Goal: Task Accomplishment & Management: Complete application form

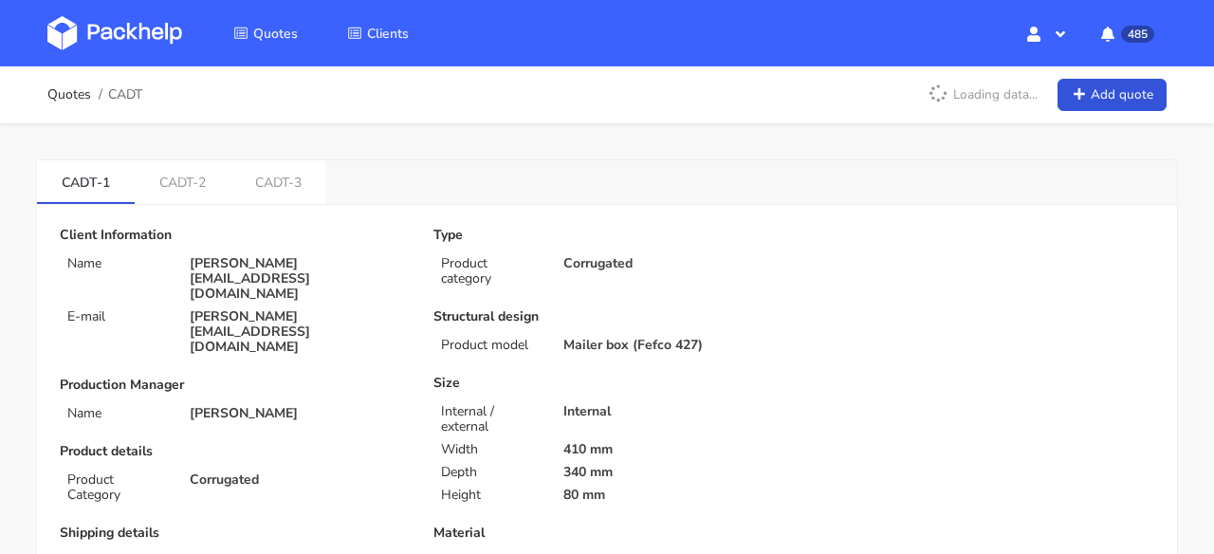
click at [110, 26] on img at bounding box center [114, 33] width 135 height 34
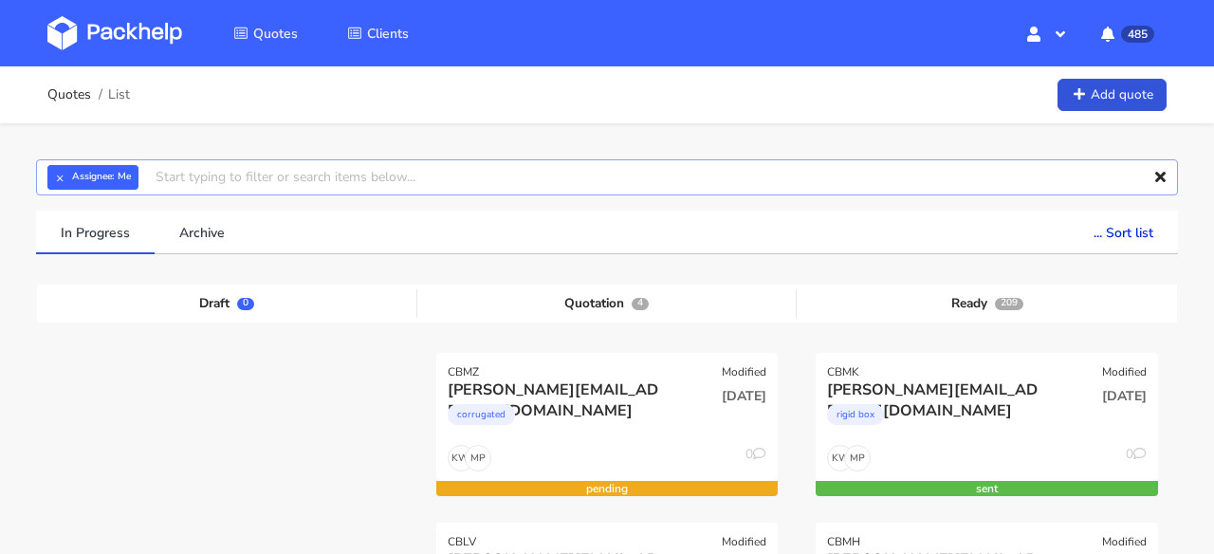
click at [196, 187] on input "text" at bounding box center [607, 177] width 1142 height 36
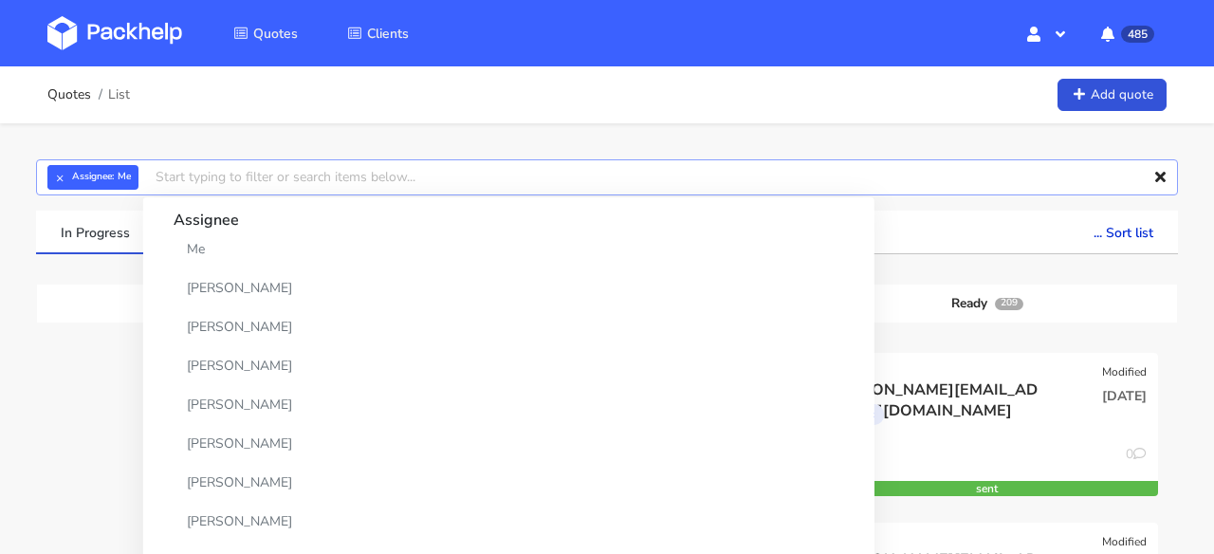
paste input "CBHC-3"
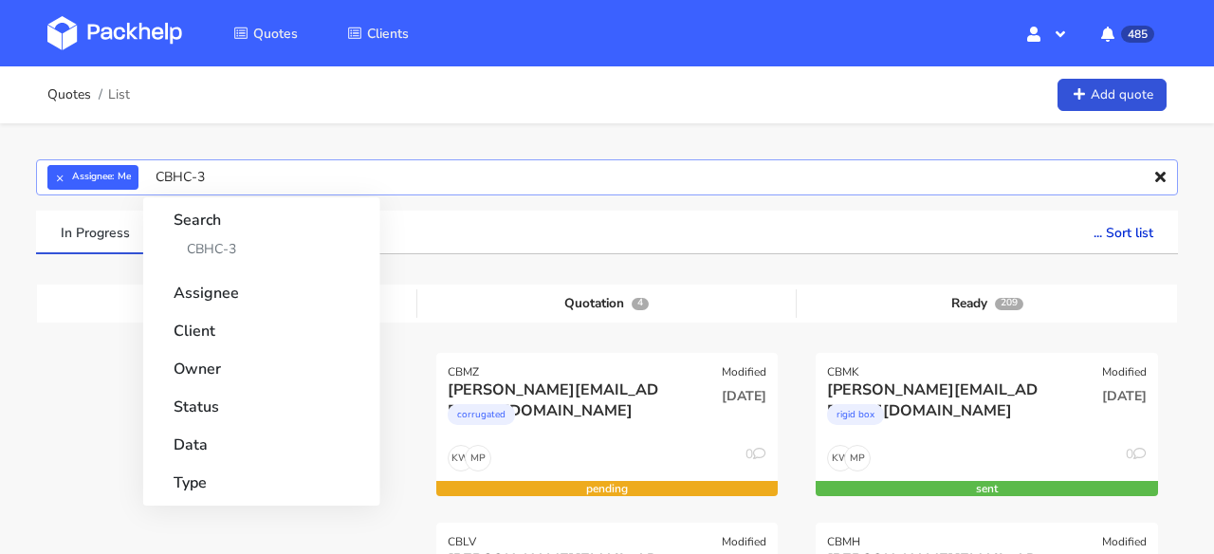
click at [196, 178] on input "CBHC-3" at bounding box center [607, 177] width 1142 height 36
type input "CBHC"
click at [59, 173] on button "×" at bounding box center [59, 177] width 25 height 25
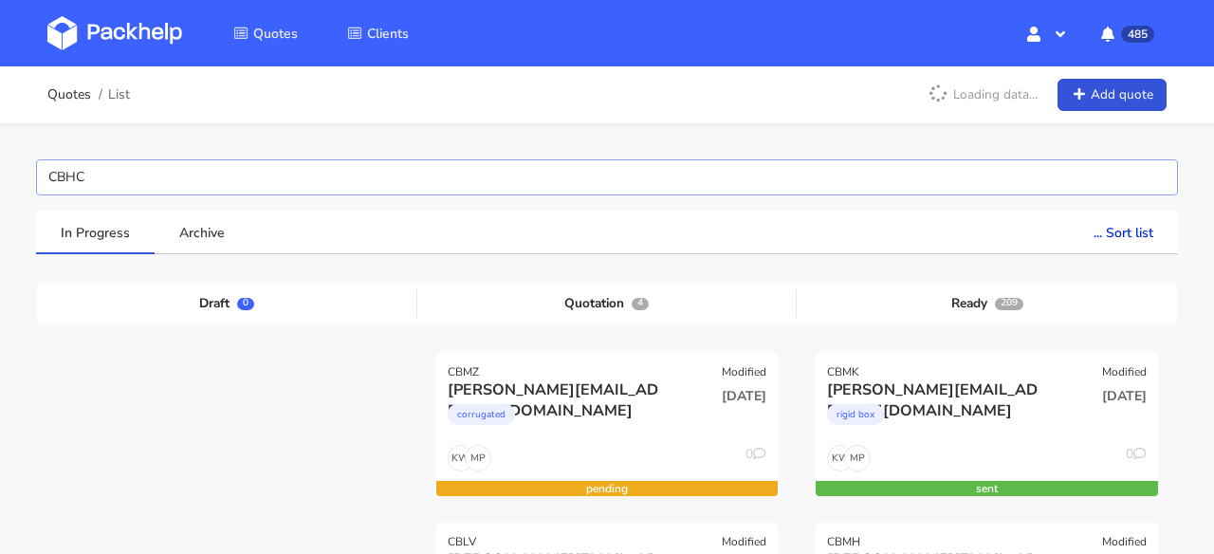
click at [131, 180] on input "CBHC" at bounding box center [607, 177] width 1142 height 36
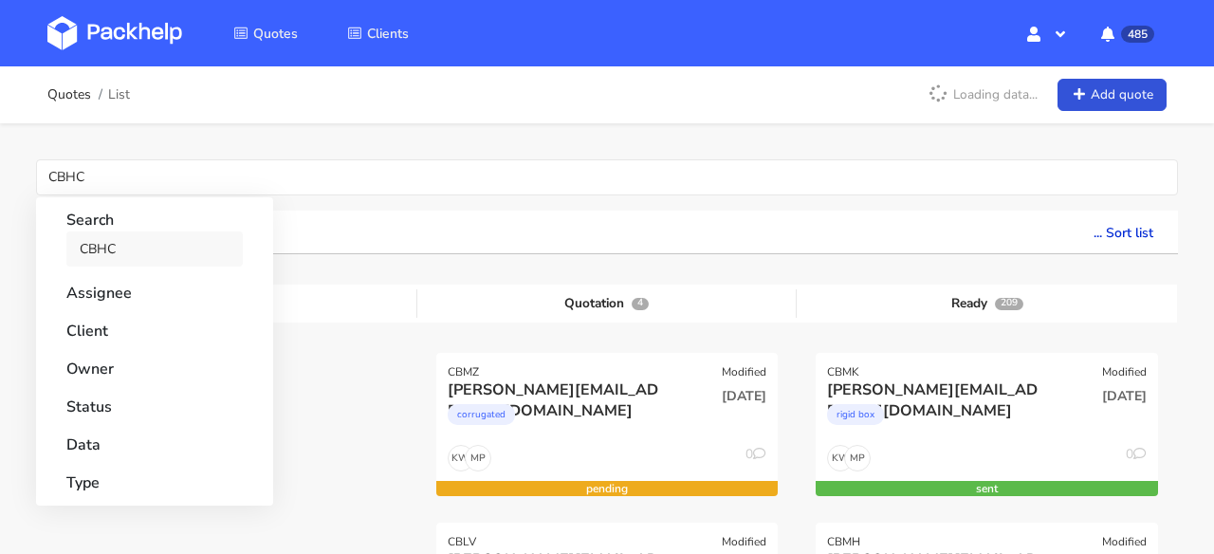
click at [123, 242] on link "CBHC" at bounding box center [154, 248] width 176 height 35
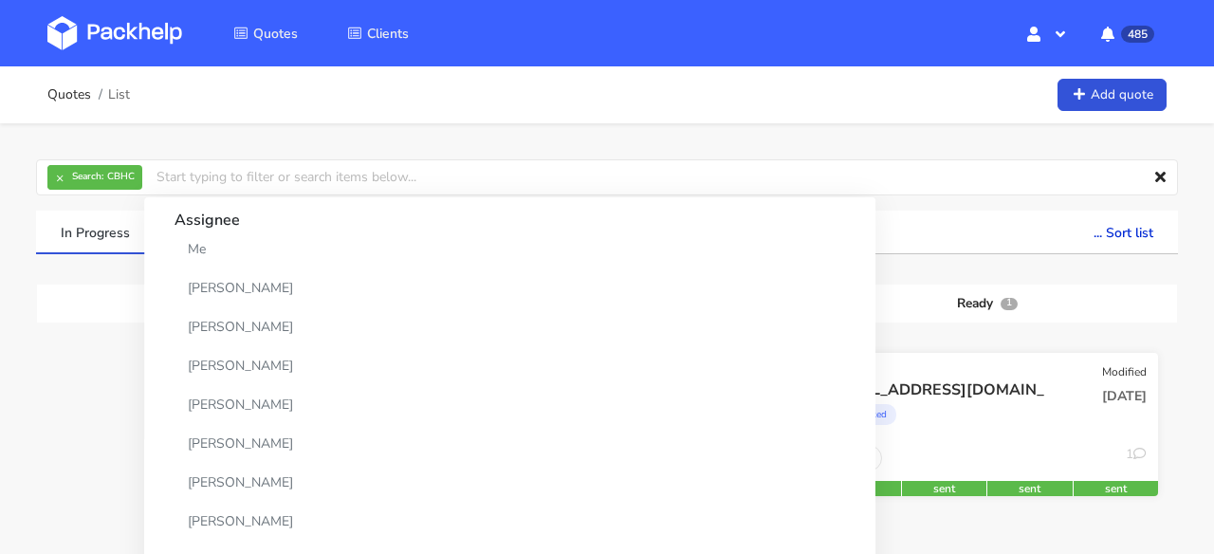
click at [949, 425] on div "Corrugated" at bounding box center [935, 419] width 217 height 38
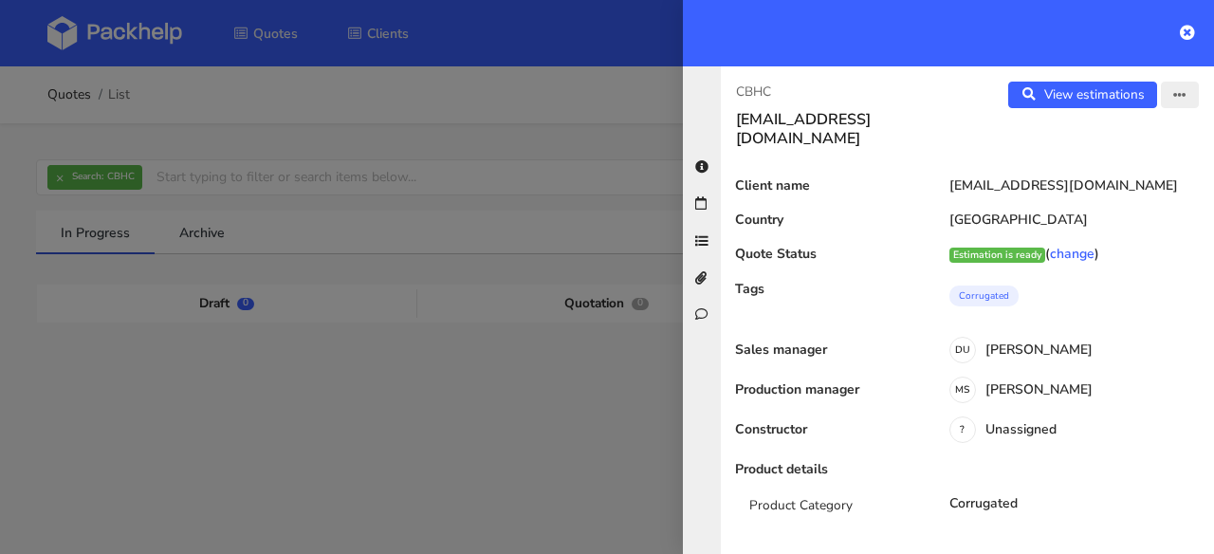
click at [1168, 97] on button "button" at bounding box center [1180, 95] width 38 height 27
click at [1106, 167] on link "Edit quote" at bounding box center [1118, 169] width 167 height 31
click at [1117, 98] on link "View estimations" at bounding box center [1083, 95] width 149 height 27
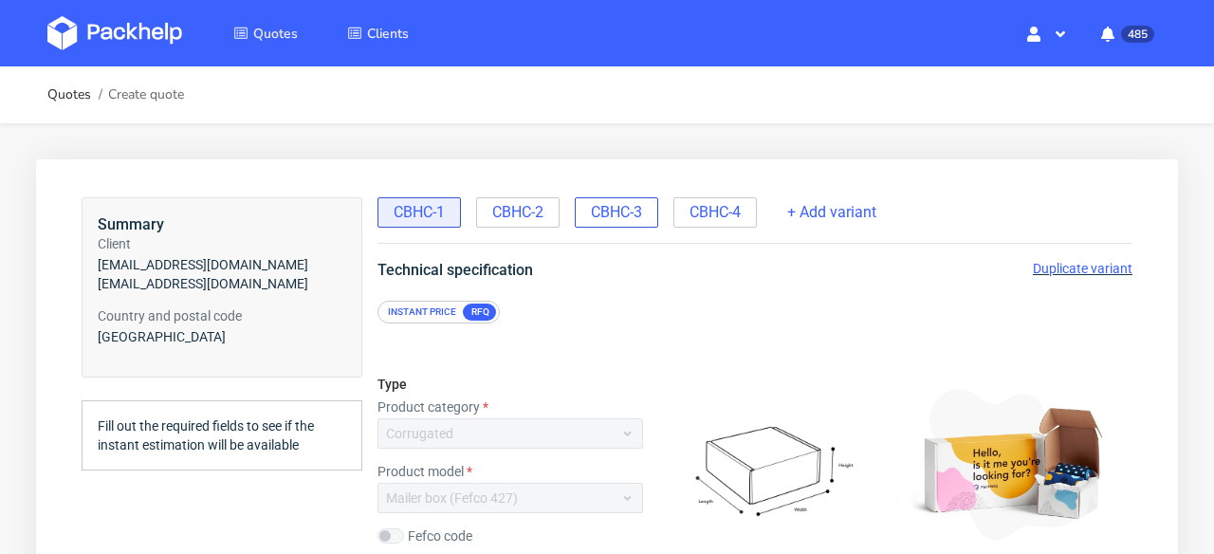
click at [634, 209] on span "CBHC-3" at bounding box center [616, 212] width 51 height 21
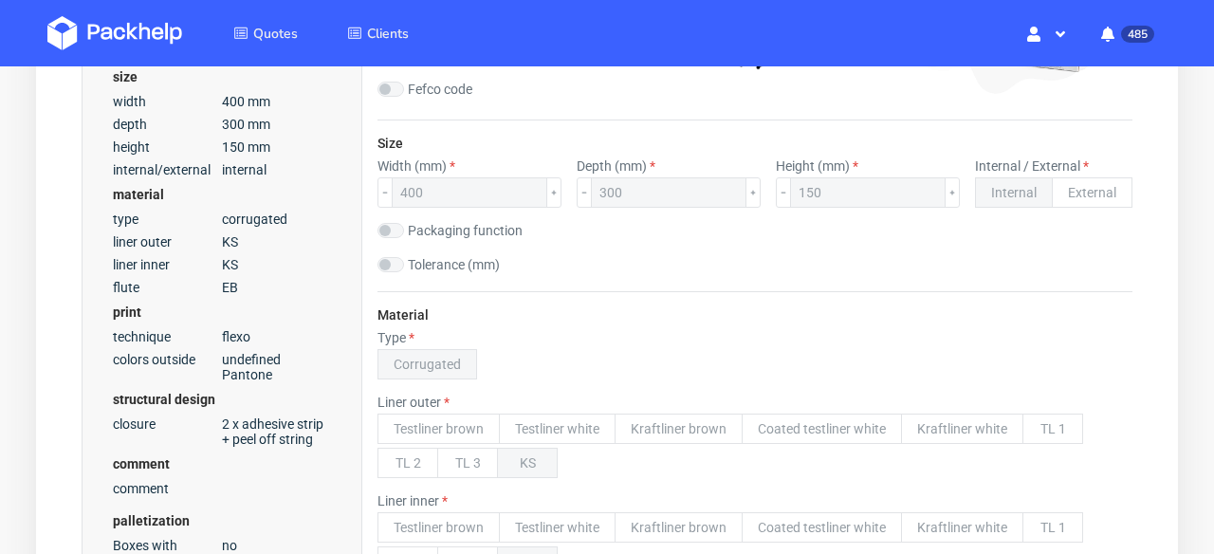
scroll to position [350, 0]
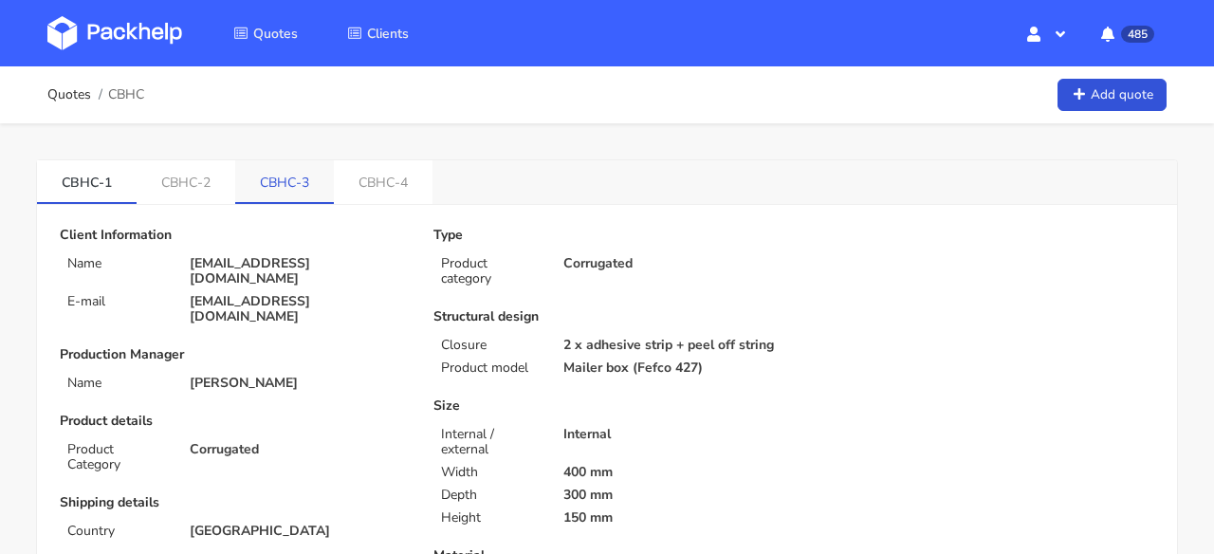
click at [323, 192] on link "CBHC-3" at bounding box center [284, 181] width 99 height 42
click at [367, 190] on link "CBHC-4" at bounding box center [385, 181] width 99 height 42
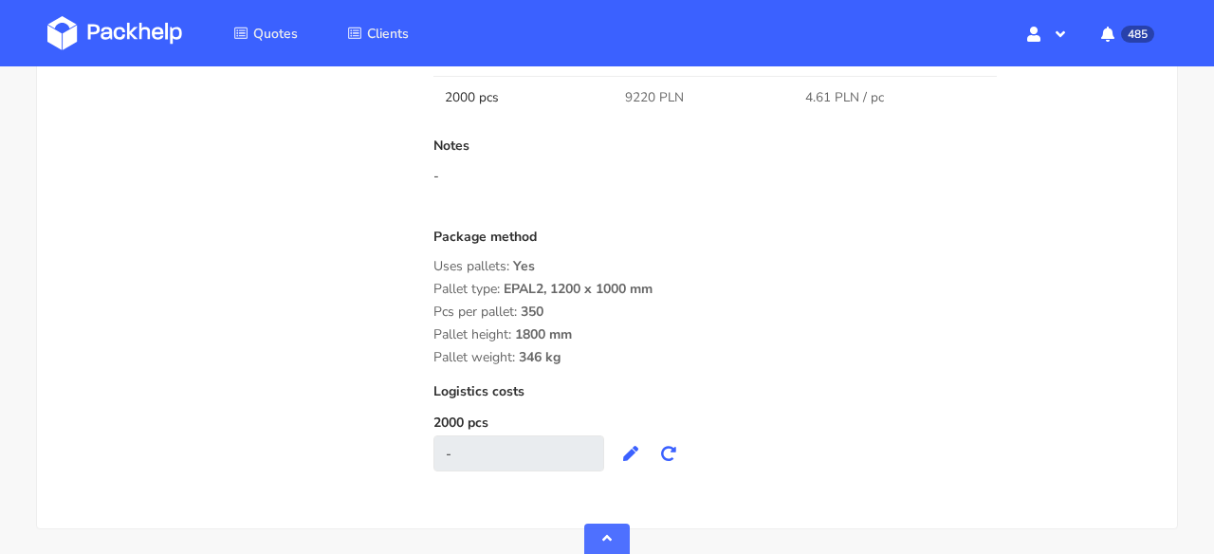
scroll to position [1649, 0]
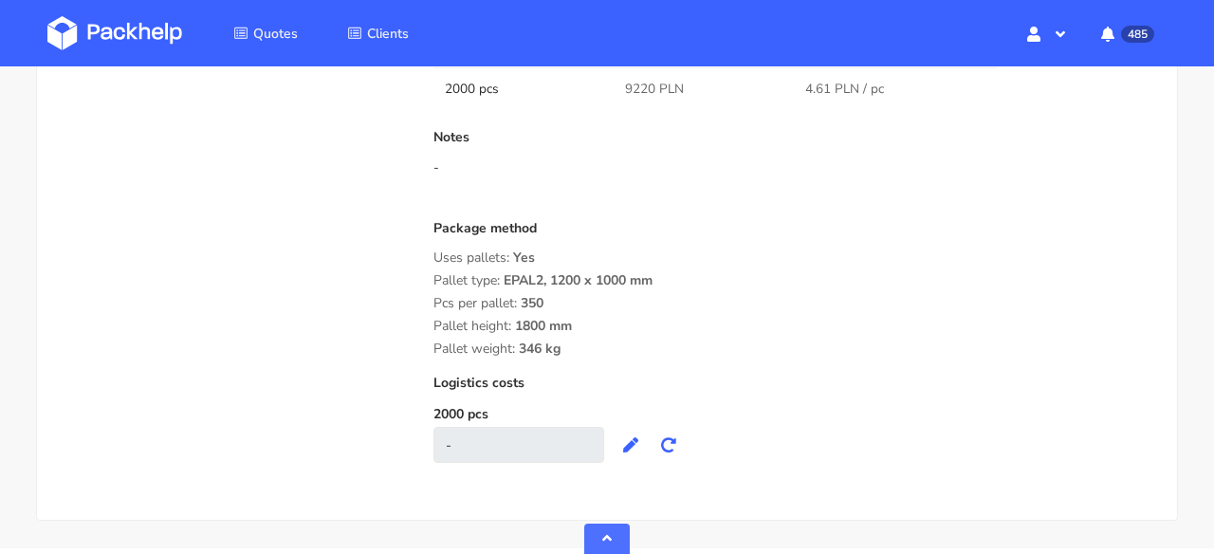
drag, startPoint x: 584, startPoint y: 346, endPoint x: 423, endPoint y: 284, distance: 173.0
copy div "Pallet type: EPAL2, 1200 x 1000 mm Pcs per pallet: 350 Pallet height: 1800 mm P…"
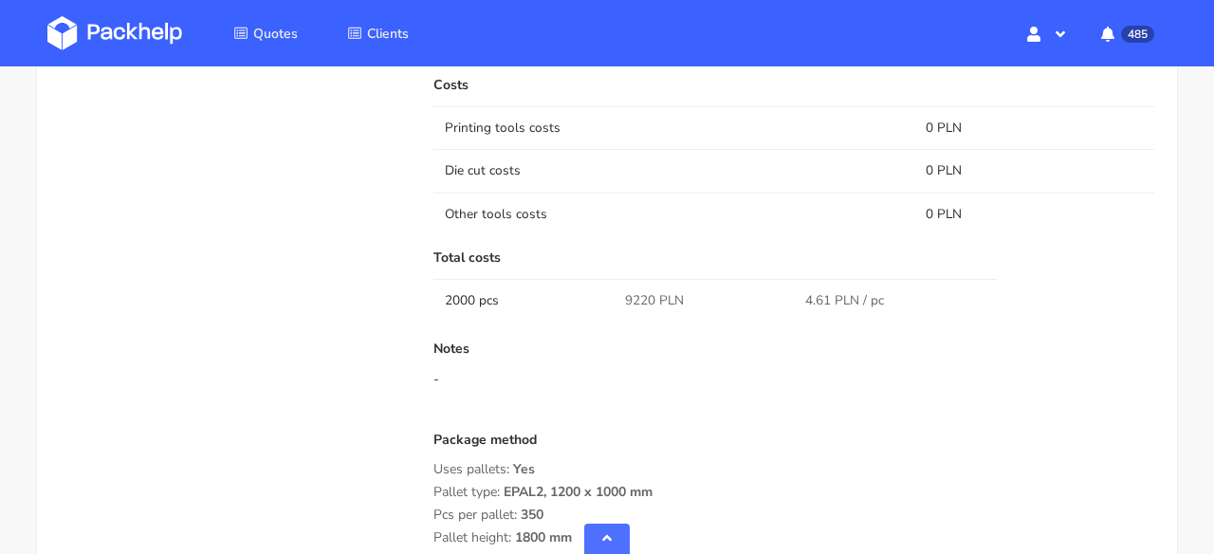
scroll to position [1710, 0]
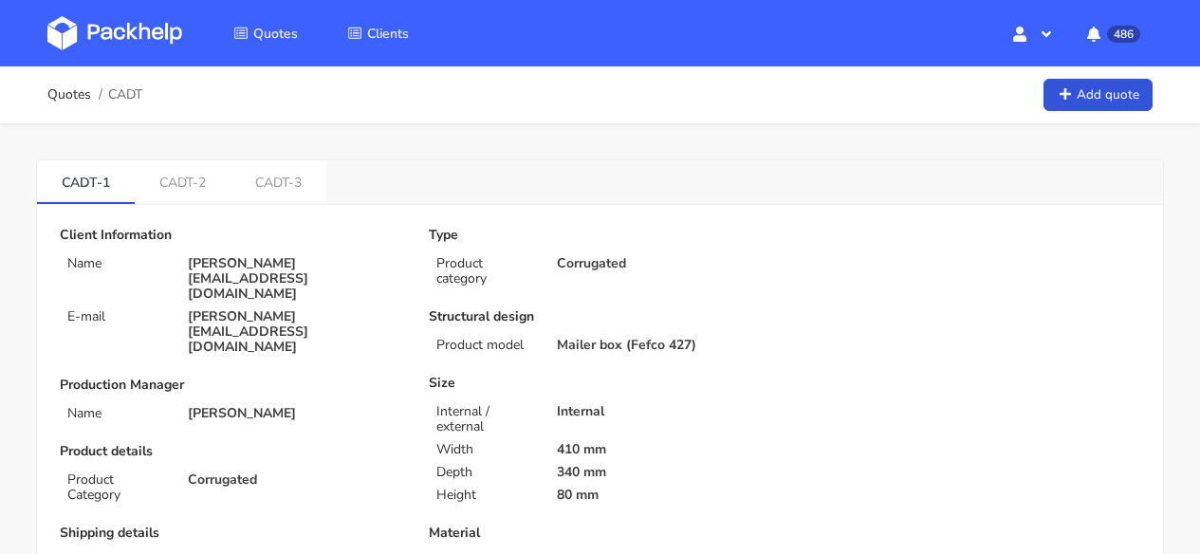
click at [165, 23] on img at bounding box center [114, 33] width 135 height 34
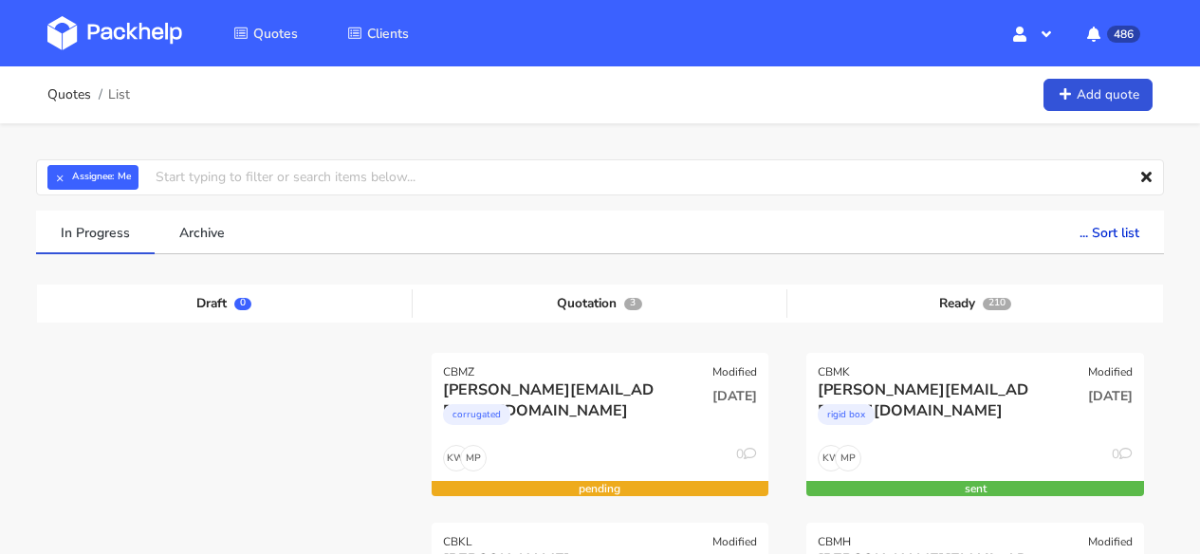
click at [82, 48] on img at bounding box center [114, 33] width 135 height 34
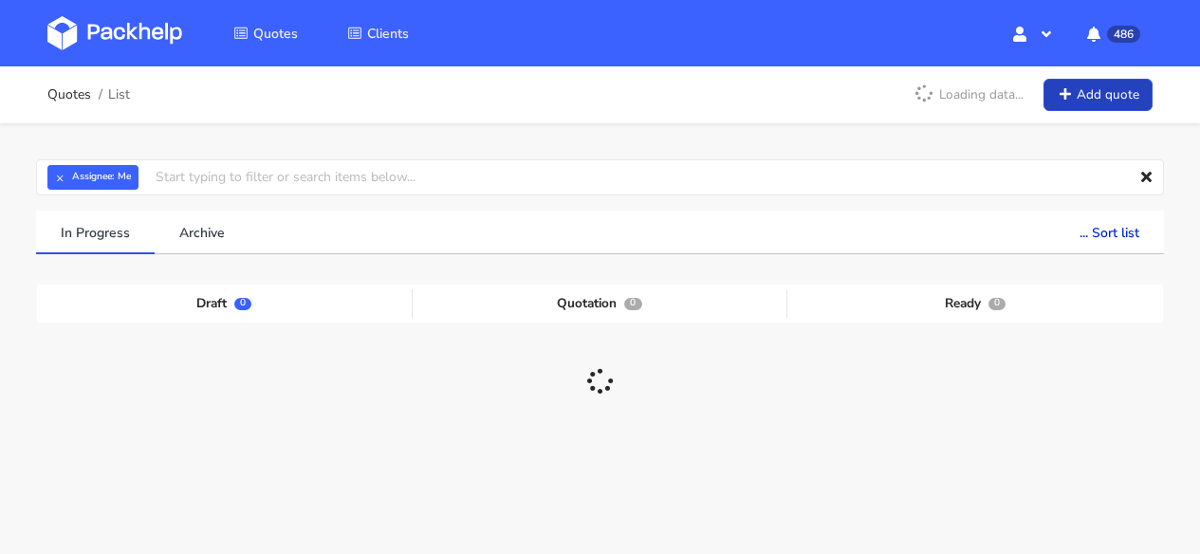
click at [1071, 84] on link "Add quote" at bounding box center [1098, 95] width 109 height 33
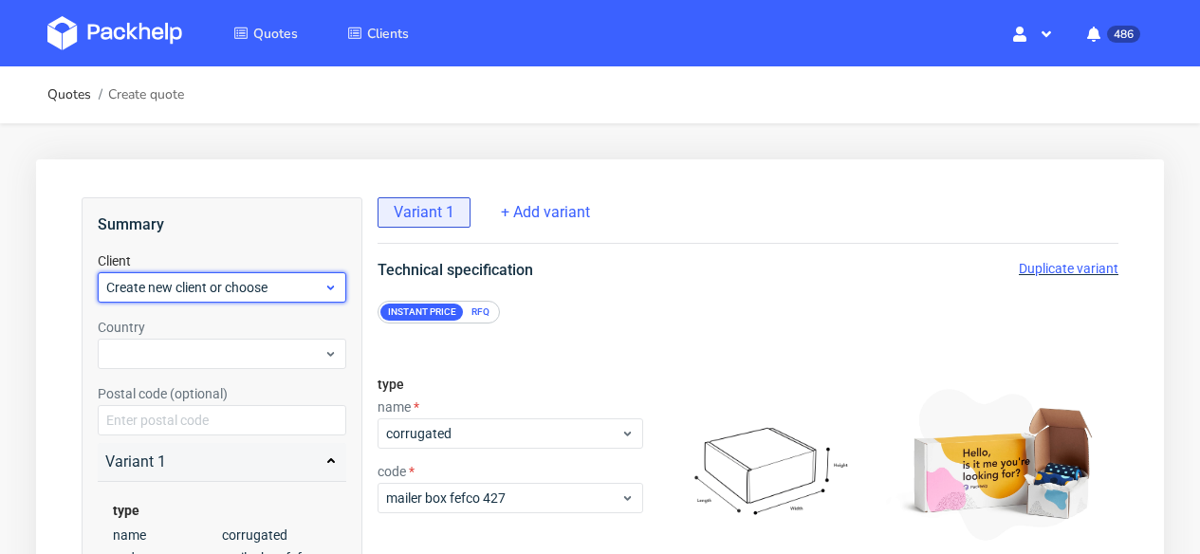
click at [210, 280] on span "Create new client or choose" at bounding box center [214, 287] width 217 height 19
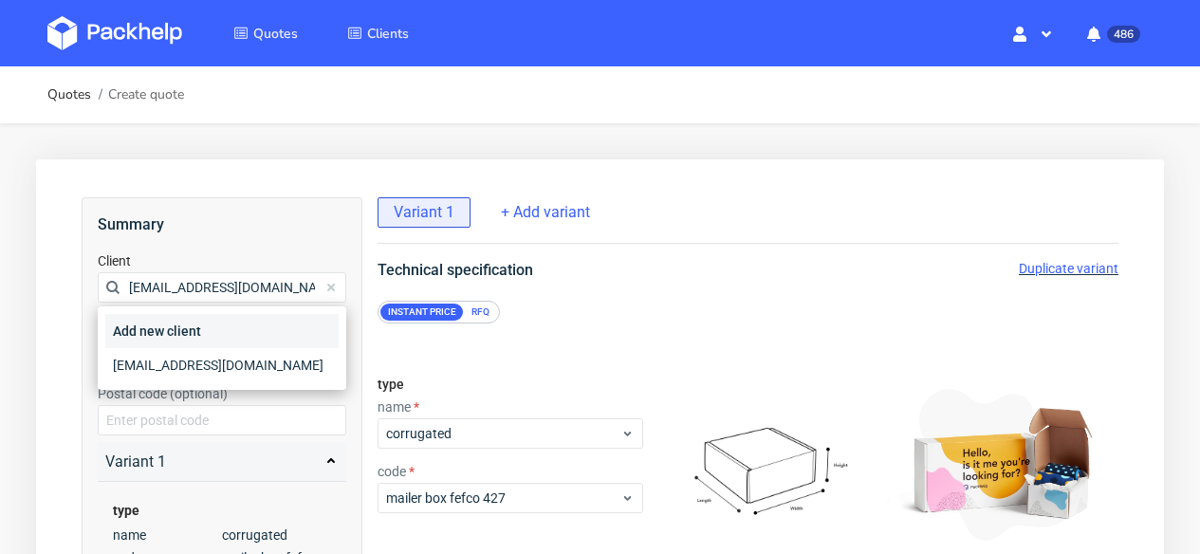
type input "[EMAIL_ADDRESS][DOMAIN_NAME]"
drag, startPoint x: 182, startPoint y: 346, endPoint x: 179, endPoint y: 356, distance: 9.9
click at [179, 356] on div "Add new client [EMAIL_ADDRESS][DOMAIN_NAME]" at bounding box center [221, 348] width 233 height 68
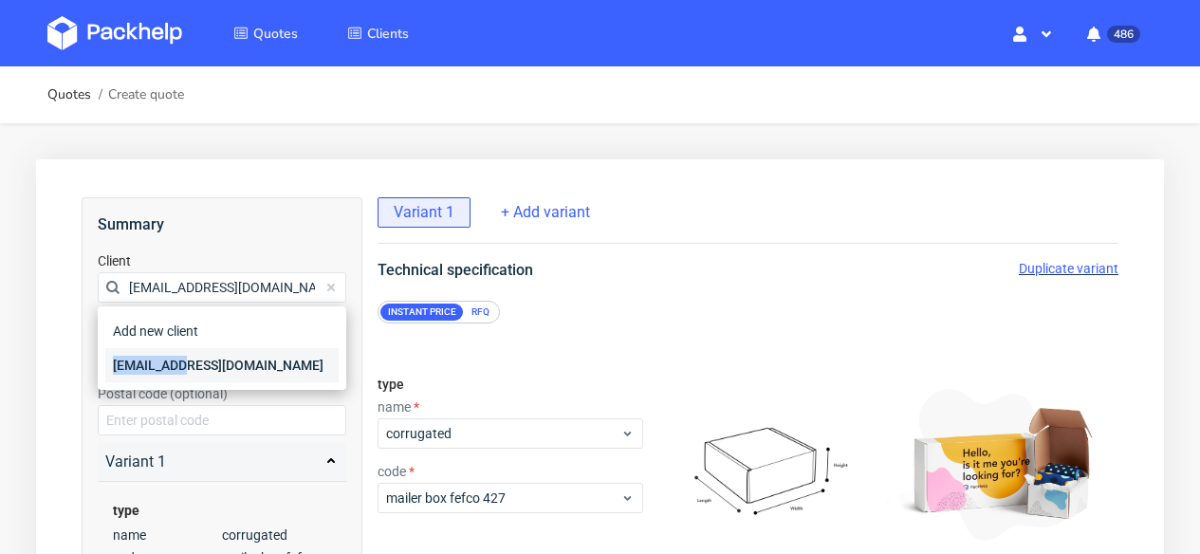
click at [179, 356] on div "[EMAIL_ADDRESS][DOMAIN_NAME]" at bounding box center [221, 365] width 233 height 34
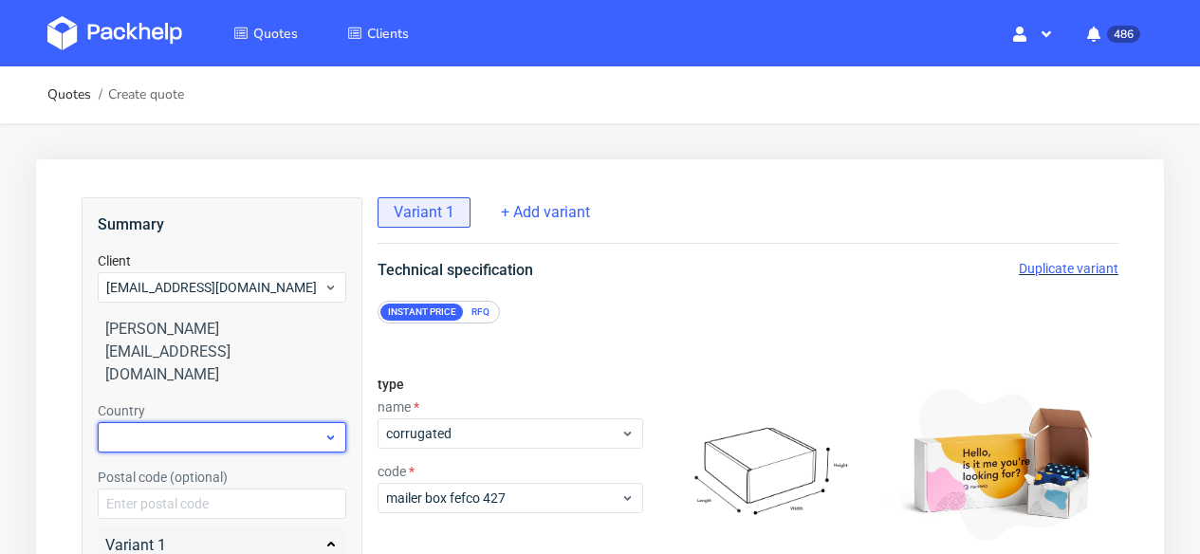
click at [159, 422] on div at bounding box center [222, 437] width 249 height 30
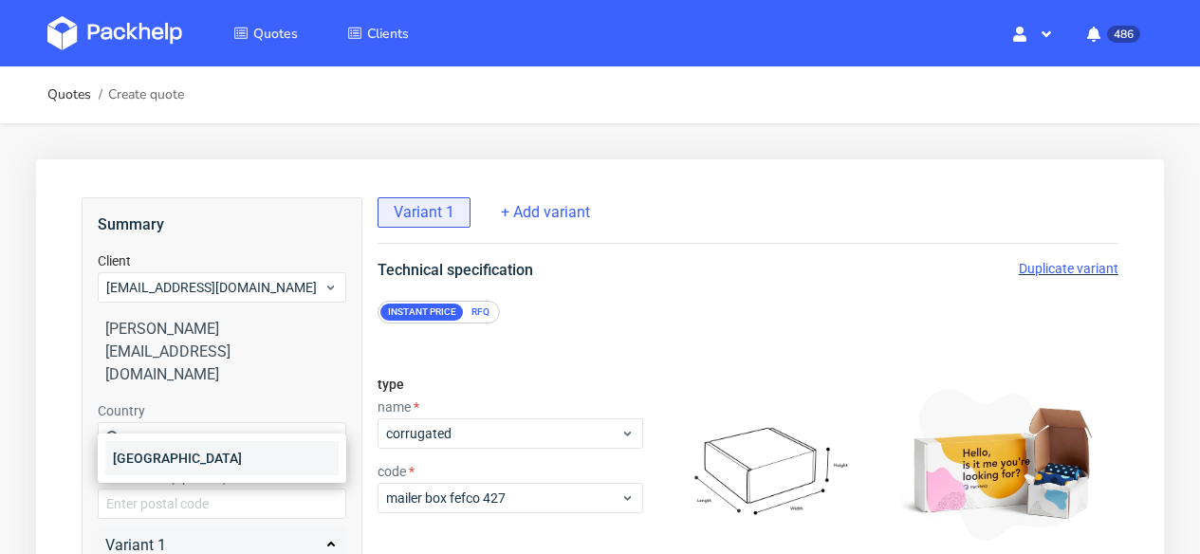
type input "spa"
click at [153, 466] on div "[GEOGRAPHIC_DATA]" at bounding box center [221, 458] width 233 height 34
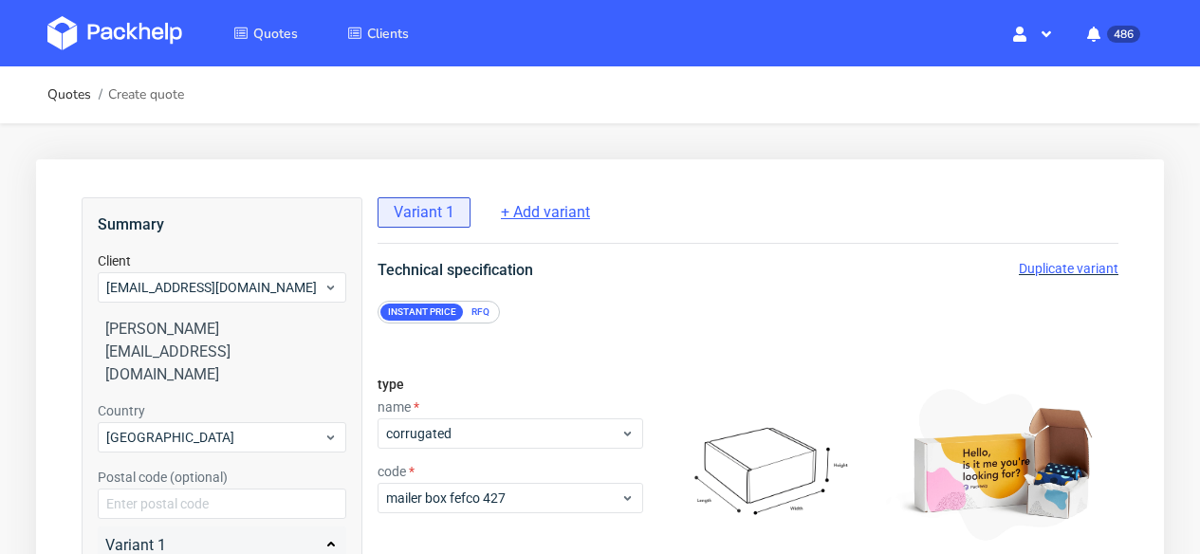
click at [523, 213] on span "+ Add variant" at bounding box center [545, 212] width 89 height 21
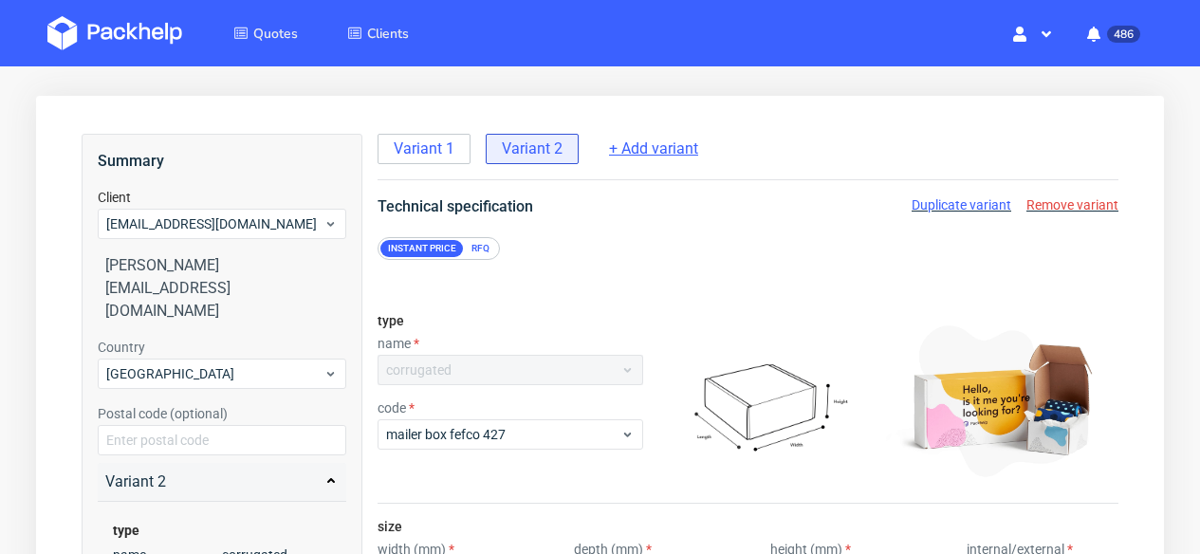
scroll to position [70, 0]
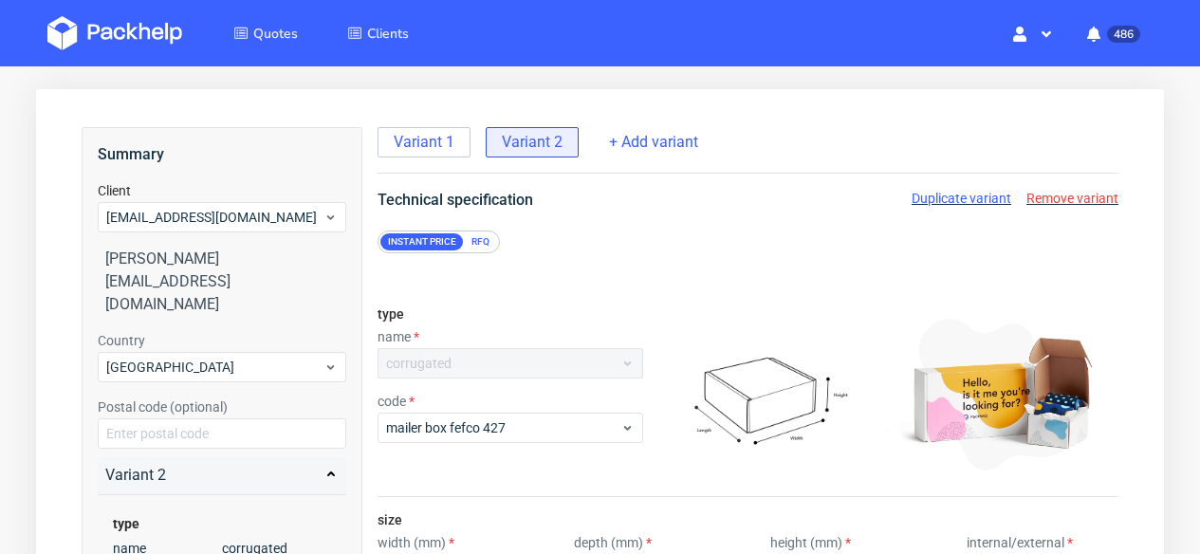
click at [485, 242] on div "RFQ" at bounding box center [480, 241] width 33 height 17
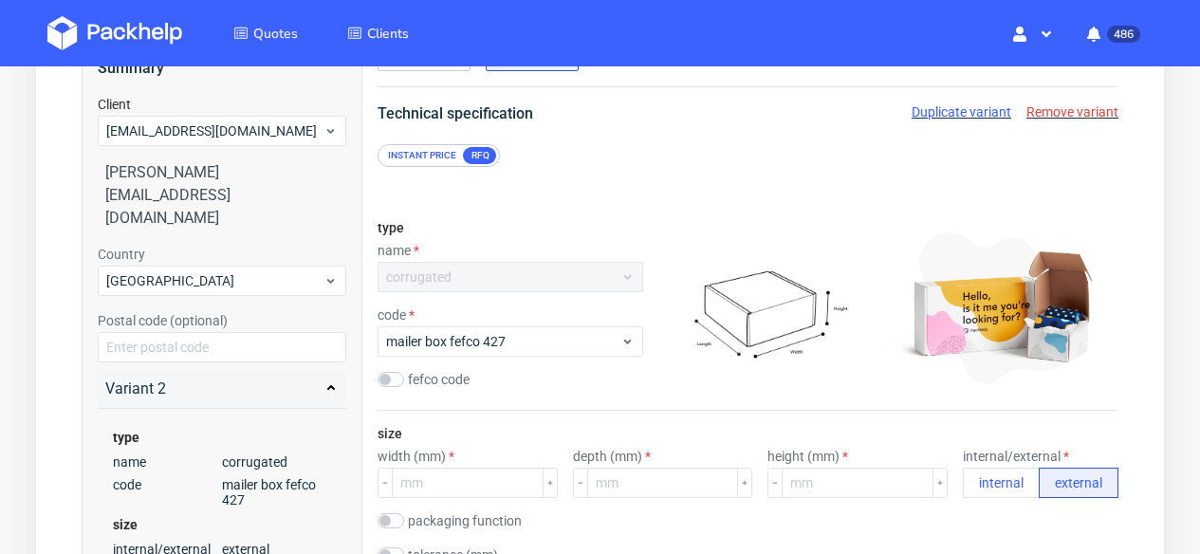
scroll to position [182, 0]
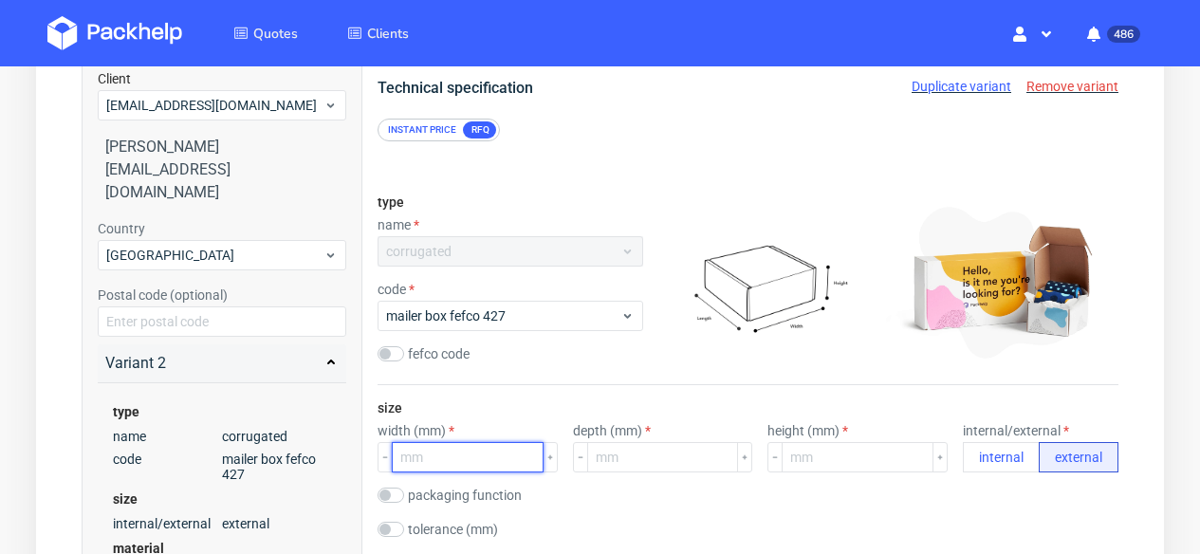
click at [436, 461] on input "number" at bounding box center [468, 457] width 152 height 30
type input "225"
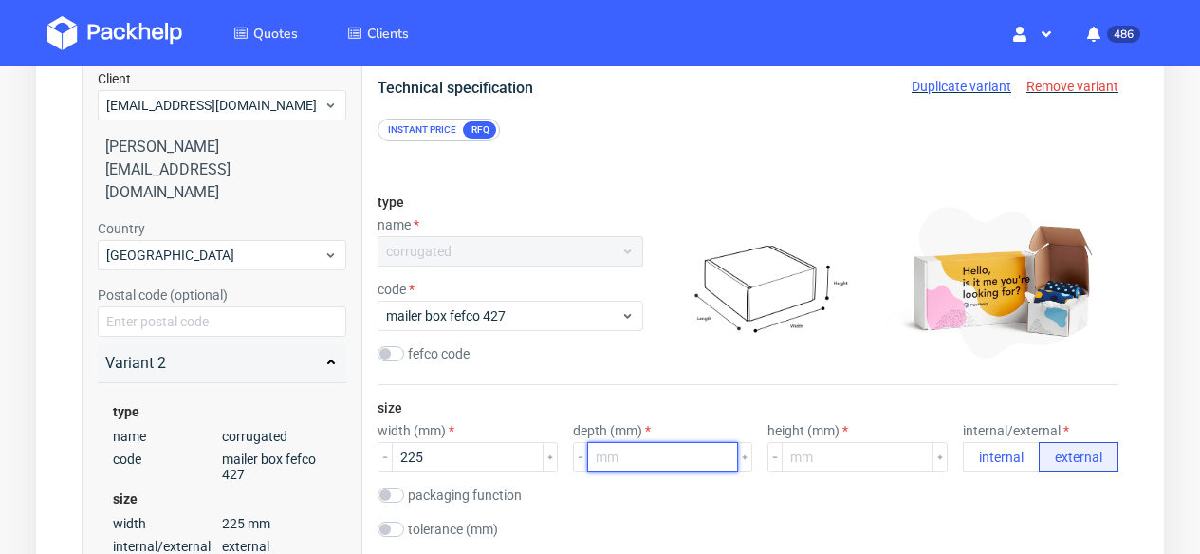
click at [675, 457] on input "number" at bounding box center [663, 457] width 152 height 30
type input "160"
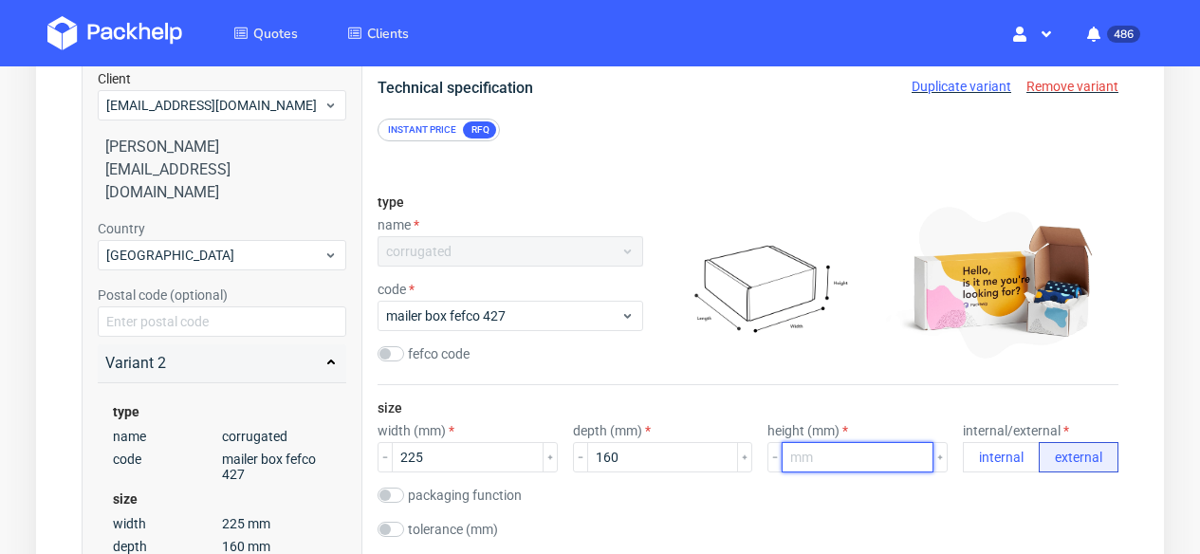
click at [803, 454] on input "number" at bounding box center [858, 457] width 152 height 30
type input "55"
click at [165, 13] on link at bounding box center [128, 33] width 163 height 55
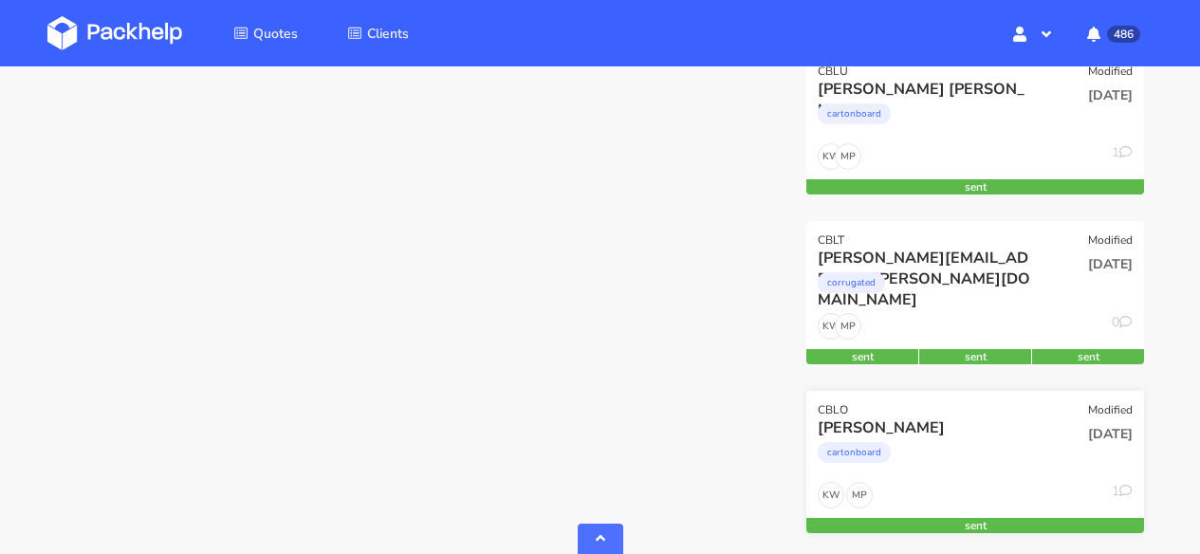
scroll to position [1024, 0]
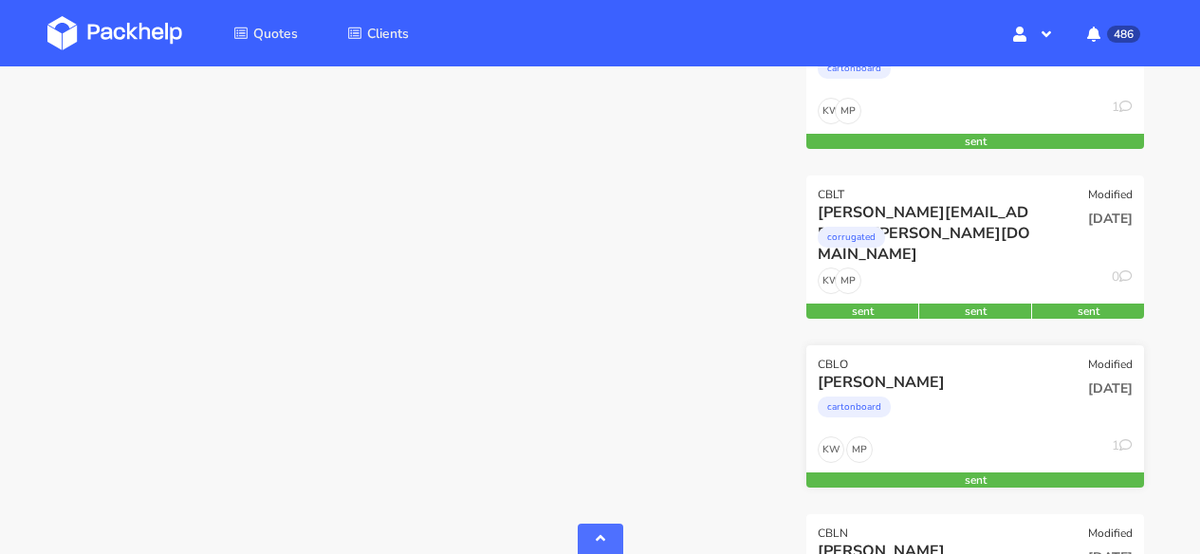
click at [1023, 379] on div "[PERSON_NAME]" at bounding box center [925, 382] width 214 height 21
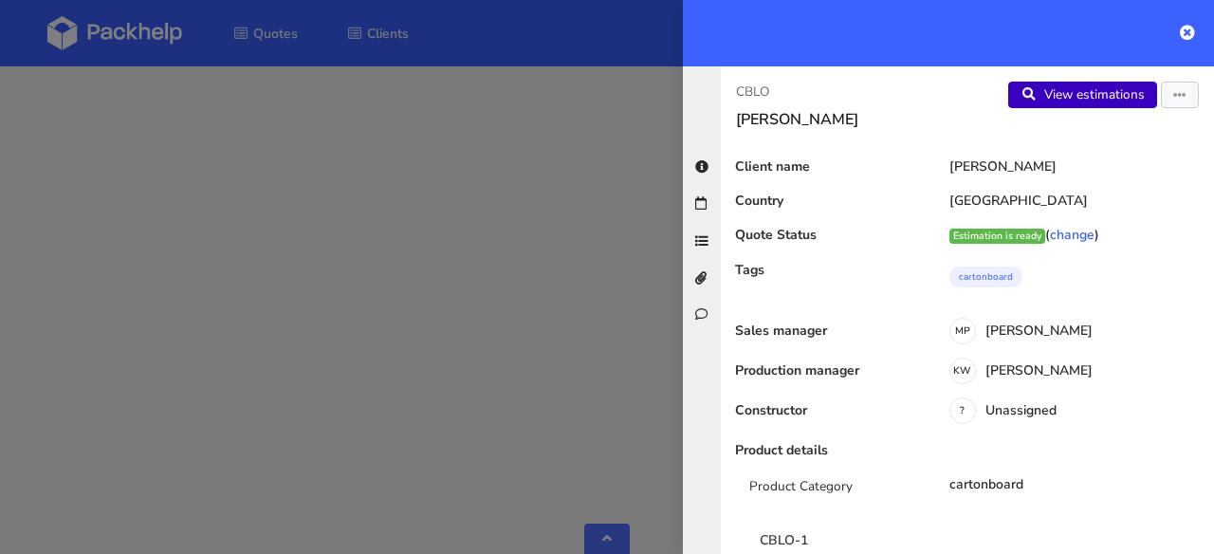
click at [1075, 98] on link "View estimations" at bounding box center [1083, 95] width 149 height 27
click at [1181, 36] on icon at bounding box center [1187, 32] width 15 height 15
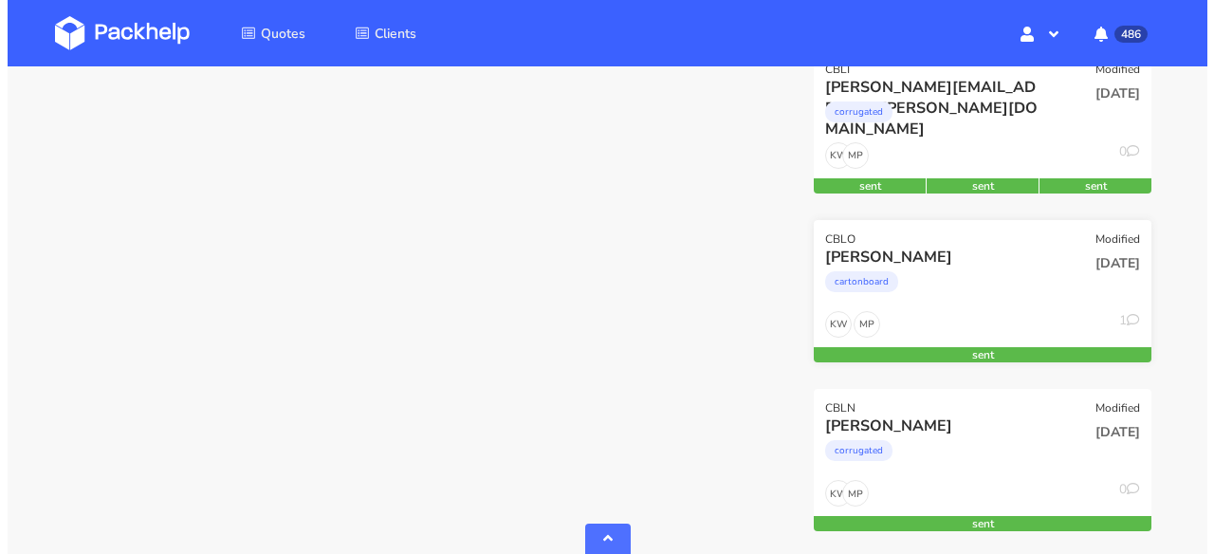
scroll to position [1160, 0]
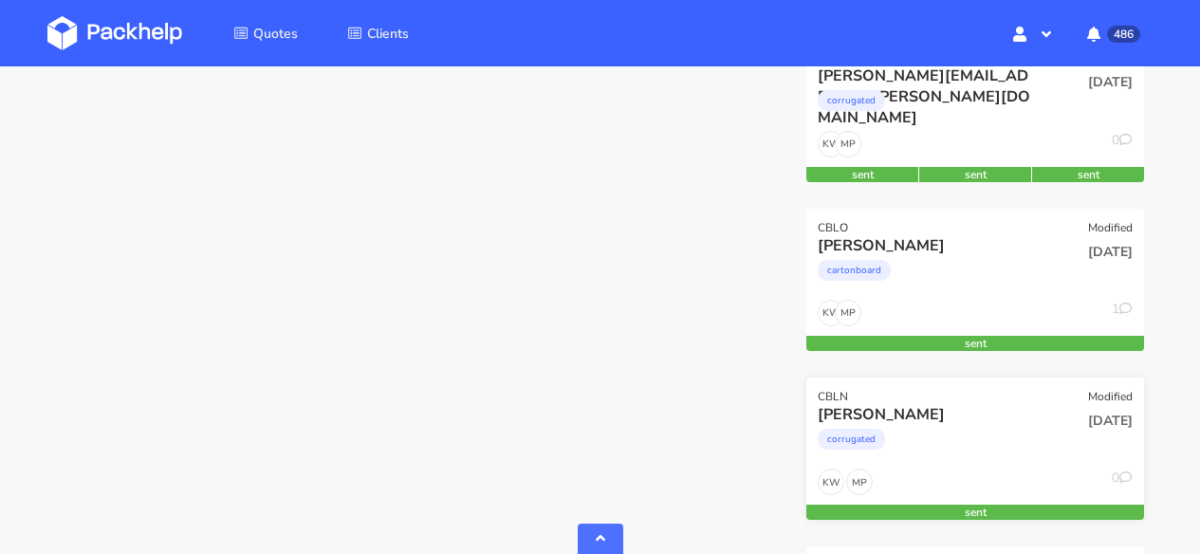
click at [979, 432] on div "corrugated" at bounding box center [925, 444] width 214 height 38
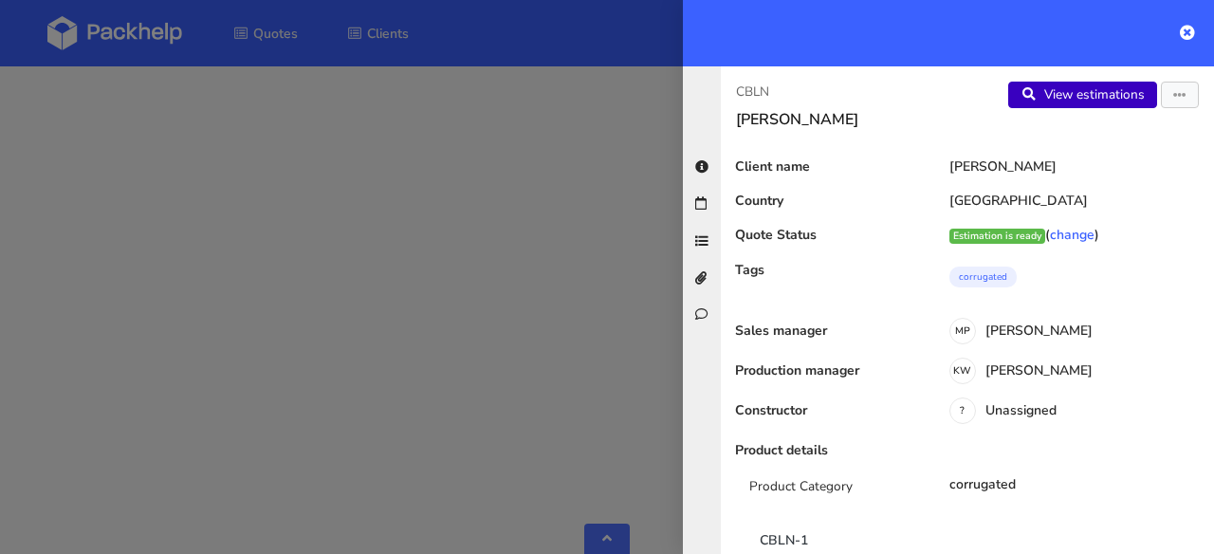
click at [1084, 94] on link "View estimations" at bounding box center [1083, 95] width 149 height 27
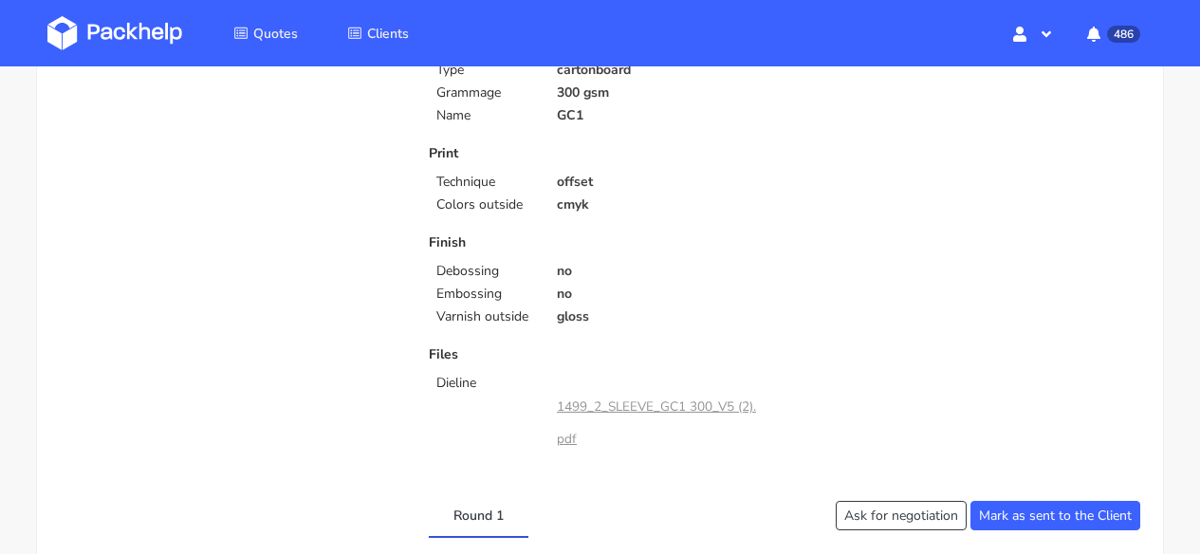
scroll to position [478, 0]
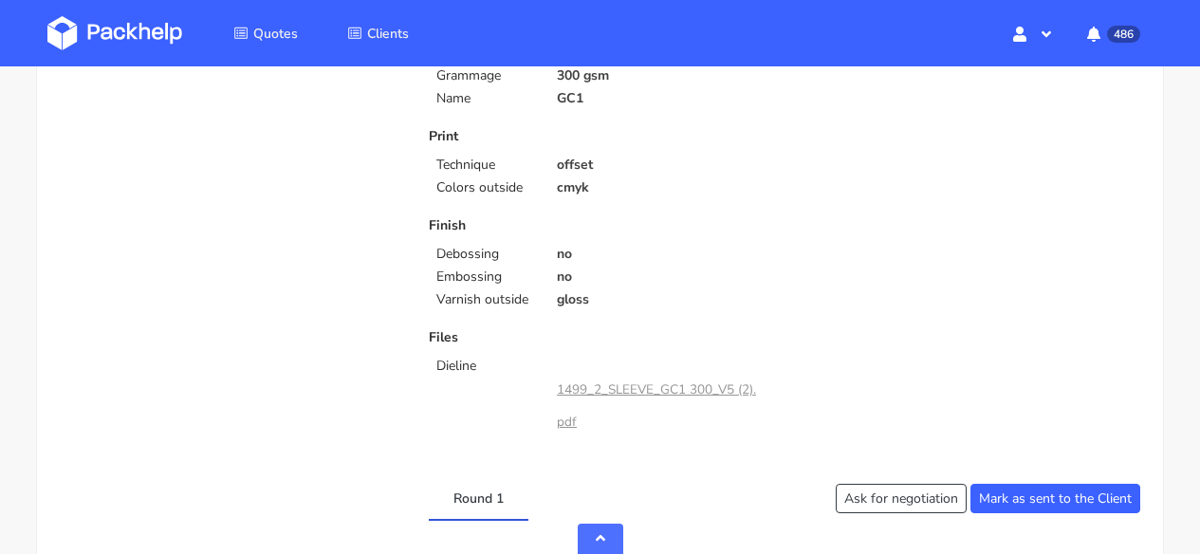
click at [594, 390] on link "1499_2_SLEEVE_GC1 300_V5 (2).pdf" at bounding box center [656, 405] width 199 height 50
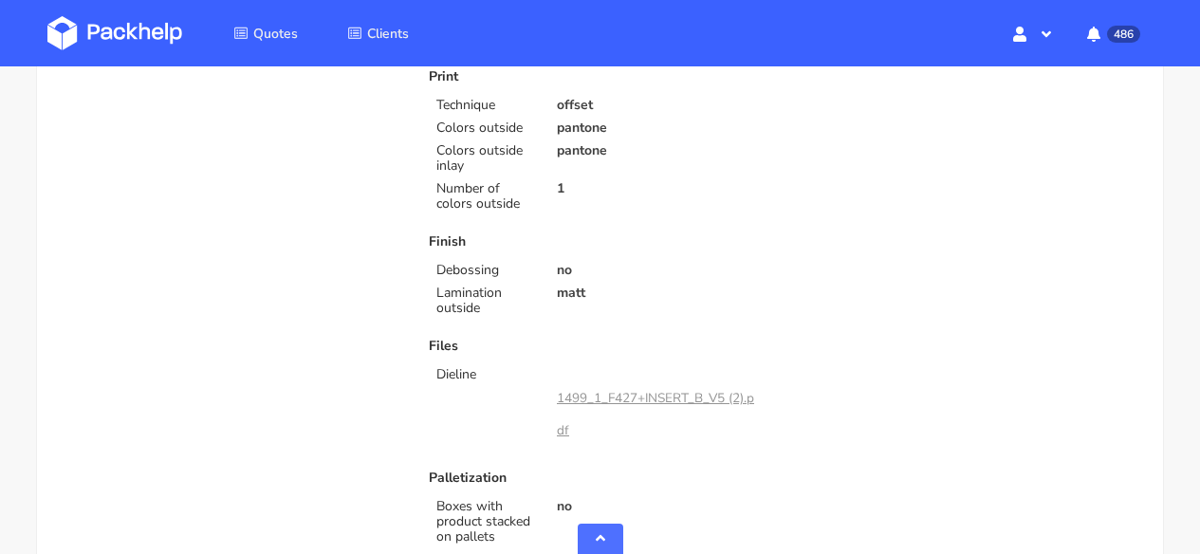
scroll to position [646, 0]
click at [667, 401] on link "1499_1_F427+INSERT_B_V5 (2).pdf" at bounding box center [655, 412] width 197 height 50
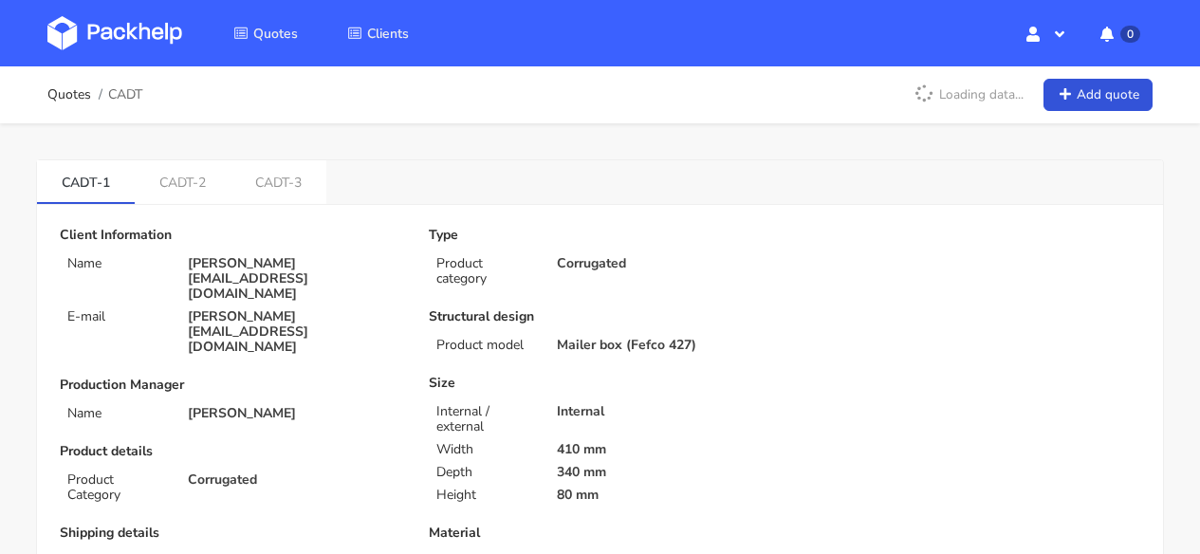
click at [82, 28] on img at bounding box center [114, 33] width 135 height 34
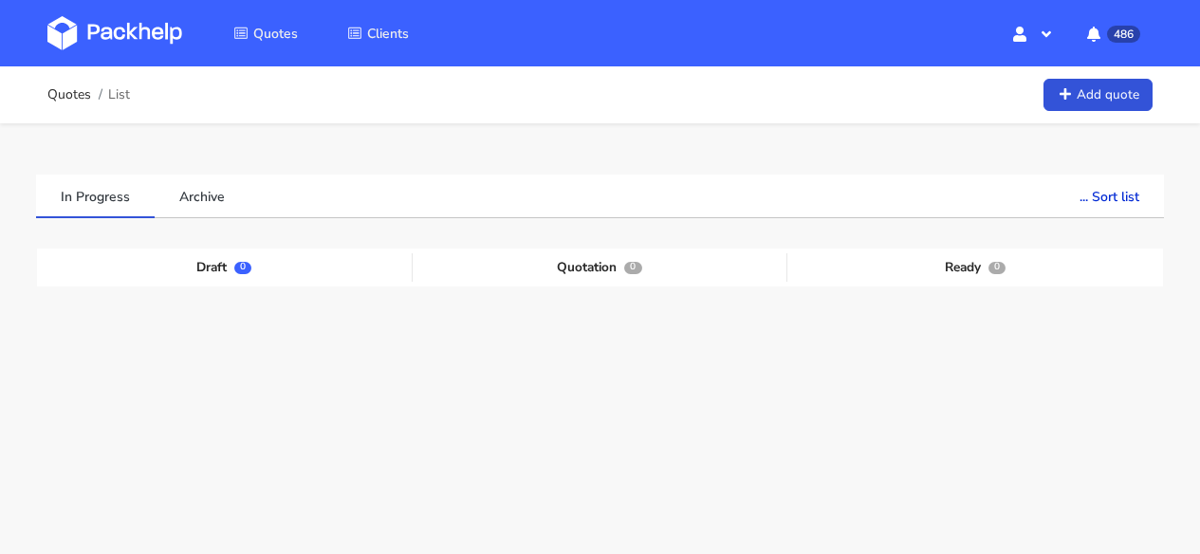
click at [145, 28] on img at bounding box center [114, 33] width 135 height 34
click at [121, 43] on img at bounding box center [114, 33] width 135 height 34
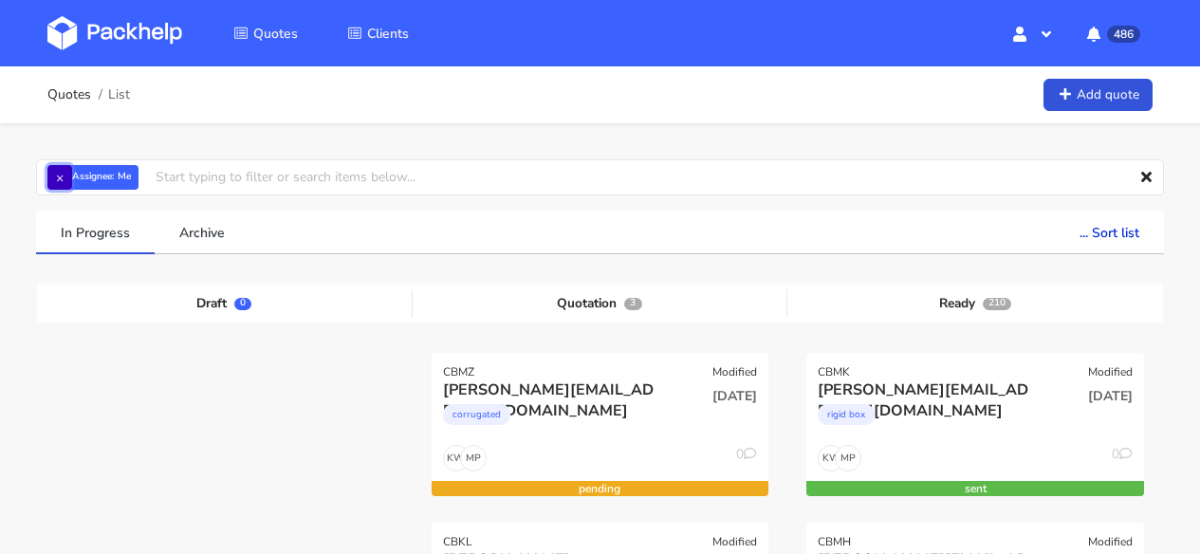
click at [54, 172] on button "×" at bounding box center [59, 177] width 25 height 25
click at [120, 160] on input "text" at bounding box center [600, 177] width 1128 height 36
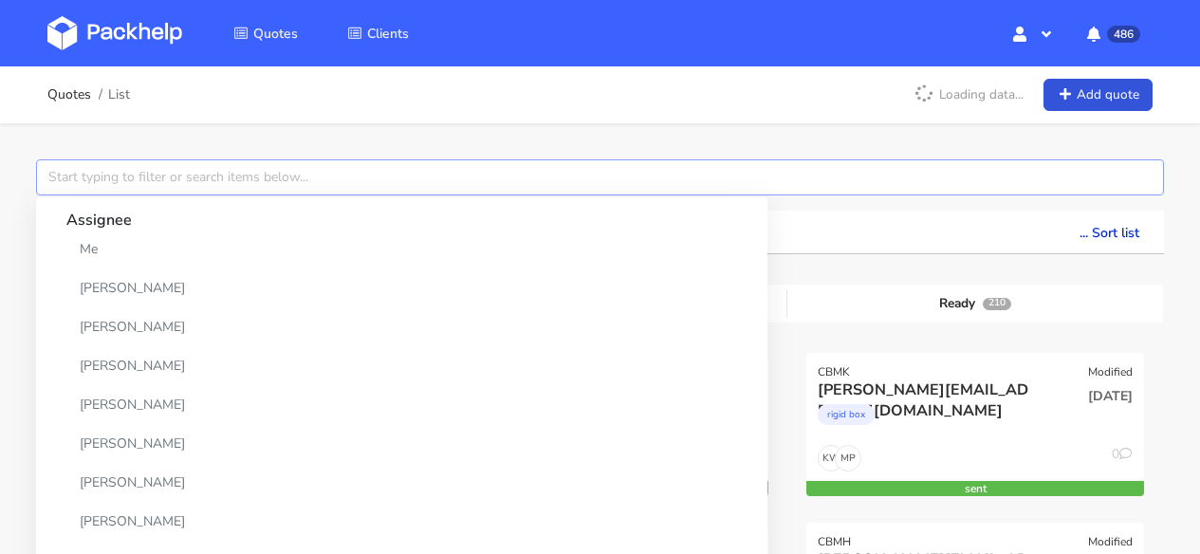
paste input "CBHC - 4"
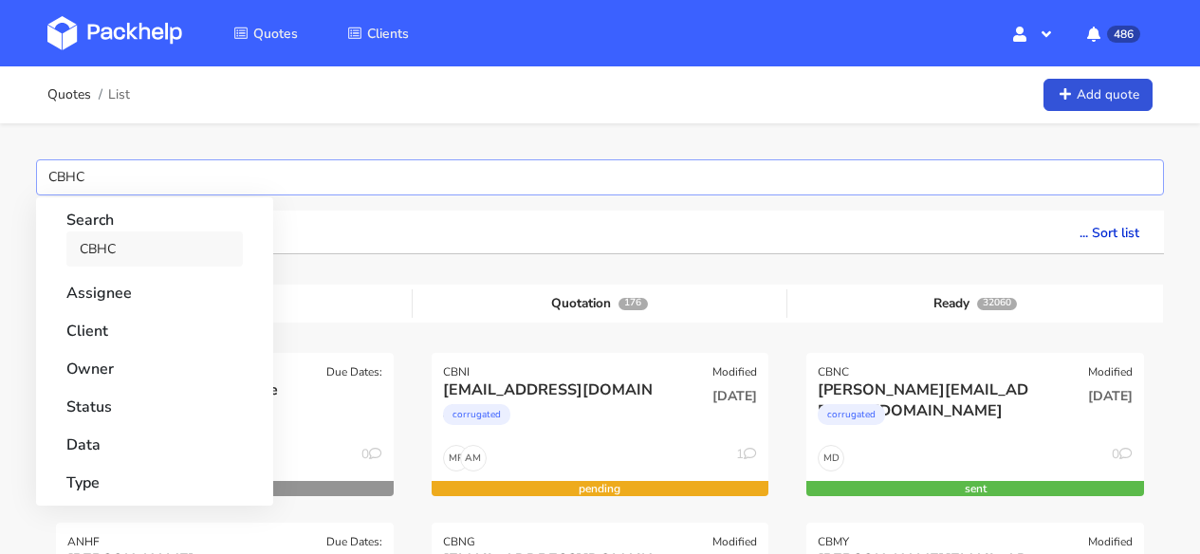
type input "CBHC"
click at [123, 251] on link "CBHC" at bounding box center [154, 248] width 176 height 35
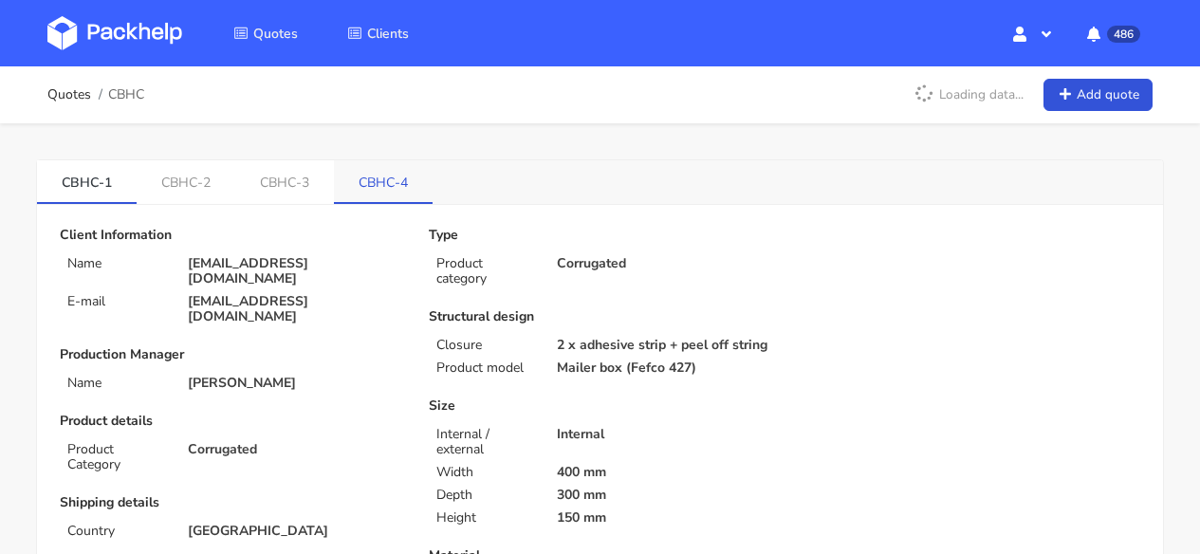
click at [362, 161] on link "CBHC-4" at bounding box center [383, 181] width 99 height 42
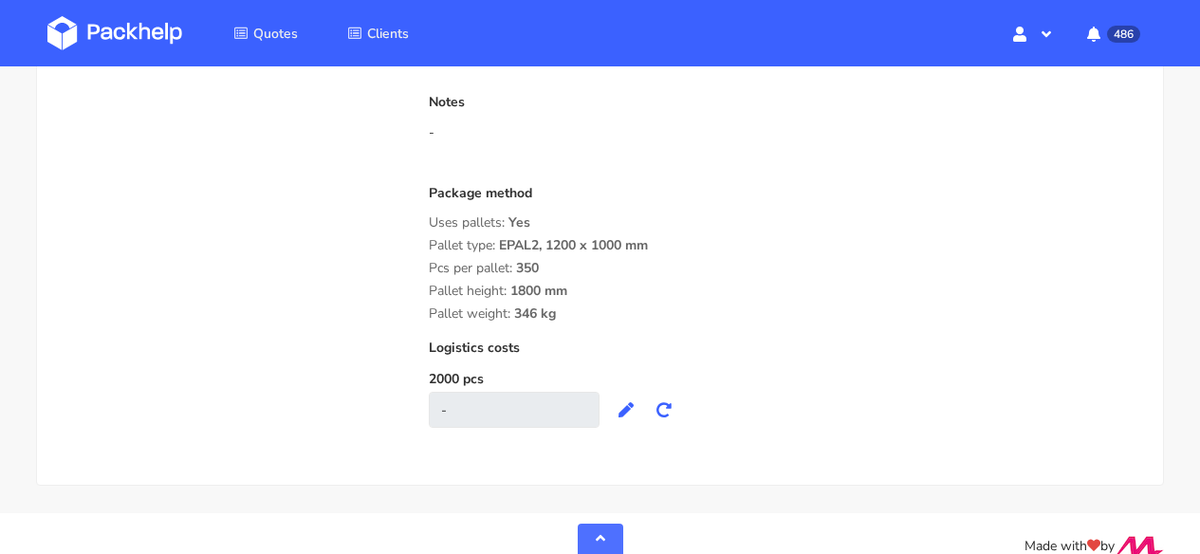
scroll to position [1690, 0]
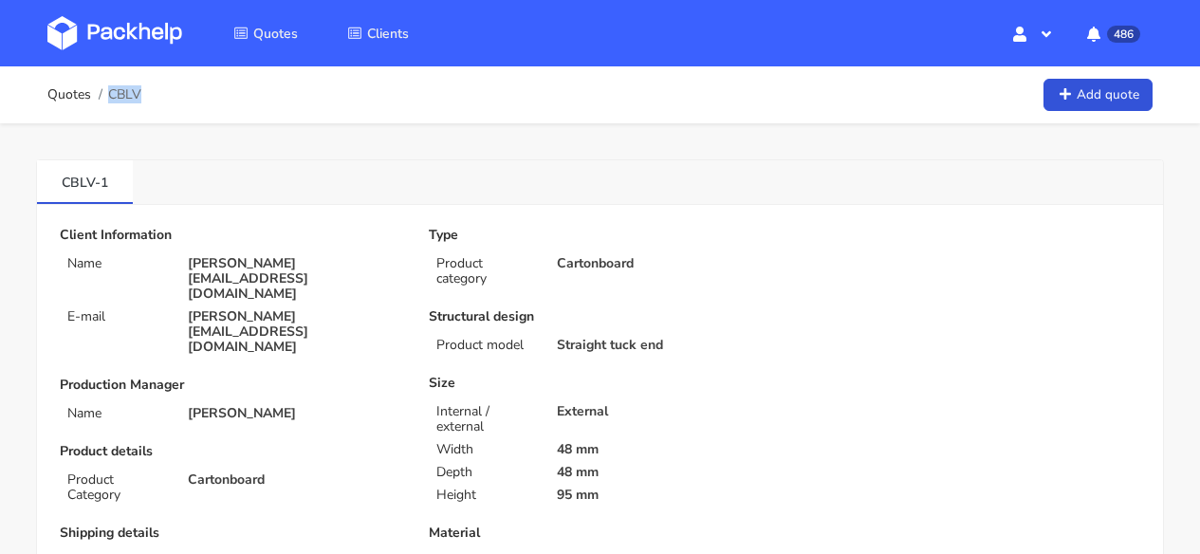
drag, startPoint x: 150, startPoint y: 105, endPoint x: 111, endPoint y: 93, distance: 40.8
click at [111, 93] on div "Quotes CBLV Add quote" at bounding box center [599, 95] width 1105 height 38
copy span "CBLV"
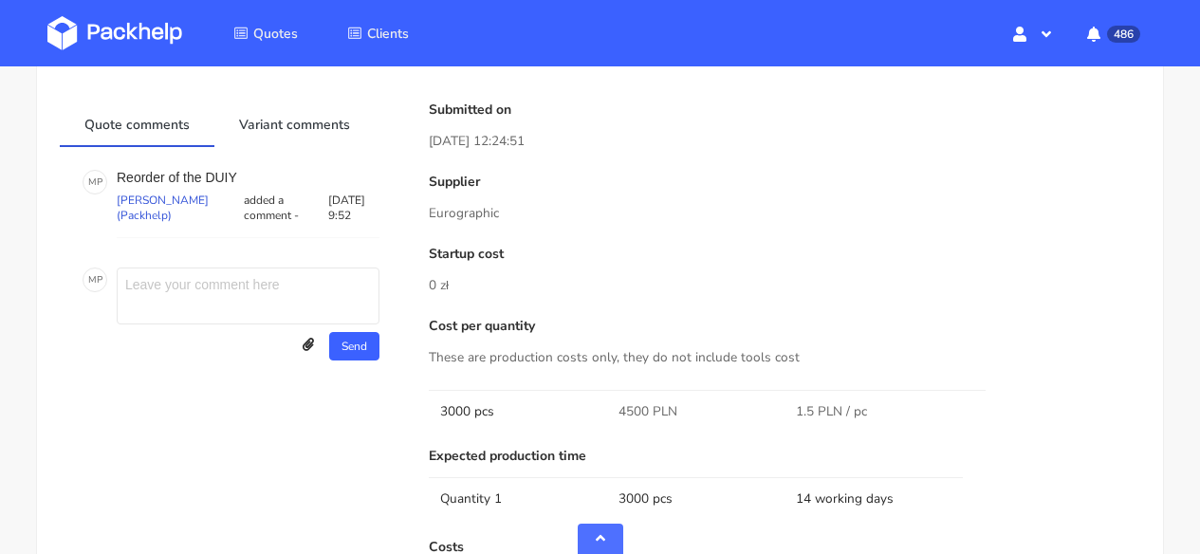
scroll to position [1081, 0]
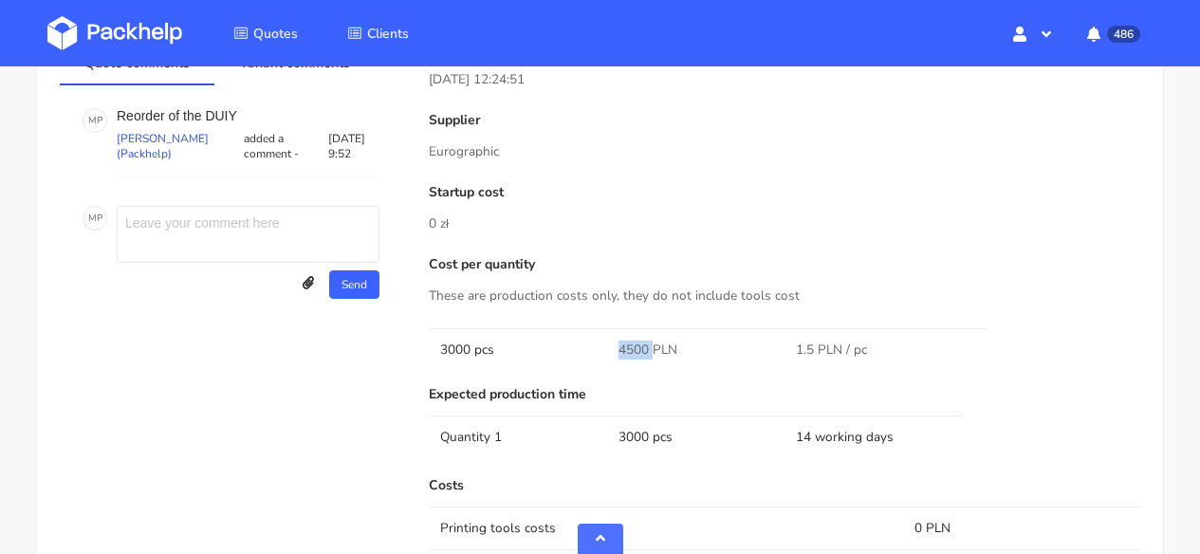
drag, startPoint x: 620, startPoint y: 332, endPoint x: 606, endPoint y: 332, distance: 13.3
click at [607, 332] on td "4500 PLN" at bounding box center [696, 349] width 178 height 43
copy span "4500"
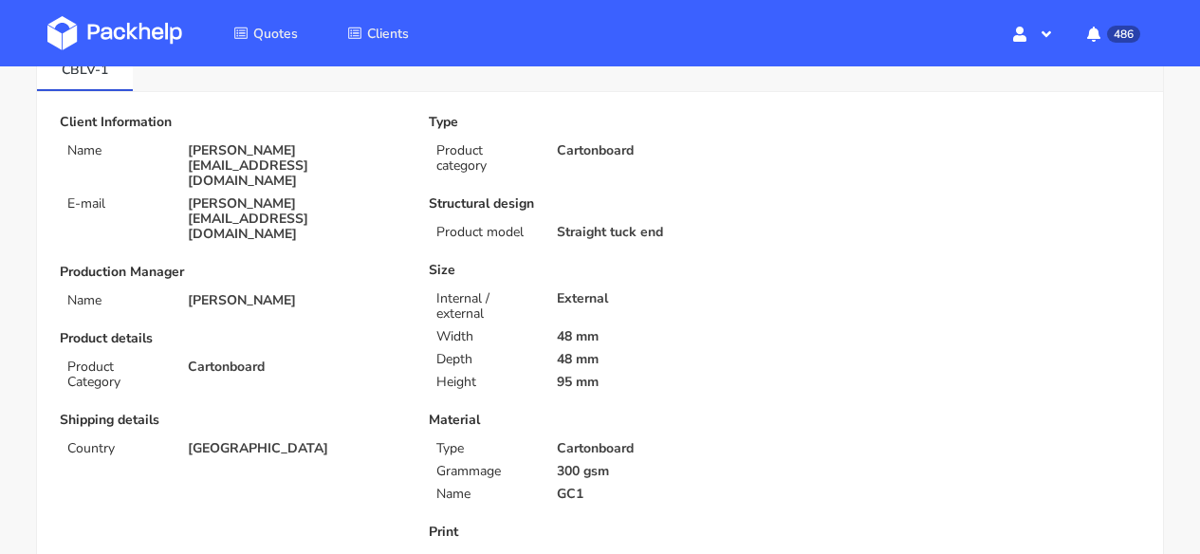
scroll to position [0, 0]
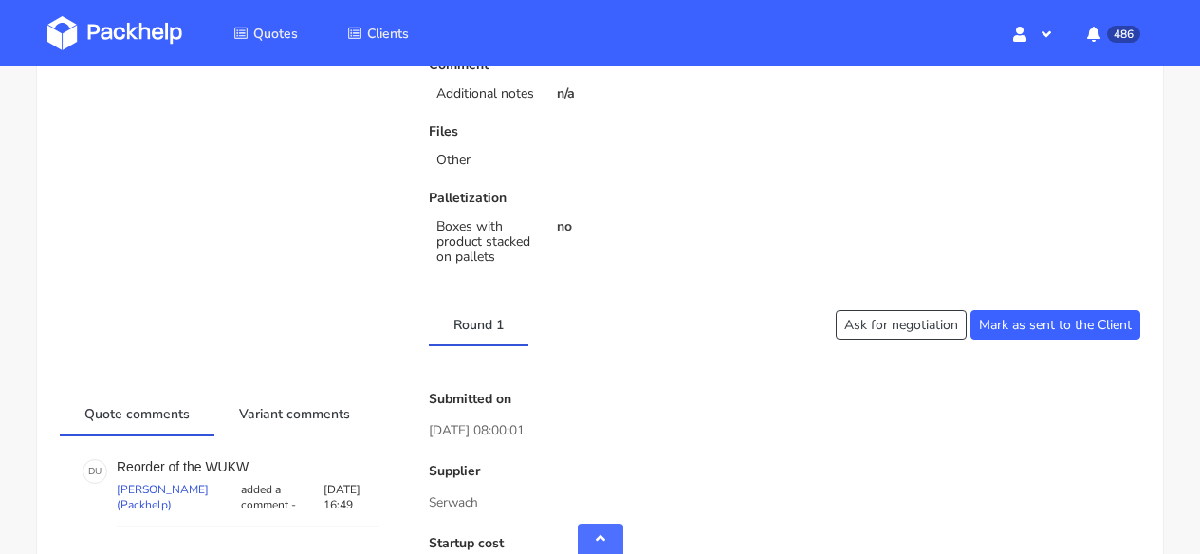
scroll to position [750, 0]
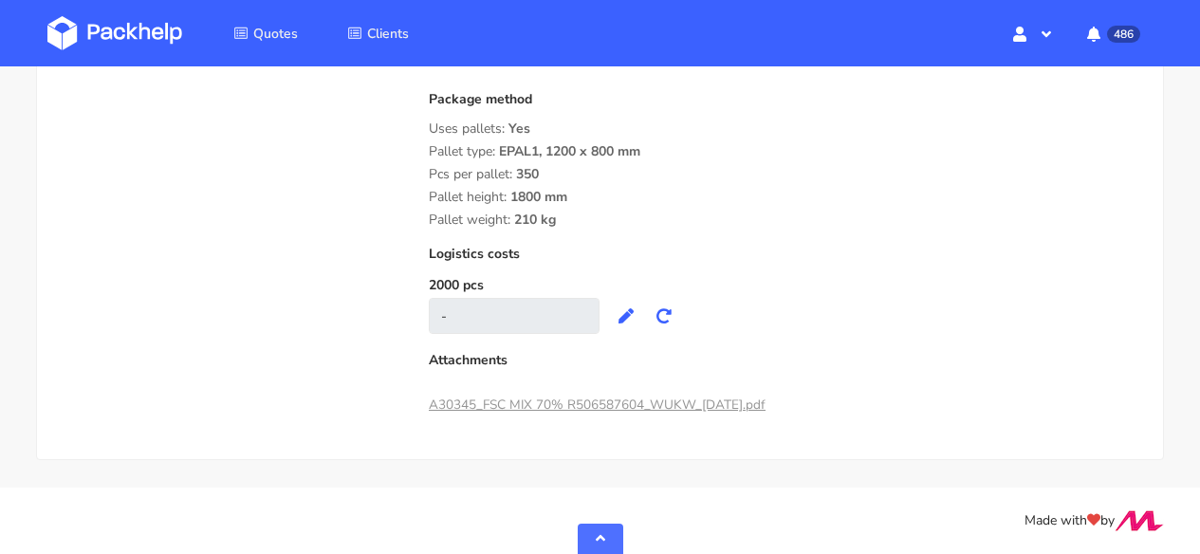
scroll to position [1856, 0]
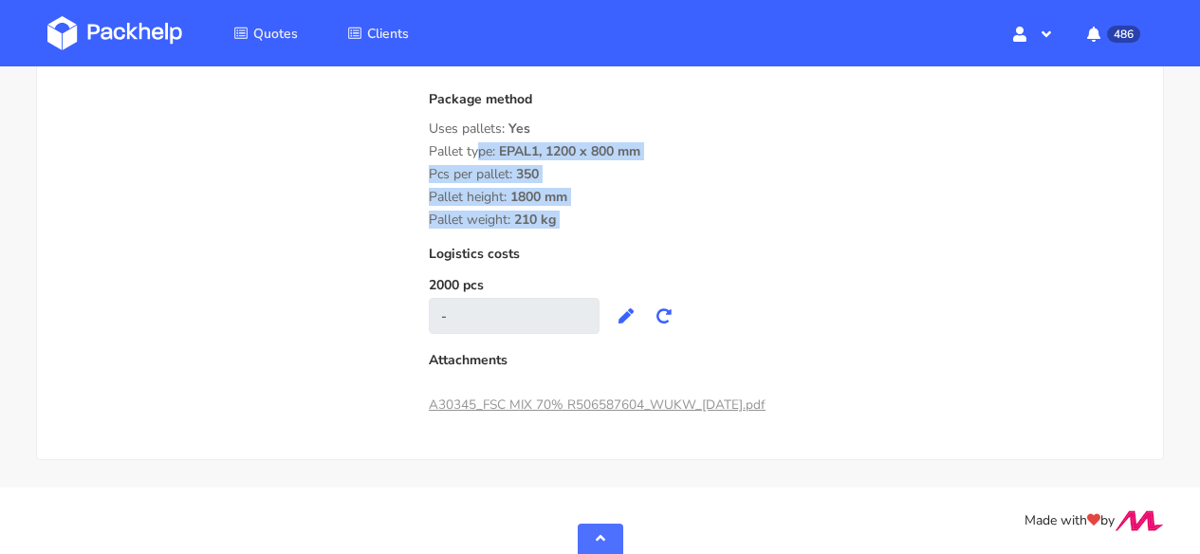
drag, startPoint x: 568, startPoint y: 233, endPoint x: 422, endPoint y: 161, distance: 162.9
copy div "Pallet type: EPAL1, 1200 x 800 mm Pcs per pallet: 350 Pallet height: 1800 mm Pa…"
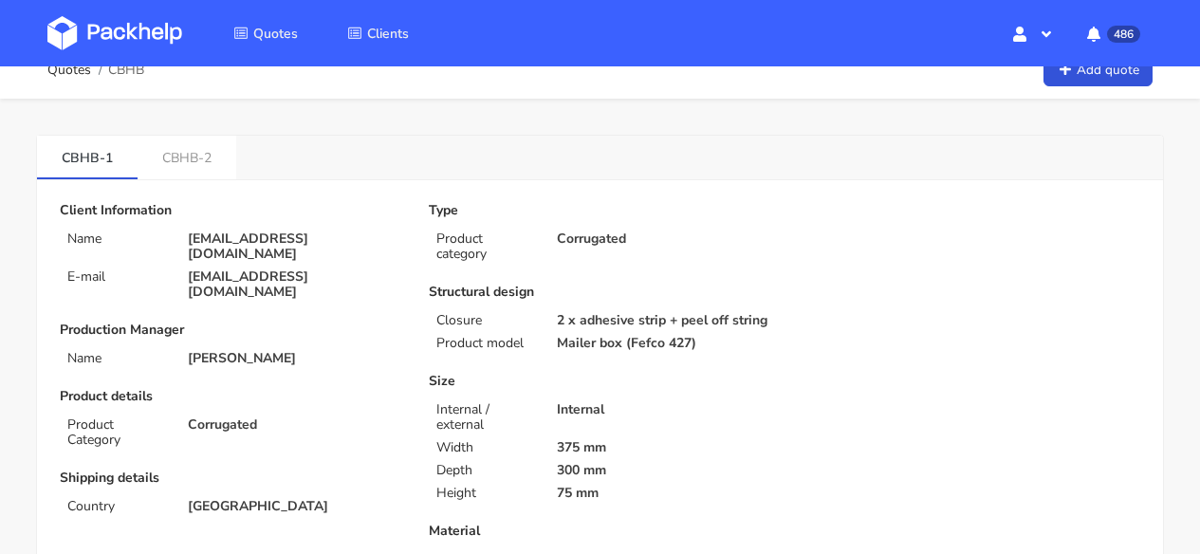
scroll to position [0, 0]
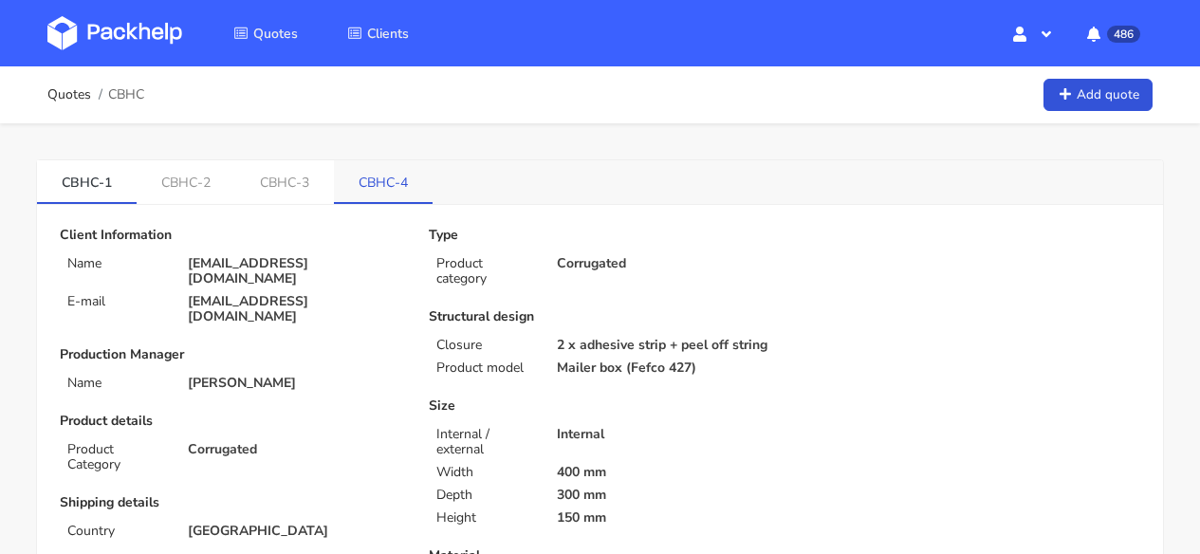
click at [364, 179] on link "CBHC-4" at bounding box center [383, 181] width 99 height 42
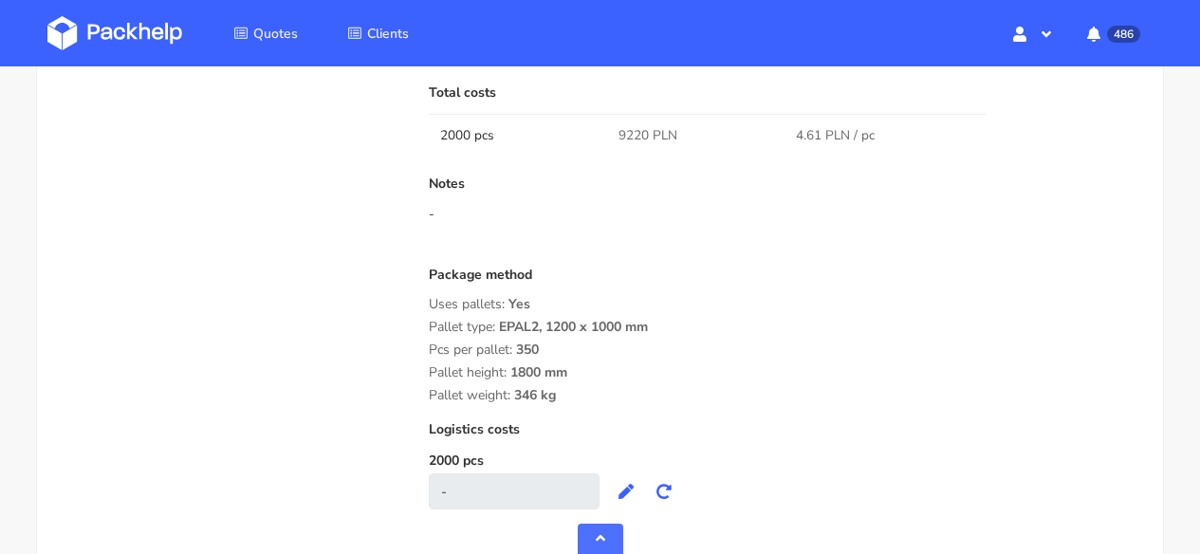
scroll to position [1725, 0]
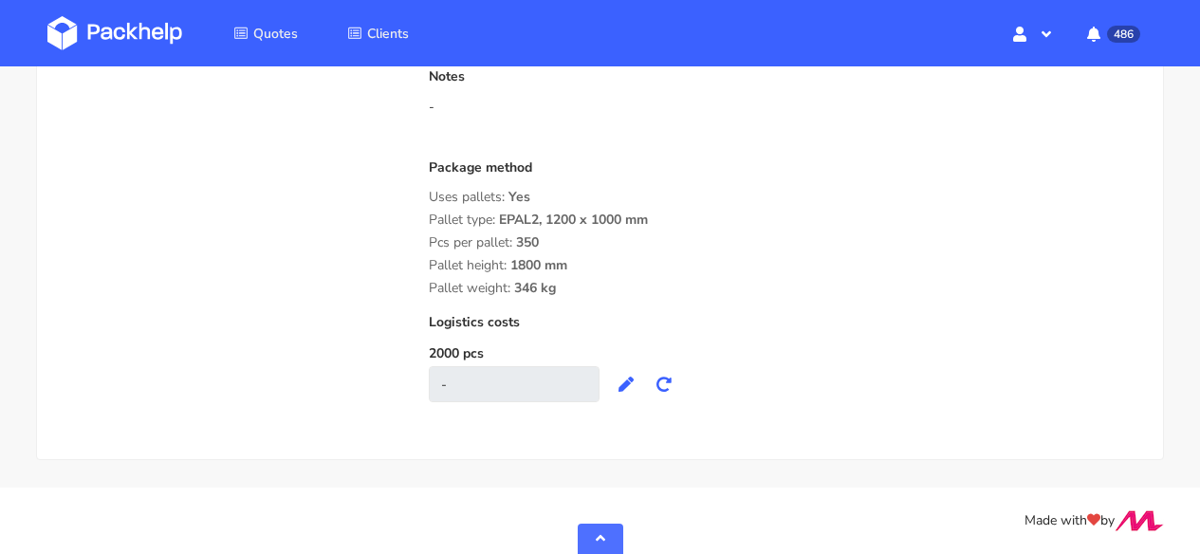
drag, startPoint x: 565, startPoint y: 288, endPoint x: 427, endPoint y: 226, distance: 152.0
drag, startPoint x: 427, startPoint y: 220, endPoint x: 578, endPoint y: 281, distance: 162.6
drag, startPoint x: 570, startPoint y: 295, endPoint x: 421, endPoint y: 225, distance: 164.7
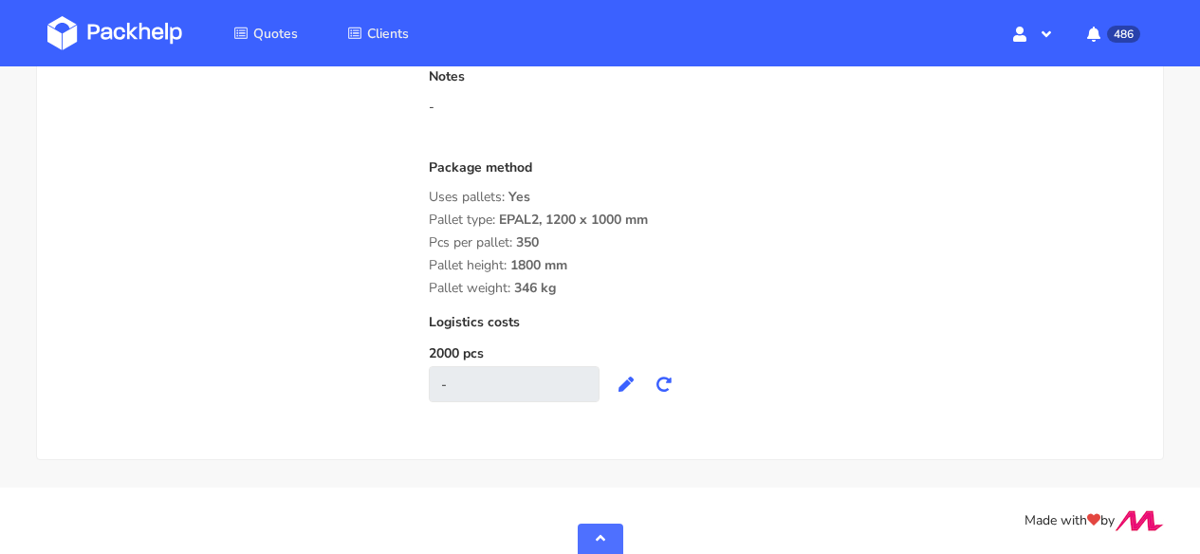
copy div "Pallet type: EPAL2, 1200 x 1000 mm Pcs per pallet: 350 Pallet height: 1800 mm P…"
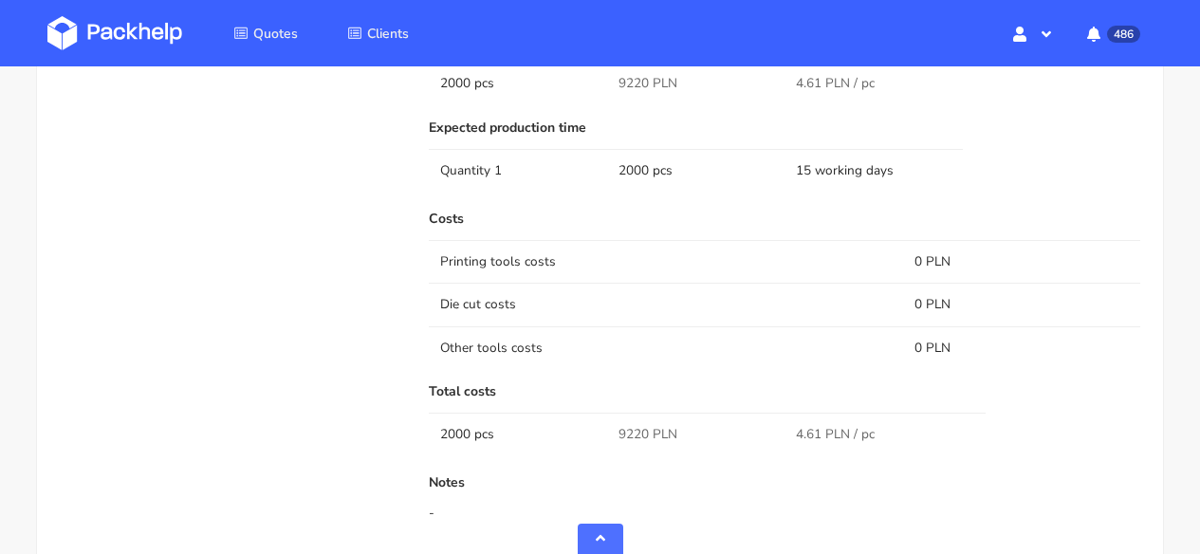
scroll to position [1074, 0]
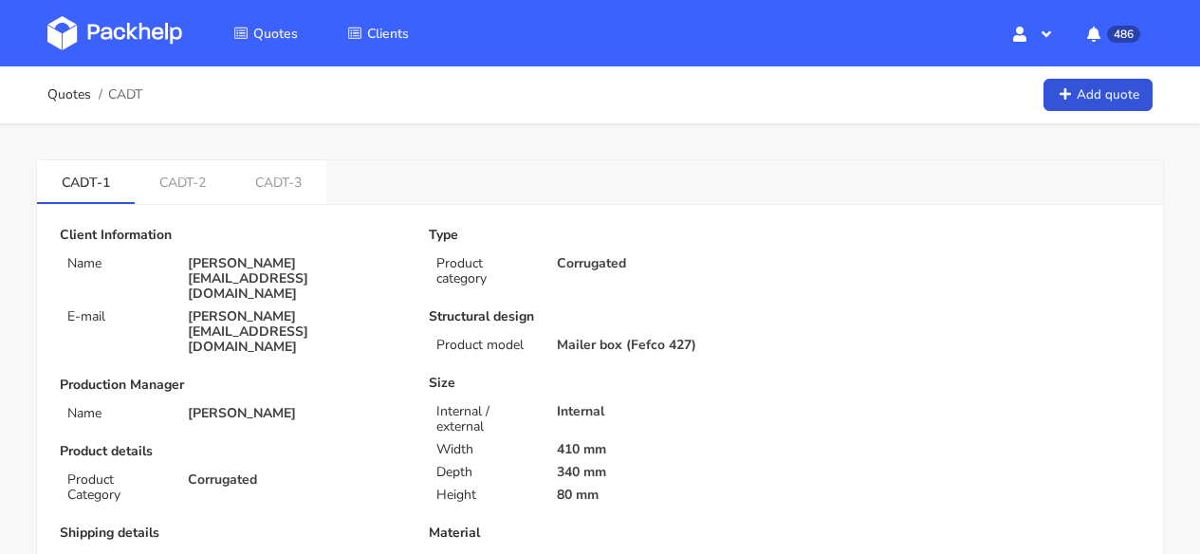
click at [134, 21] on img at bounding box center [114, 33] width 135 height 34
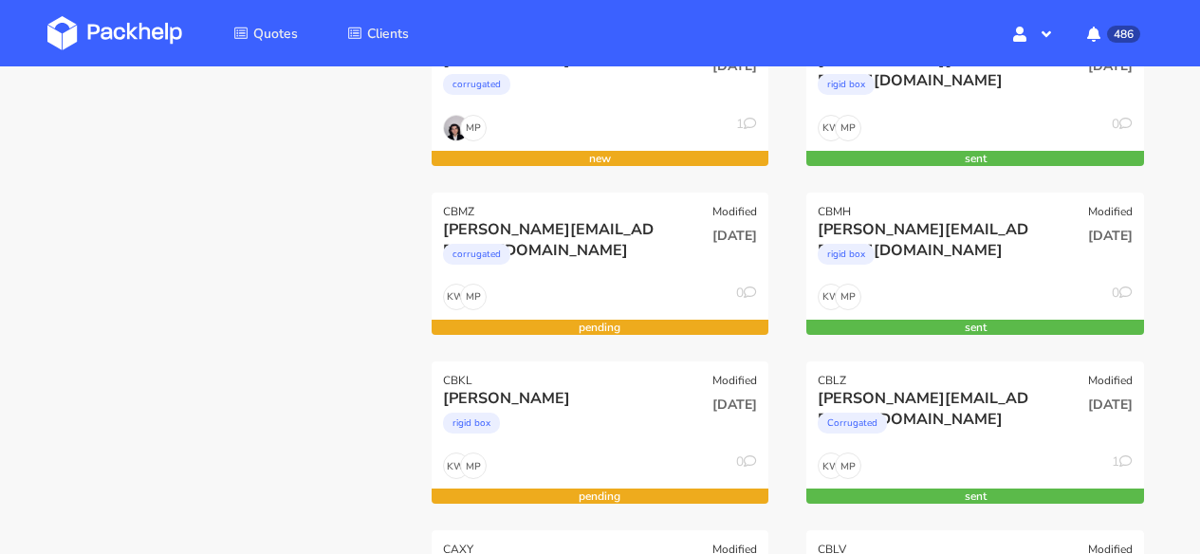
scroll to position [387, 0]
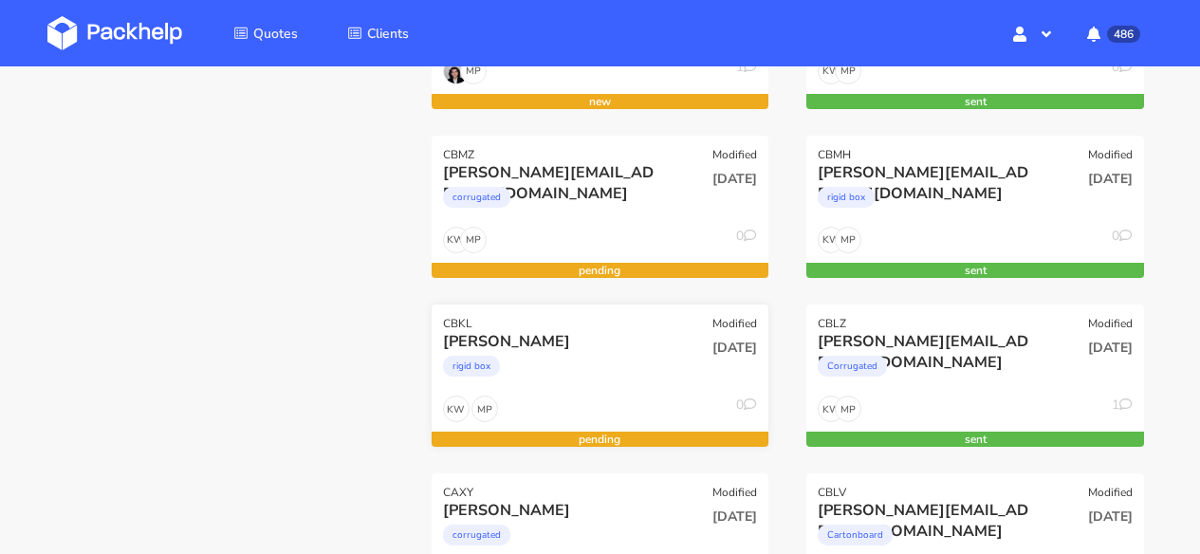
click at [573, 359] on div "rigid box" at bounding box center [550, 371] width 214 height 38
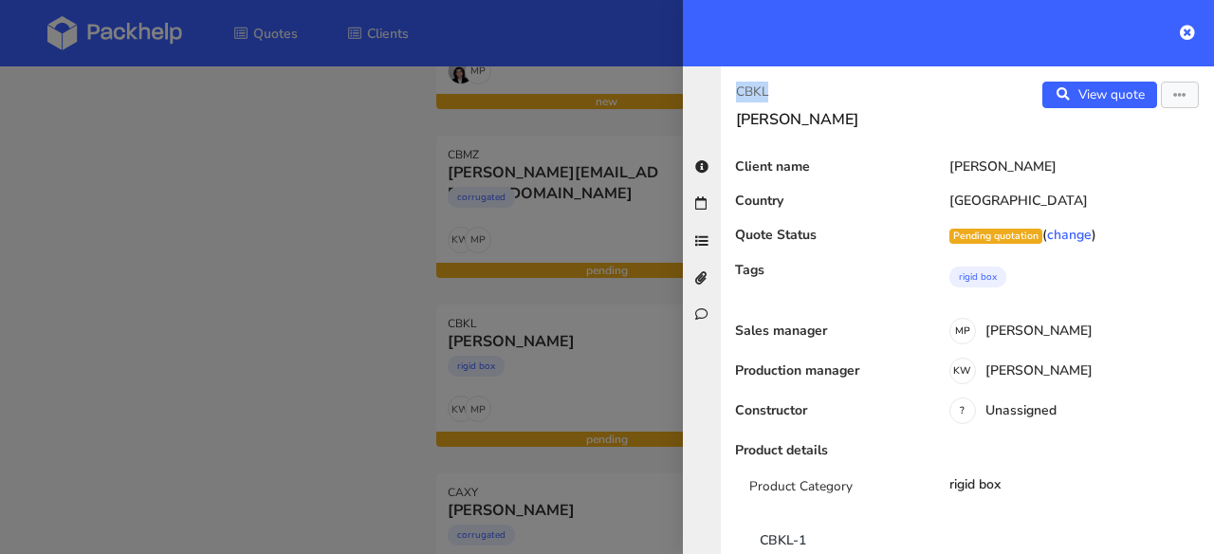
drag, startPoint x: 777, startPoint y: 86, endPoint x: 735, endPoint y: 84, distance: 41.8
click at [736, 84] on p "CBKL" at bounding box center [844, 92] width 216 height 21
copy p "CBKL"
click at [1188, 35] on icon at bounding box center [1187, 32] width 15 height 15
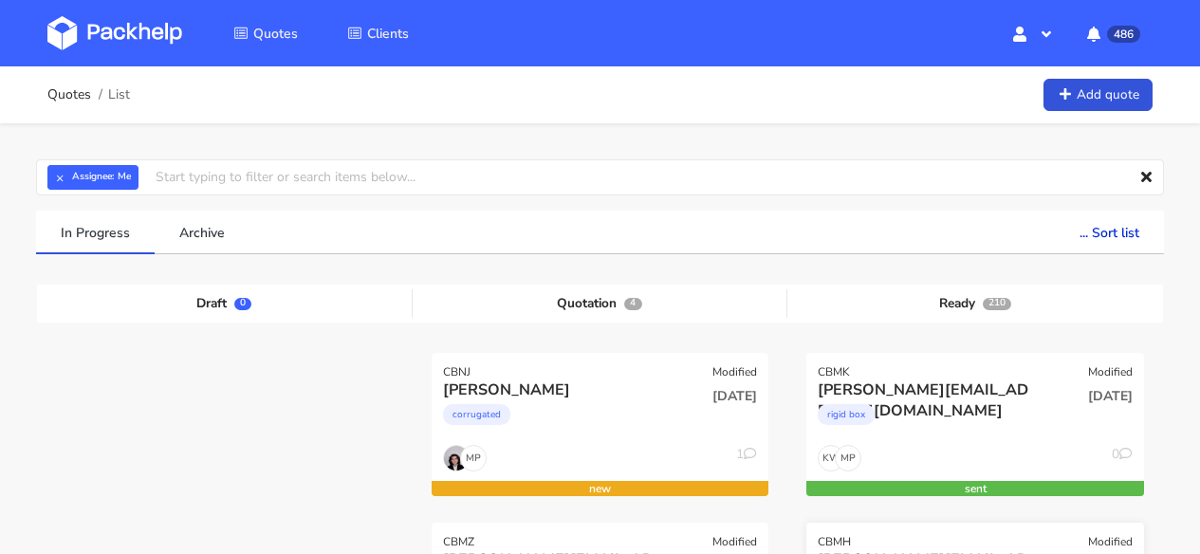
scroll to position [37, 0]
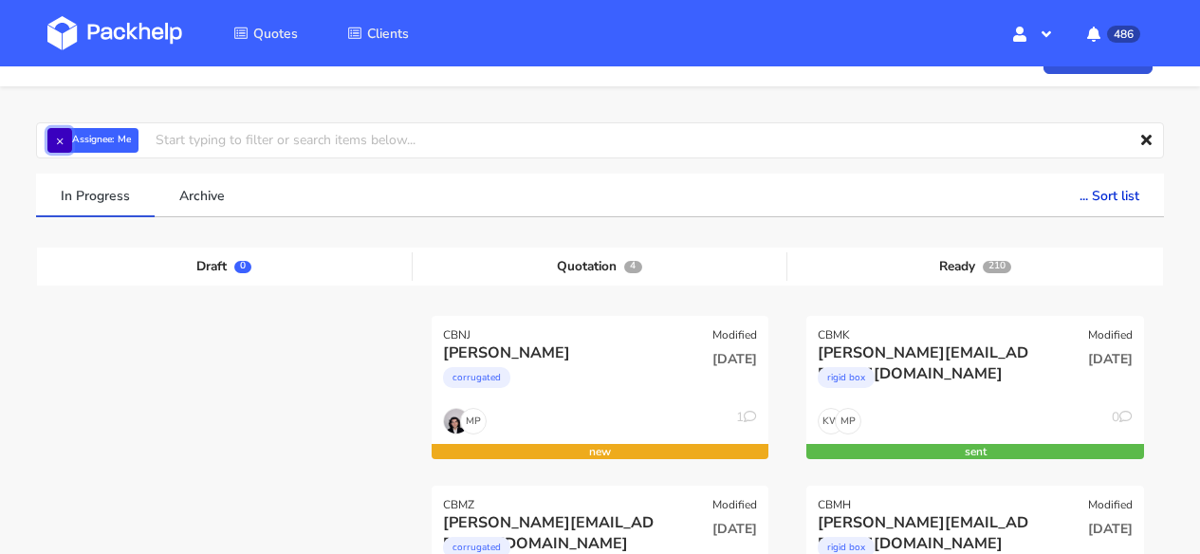
click at [58, 139] on button "×" at bounding box center [59, 140] width 25 height 25
click at [99, 140] on input "text" at bounding box center [600, 140] width 1128 height 36
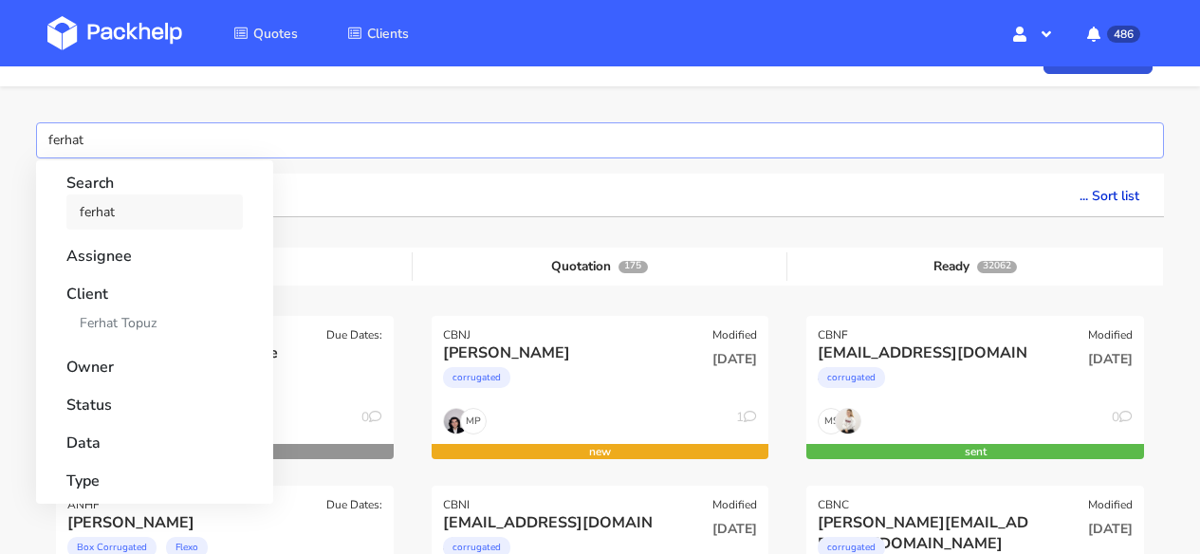
type input "ferhat"
click at [96, 213] on link "ferhat" at bounding box center [154, 211] width 176 height 35
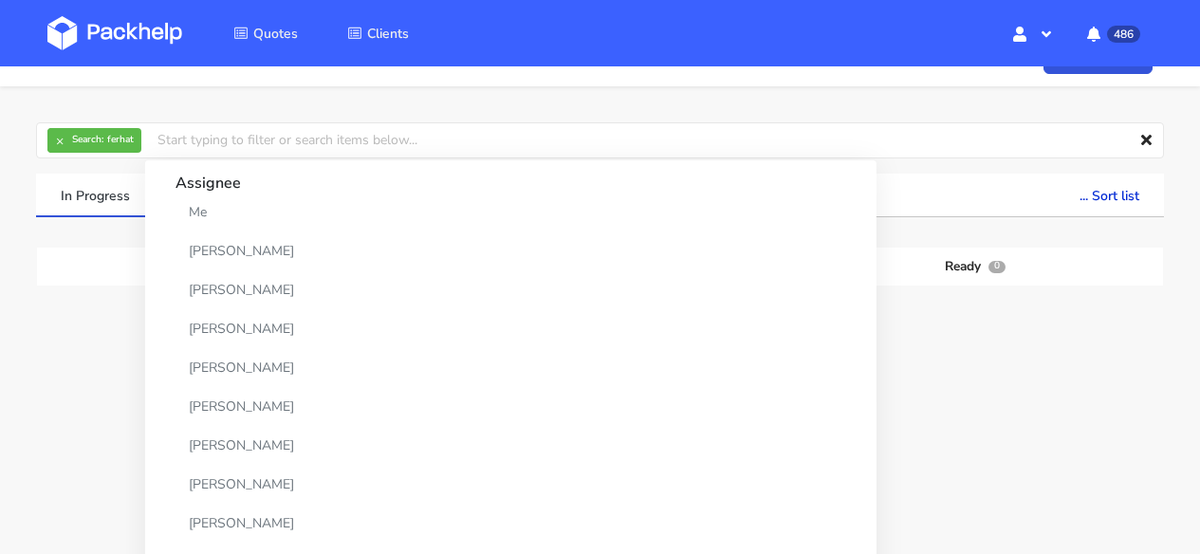
click at [813, 212] on ul "In Progress Archive ... Sort list Last added From old to new Last updated Estim…" at bounding box center [600, 196] width 1128 height 44
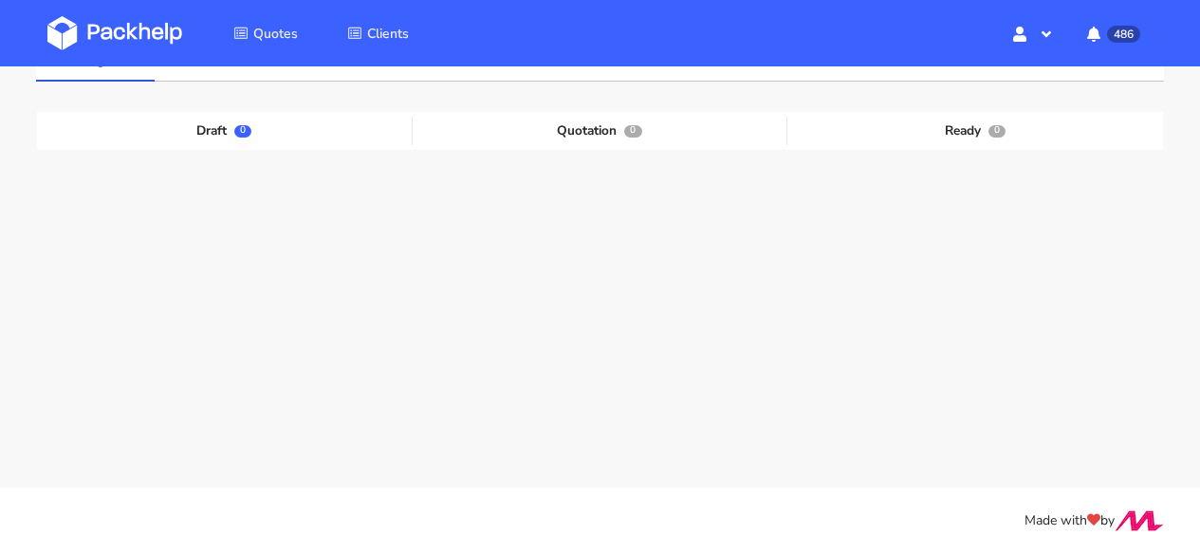
scroll to position [0, 0]
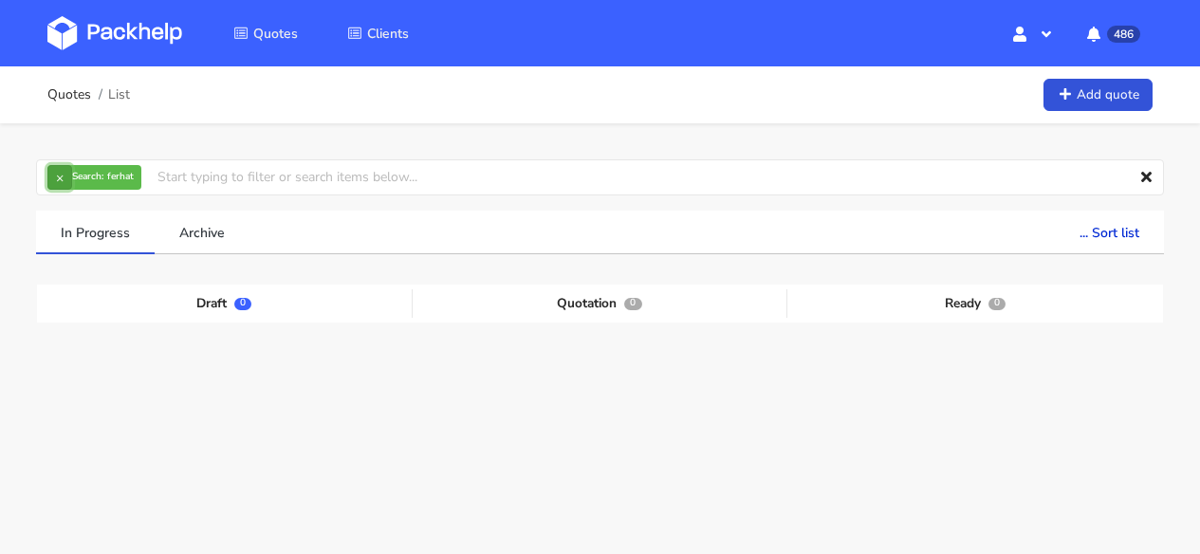
click at [57, 176] on button "×" at bounding box center [59, 177] width 25 height 25
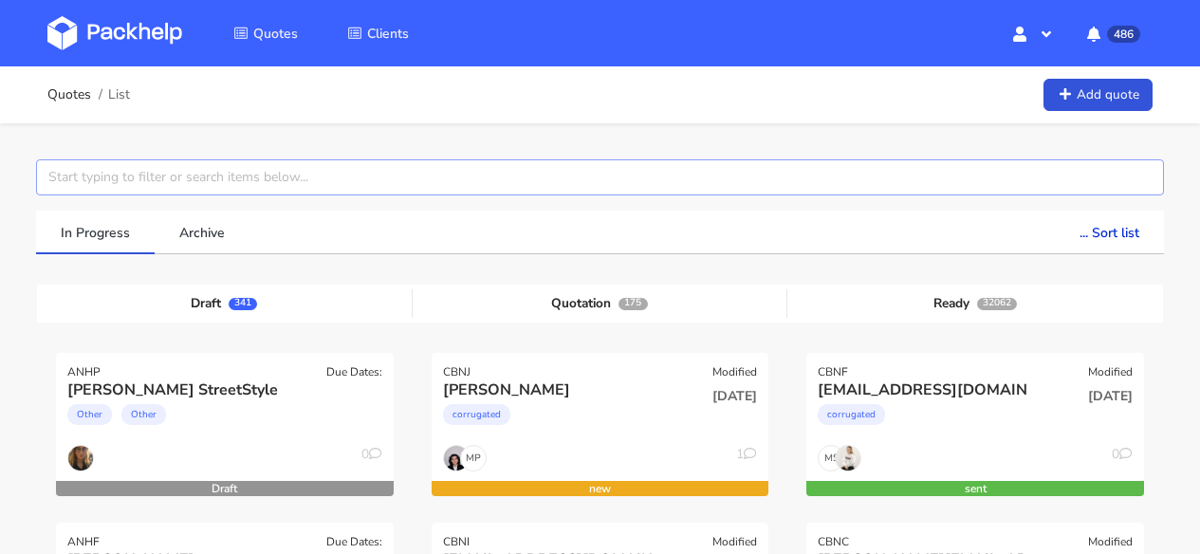
click at [114, 176] on input "text" at bounding box center [600, 177] width 1128 height 36
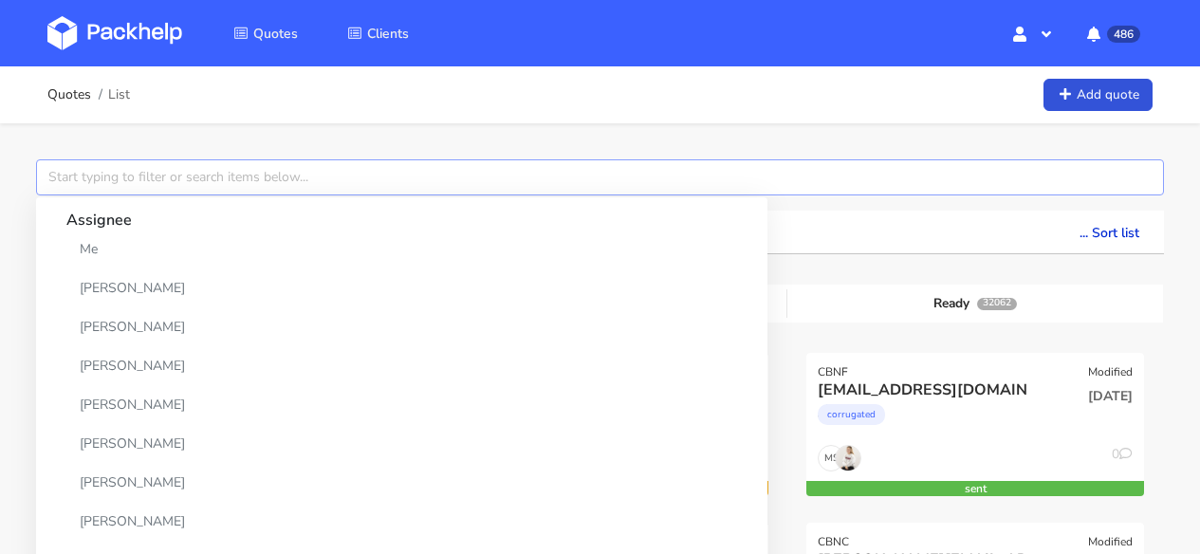
paste input "michelle@valyuu.com"
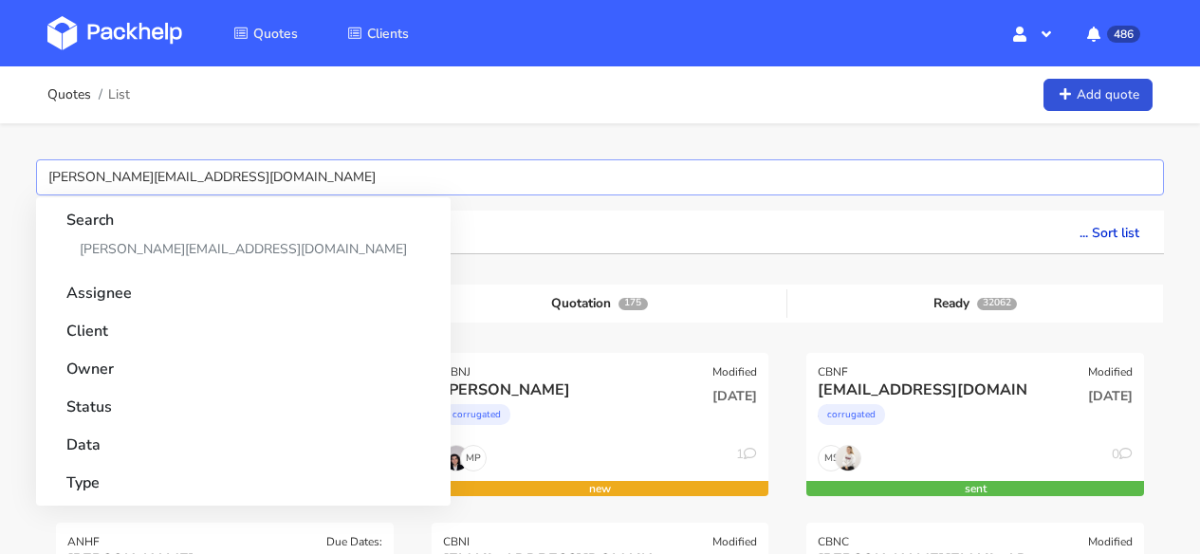
drag, startPoint x: 98, startPoint y: 172, endPoint x: 39, endPoint y: 167, distance: 59.0
click at [39, 167] on input "michelle@valyuu.com" at bounding box center [600, 177] width 1128 height 36
type input "@valyuu.com"
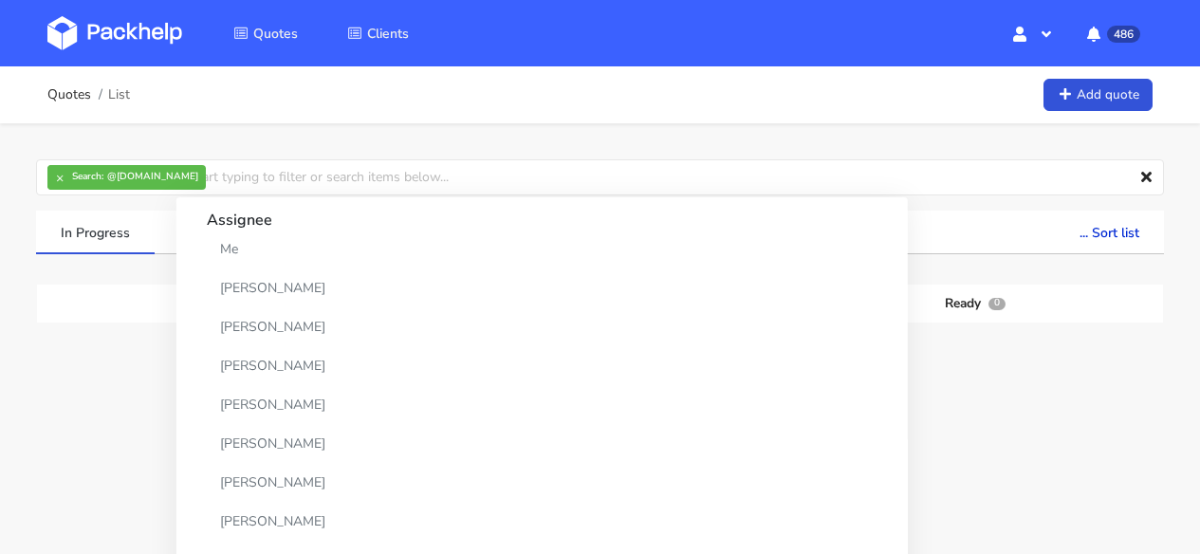
click at [846, 213] on ul "In Progress Archive ... Sort list Last added From old to new Last updated Estim…" at bounding box center [600, 233] width 1128 height 44
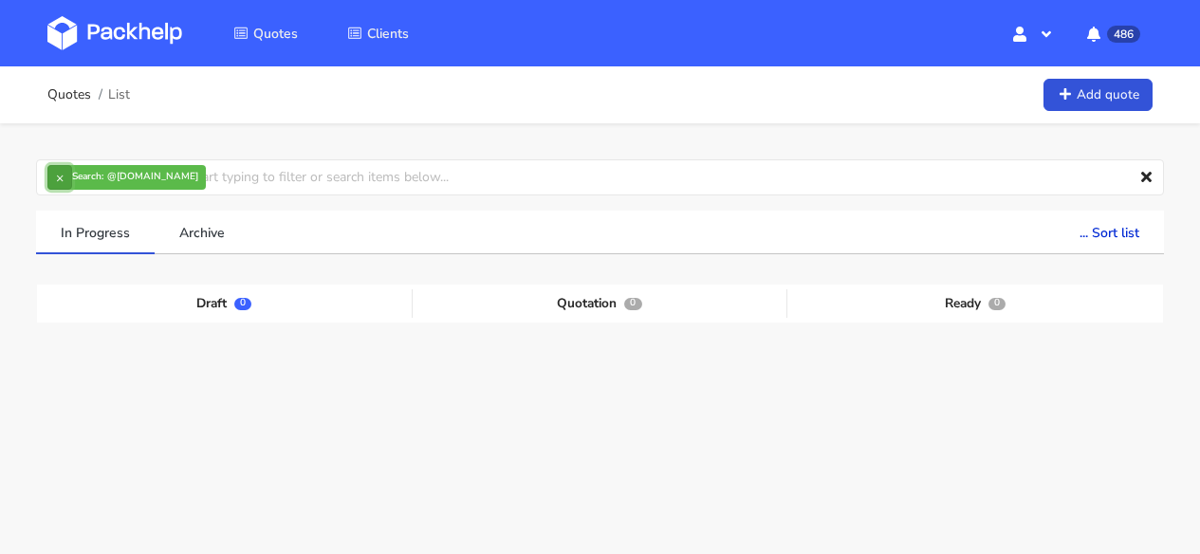
click at [56, 176] on button "×" at bounding box center [59, 177] width 25 height 25
click at [88, 175] on input "text" at bounding box center [600, 177] width 1128 height 36
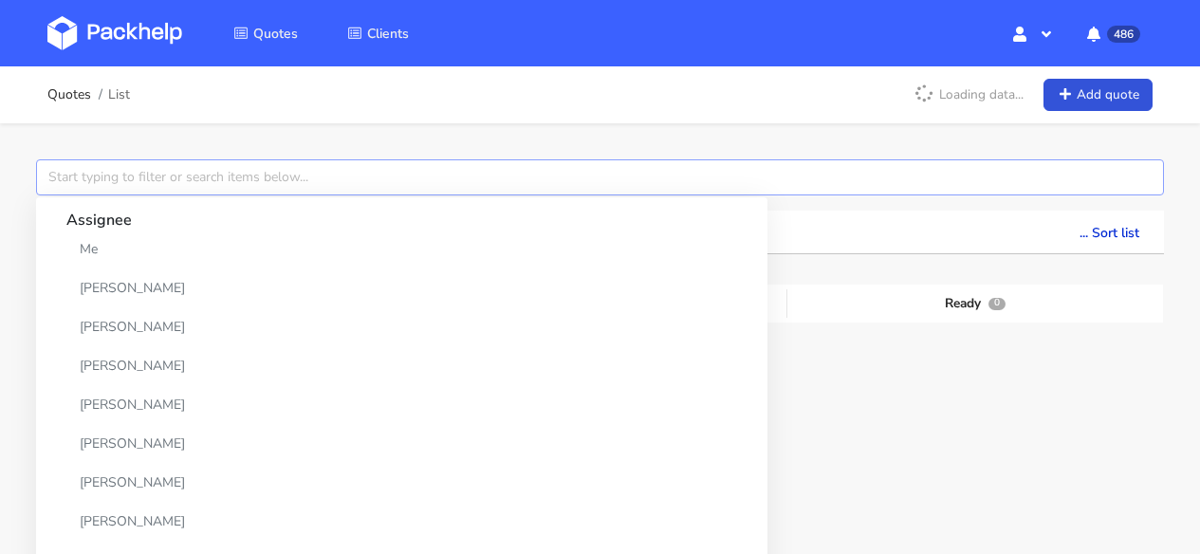
paste input "michelle@valyuu.com"
type input "michelle@valyuu.com"
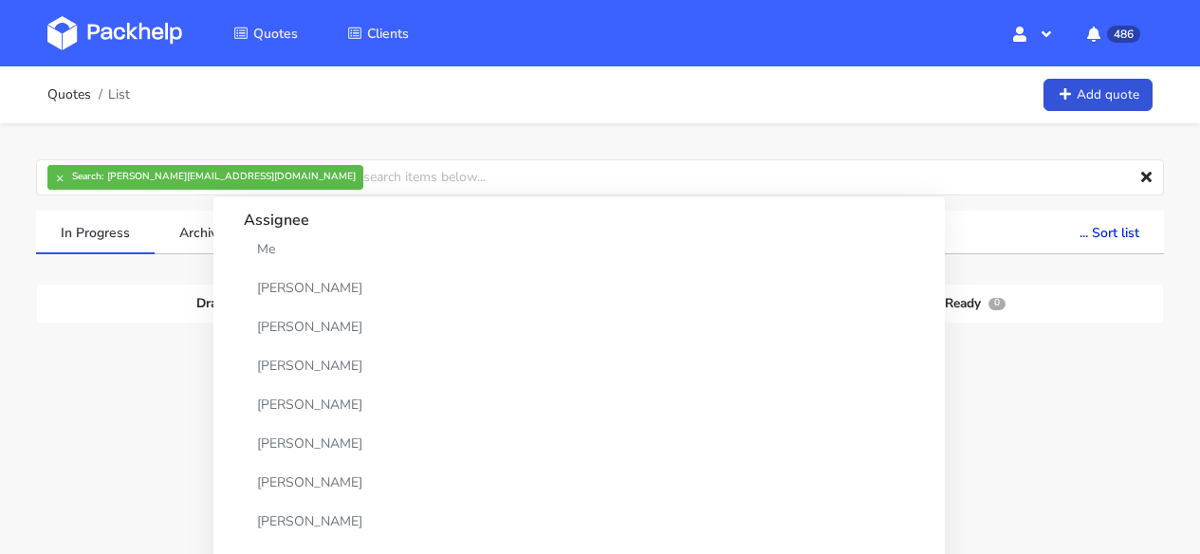
click at [252, 118] on div "Quotes List Add quote" at bounding box center [600, 94] width 1200 height 57
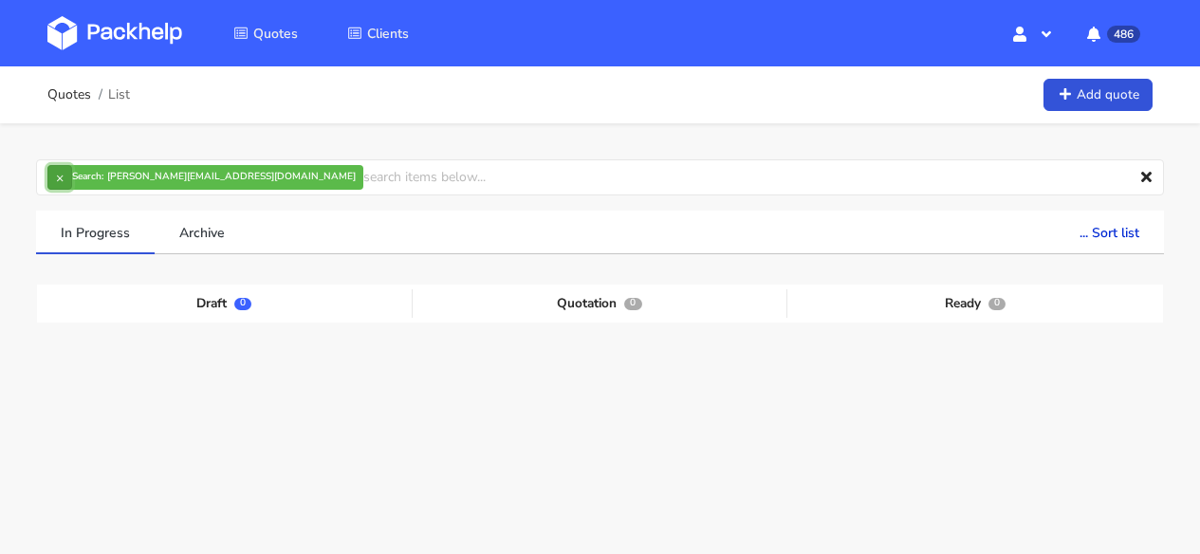
click at [55, 176] on button "×" at bounding box center [59, 177] width 25 height 25
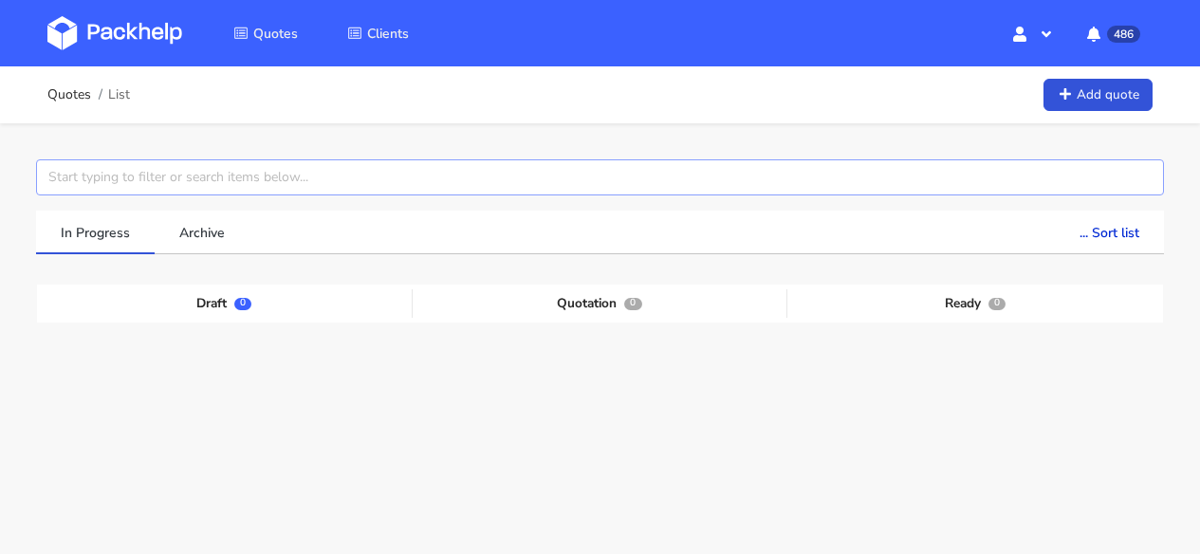
click at [102, 176] on input "text" at bounding box center [600, 177] width 1128 height 36
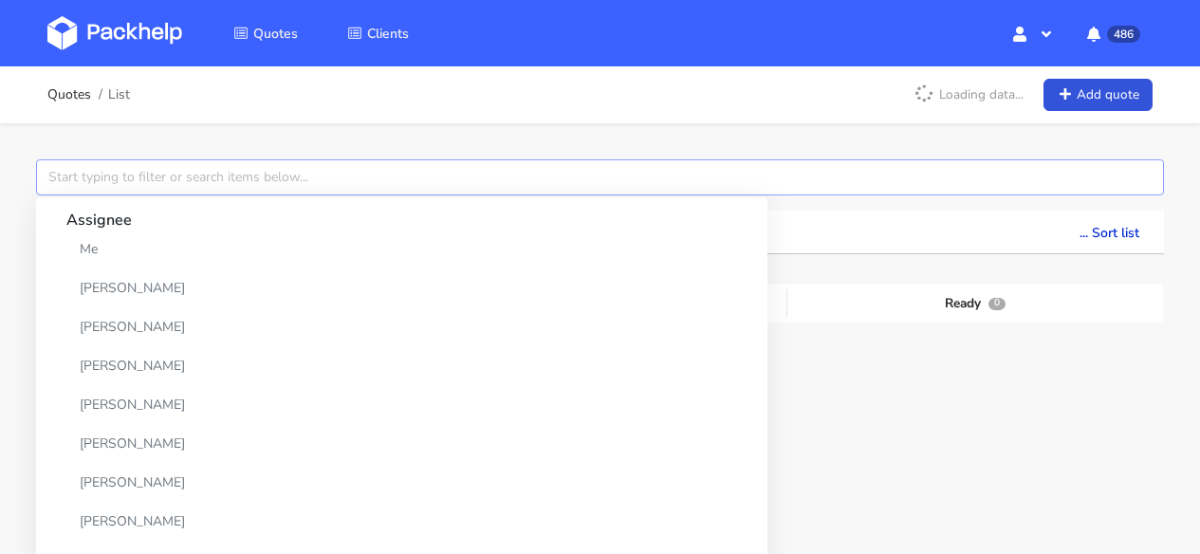
paste input "michelle@valyuu.com"
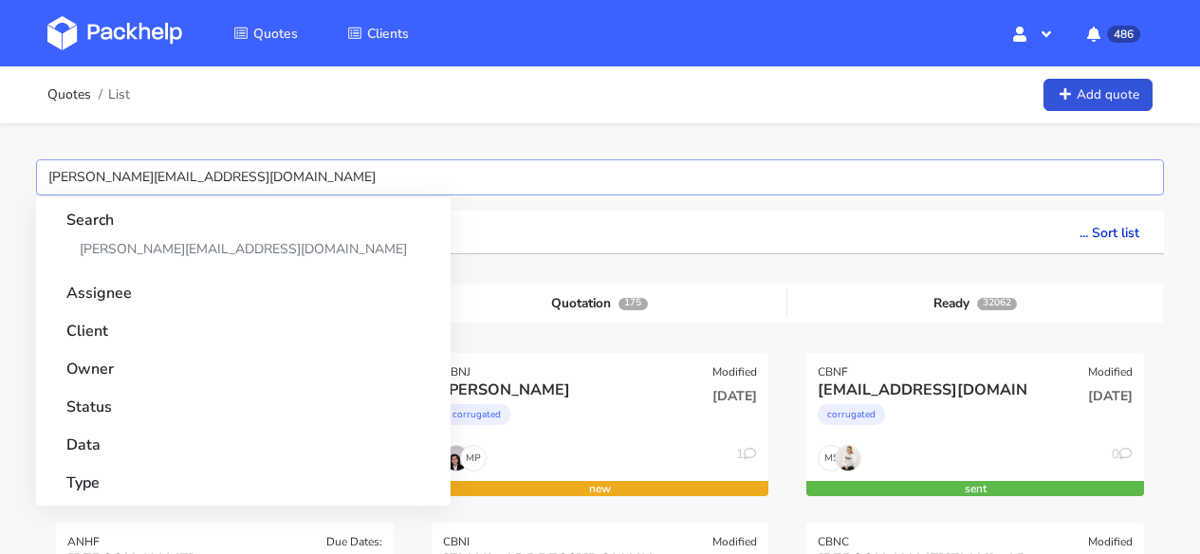
drag, startPoint x: 95, startPoint y: 172, endPoint x: 34, endPoint y: 172, distance: 60.7
click at [34, 172] on div "michelle@valyuu.com Search michelle@valyuu.com Assignee Client Owner Status Dat…" at bounding box center [600, 177] width 1155 height 36
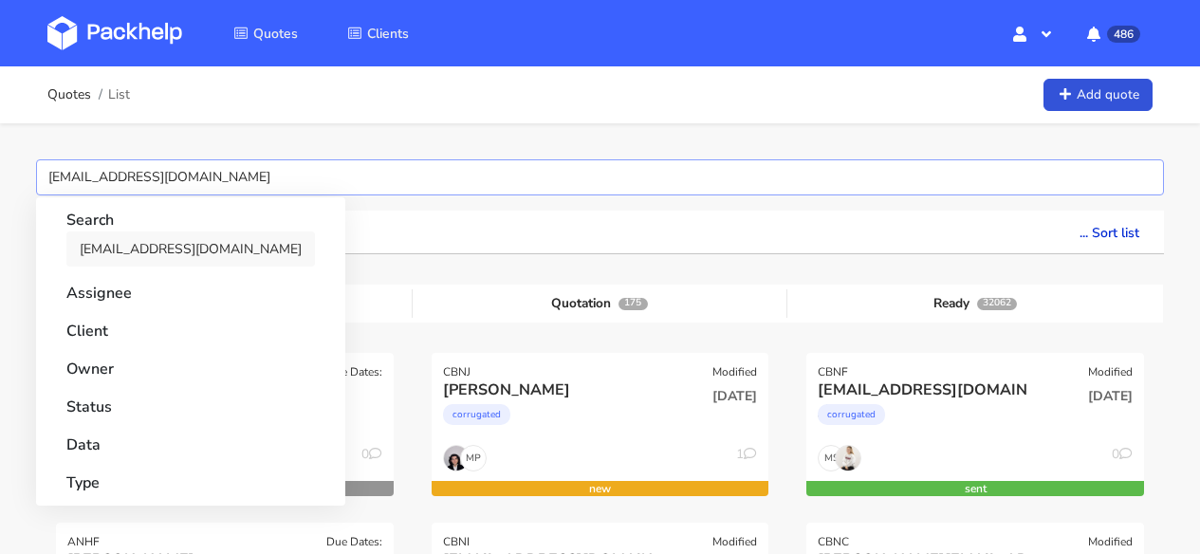
type input "ferhat@valyuu.com"
click at [81, 236] on link "ferhat@valyuu.com" at bounding box center [190, 248] width 249 height 35
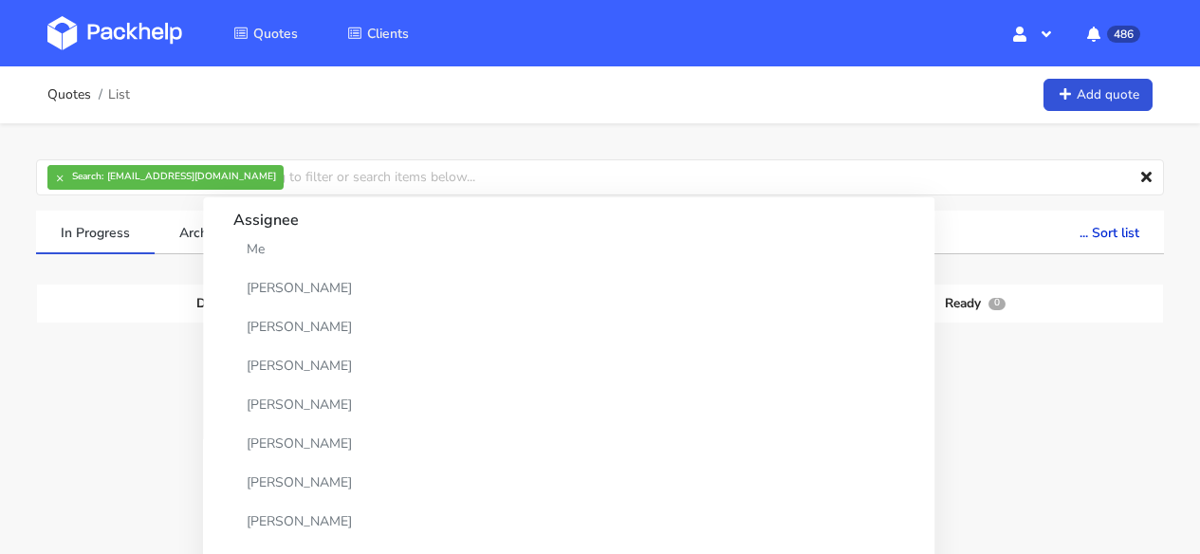
click at [606, 63] on div "Quotes Clients Hello, Monika Profile Sign Out 486 Notifications [kate@cream.ly]…" at bounding box center [600, 33] width 1200 height 66
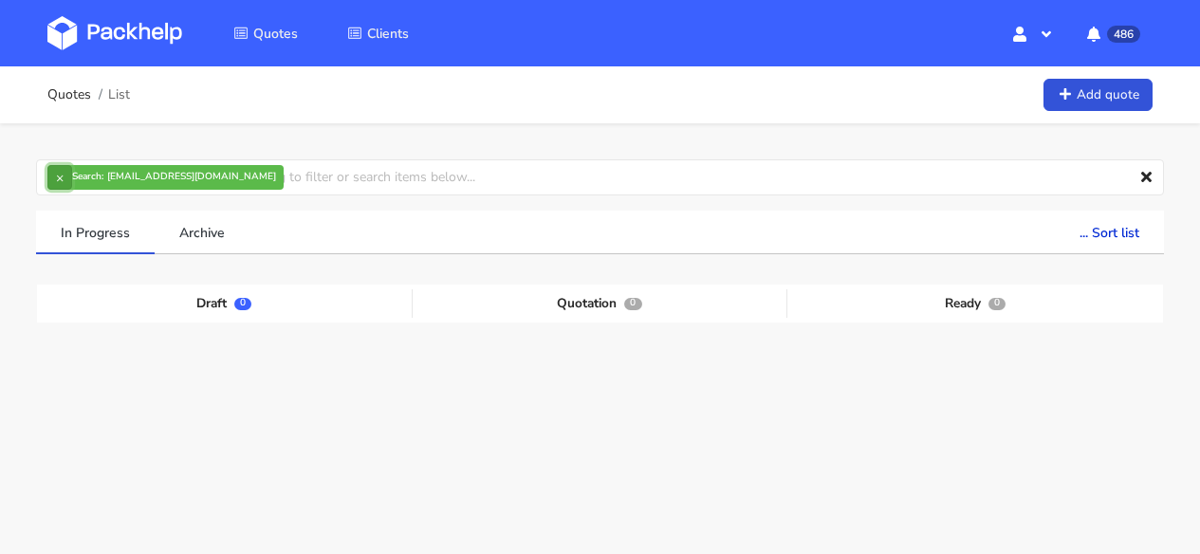
click at [57, 172] on button "×" at bounding box center [59, 177] width 25 height 25
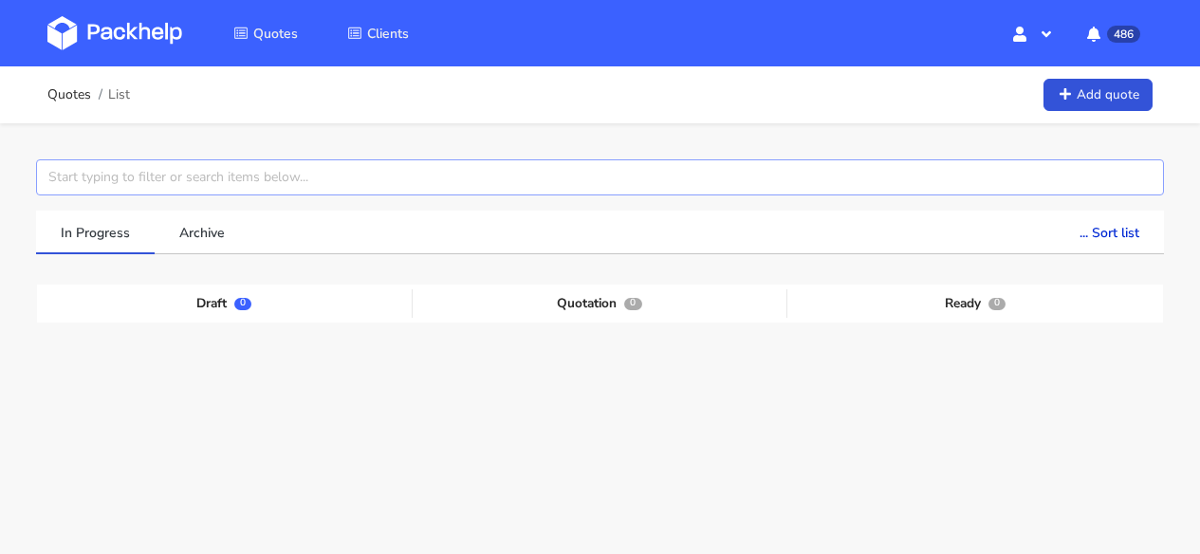
click at [104, 172] on input "text" at bounding box center [600, 177] width 1128 height 36
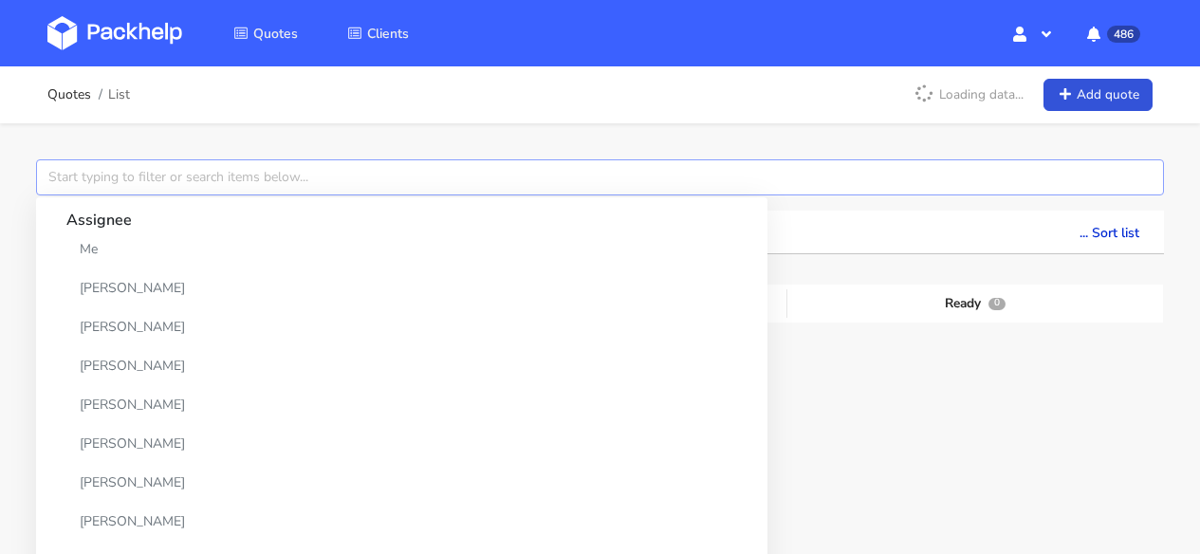
paste input "CBLA-2"
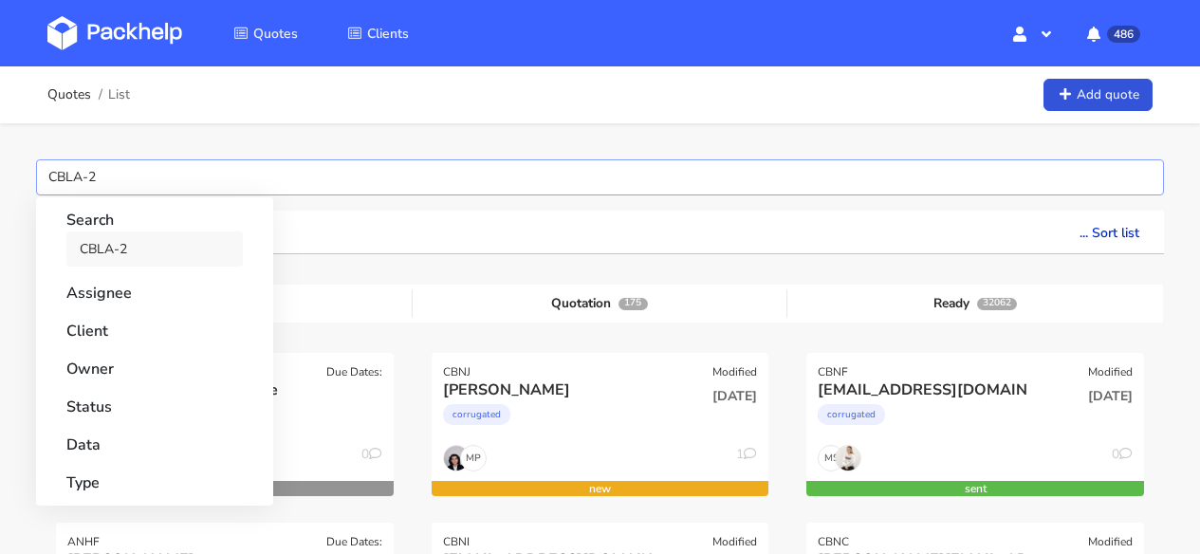
type input "CBLA-2"
click at [109, 246] on link "CBLA-2" at bounding box center [154, 248] width 176 height 35
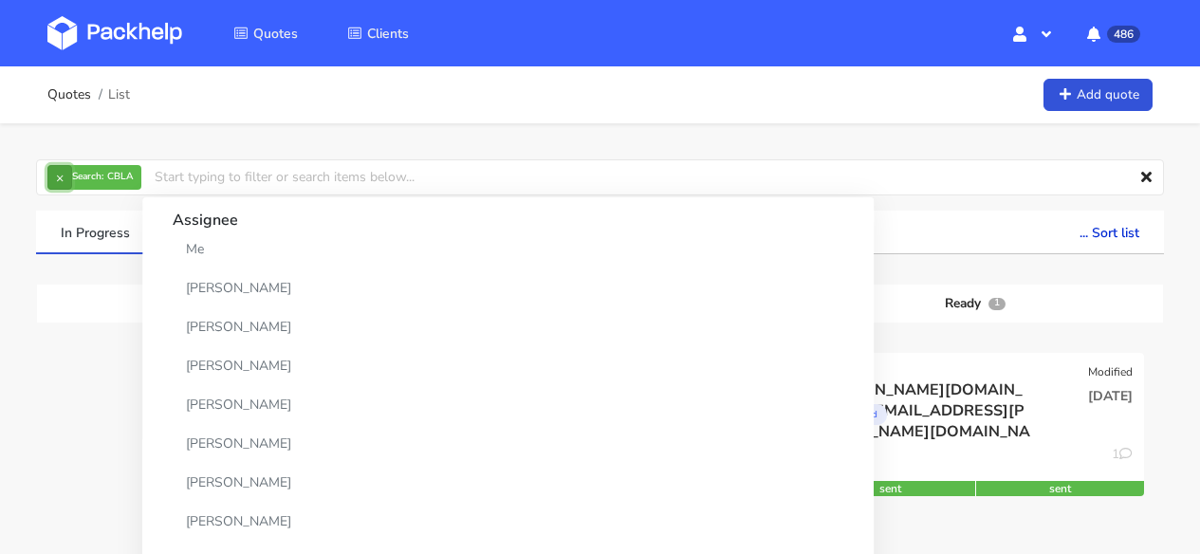
click at [56, 181] on button "×" at bounding box center [59, 177] width 25 height 25
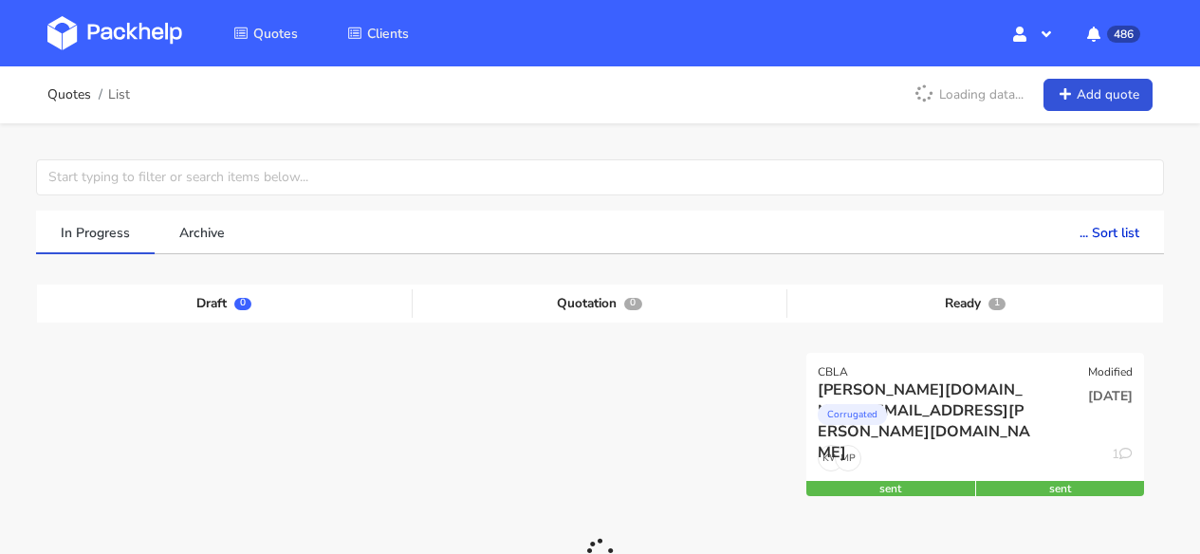
click at [141, 22] on img at bounding box center [114, 33] width 135 height 34
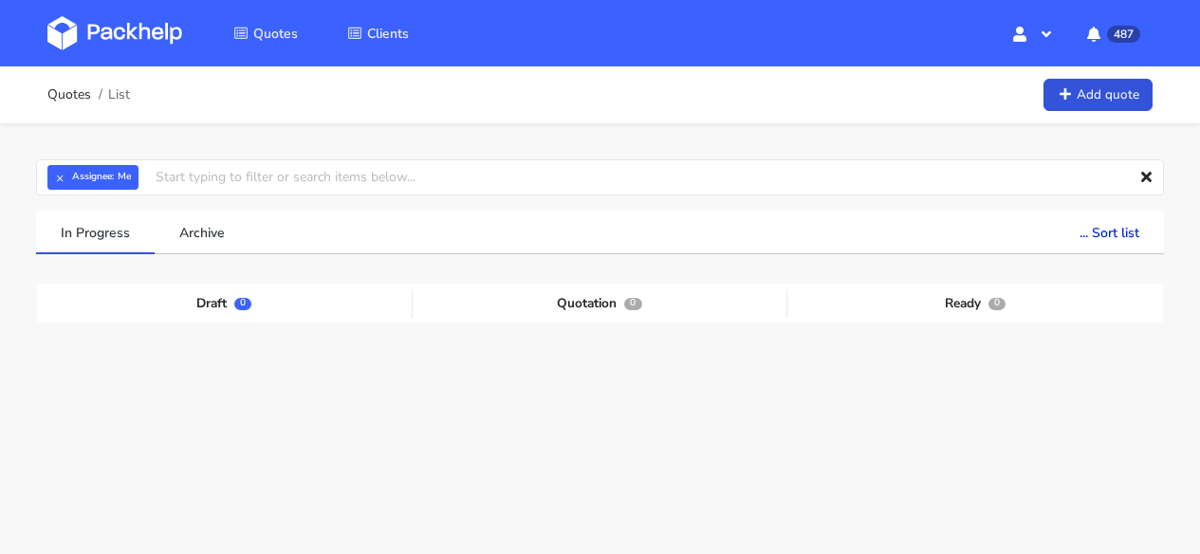
click at [653, 90] on div "Quotes List Add quote" at bounding box center [599, 95] width 1105 height 38
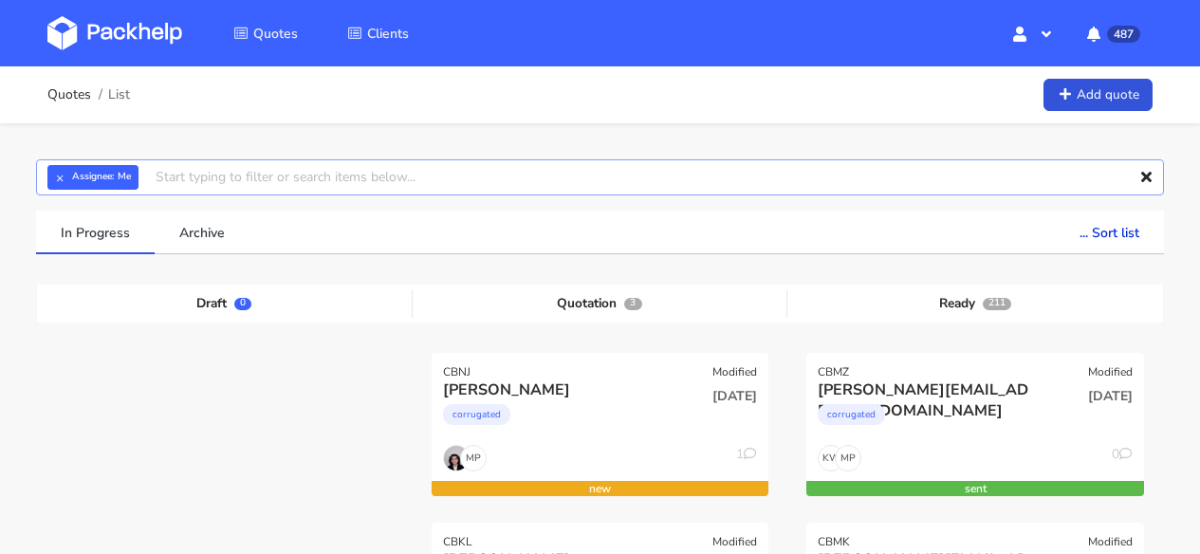
click at [219, 159] on input "text" at bounding box center [600, 177] width 1128 height 36
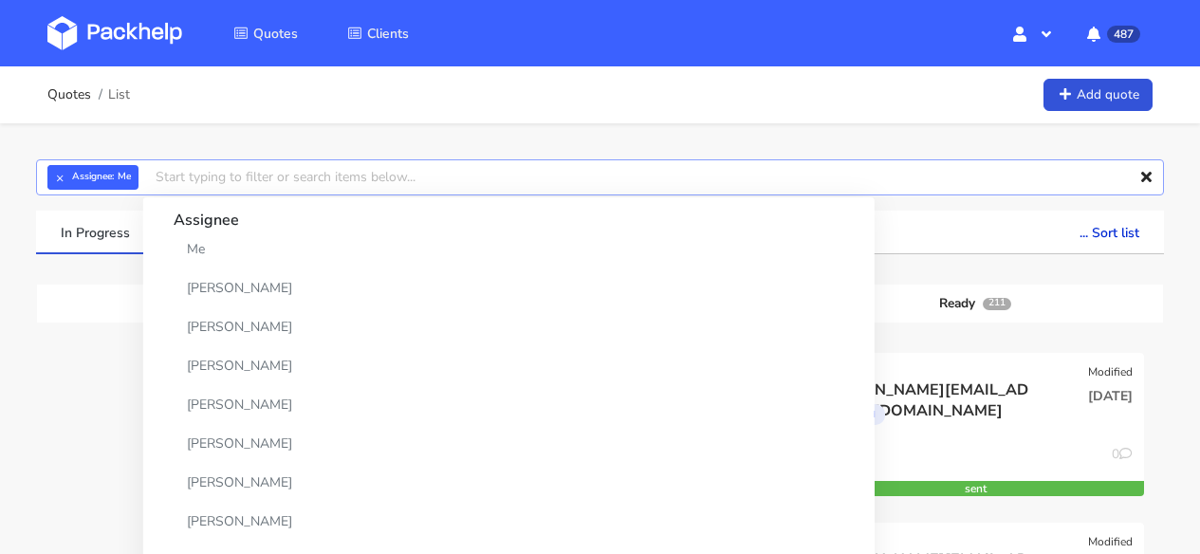
paste input "CBLA-2"
type input "CBLA-2"
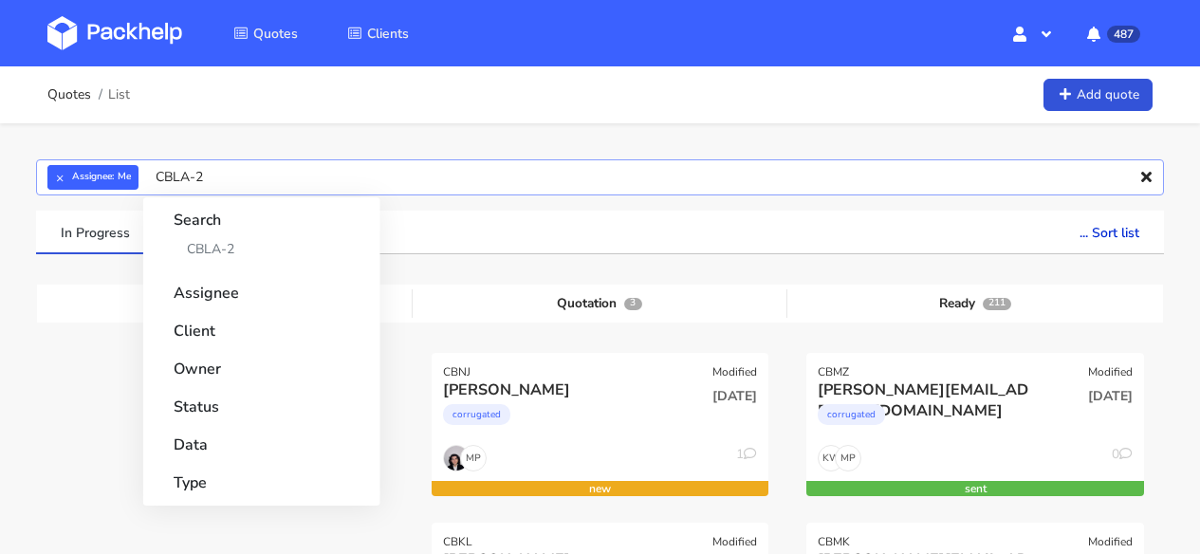
drag, startPoint x: 223, startPoint y: 180, endPoint x: 152, endPoint y: 174, distance: 71.5
click at [152, 174] on input "CBLA-2" at bounding box center [600, 177] width 1128 height 36
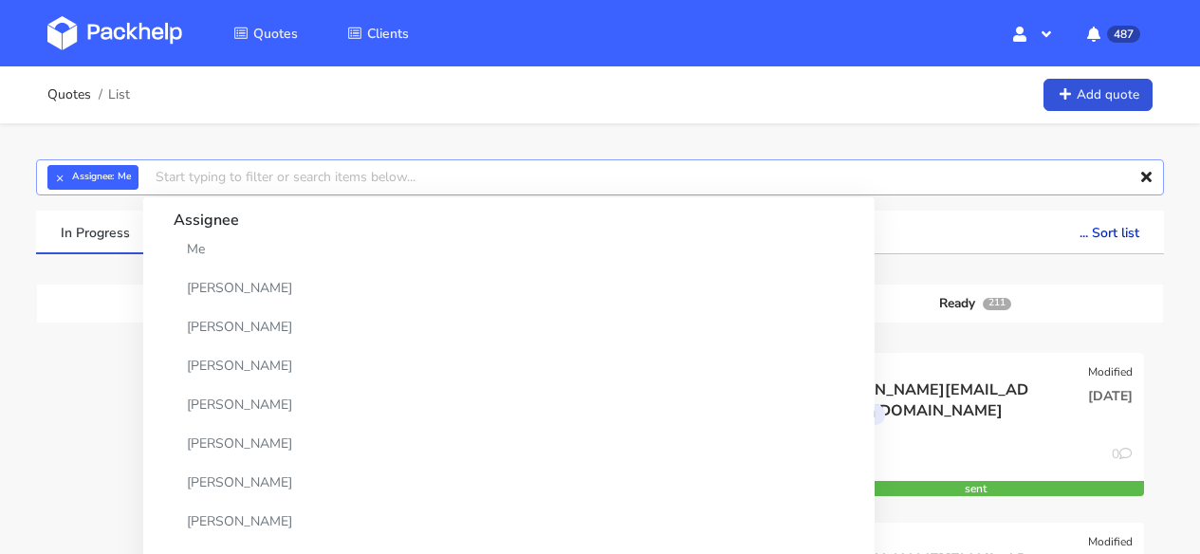
paste input "michelle@valyuu.com"
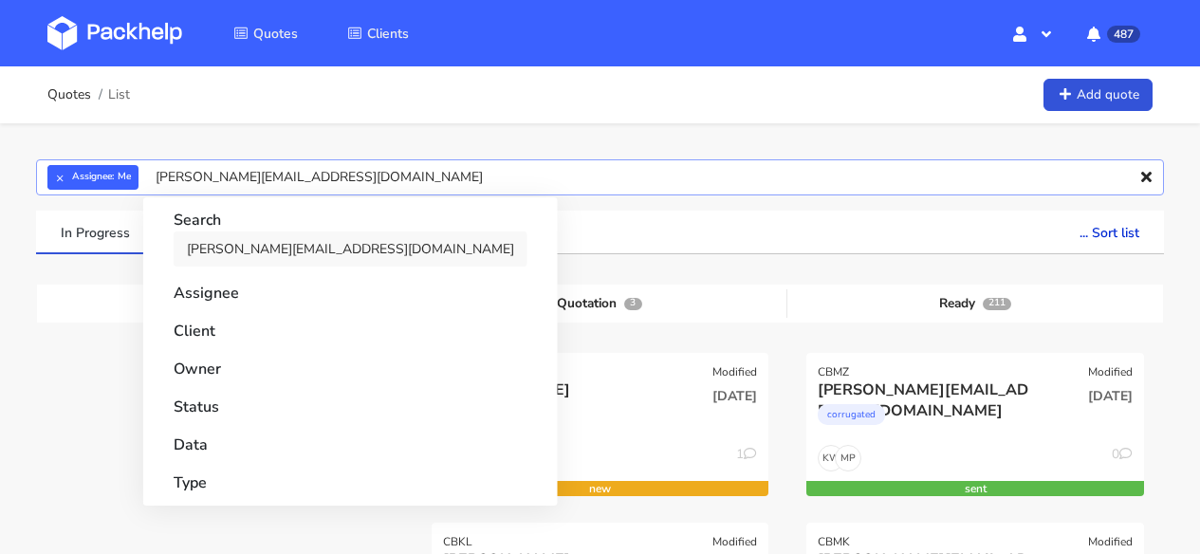
type input "michelle@valyuu.com"
click at [274, 237] on link "michelle@valyuu.com" at bounding box center [351, 248] width 354 height 35
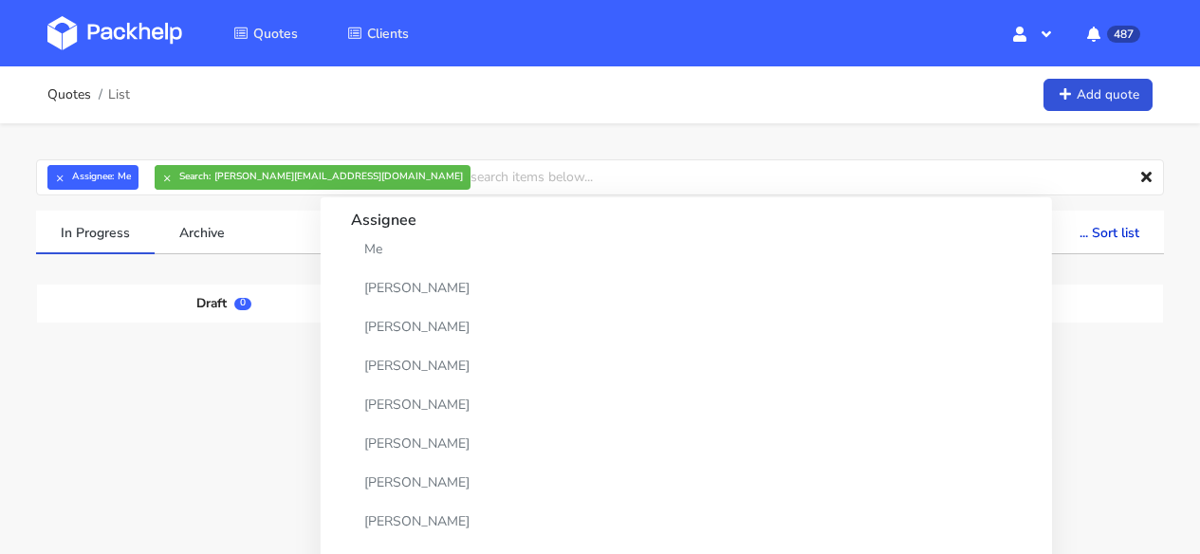
click at [788, 114] on div "Quotes List Add quote" at bounding box center [600, 94] width 1200 height 57
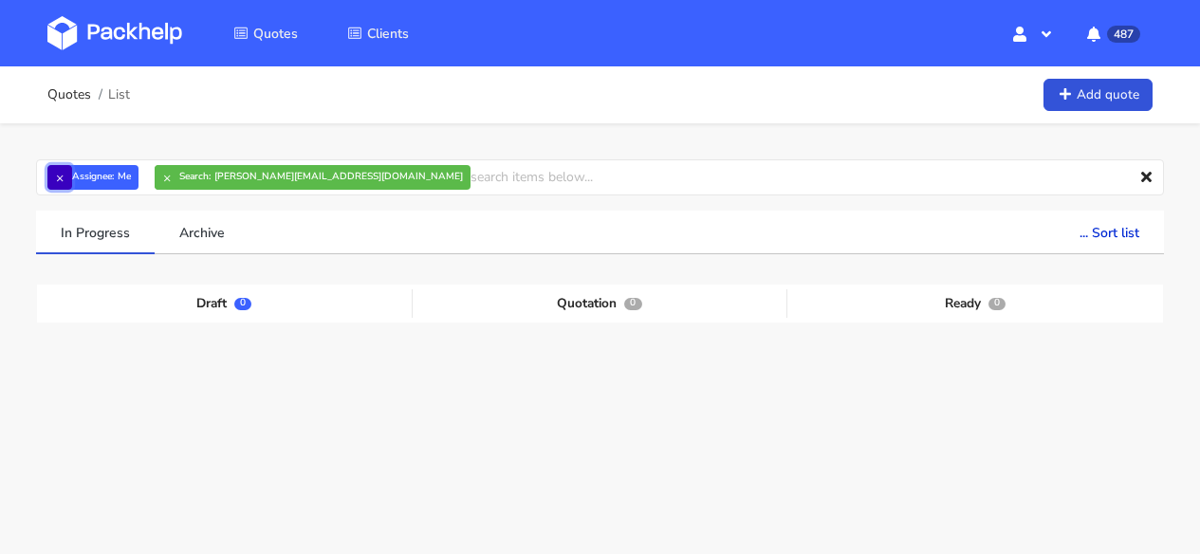
click at [59, 175] on button "×" at bounding box center [59, 177] width 25 height 25
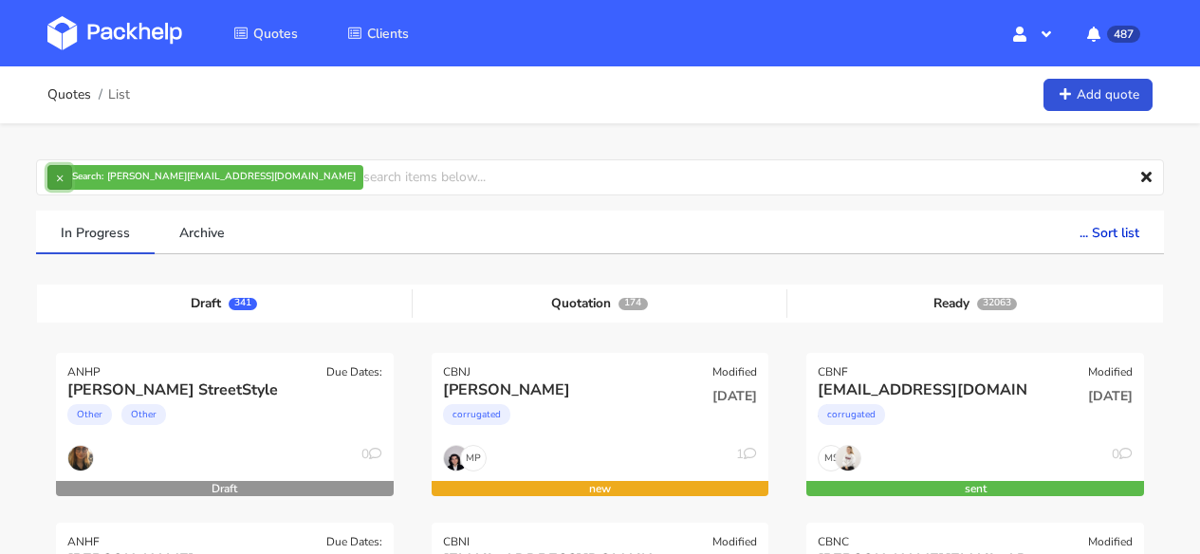
click at [59, 176] on button "×" at bounding box center [59, 177] width 25 height 25
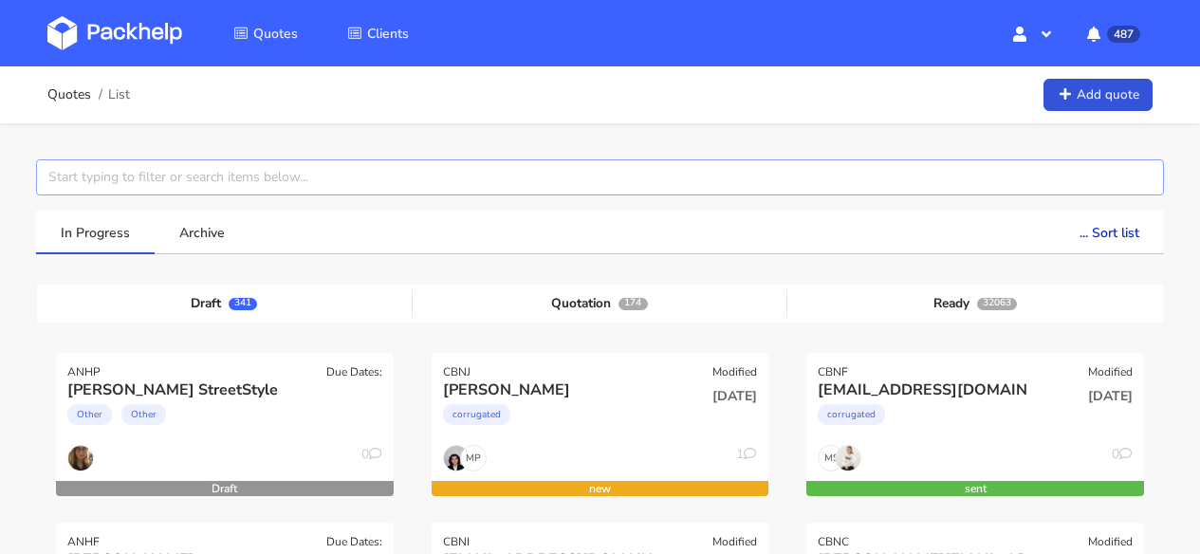
click at [106, 179] on input "text" at bounding box center [600, 177] width 1128 height 36
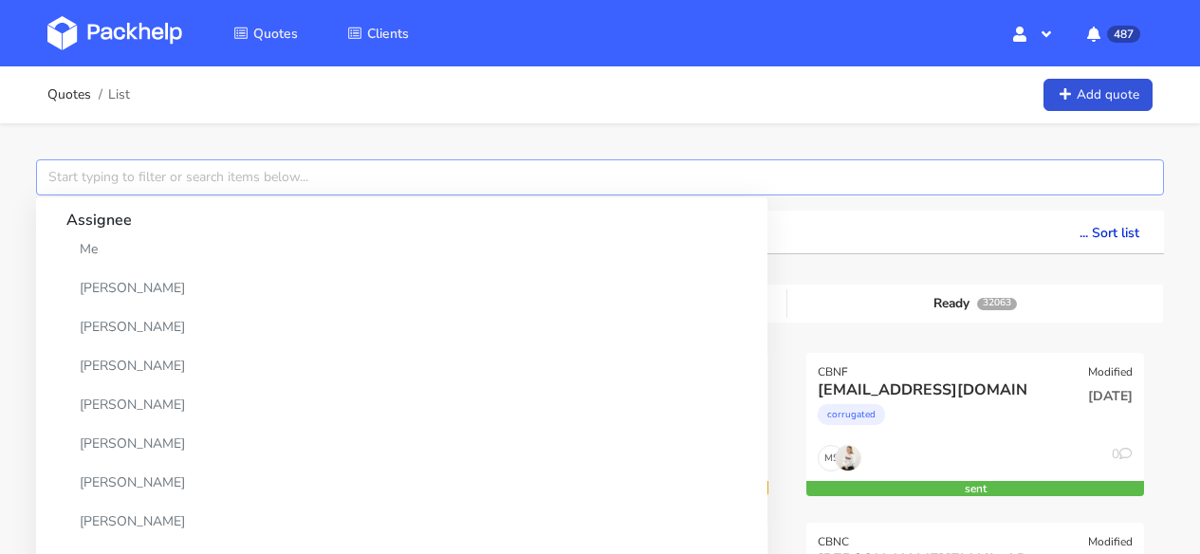
paste input "michelle@valyuu.com"
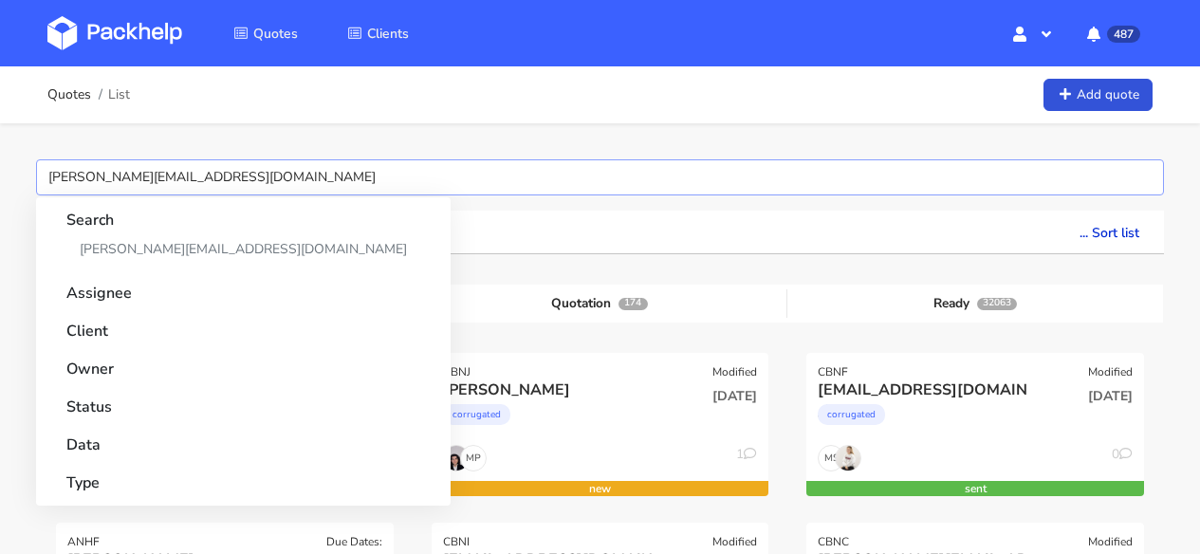
drag, startPoint x: 98, startPoint y: 173, endPoint x: 42, endPoint y: 172, distance: 56.0
click at [42, 172] on input "michelle@valyuu.com" at bounding box center [600, 177] width 1128 height 36
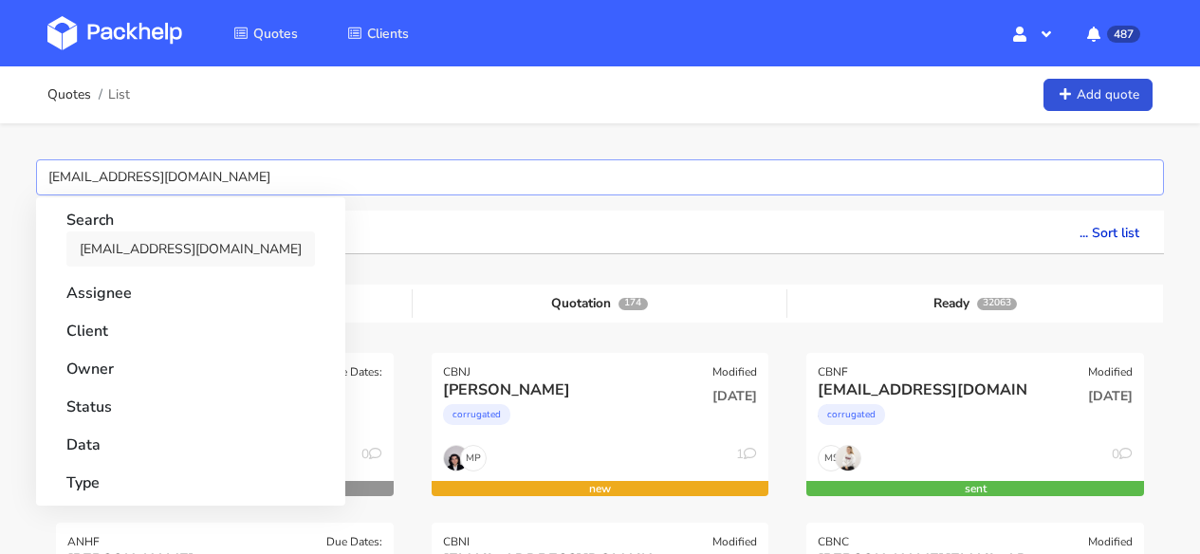
type input "ferhat@valyuu.com"
click at [122, 261] on link "ferhat@valyuu.com" at bounding box center [190, 248] width 249 height 35
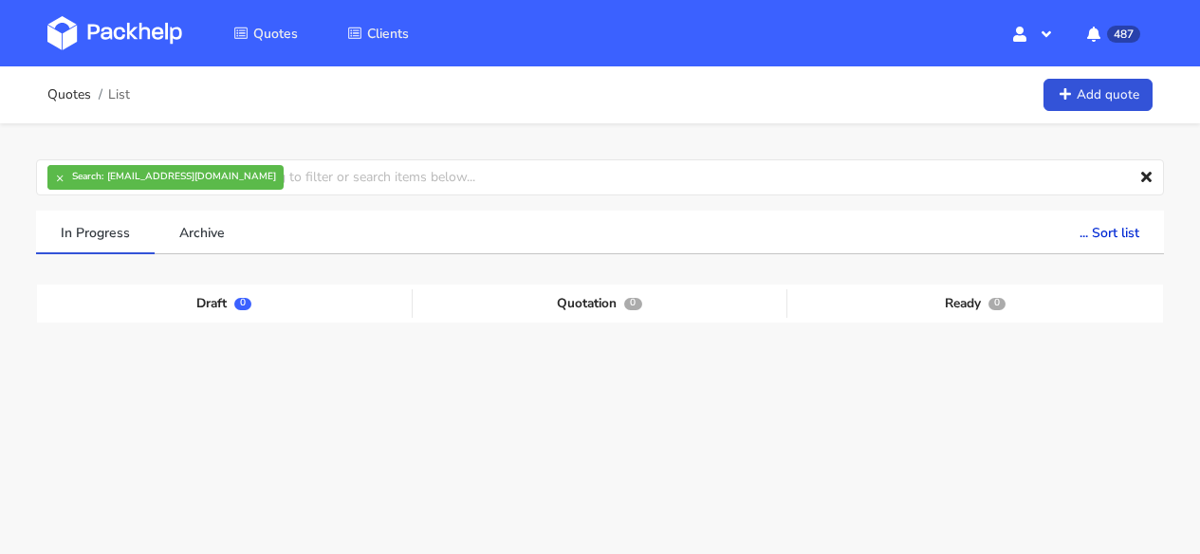
click at [471, 107] on div "Quotes List Add quote" at bounding box center [599, 95] width 1105 height 38
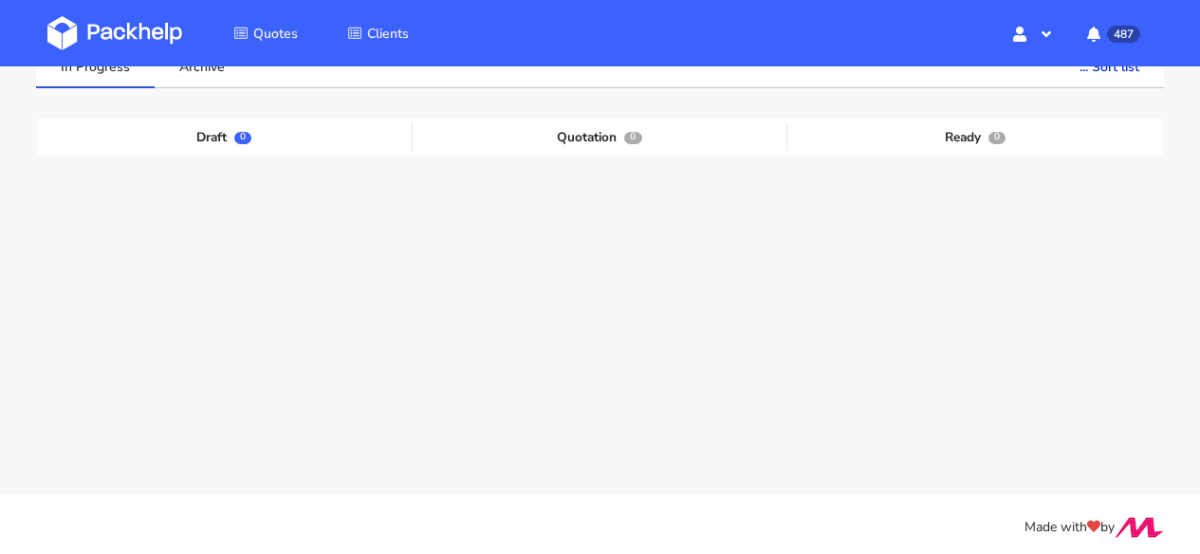
scroll to position [173, 0]
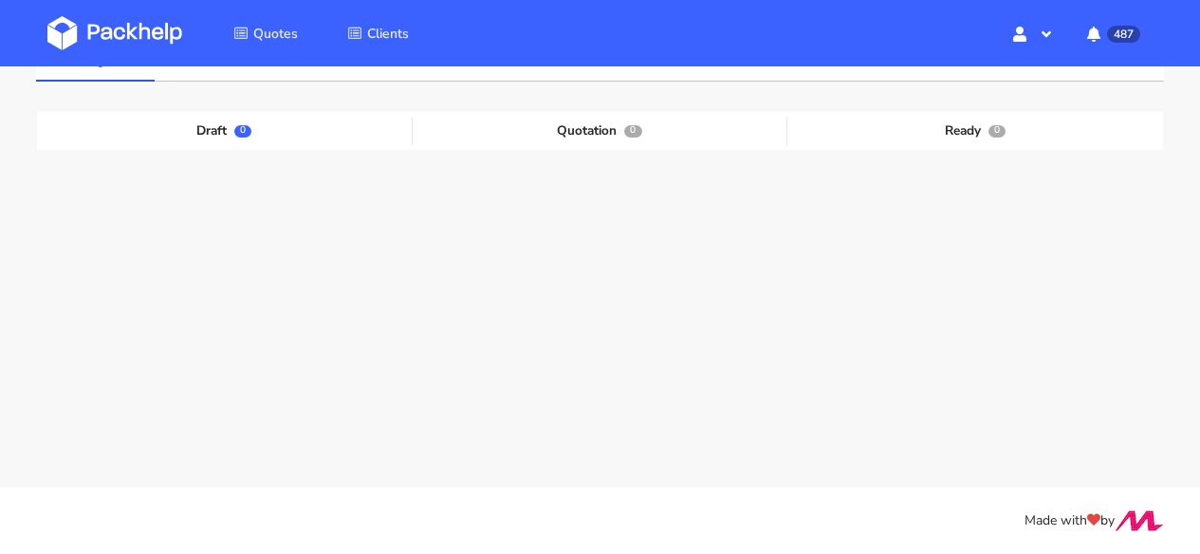
click at [148, 31] on img at bounding box center [114, 33] width 135 height 34
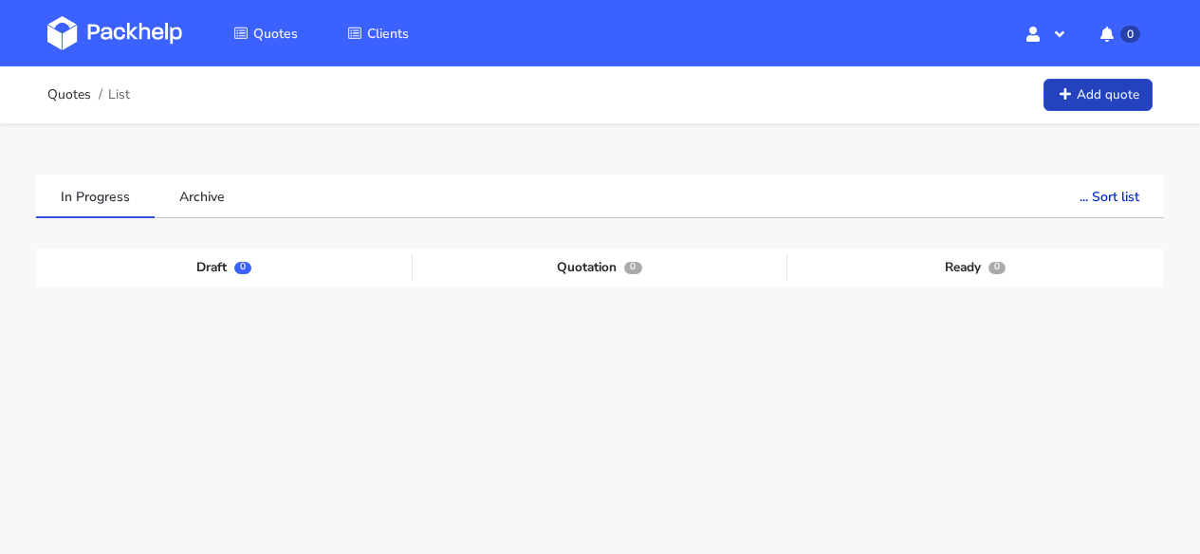
click at [1080, 83] on link "Add quote" at bounding box center [1098, 95] width 109 height 33
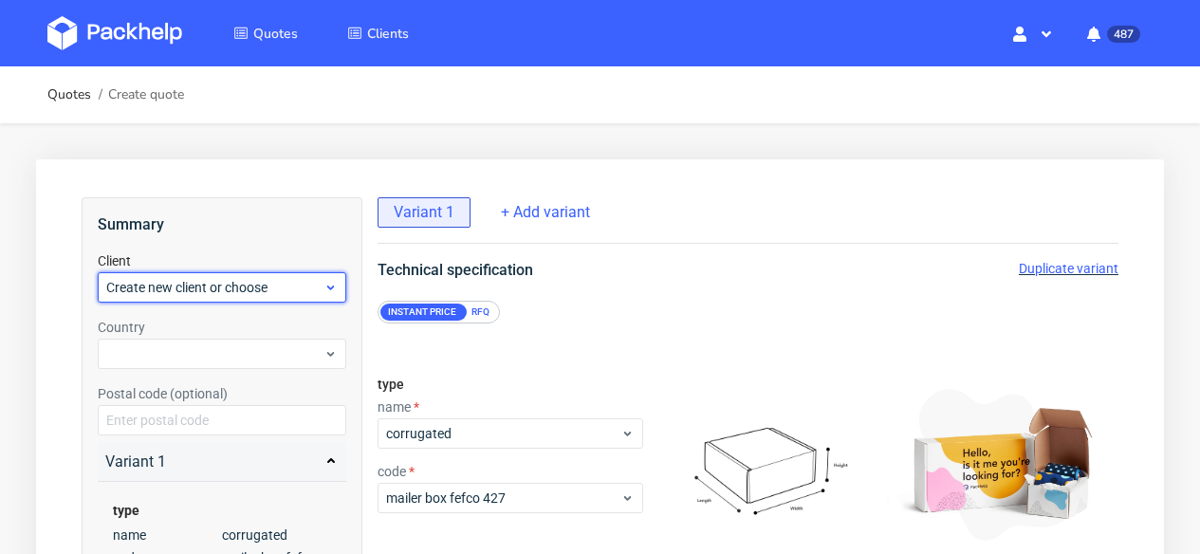
click at [149, 280] on span "Create new client or choose" at bounding box center [214, 287] width 217 height 19
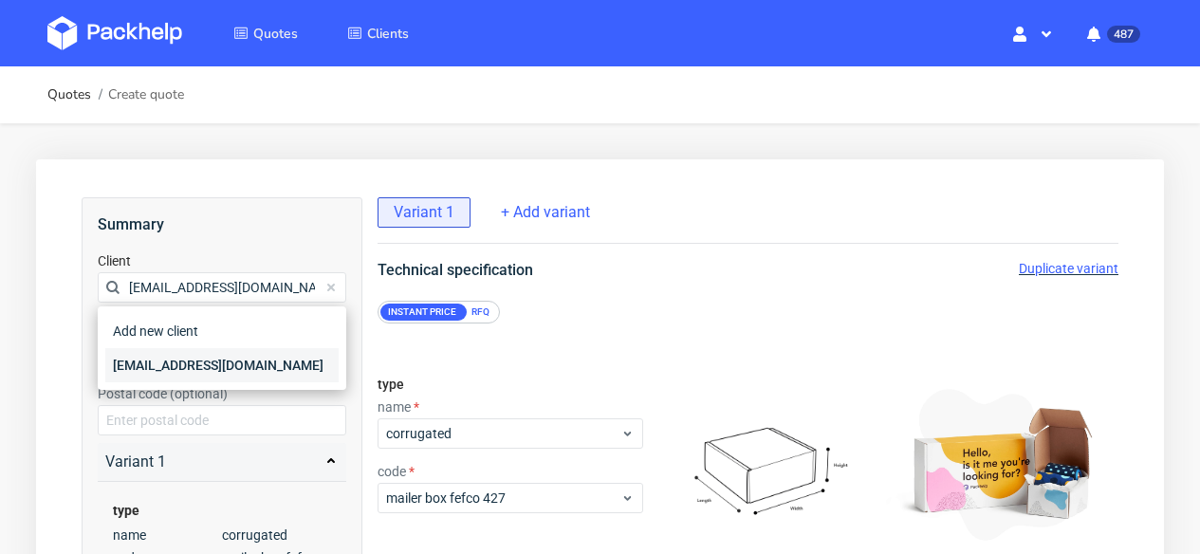
type input "[EMAIL_ADDRESS][DOMAIN_NAME]"
click at [166, 361] on div "[EMAIL_ADDRESS][DOMAIN_NAME]" at bounding box center [221, 365] width 233 height 34
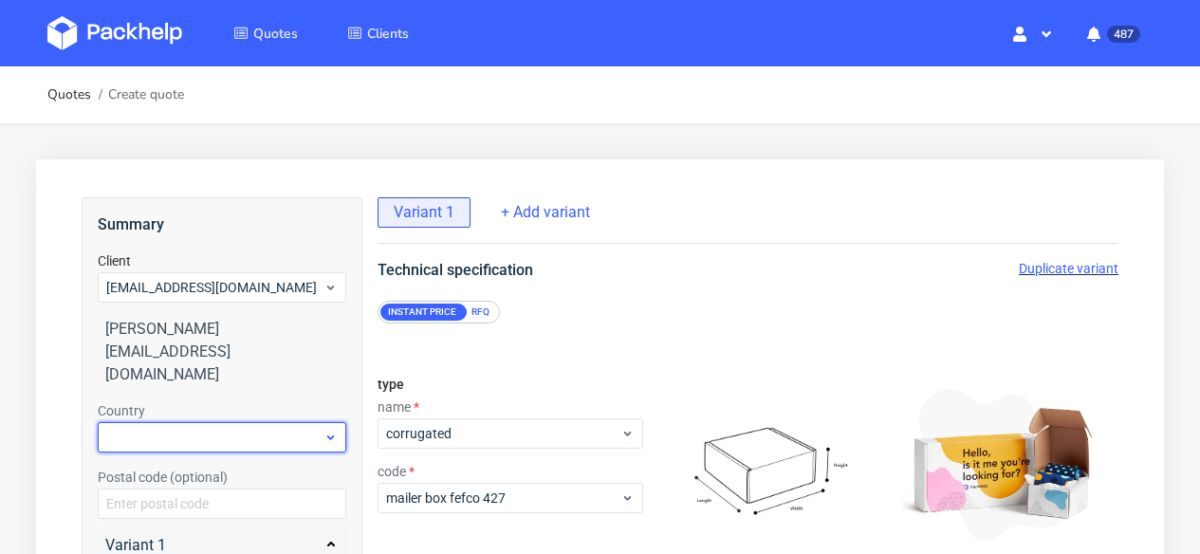
click at [181, 422] on div at bounding box center [222, 437] width 249 height 30
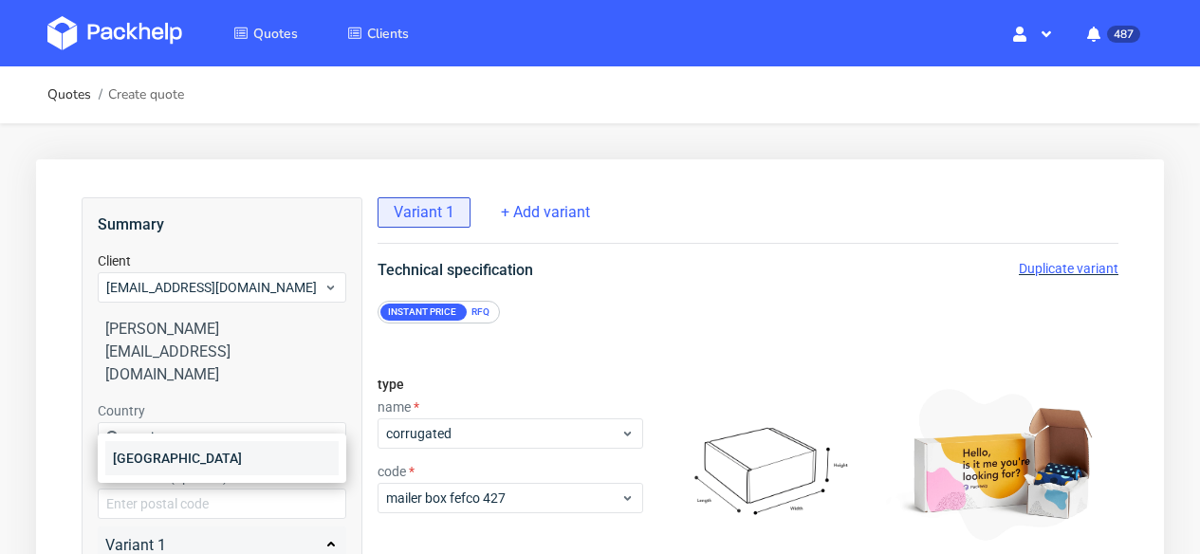
type input "spai"
click at [156, 464] on div "[GEOGRAPHIC_DATA]" at bounding box center [221, 458] width 233 height 34
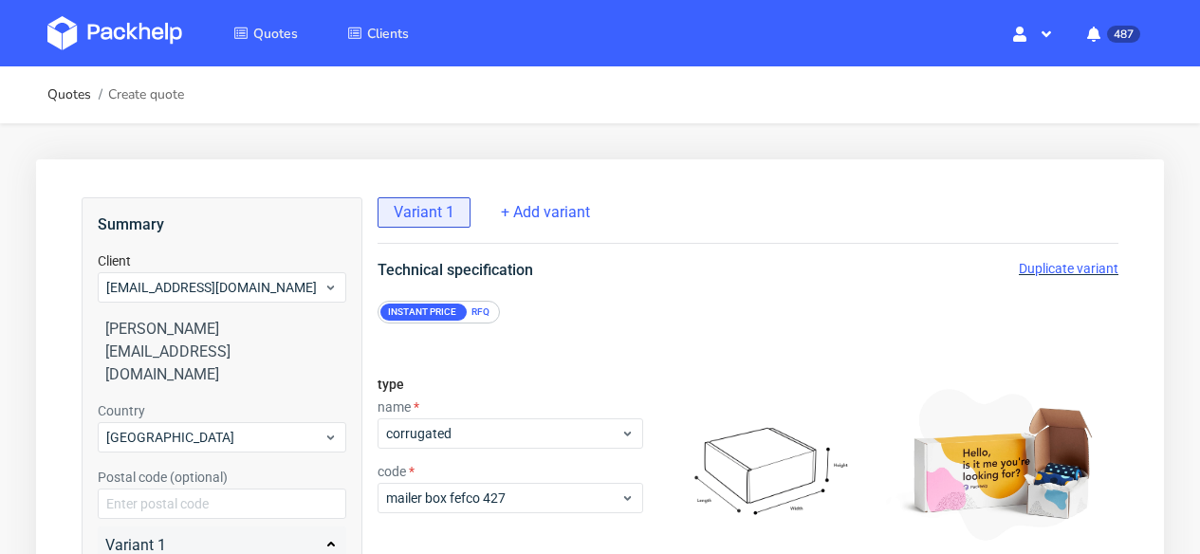
click at [484, 307] on div "RFQ" at bounding box center [480, 312] width 33 height 17
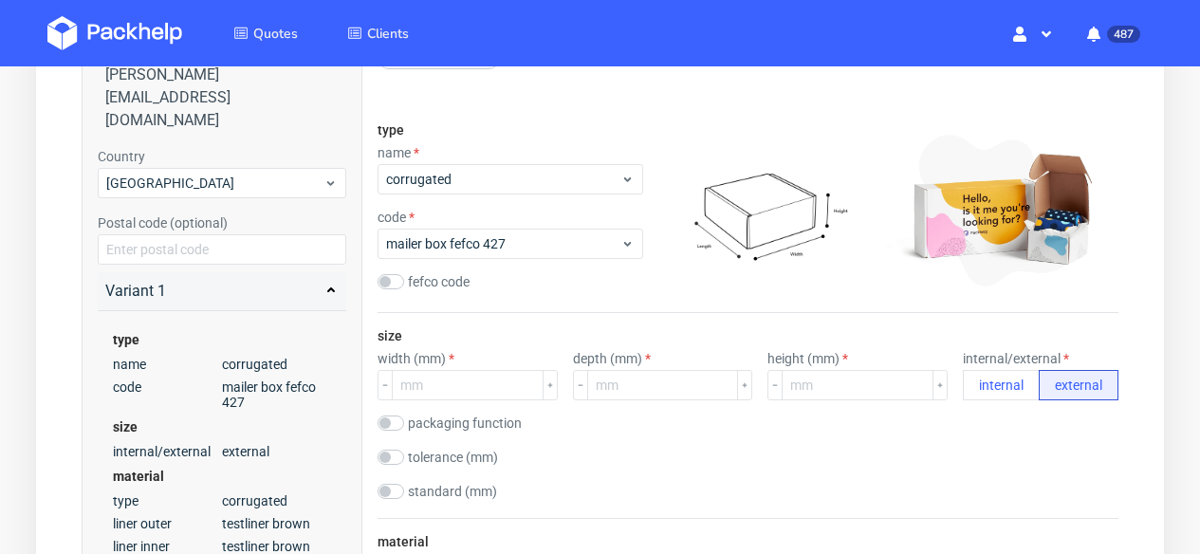
scroll to position [263, 0]
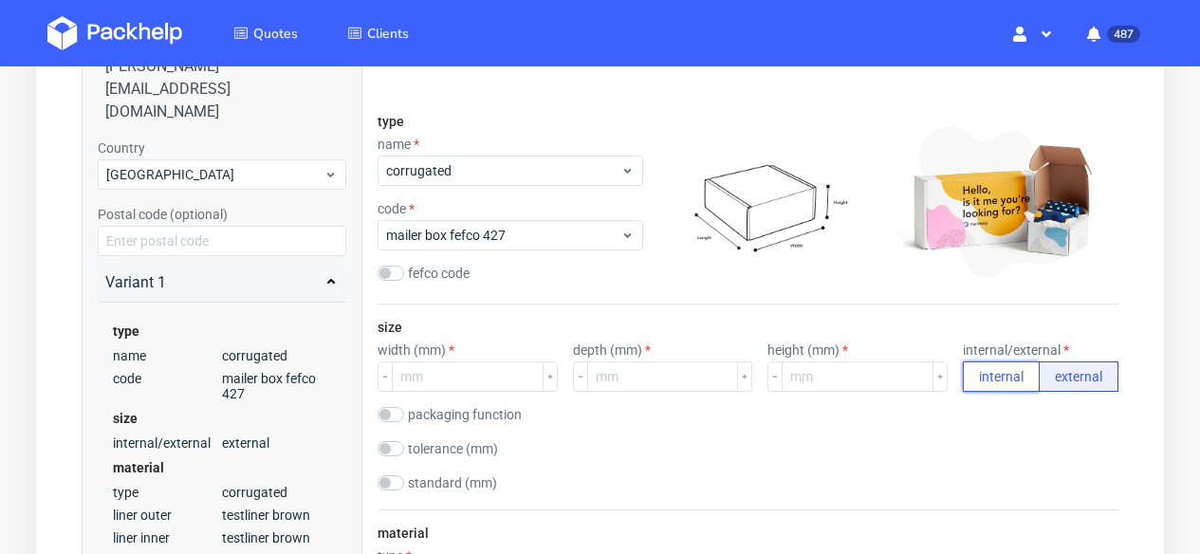
drag, startPoint x: 1004, startPoint y: 379, endPoint x: 994, endPoint y: 381, distance: 9.7
click at [1003, 379] on button "internal" at bounding box center [1001, 376] width 77 height 30
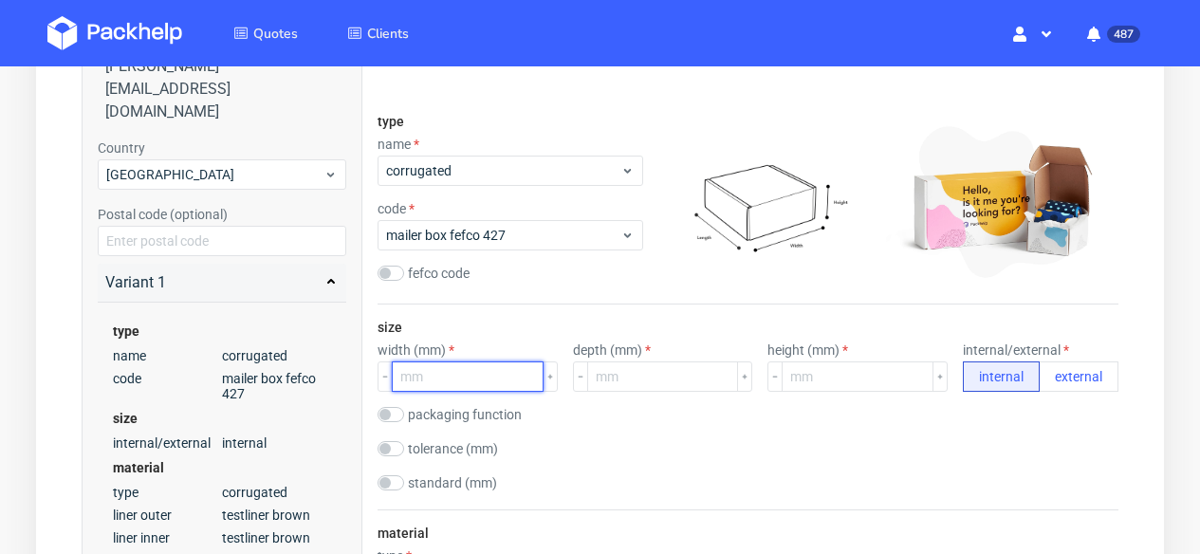
click at [488, 379] on input "number" at bounding box center [468, 376] width 152 height 30
type input "225"
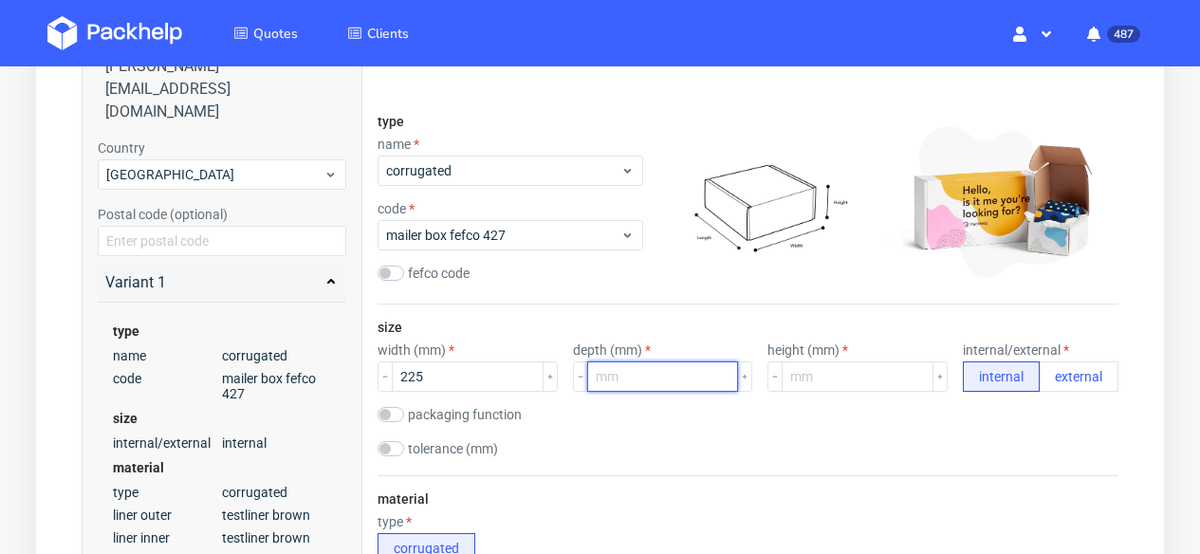
click at [665, 371] on input "number" at bounding box center [663, 376] width 152 height 30
type input "160"
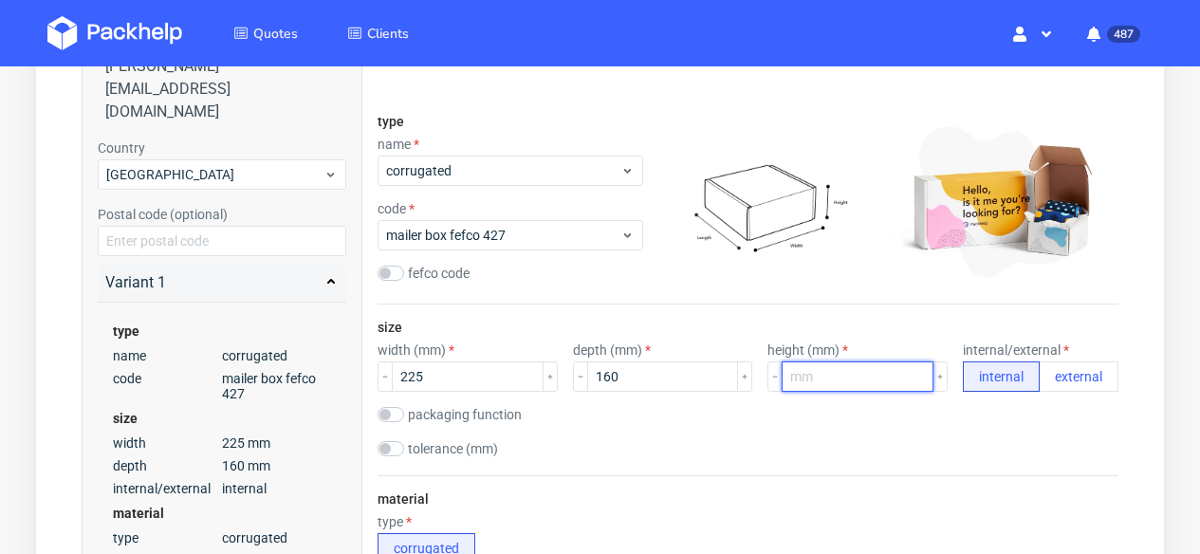
click at [853, 379] on input "number" at bounding box center [858, 376] width 152 height 30
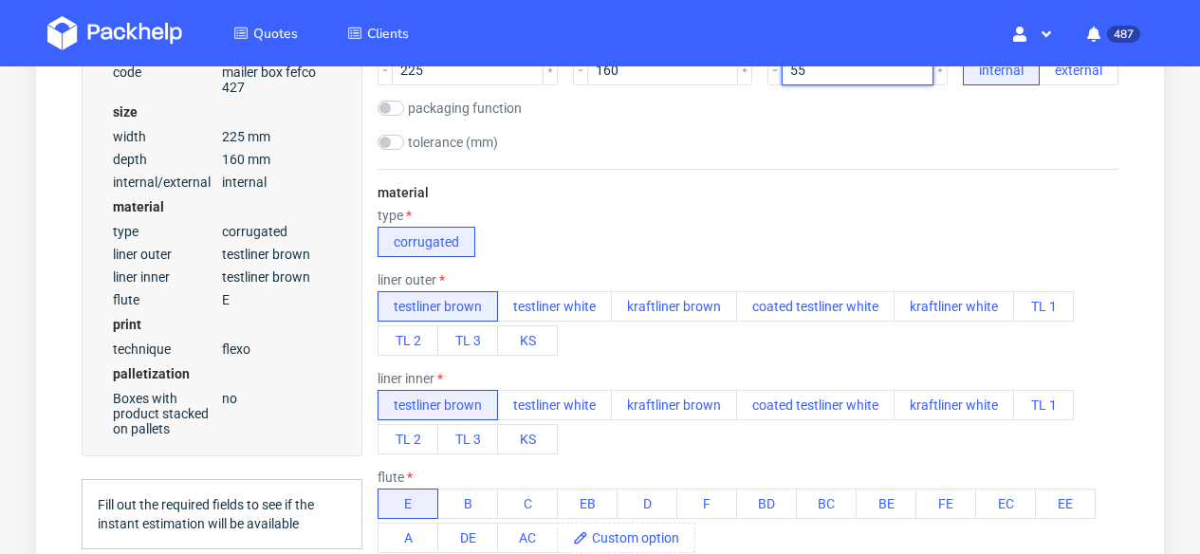
scroll to position [576, 0]
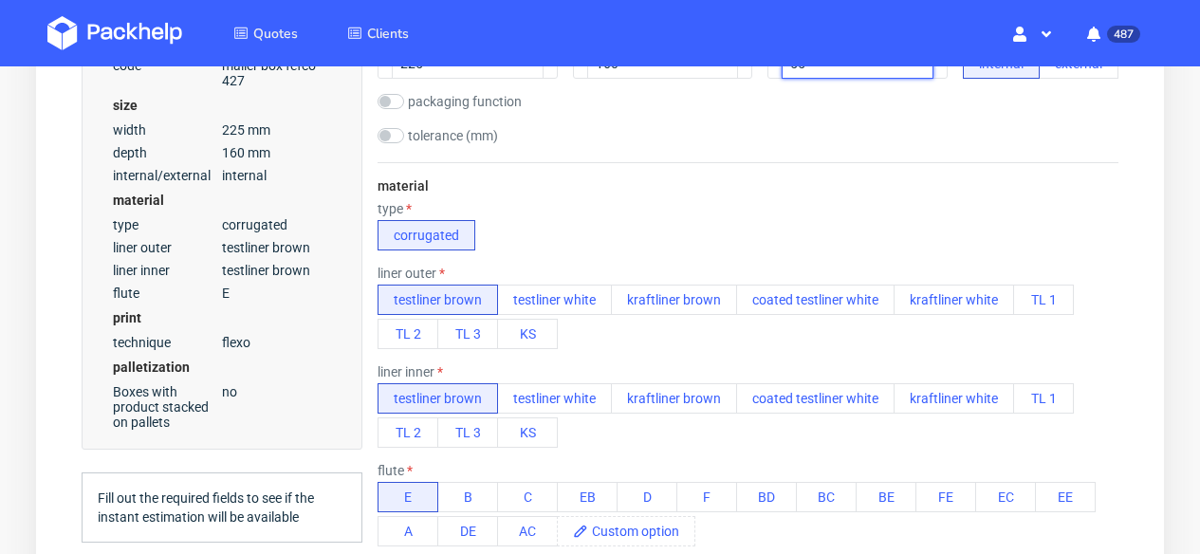
type input "55"
click at [788, 210] on div "type corrugated" at bounding box center [748, 225] width 741 height 49
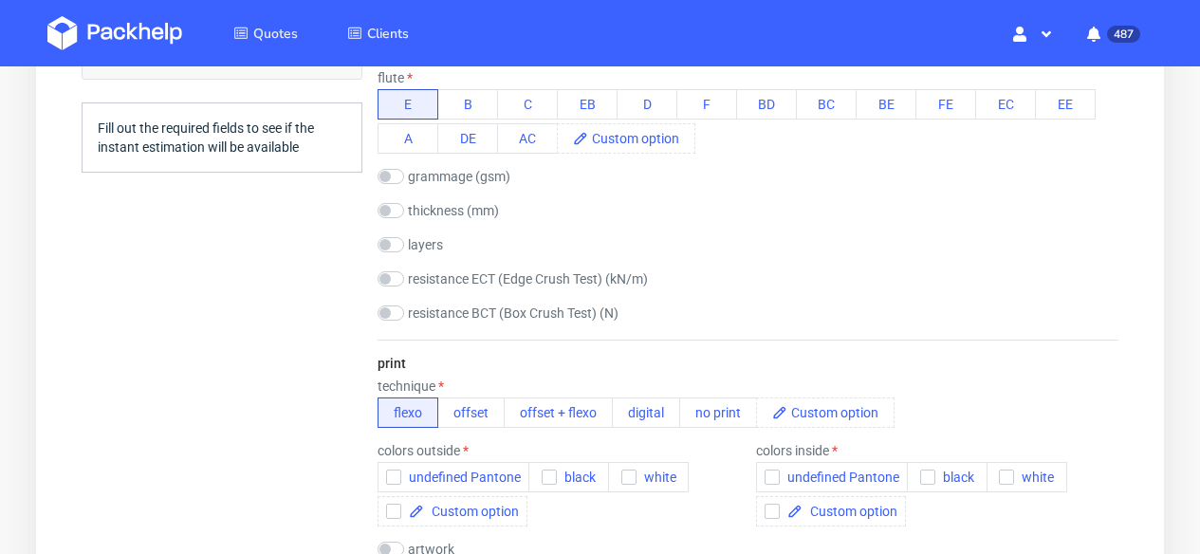
scroll to position [970, 0]
click at [493, 411] on button "offset" at bounding box center [470, 412] width 67 height 30
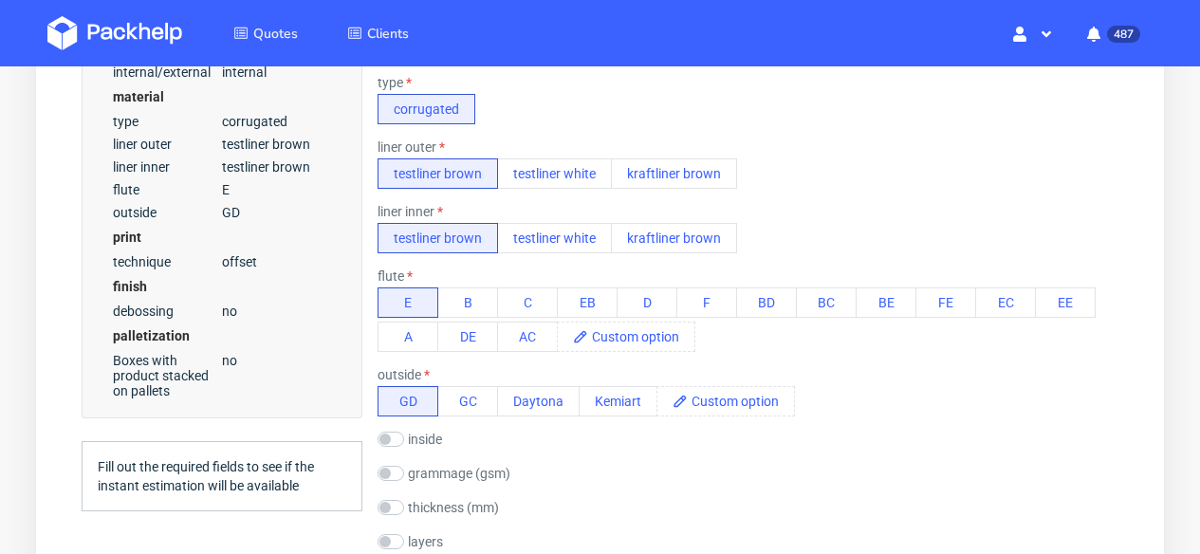
scroll to position [684, 0]
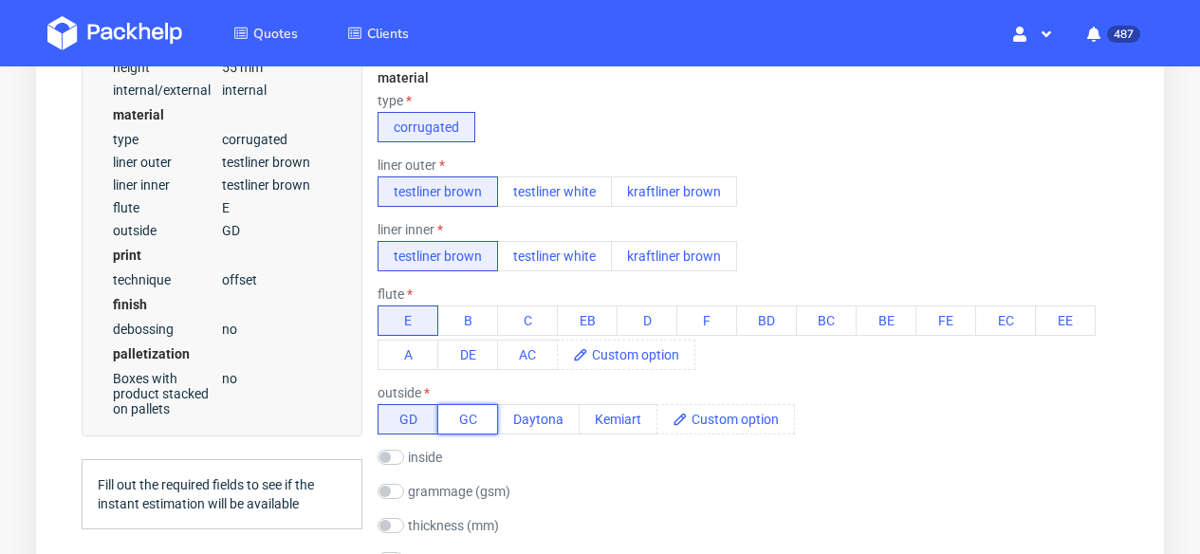
click at [489, 420] on button "GC" at bounding box center [467, 419] width 61 height 30
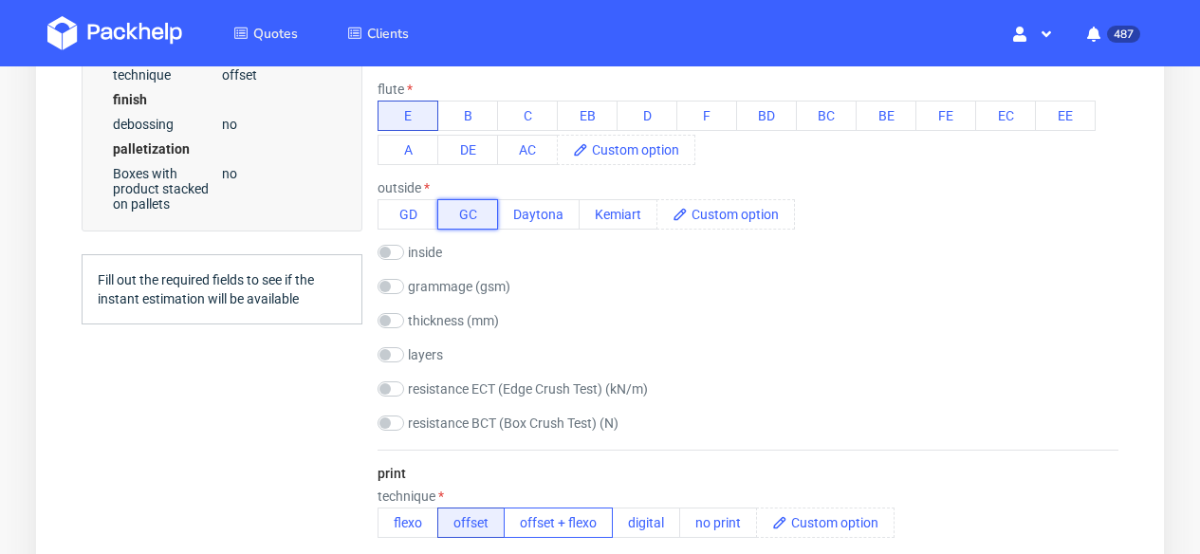
scroll to position [1038, 0]
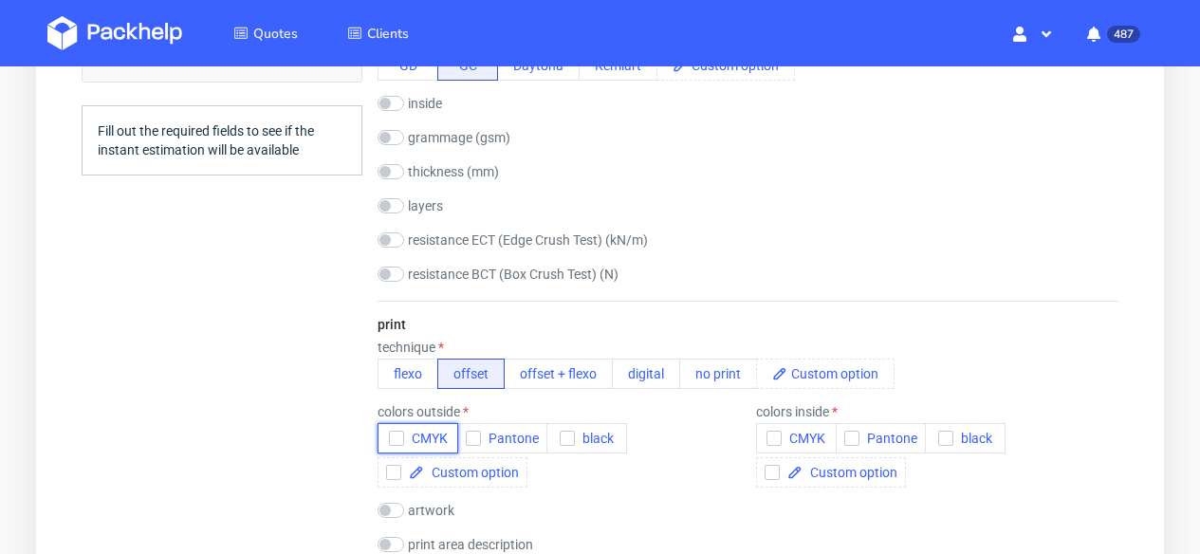
click at [435, 434] on span "CMYK" at bounding box center [426, 438] width 44 height 15
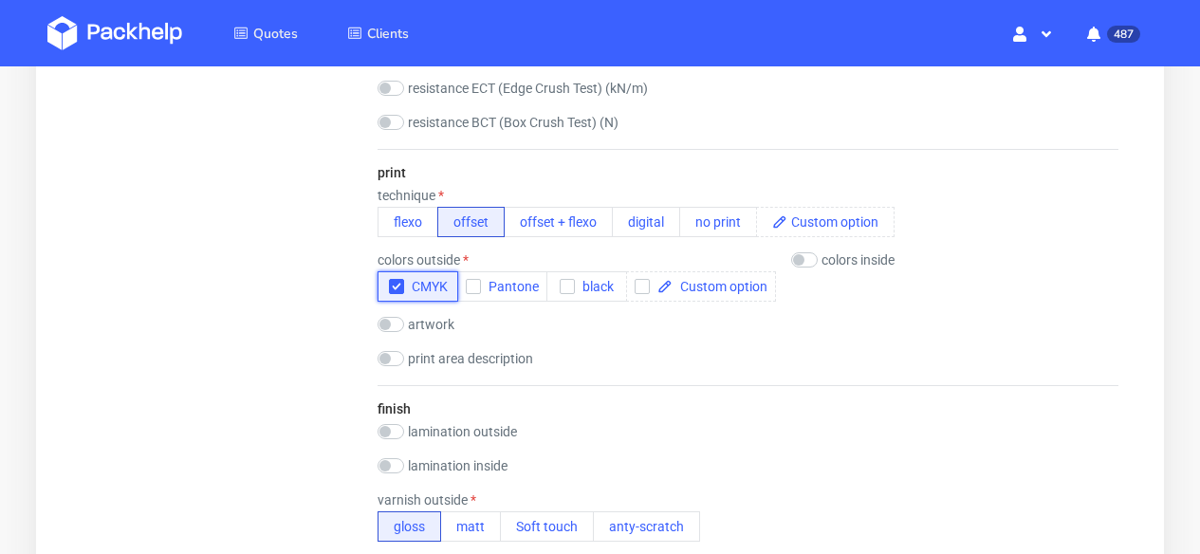
scroll to position [1310, 0]
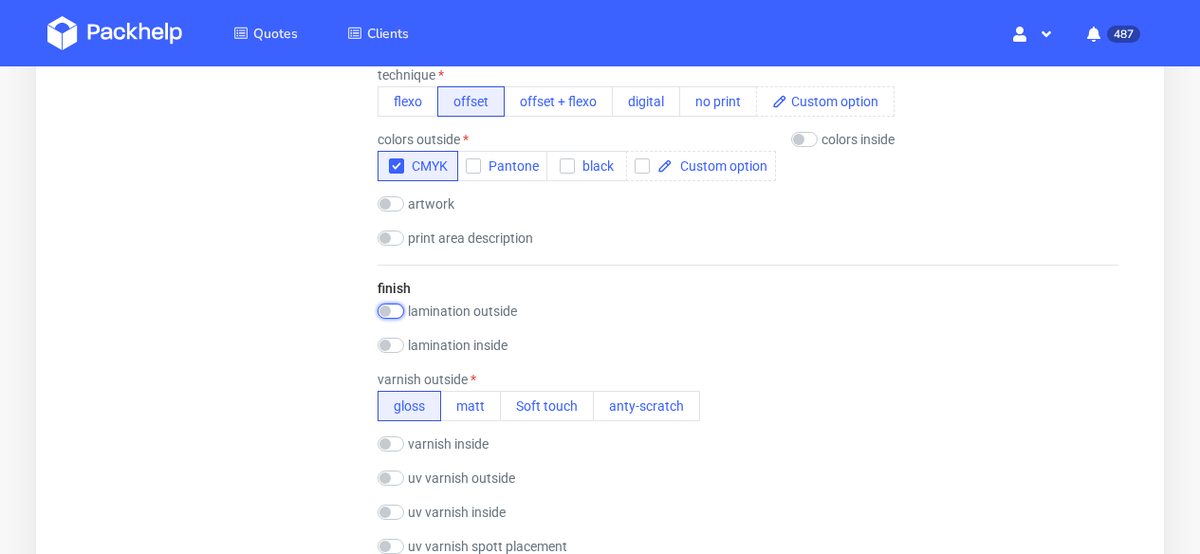
click at [395, 310] on input "checkbox" at bounding box center [391, 311] width 27 height 15
checkbox input "true"
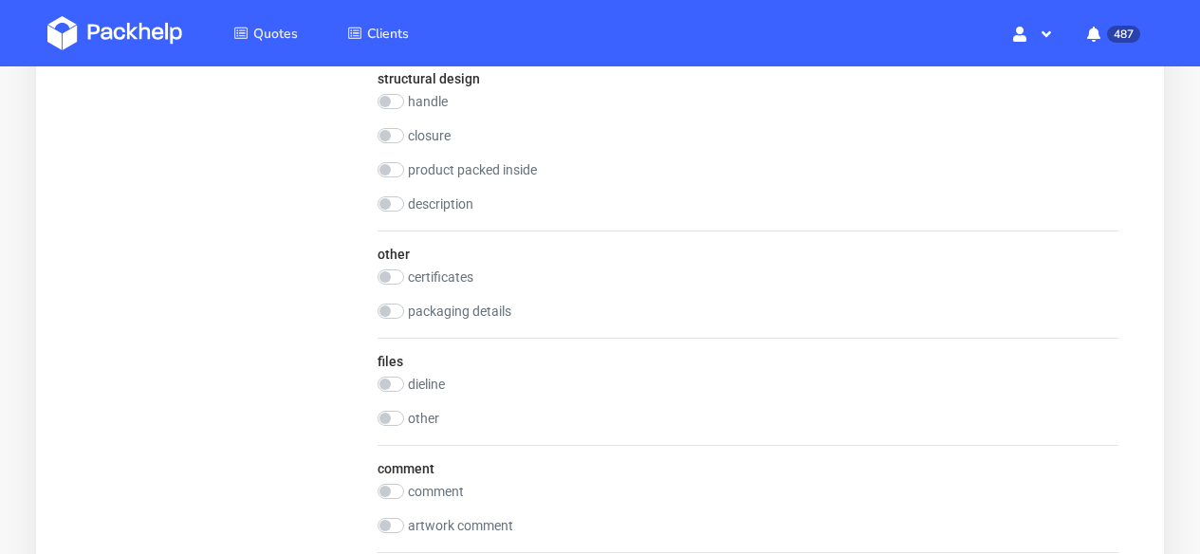
scroll to position [2474, 0]
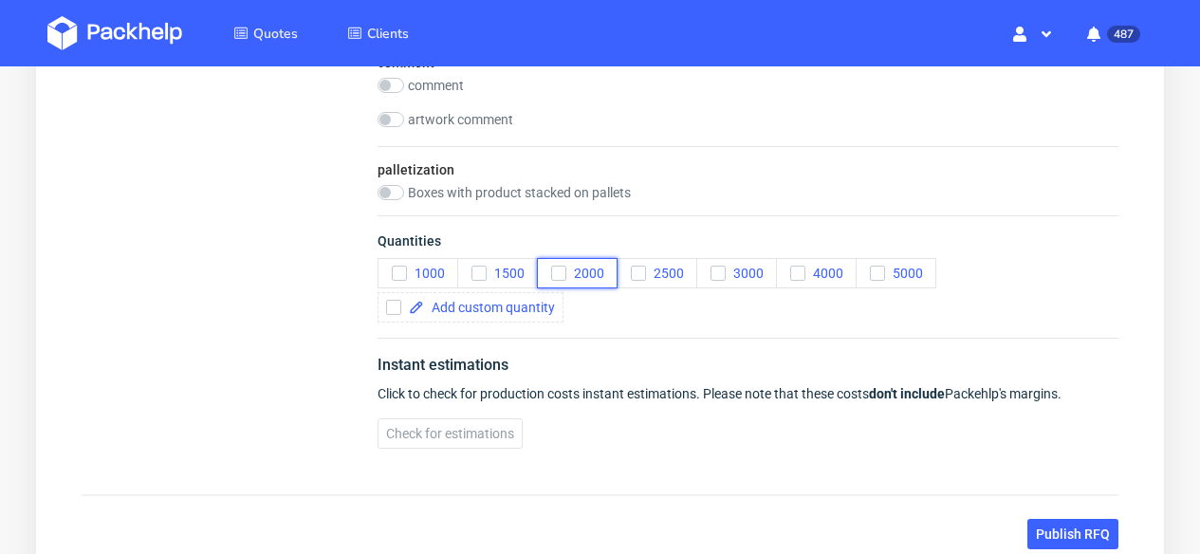
click at [581, 275] on span "2000" at bounding box center [585, 273] width 38 height 15
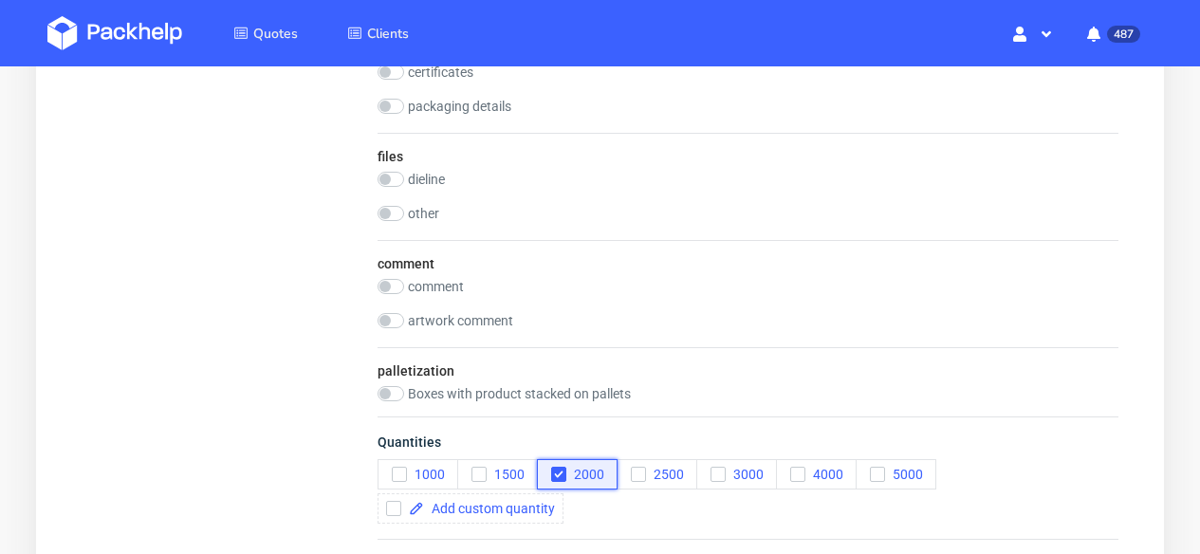
scroll to position [2622, 0]
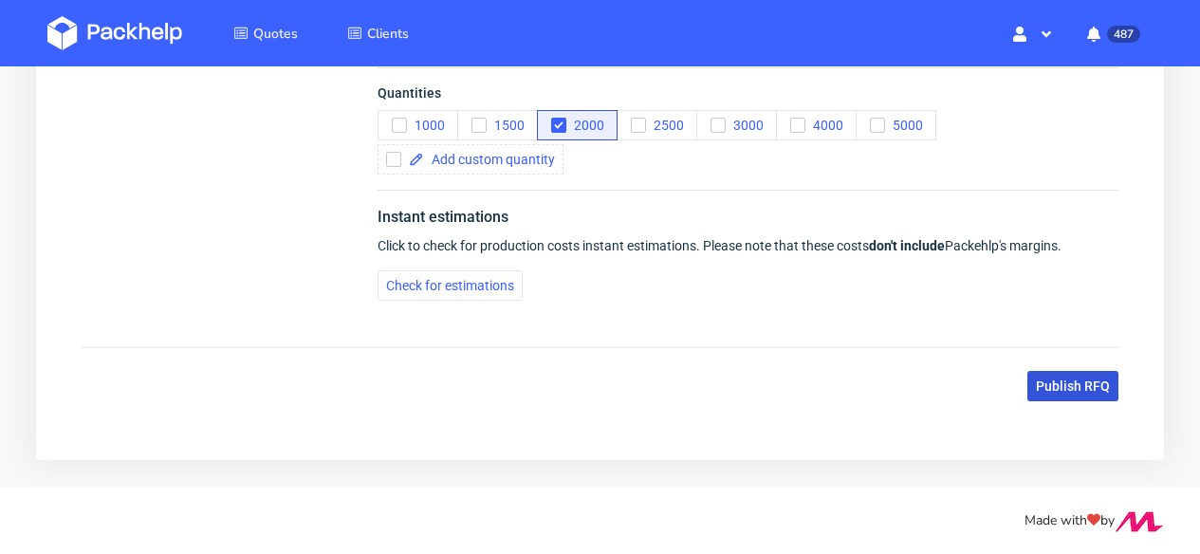
click at [1044, 375] on button "Publish RFQ" at bounding box center [1072, 386] width 91 height 30
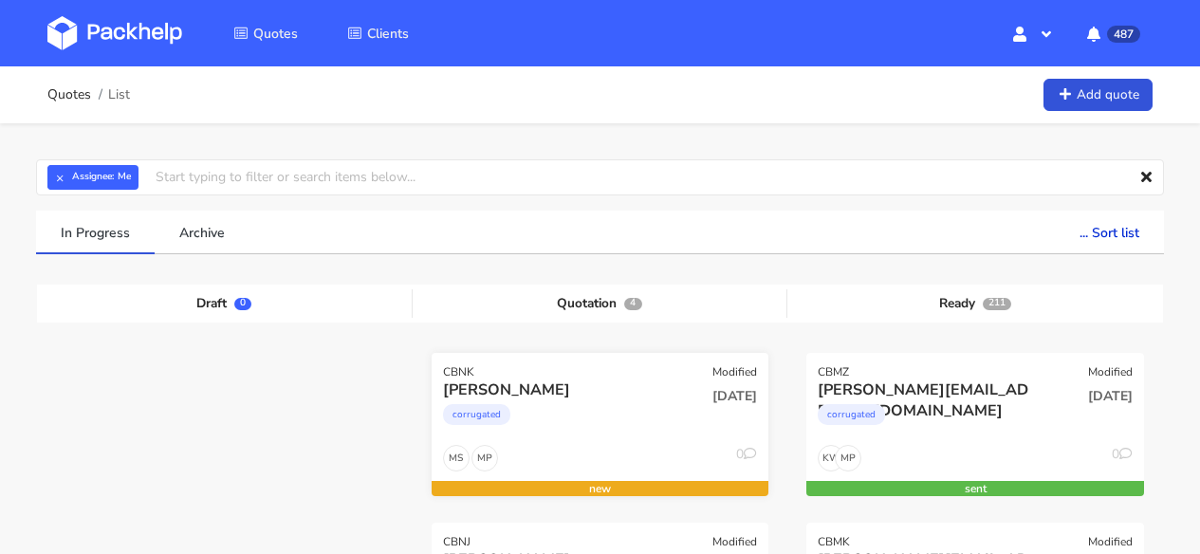
click at [569, 363] on div "CBNK Modified" at bounding box center [601, 366] width 338 height 27
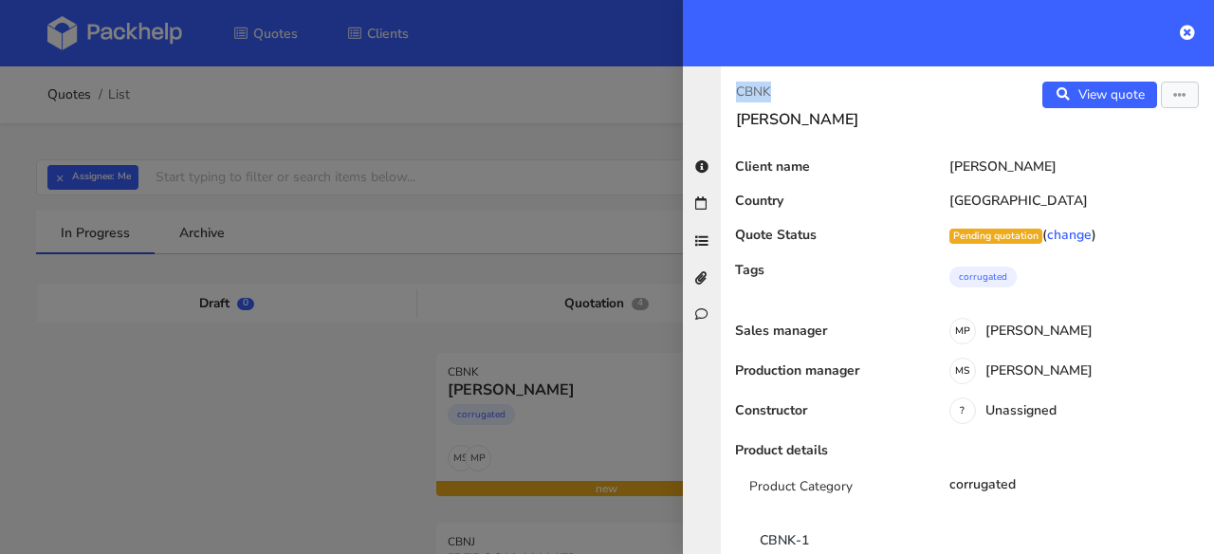
click at [731, 91] on div "CBNK [PERSON_NAME]" at bounding box center [844, 105] width 247 height 47
click at [1174, 97] on icon "button" at bounding box center [1180, 95] width 13 height 13
click at [1122, 140] on link "Edit quote" at bounding box center [1118, 134] width 167 height 31
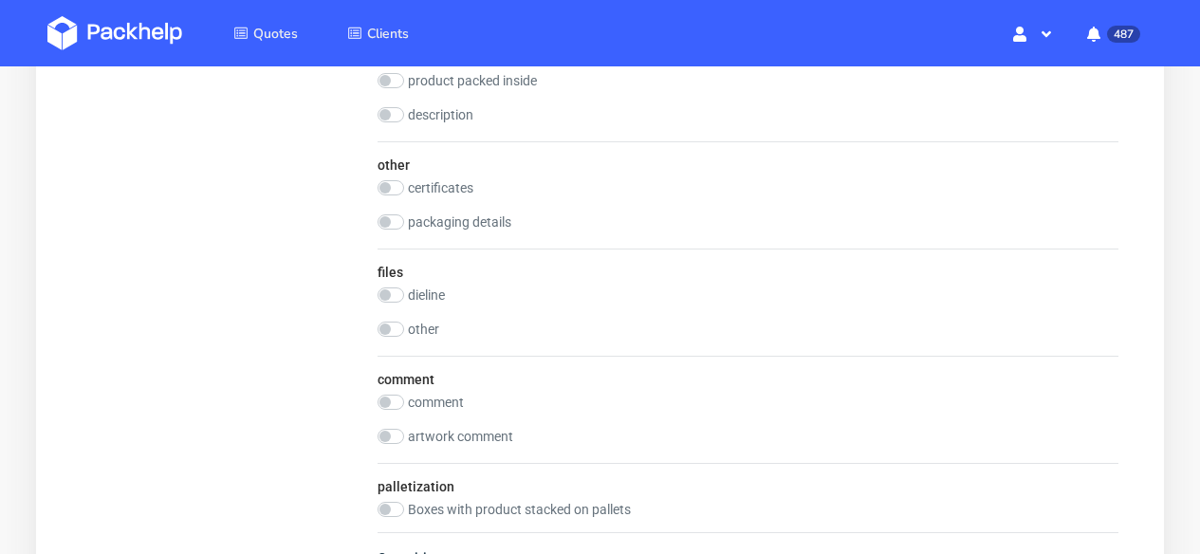
scroll to position [2250, 0]
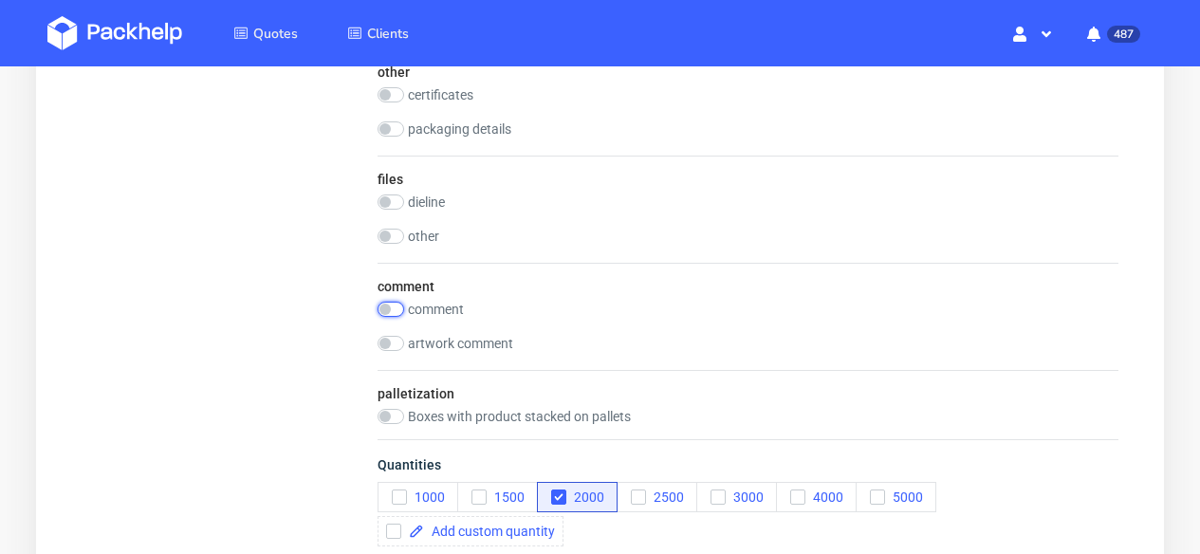
click at [399, 310] on input "checkbox" at bounding box center [391, 309] width 27 height 15
checkbox input "true"
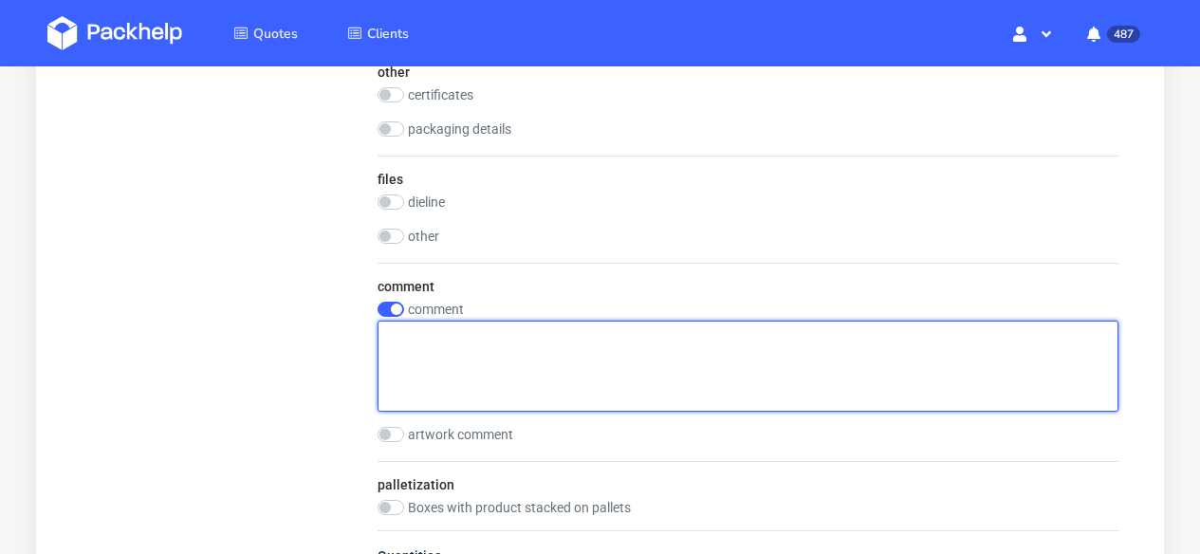
click at [475, 352] on textarea at bounding box center [748, 366] width 741 height 91
paste textarea "WXVK"
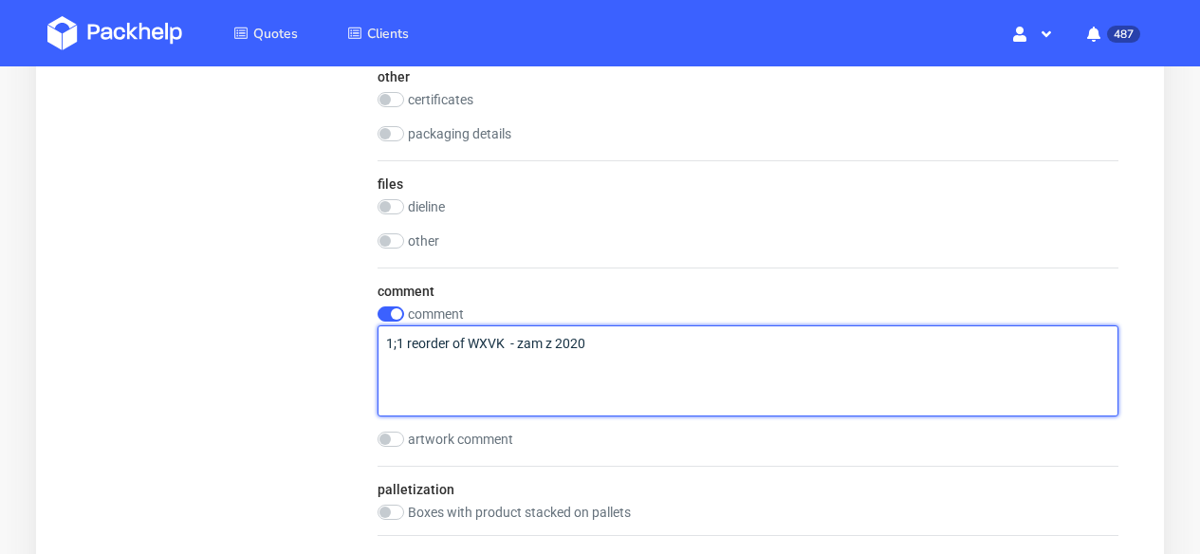
scroll to position [2632, 0]
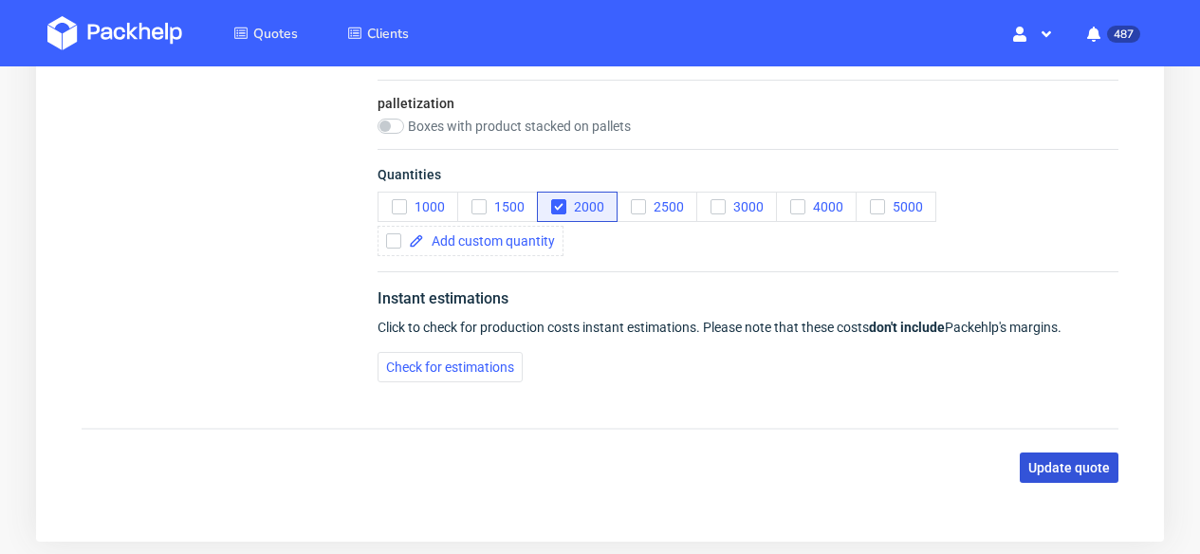
type textarea "1;1 reorder of WXVK - zam z 2020"
click at [1097, 461] on span "Update quote" at bounding box center [1069, 467] width 82 height 13
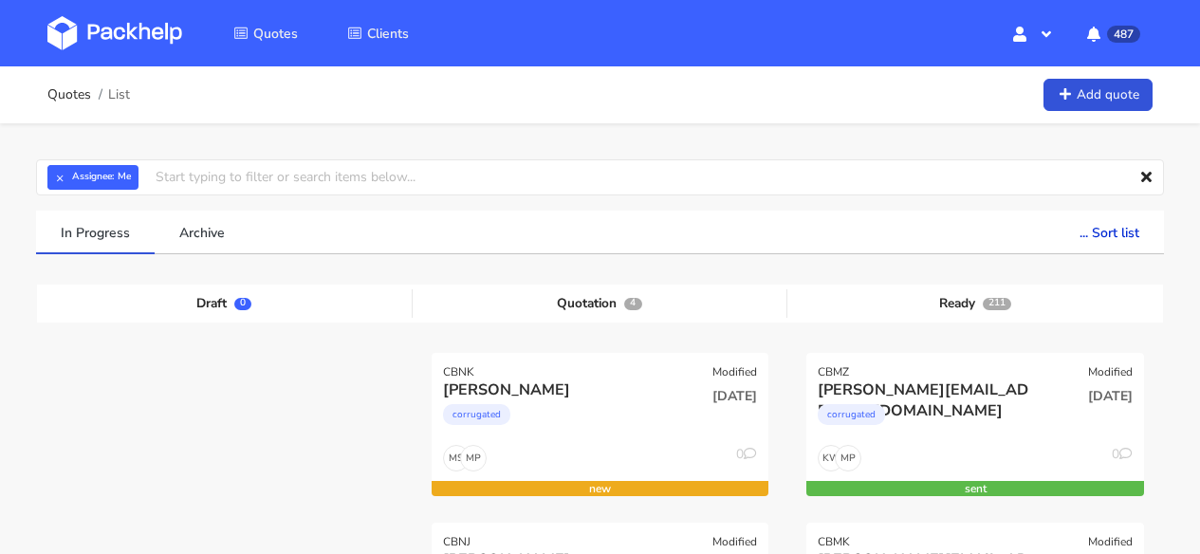
click at [97, 36] on img at bounding box center [114, 33] width 135 height 34
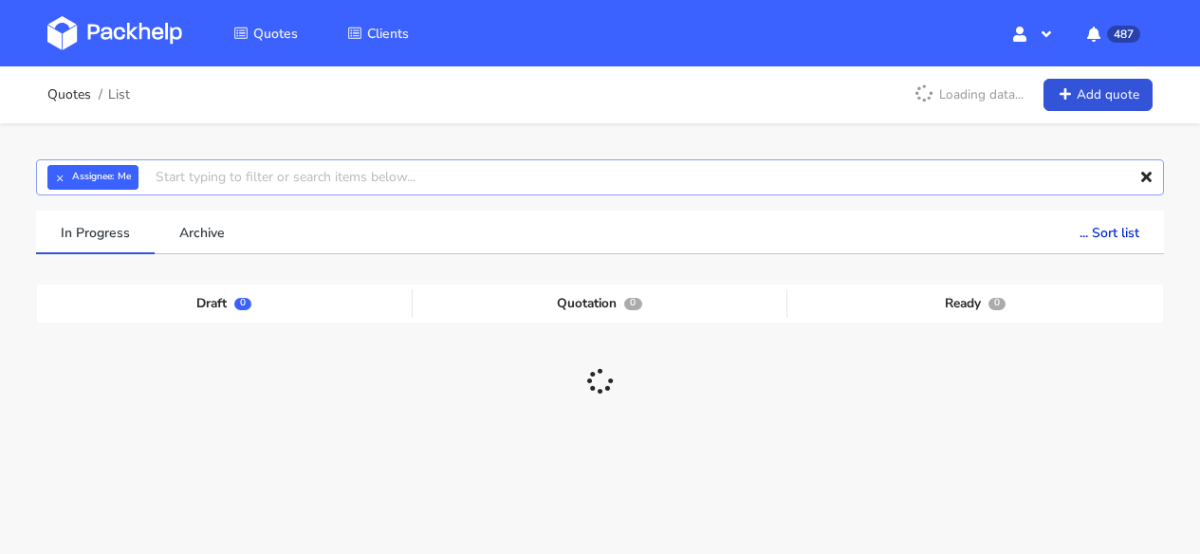
click at [189, 178] on input "text" at bounding box center [600, 177] width 1128 height 36
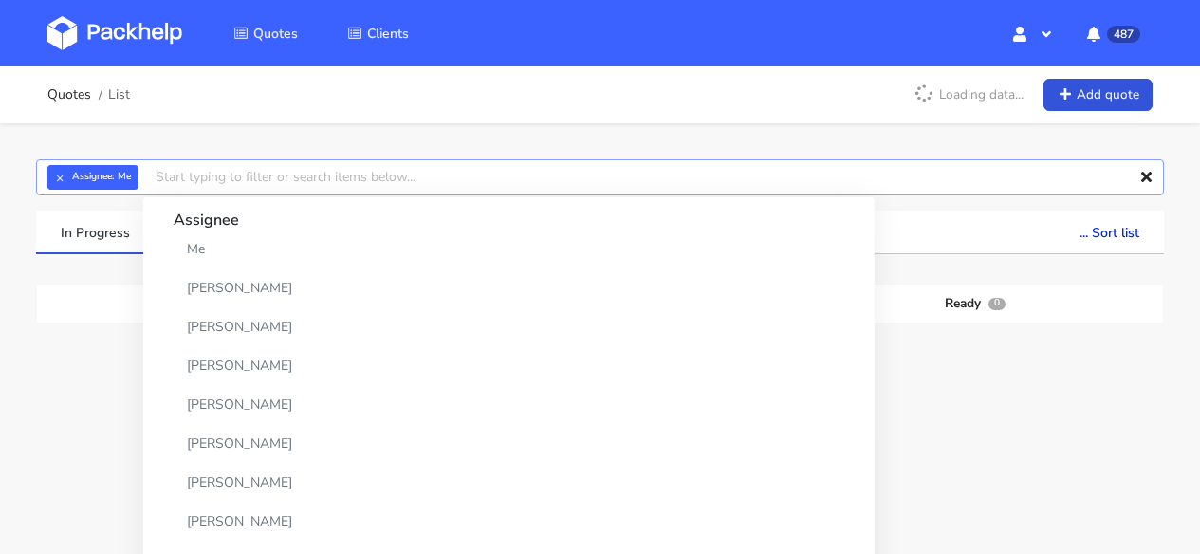
paste input "CAAP-2"
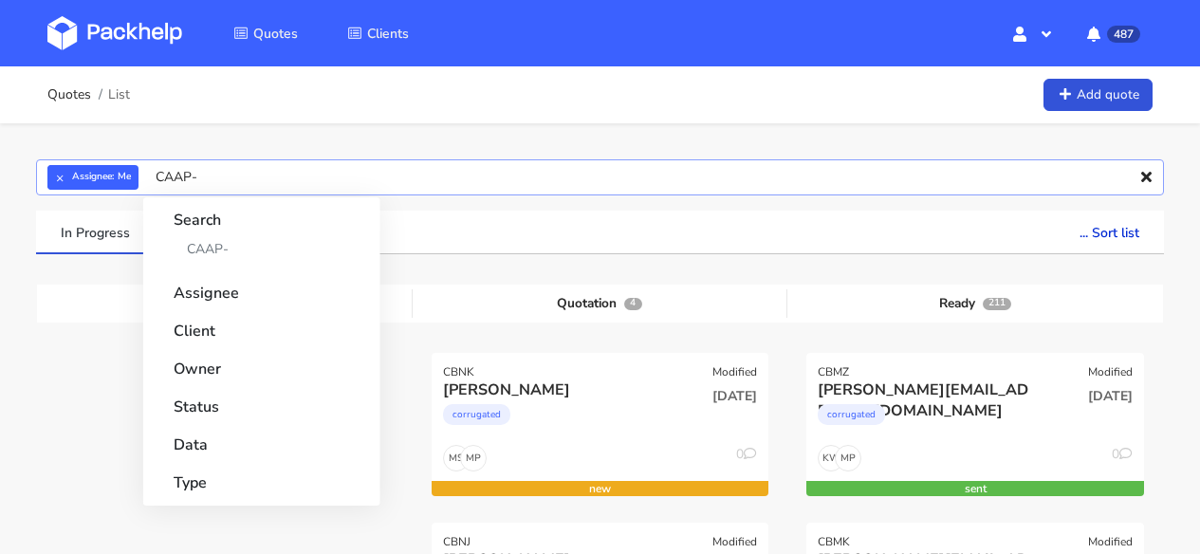
type input "CAAP"
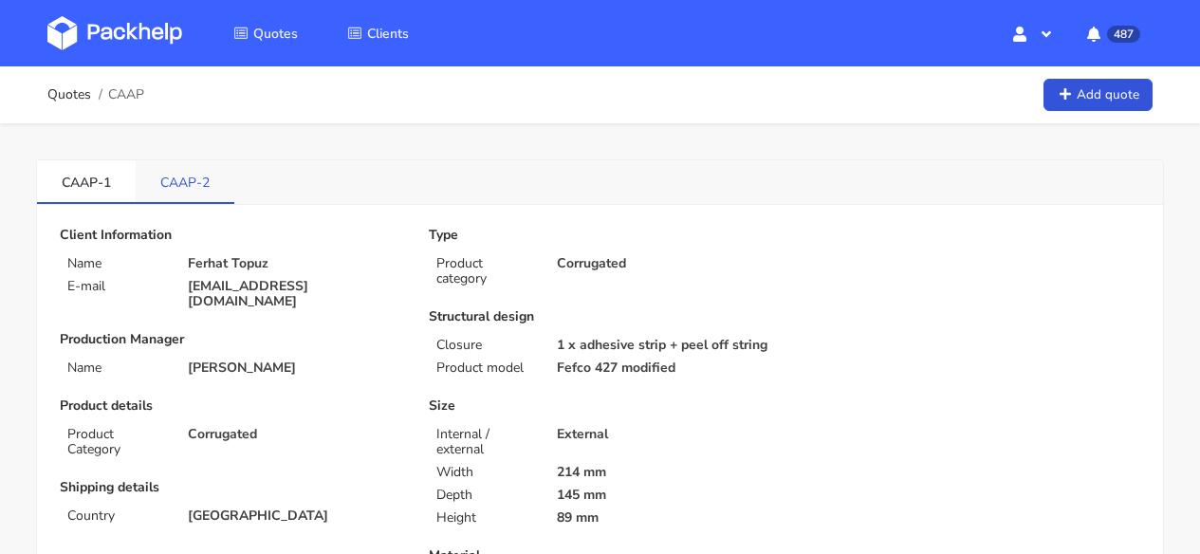
click at [184, 188] on link "CAAP-2" at bounding box center [185, 181] width 99 height 42
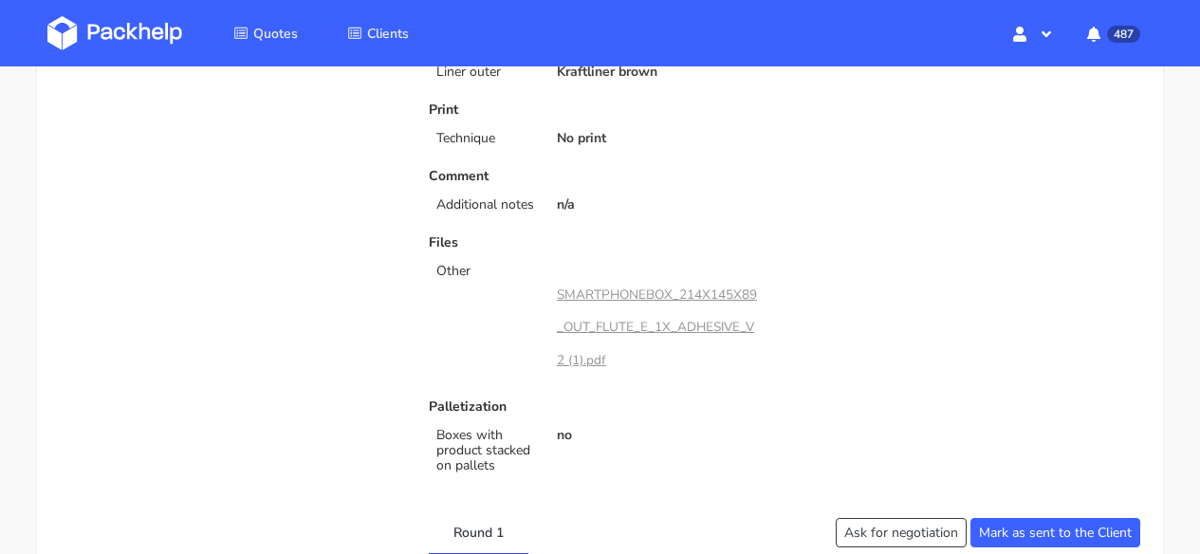
scroll to position [928, 0]
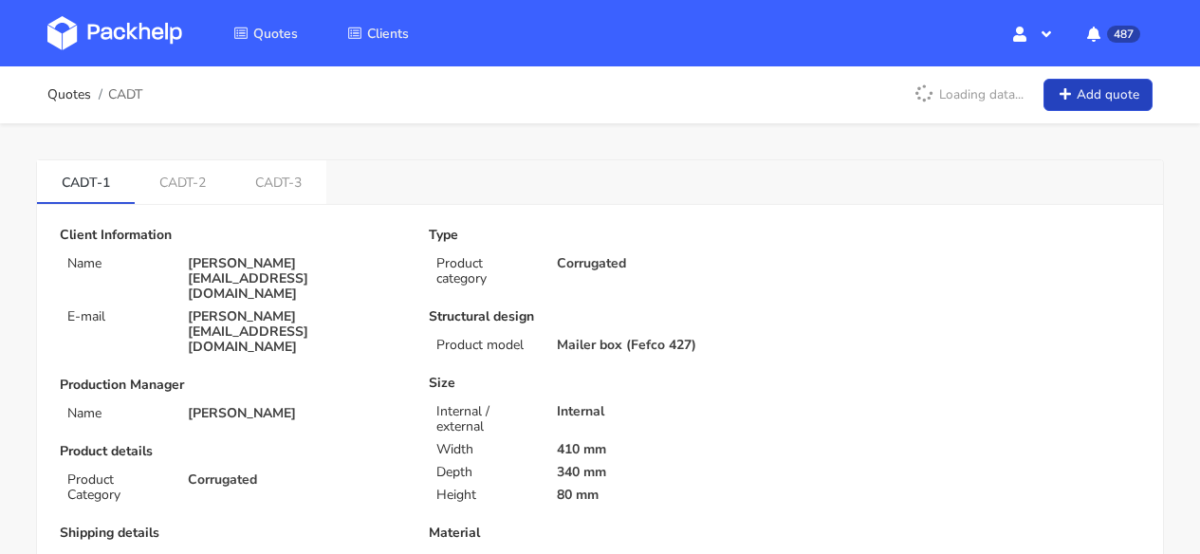
click at [1081, 104] on link "Add quote" at bounding box center [1098, 95] width 109 height 33
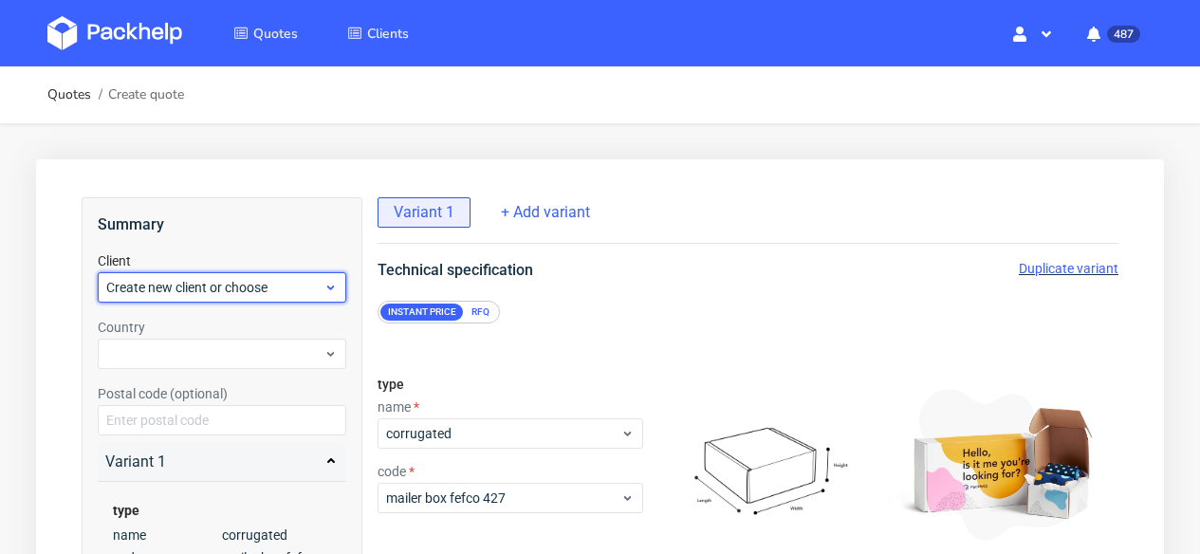
click at [171, 284] on span "Create new client or choose" at bounding box center [214, 287] width 217 height 19
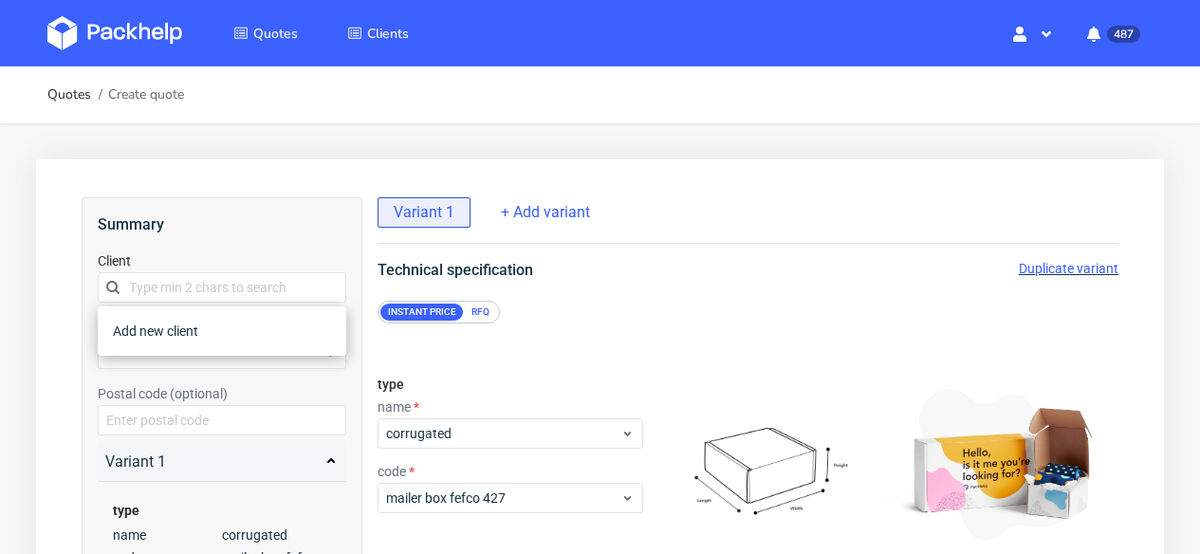
type input "[DOMAIN_NAME][EMAIL_ADDRESS][DOMAIN_NAME]"
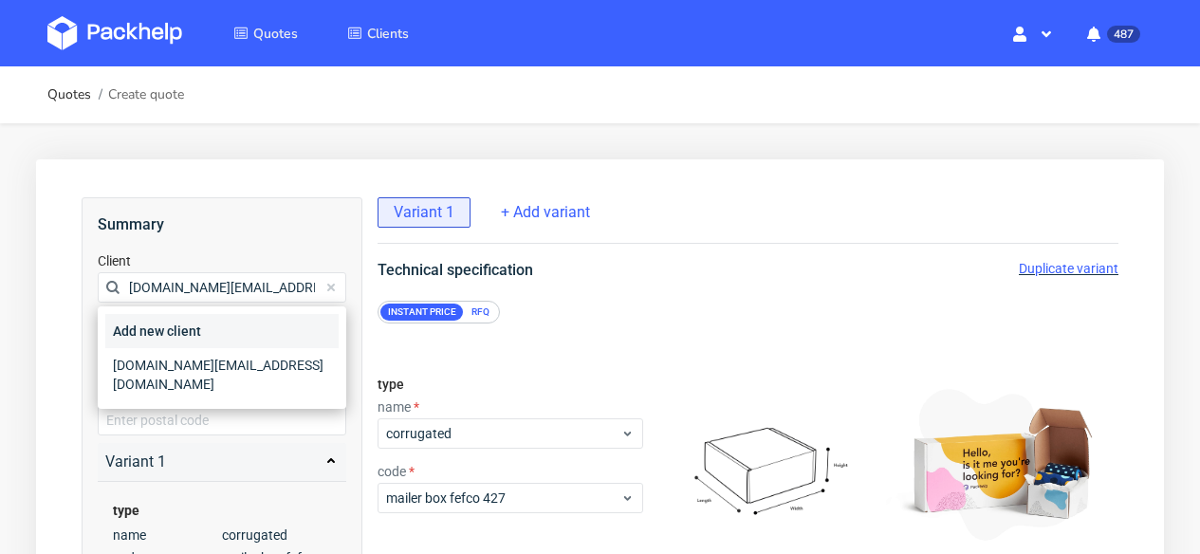
click at [176, 327] on div "Add new client" at bounding box center [221, 331] width 233 height 34
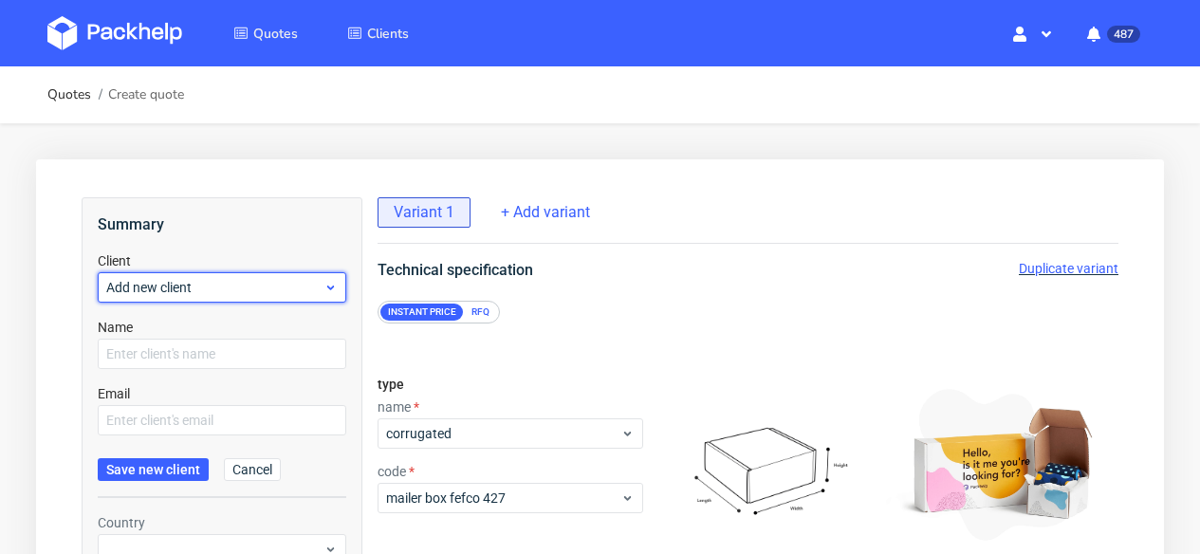
click at [177, 290] on span "Add new client" at bounding box center [214, 287] width 217 height 19
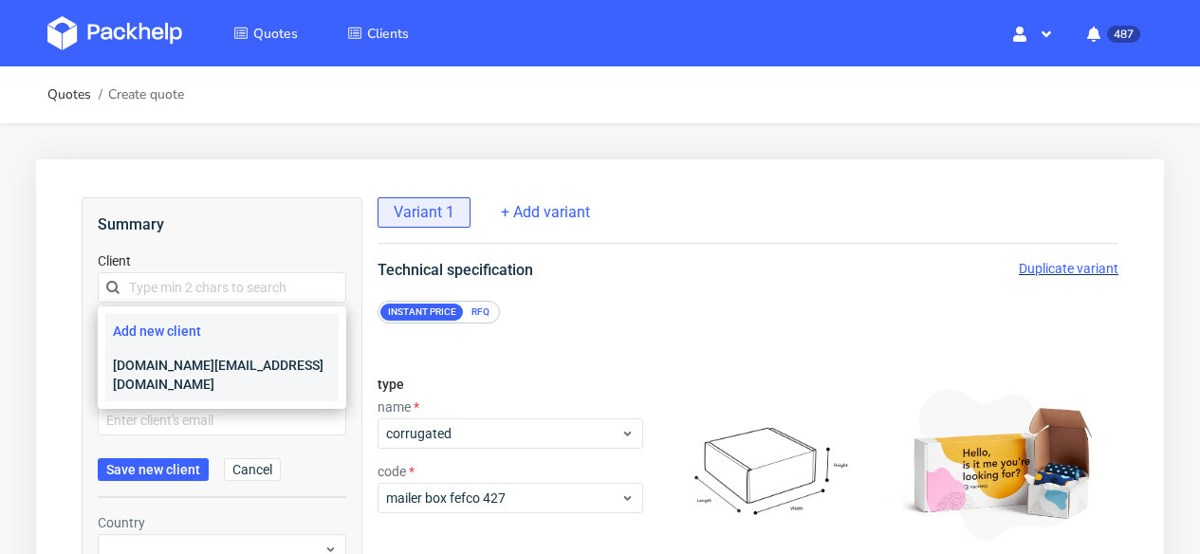
click at [178, 357] on div "[DOMAIN_NAME][EMAIL_ADDRESS][DOMAIN_NAME]" at bounding box center [221, 374] width 233 height 53
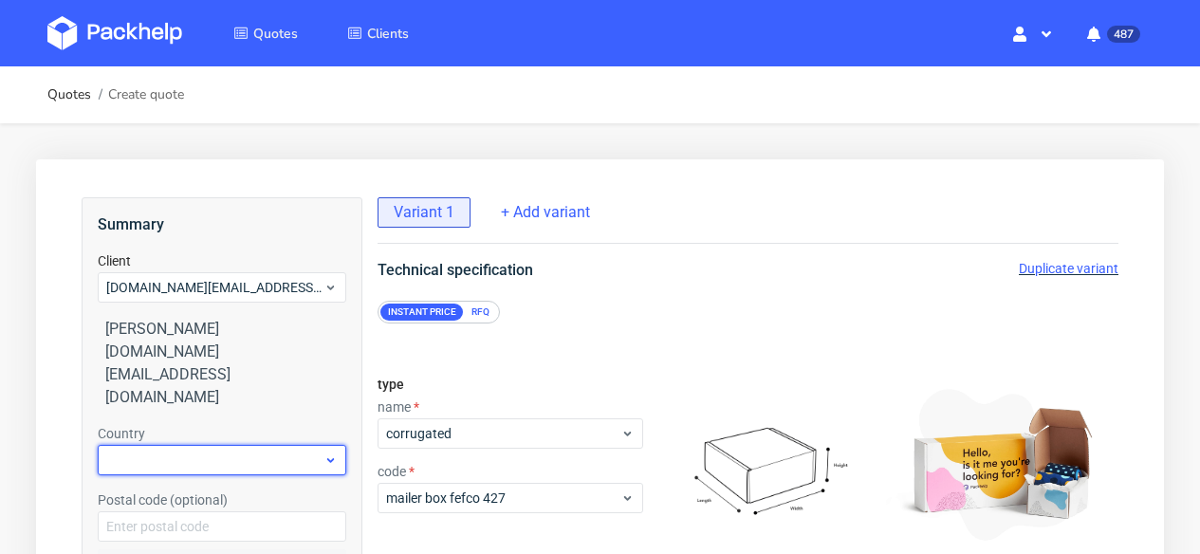
click at [177, 445] on div at bounding box center [222, 460] width 249 height 30
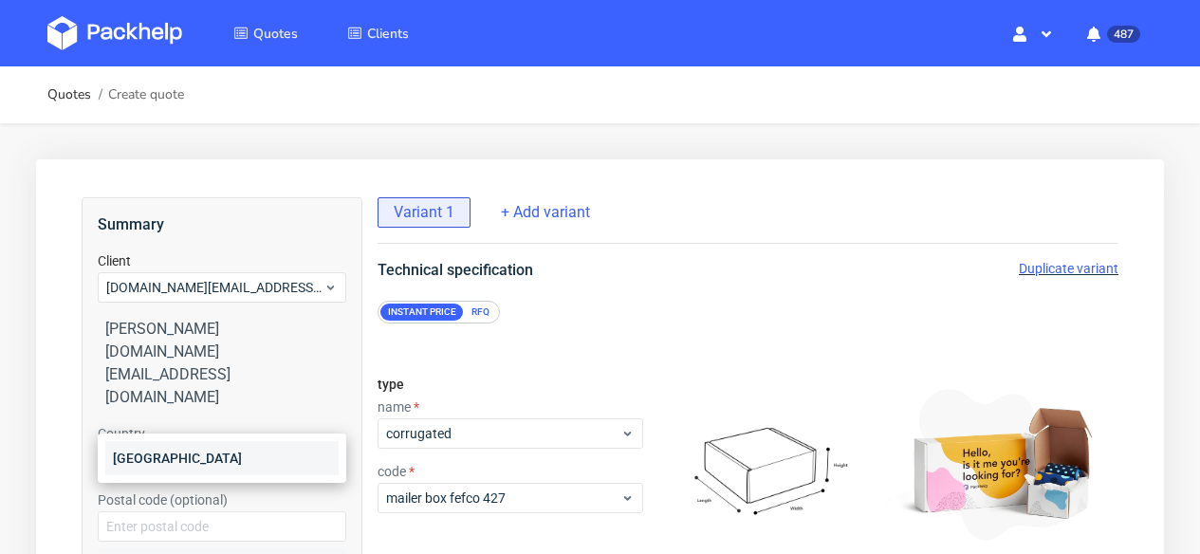
type input "net"
click at [169, 464] on div "[GEOGRAPHIC_DATA]" at bounding box center [221, 458] width 233 height 34
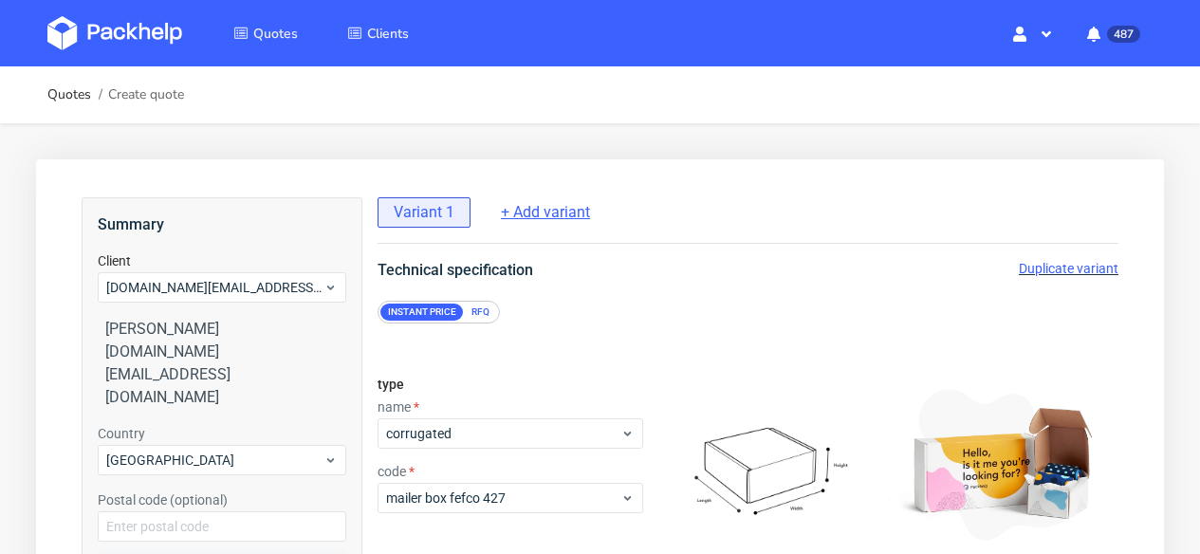
click at [555, 204] on span "+ Add variant" at bounding box center [545, 212] width 89 height 21
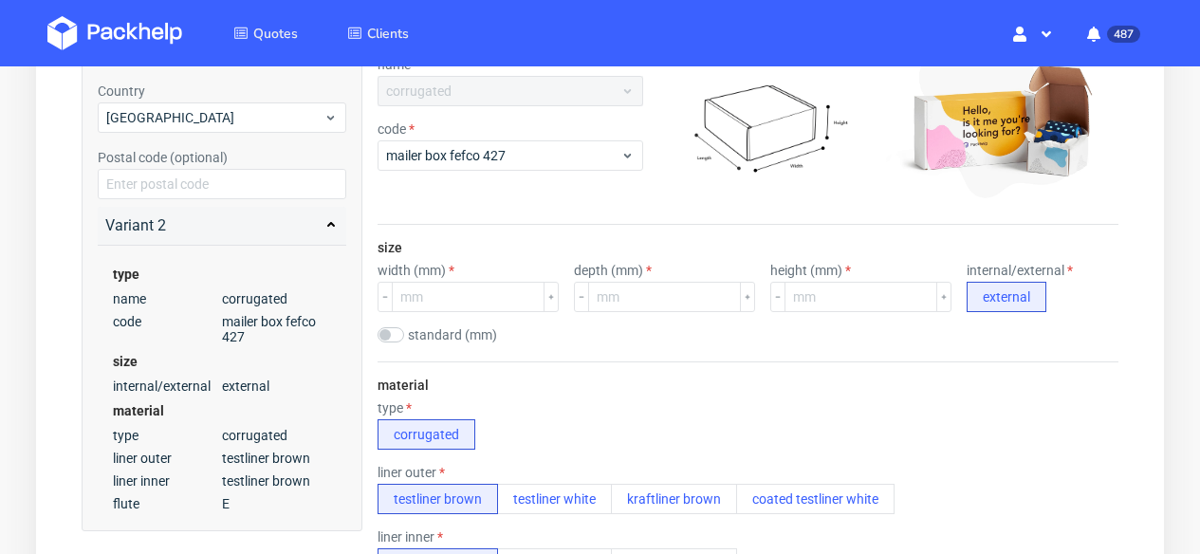
scroll to position [374, 0]
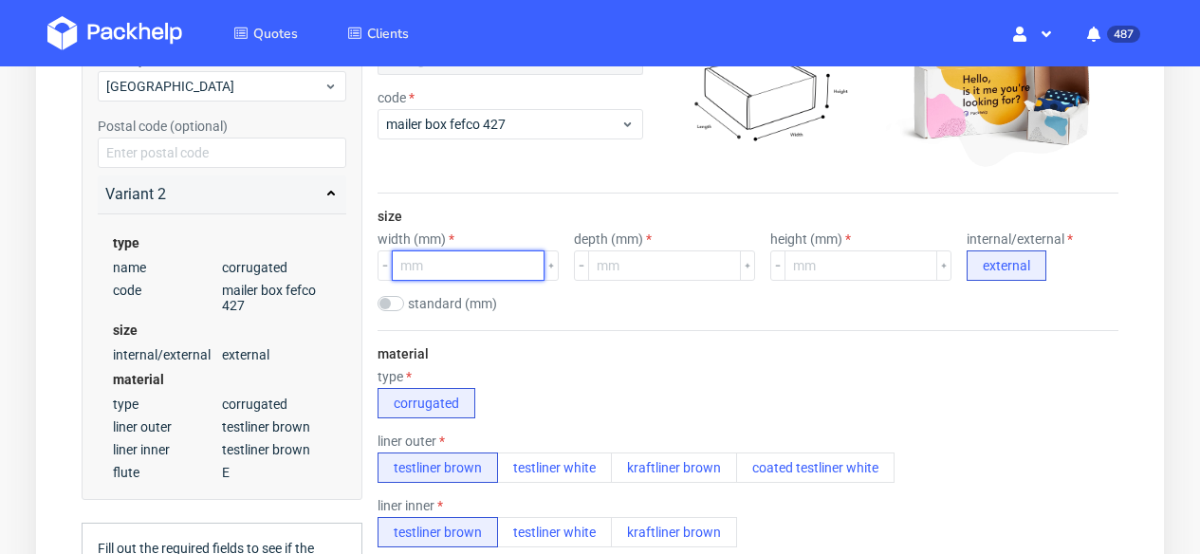
click at [487, 278] on input "number" at bounding box center [468, 265] width 153 height 30
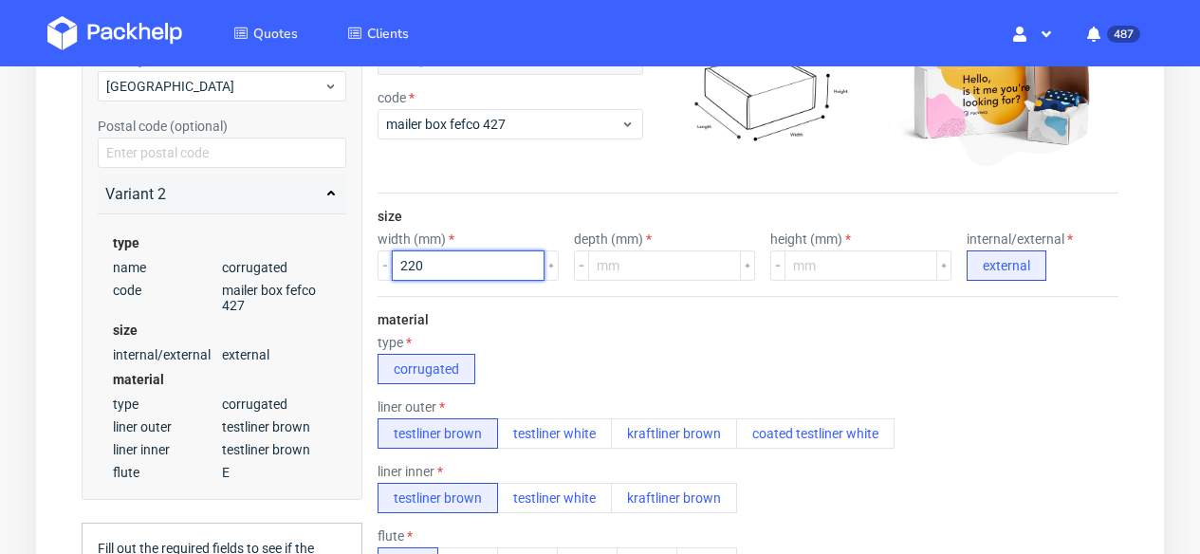
type input "220"
click at [666, 287] on div "size width (mm) 220 depth (mm) height (mm) internal/external external" at bounding box center [748, 245] width 741 height 102
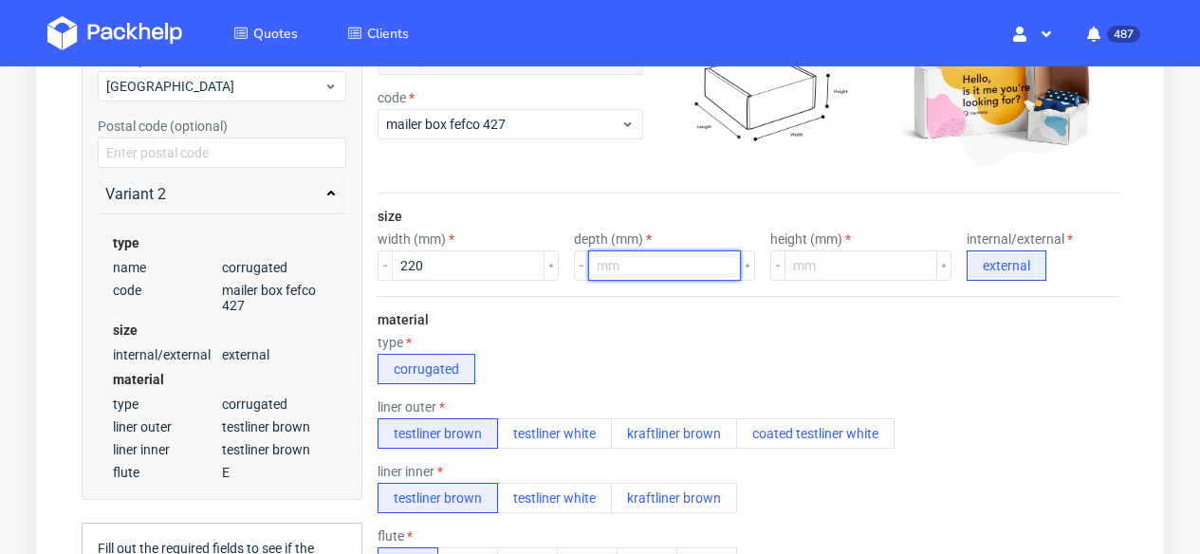
click at [666, 270] on input "number" at bounding box center [664, 265] width 153 height 30
type input "150"
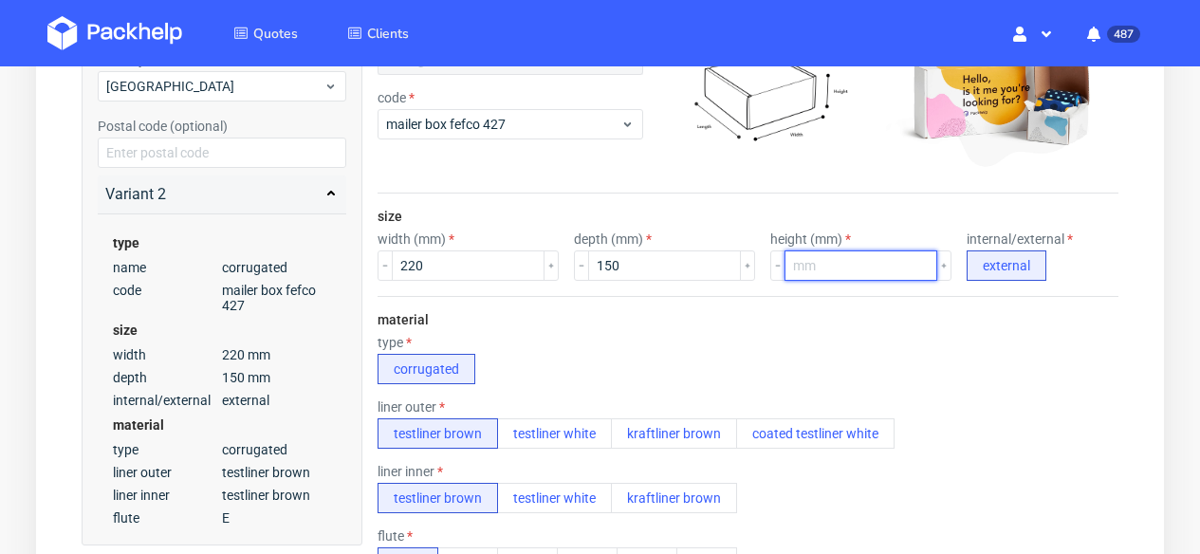
click at [853, 261] on input "number" at bounding box center [861, 265] width 153 height 30
type input "85"
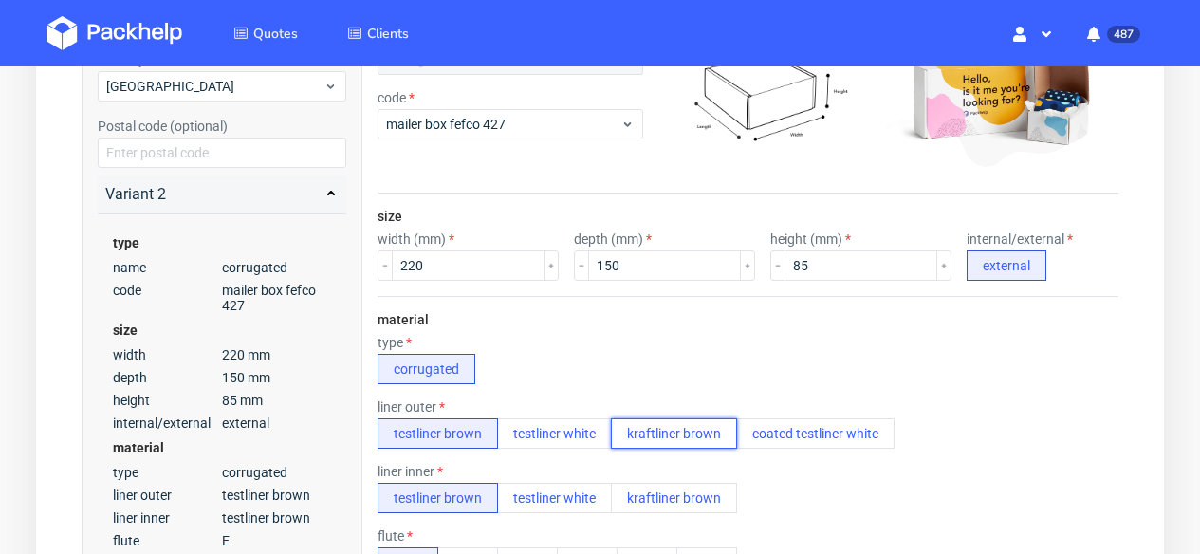
click at [661, 435] on button "kraftliner brown" at bounding box center [674, 433] width 126 height 30
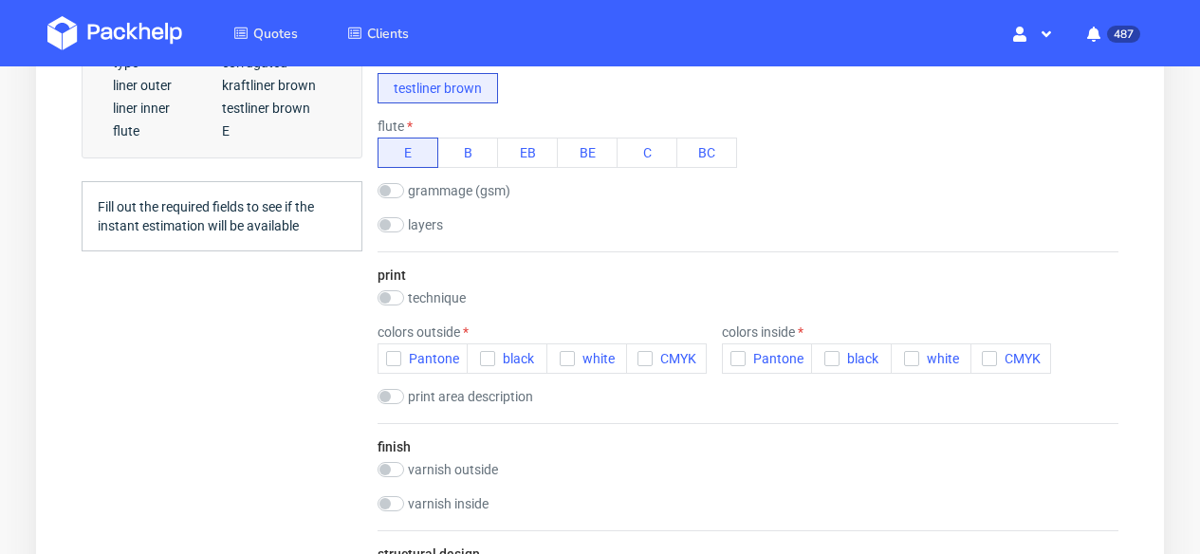
scroll to position [800, 0]
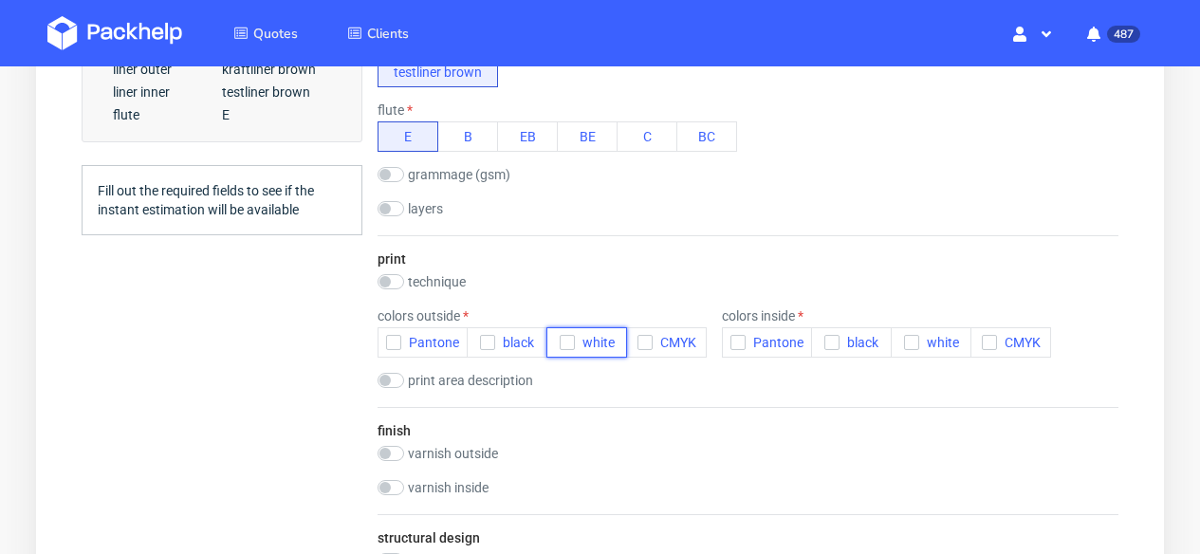
click at [586, 343] on span "white" at bounding box center [595, 342] width 40 height 15
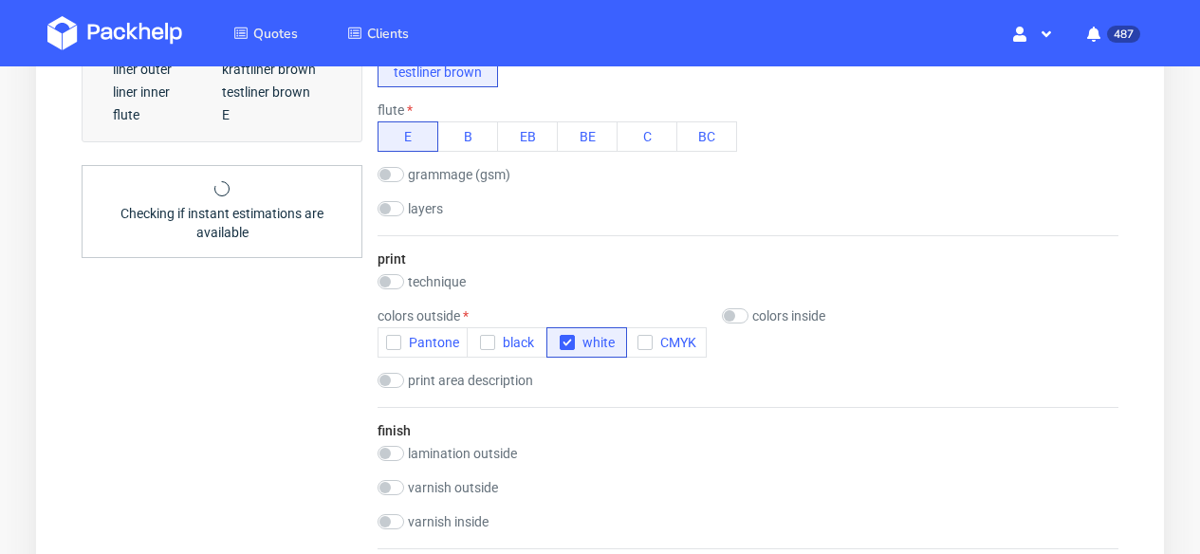
click at [445, 289] on div "technique no print flexo offset offset + flexo digital" at bounding box center [454, 283] width 152 height 19
click at [444, 282] on label "technique" at bounding box center [437, 281] width 58 height 15
checkbox input "true"
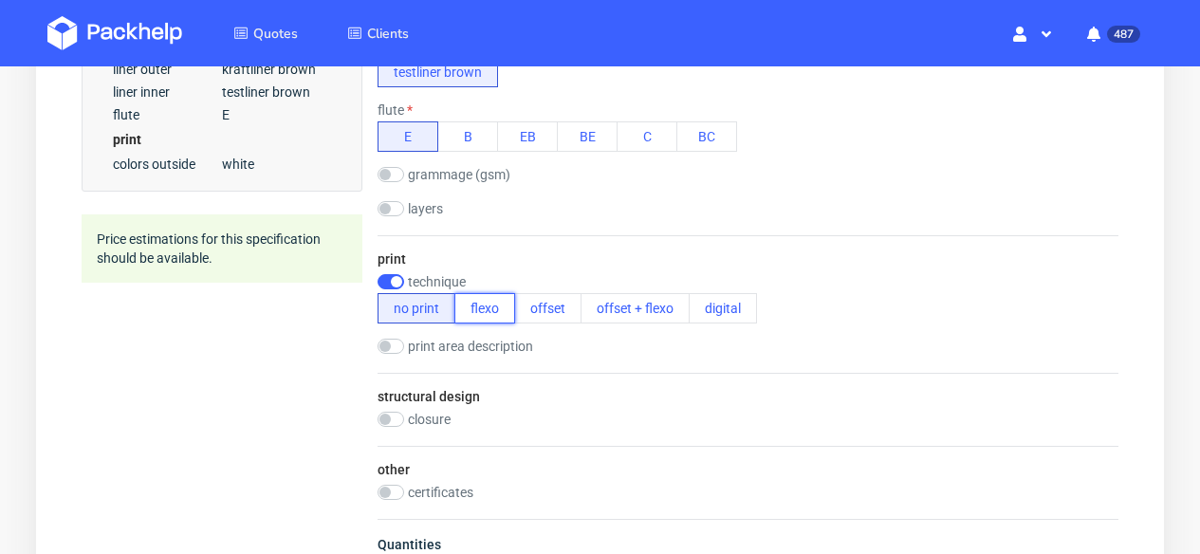
click at [486, 309] on button "flexo" at bounding box center [484, 308] width 61 height 30
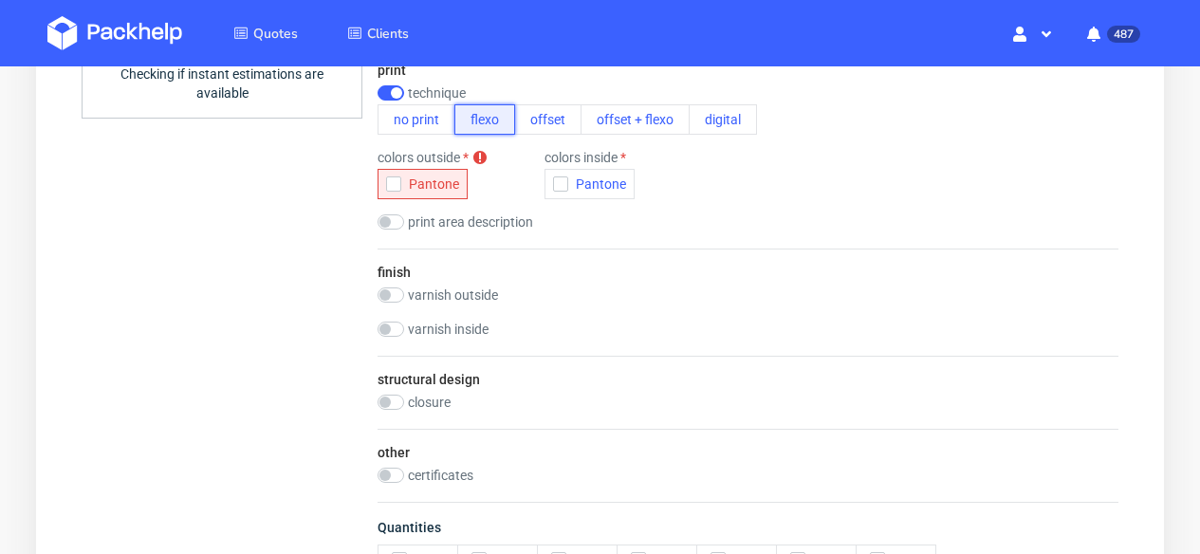
scroll to position [977, 0]
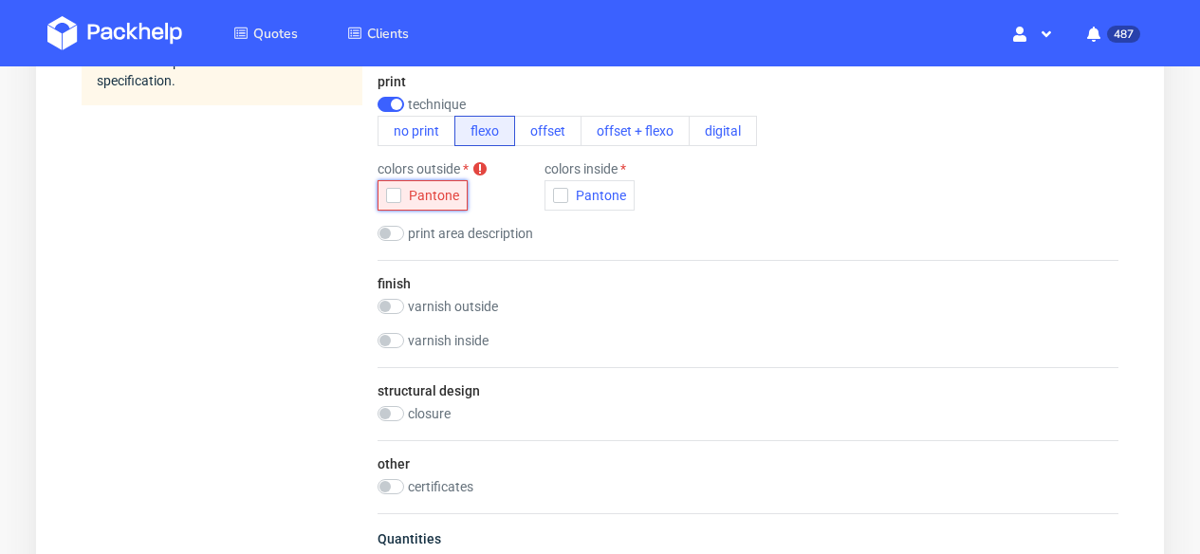
click at [423, 195] on span "Pantone" at bounding box center [430, 195] width 58 height 15
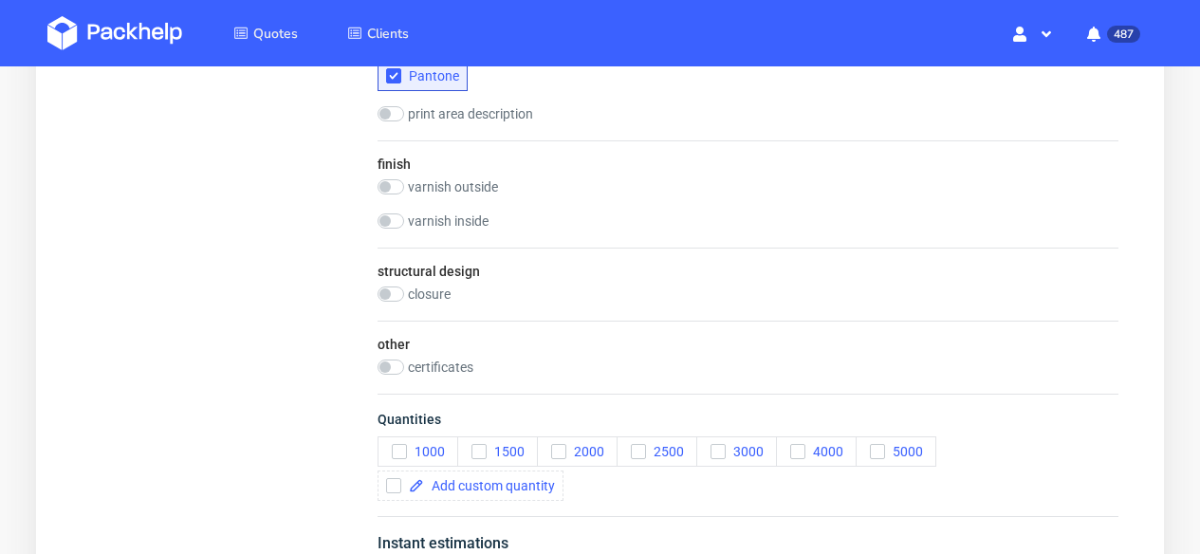
scroll to position [1191, 0]
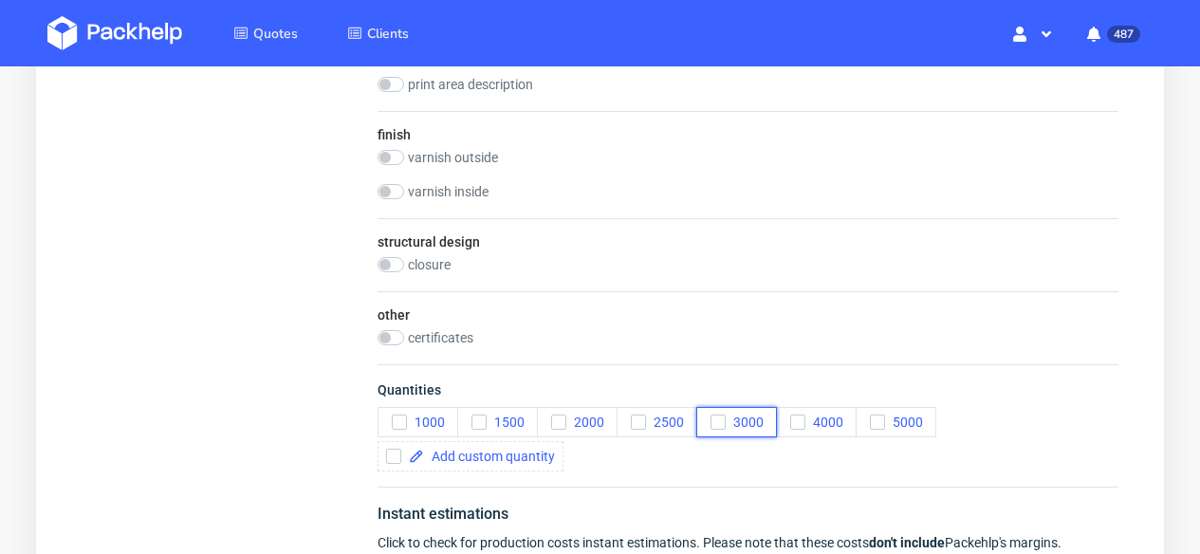
click at [734, 424] on span "3000" at bounding box center [745, 422] width 38 height 15
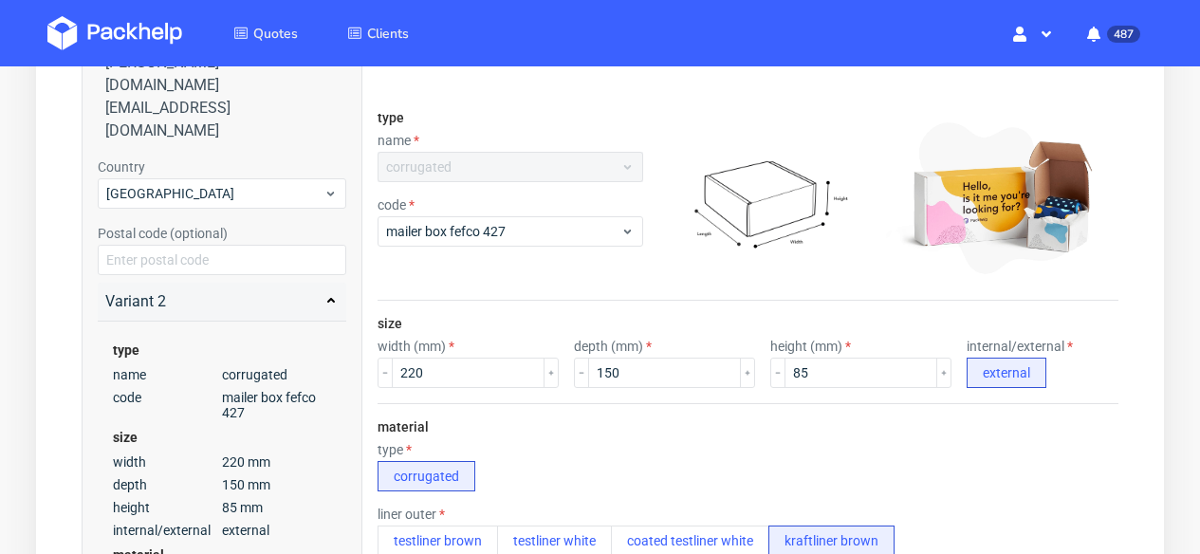
scroll to position [0, 0]
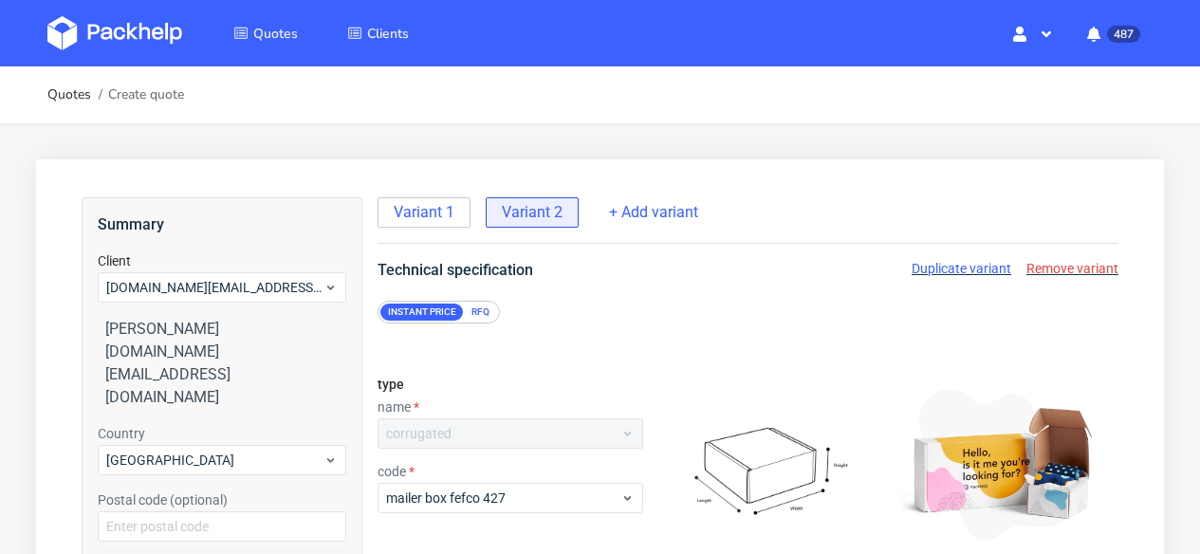
click at [487, 306] on div "RFQ" at bounding box center [480, 312] width 33 height 17
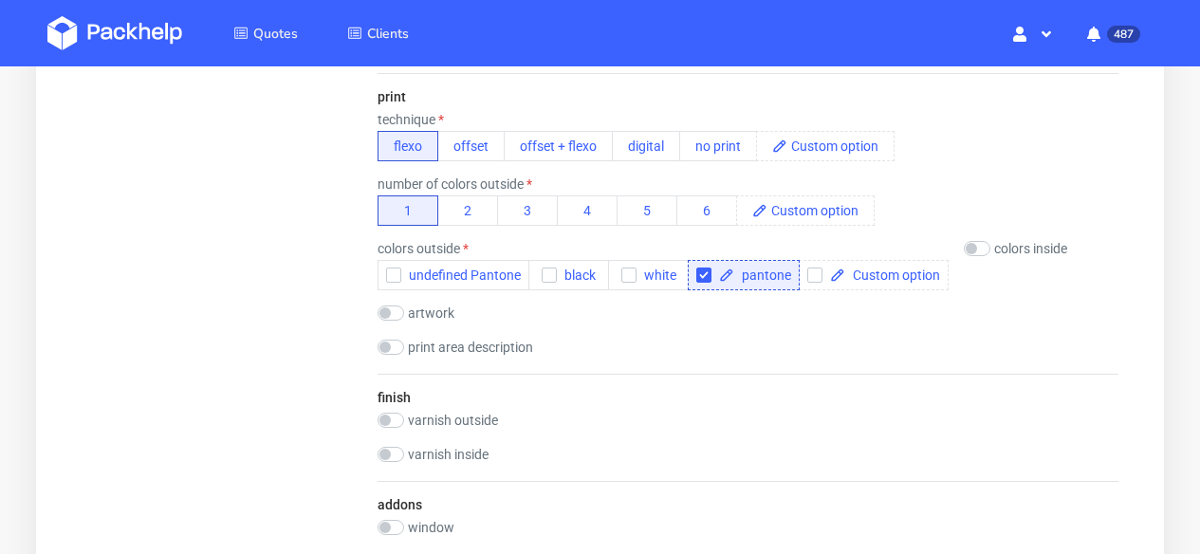
scroll to position [1226, 0]
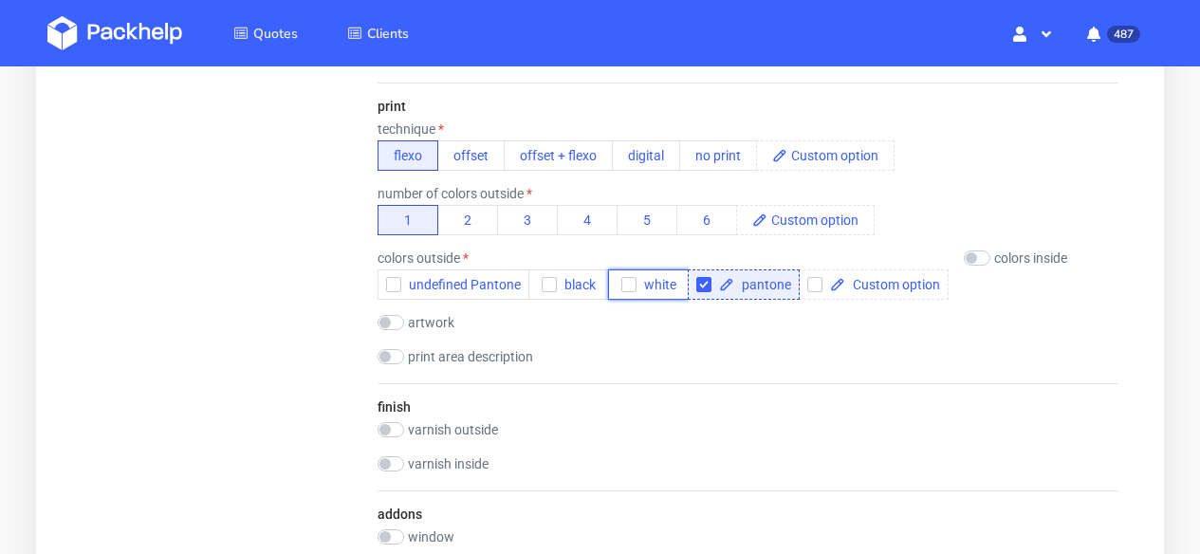
click at [654, 280] on span "white" at bounding box center [657, 284] width 40 height 15
click at [701, 282] on input "checkbox" at bounding box center [703, 284] width 15 height 15
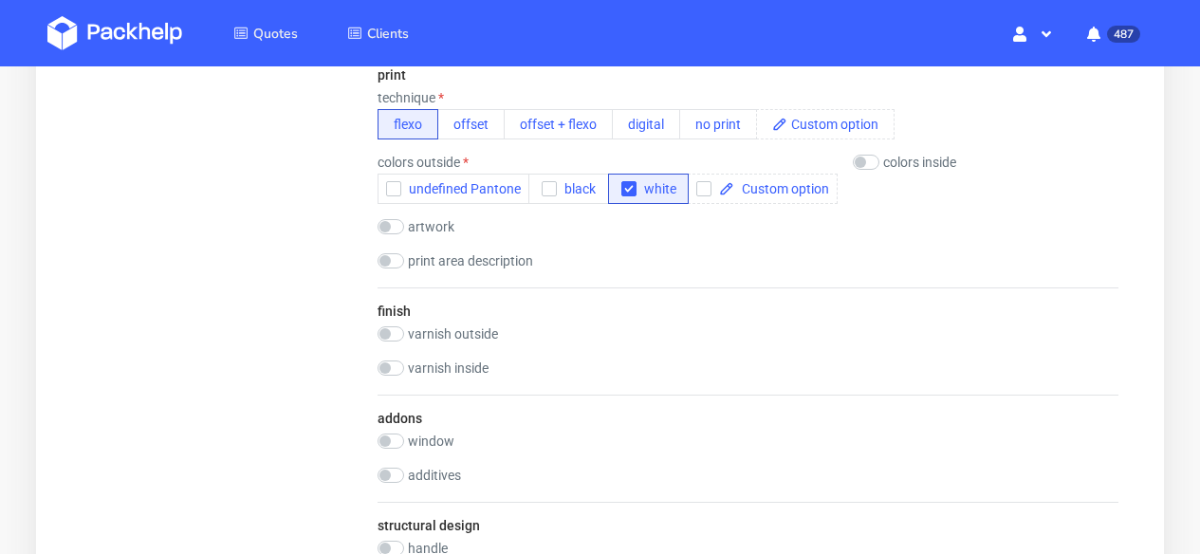
scroll to position [1262, 0]
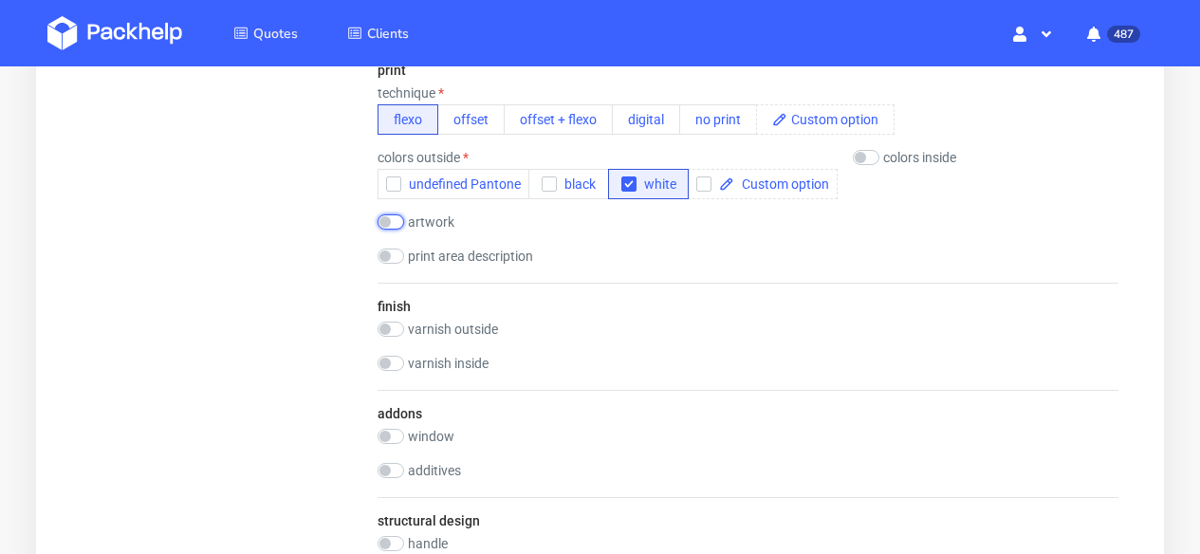
click at [401, 219] on input "checkbox" at bounding box center [391, 221] width 27 height 15
checkbox input "true"
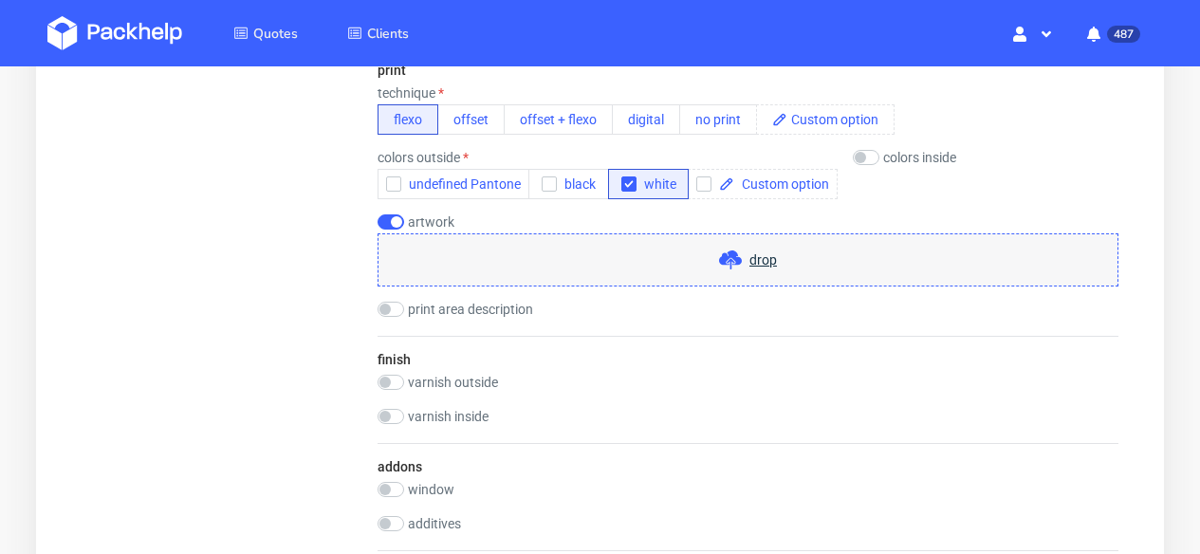
click at [761, 268] on span "drop" at bounding box center [764, 259] width 28 height 19
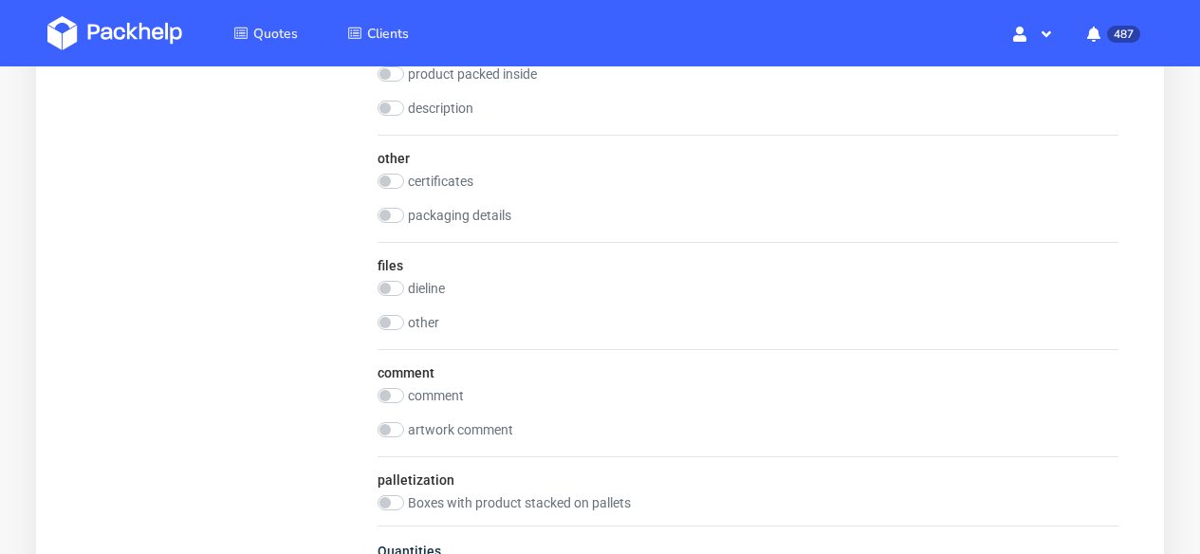
scroll to position [1894, 0]
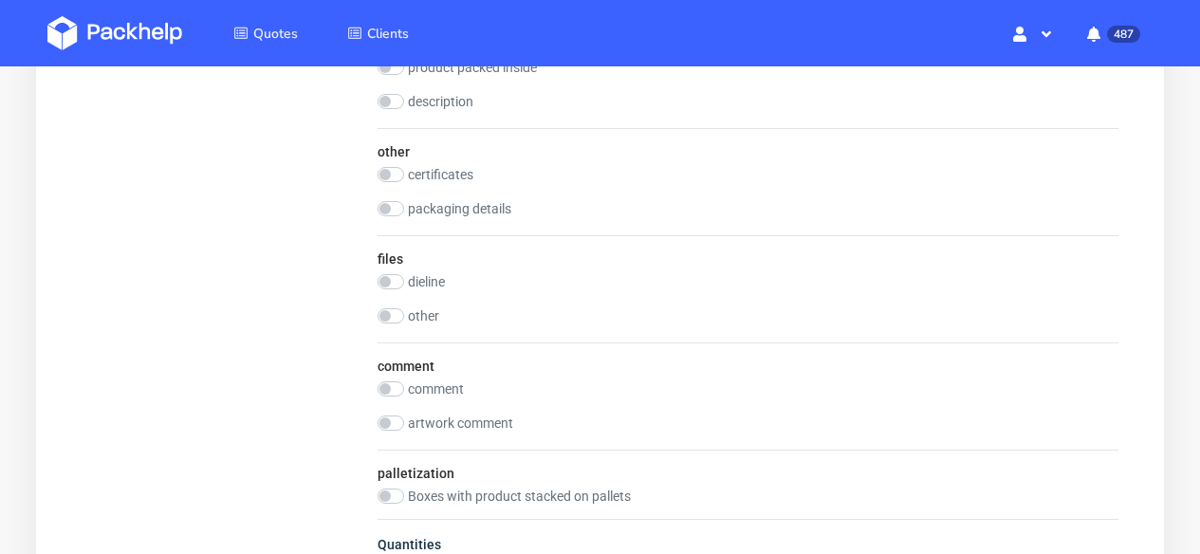
click at [400, 379] on div "comment comment artwork comment" at bounding box center [748, 395] width 741 height 107
click at [399, 381] on input "checkbox" at bounding box center [391, 388] width 27 height 15
checkbox input "true"
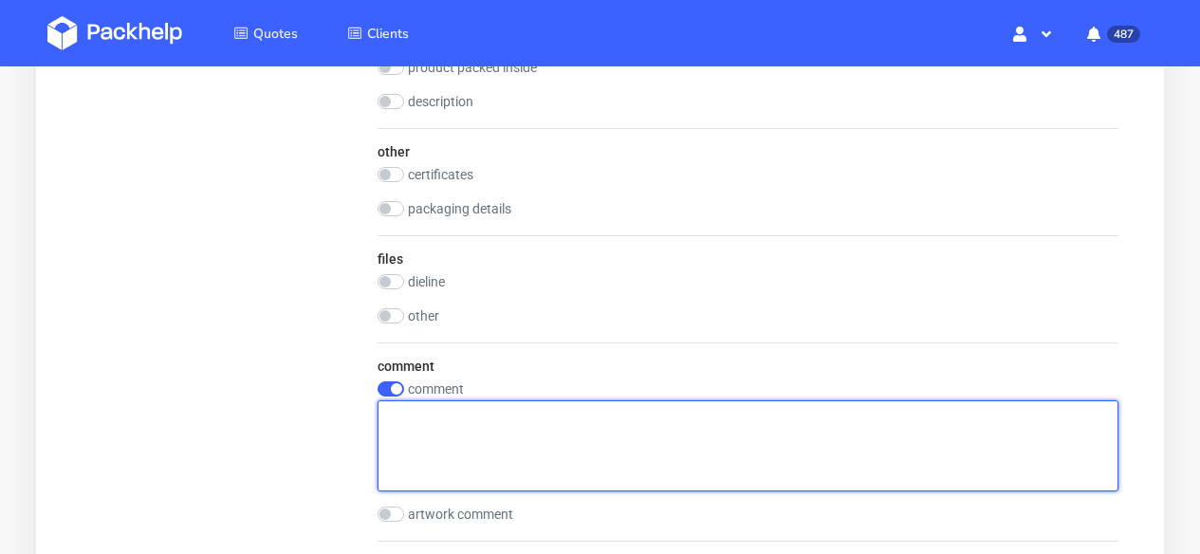
click at [419, 405] on textarea at bounding box center [748, 445] width 741 height 91
paste textarea "NXDF"
type textarea "the same specs as NXDF but new dims (85 instead of 55)"
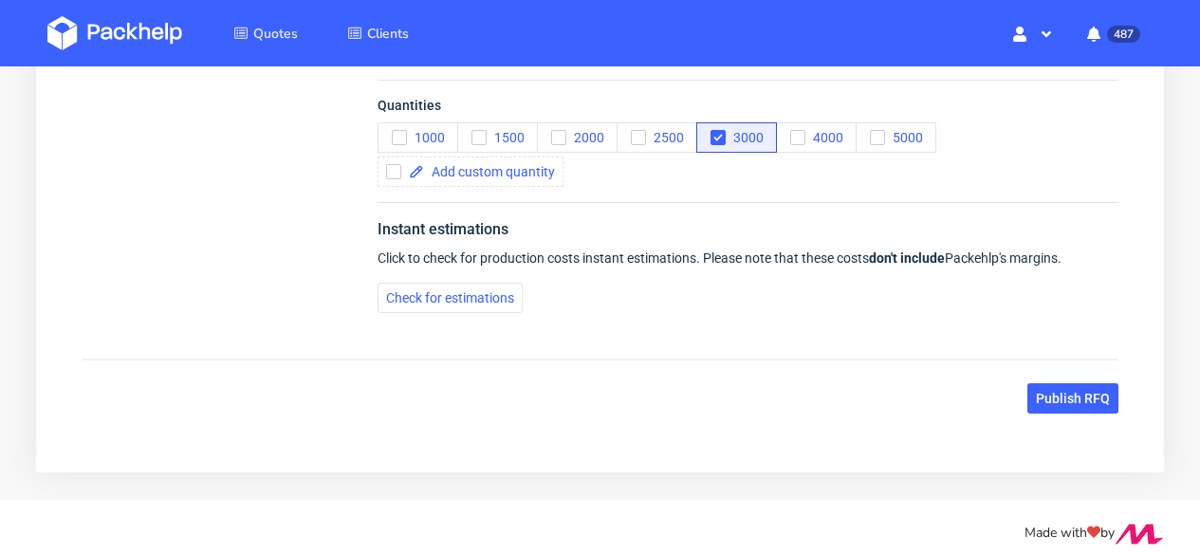
scroll to position [2436, 0]
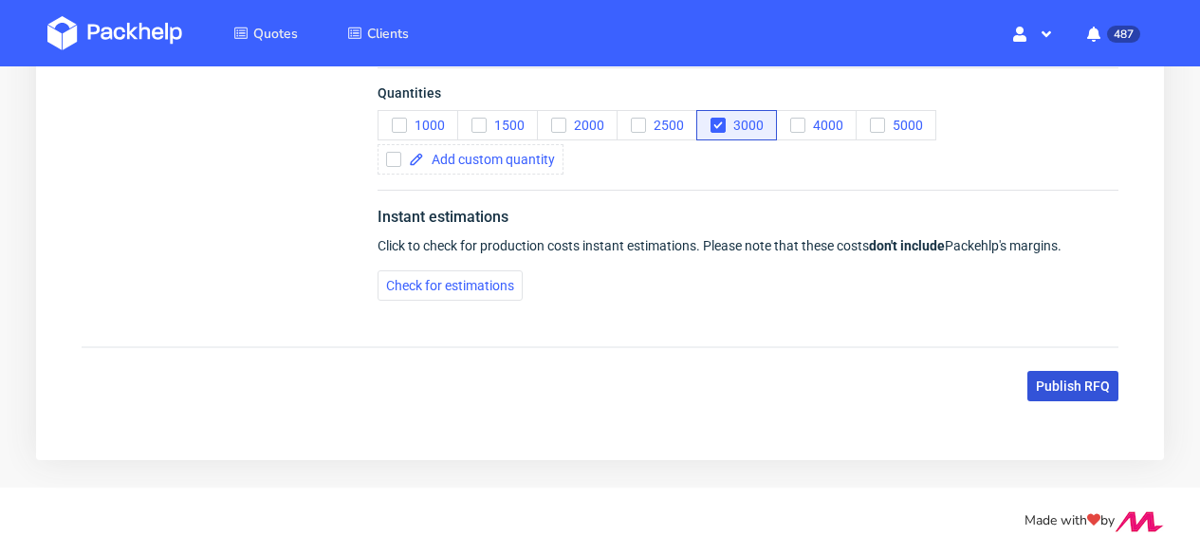
click at [1079, 379] on span "Publish RFQ" at bounding box center [1073, 385] width 74 height 13
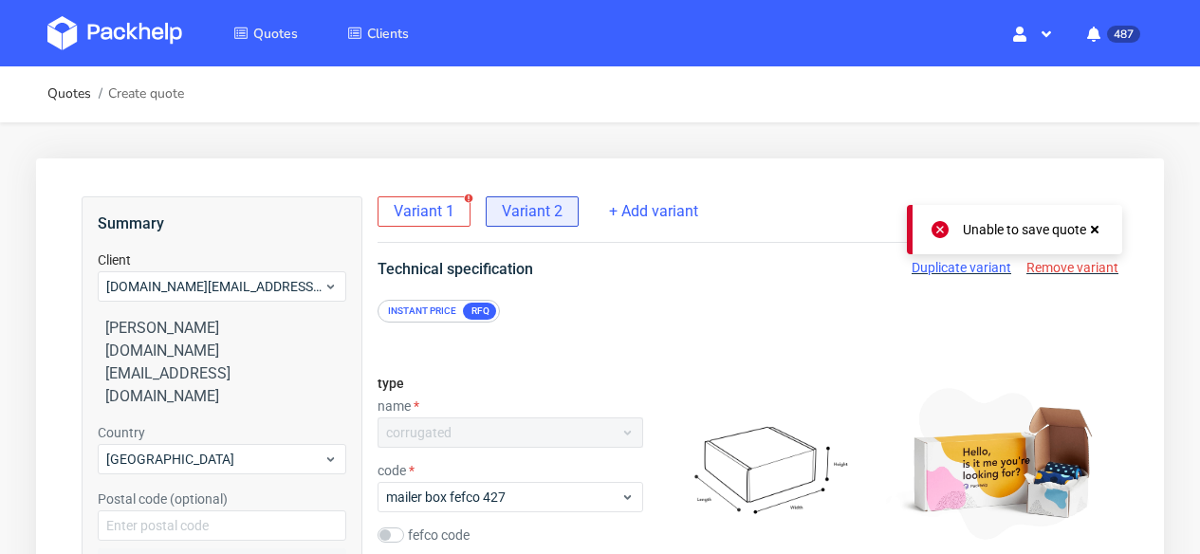
scroll to position [0, 0]
click at [1095, 228] on use at bounding box center [1095, 231] width 8 height 8
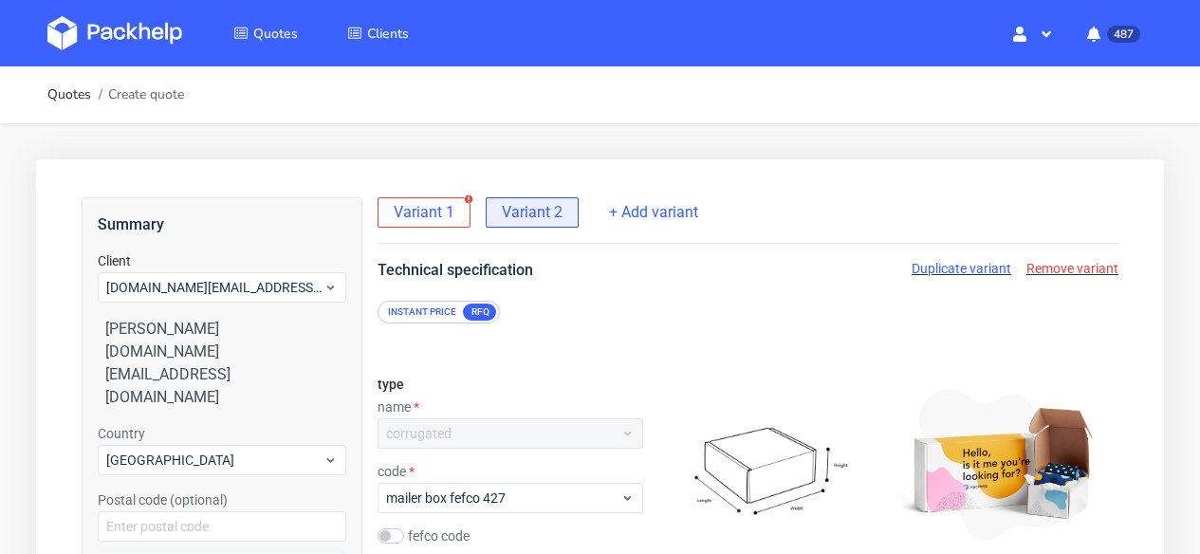
click at [451, 208] on span "Variant 1" at bounding box center [424, 212] width 61 height 21
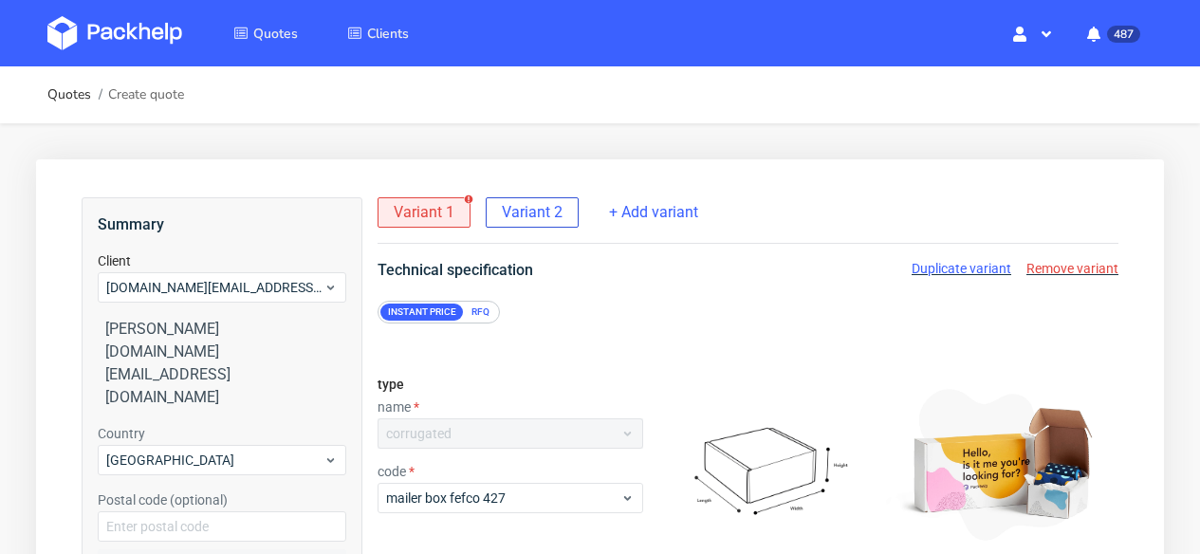
click at [527, 213] on span "Variant 2" at bounding box center [532, 212] width 61 height 21
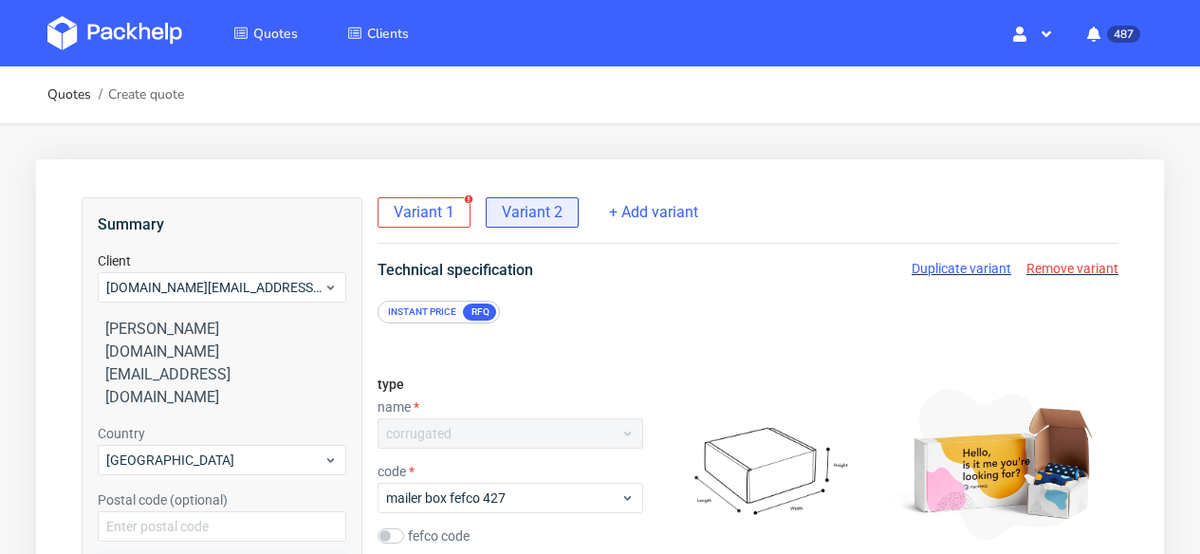
click at [1095, 262] on span "Remove variant" at bounding box center [1073, 268] width 92 height 15
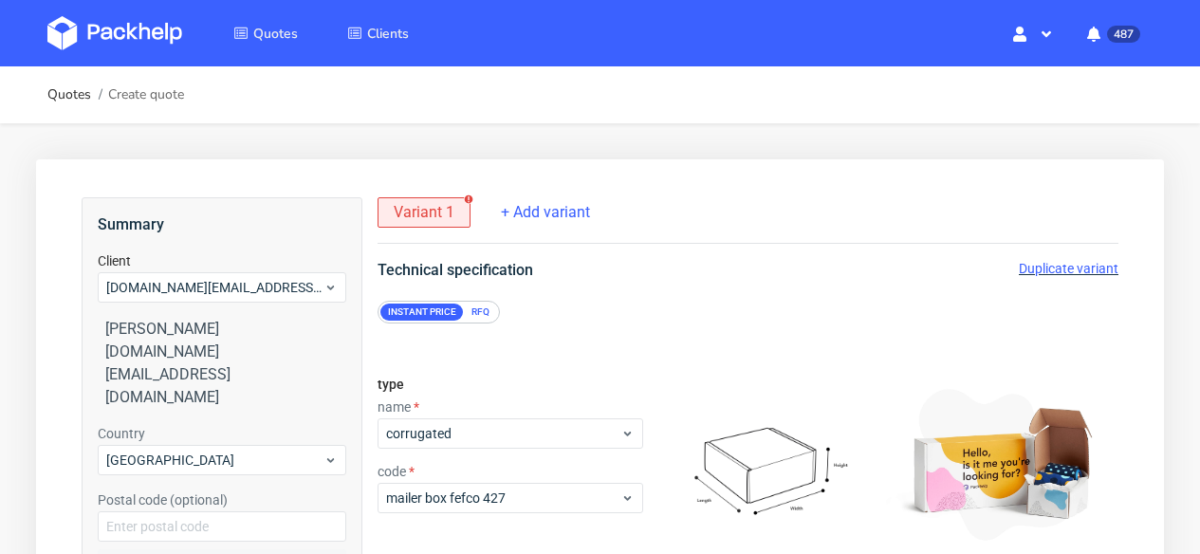
click at [484, 318] on div "RFQ" at bounding box center [480, 312] width 33 height 17
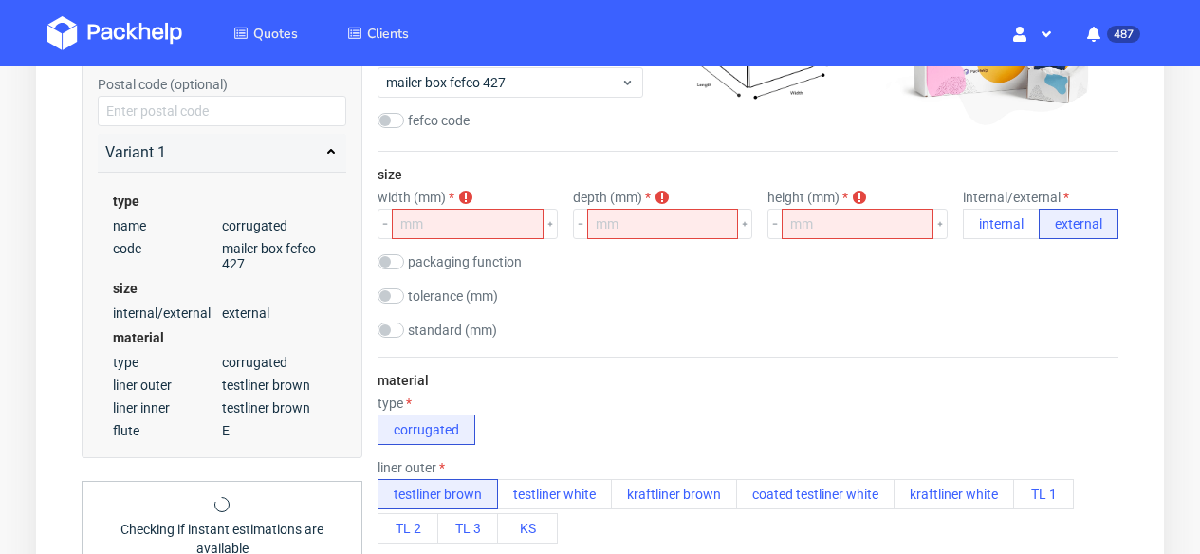
scroll to position [425, 0]
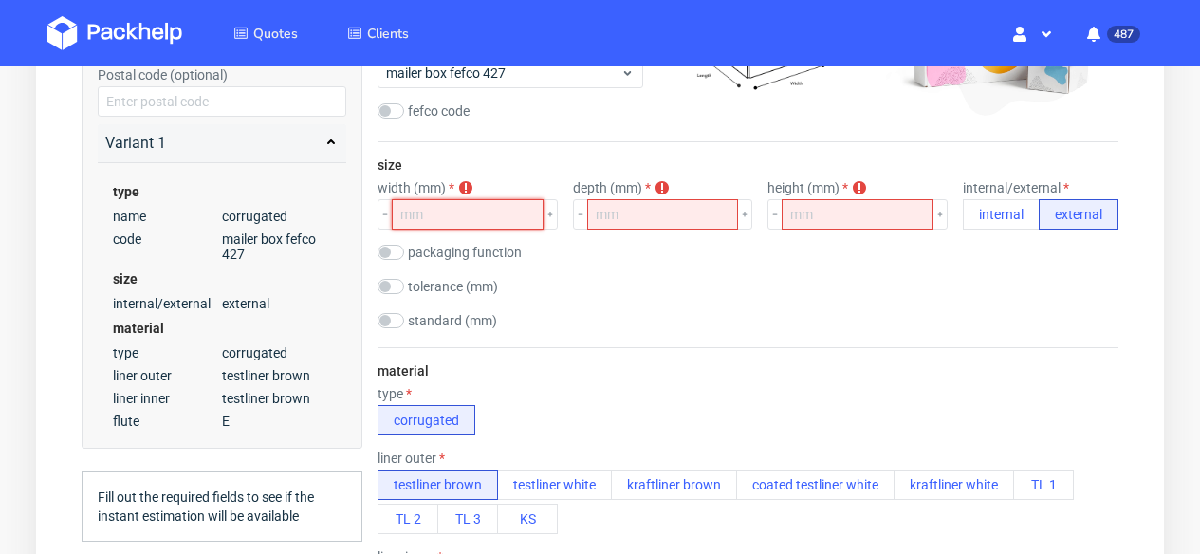
click at [469, 213] on input "number" at bounding box center [468, 214] width 152 height 30
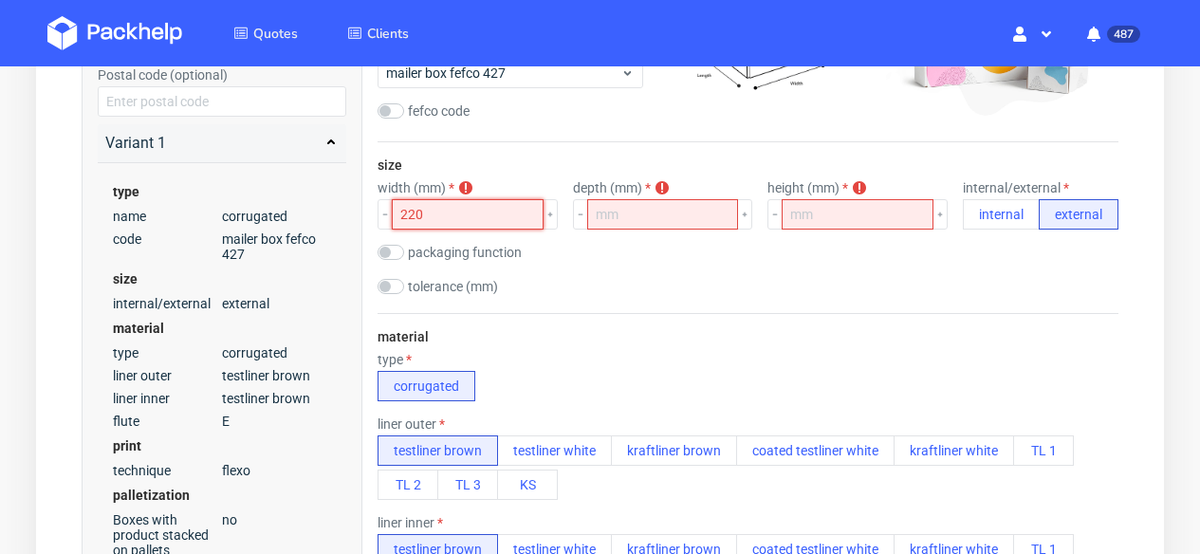
type input "220"
click at [638, 213] on input "number" at bounding box center [663, 214] width 152 height 30
type input "150"
click at [833, 208] on input "number" at bounding box center [858, 214] width 152 height 30
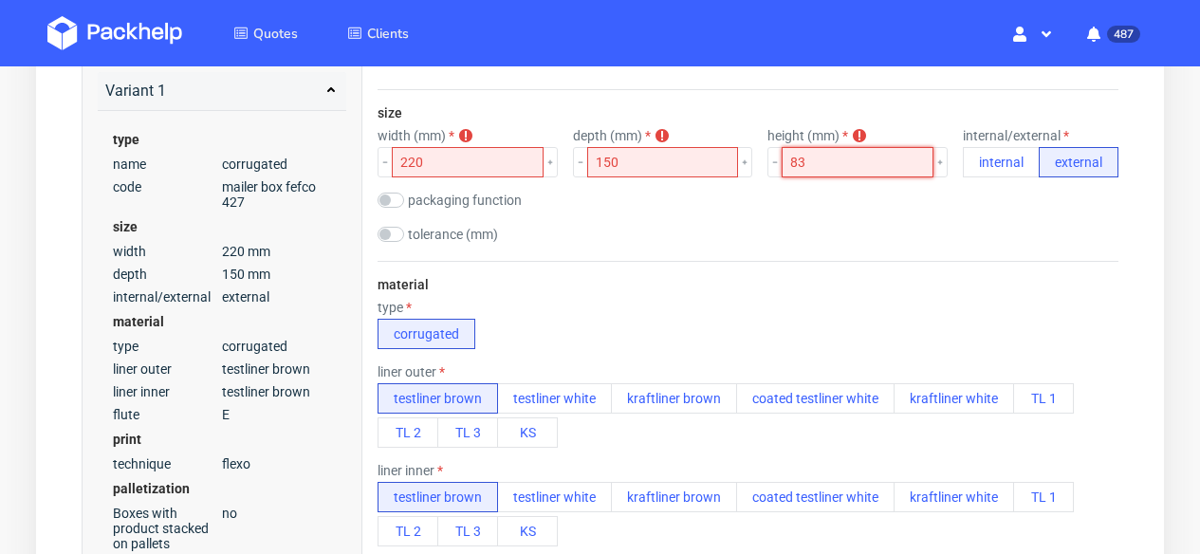
scroll to position [556, 0]
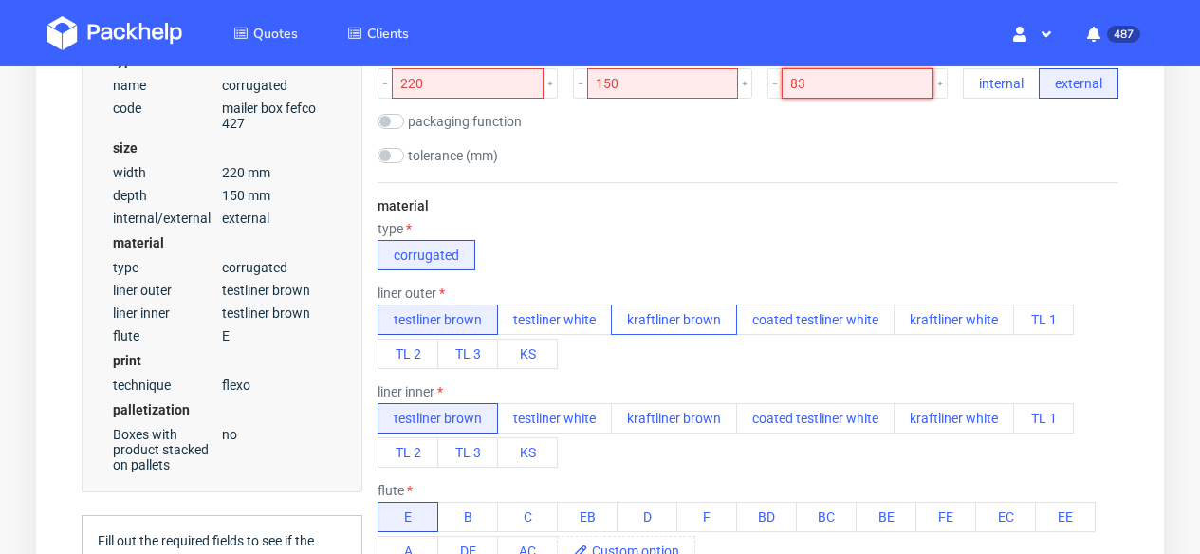
type input "83"
click at [637, 326] on button "kraftliner brown" at bounding box center [674, 320] width 126 height 30
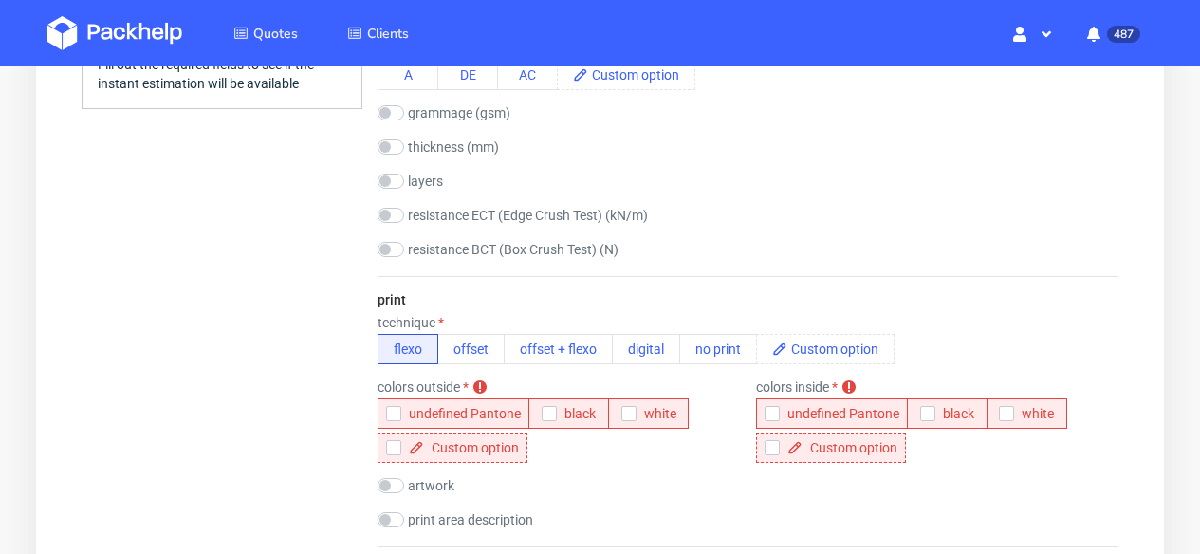
scroll to position [1056, 0]
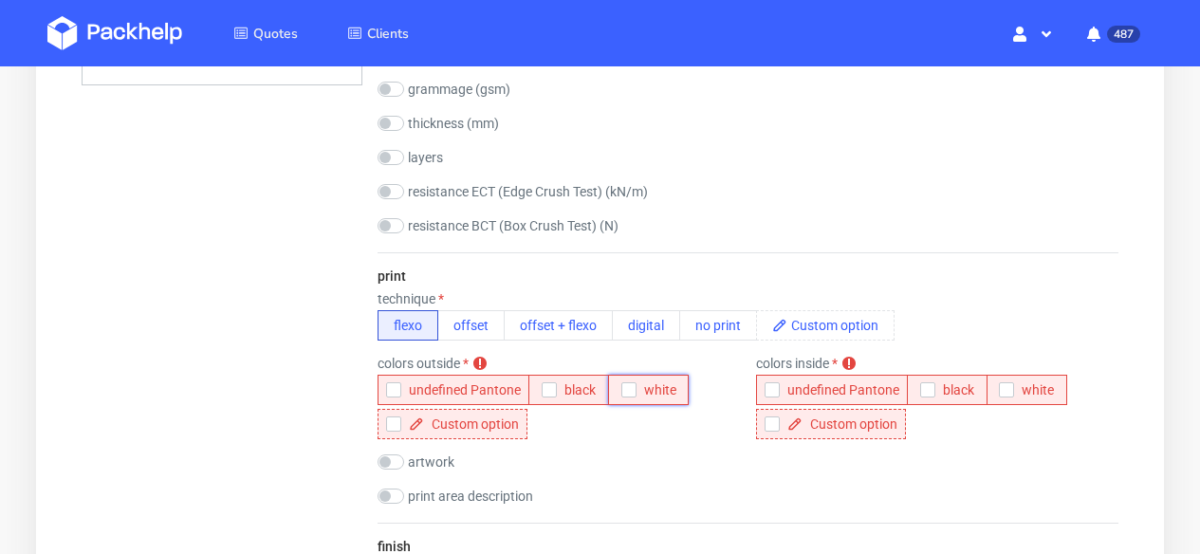
click at [653, 390] on span "white" at bounding box center [657, 389] width 40 height 15
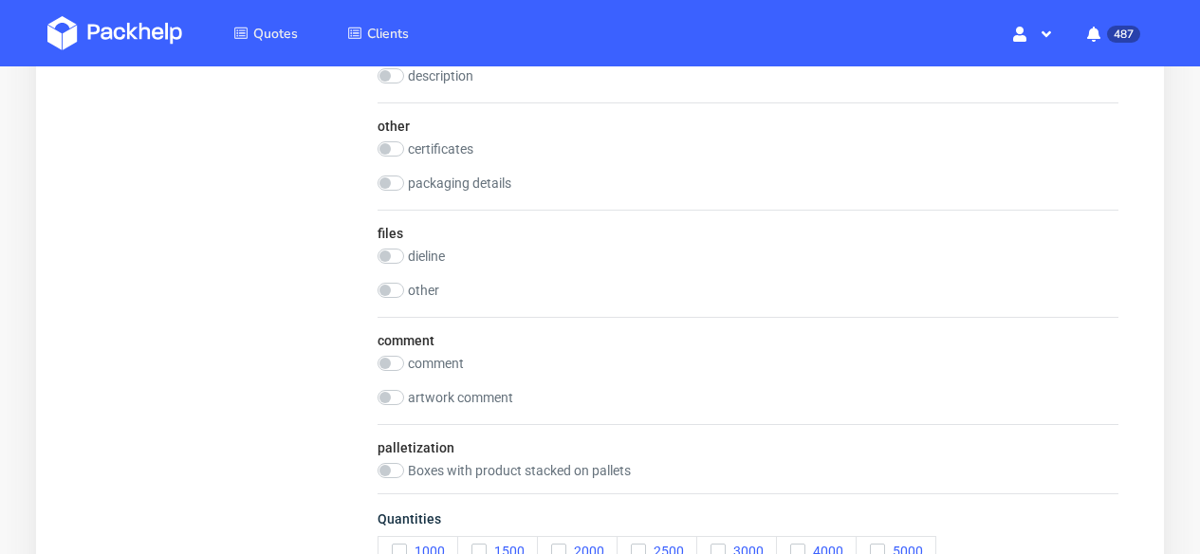
scroll to position [1826, 0]
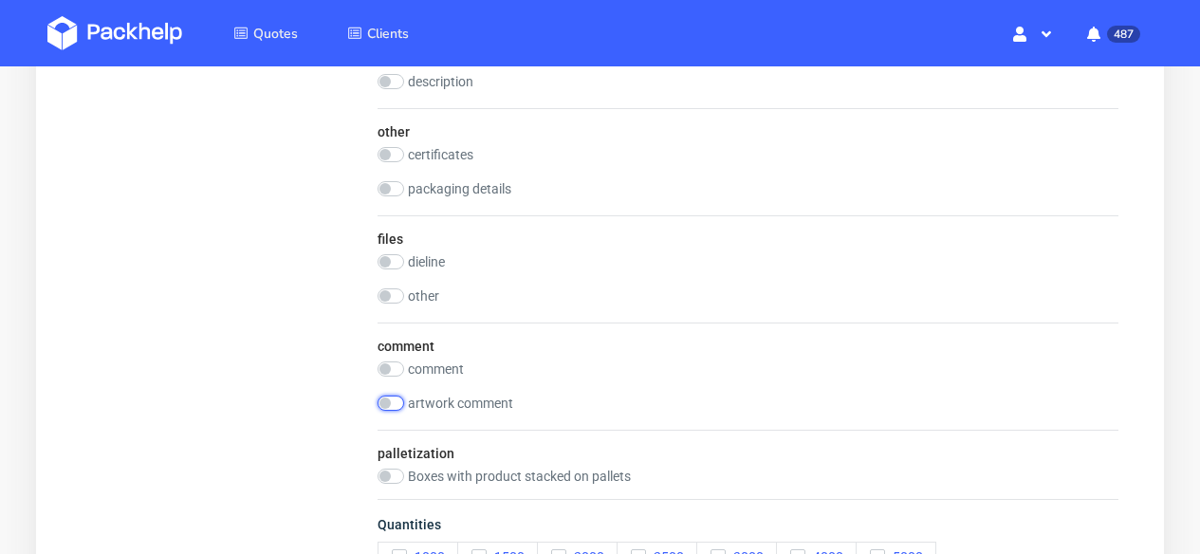
click at [398, 400] on input "checkbox" at bounding box center [391, 403] width 27 height 15
checkbox input "true"
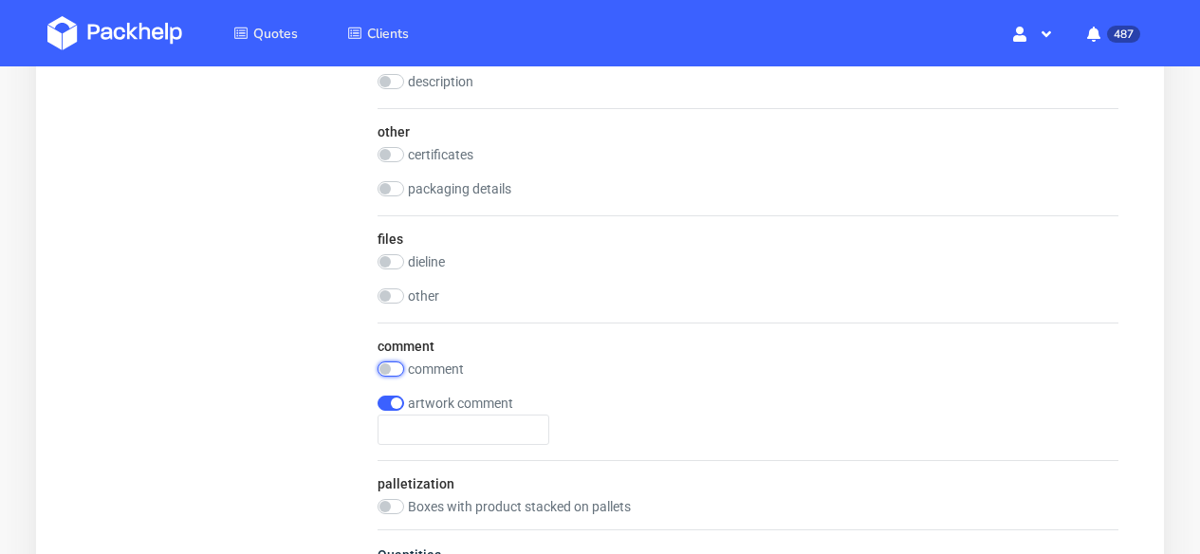
click at [396, 365] on input "checkbox" at bounding box center [391, 368] width 27 height 15
checkbox input "true"
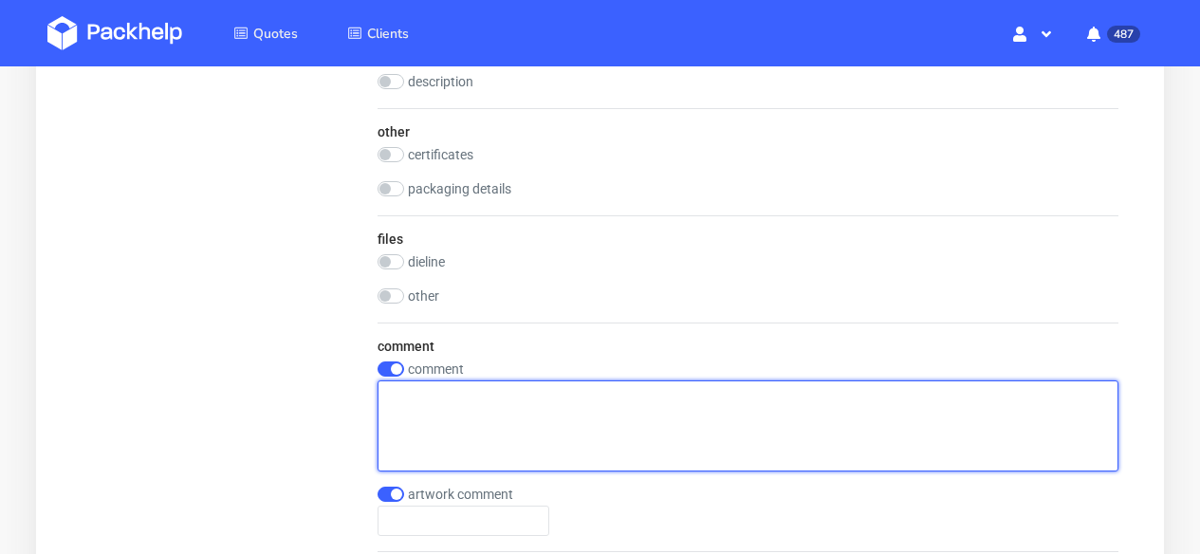
click at [421, 406] on textarea at bounding box center [748, 425] width 741 height 91
paste textarea "NXDF"
click at [460, 395] on textarea "the same spcs as NXDF but different dims (85 instead of 55)" at bounding box center [748, 425] width 741 height 91
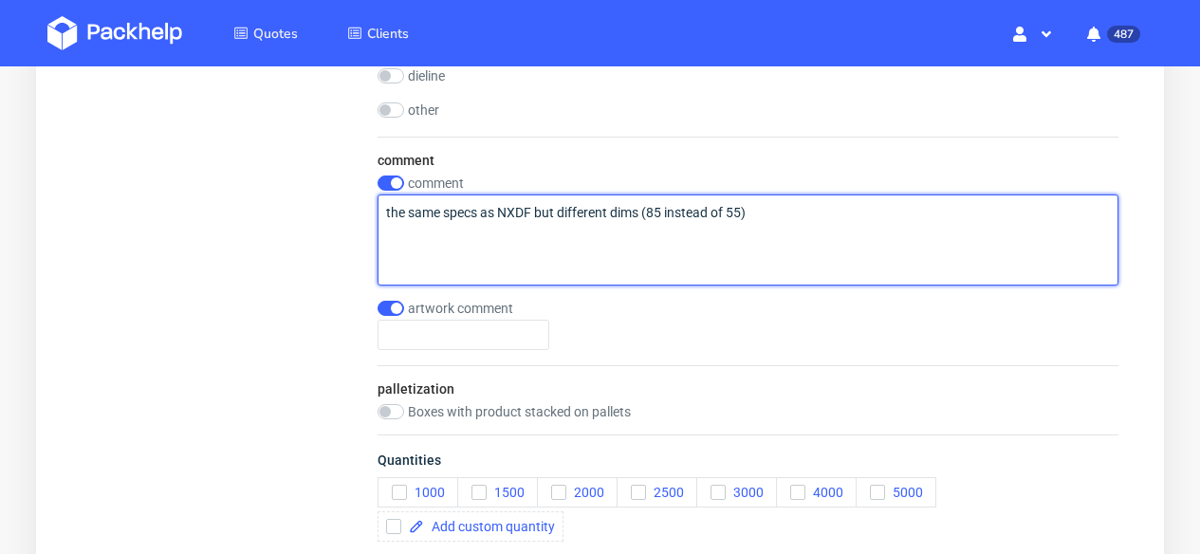
scroll to position [2014, 0]
type textarea "the same specs as NXDF but different dims (85 instead of 55)"
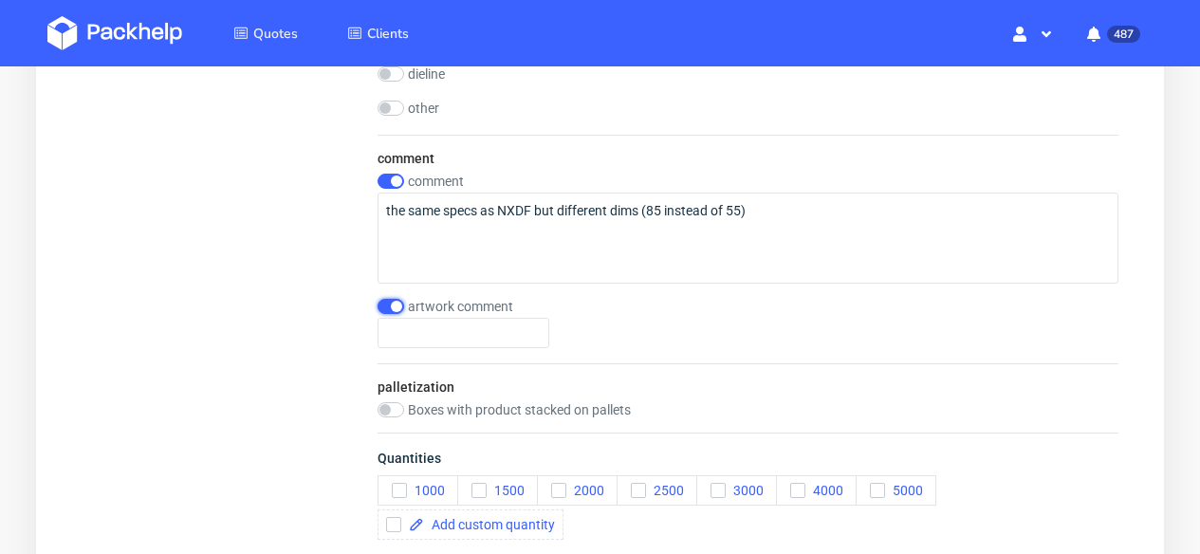
click at [387, 313] on input "checkbox" at bounding box center [391, 306] width 27 height 15
checkbox input "false"
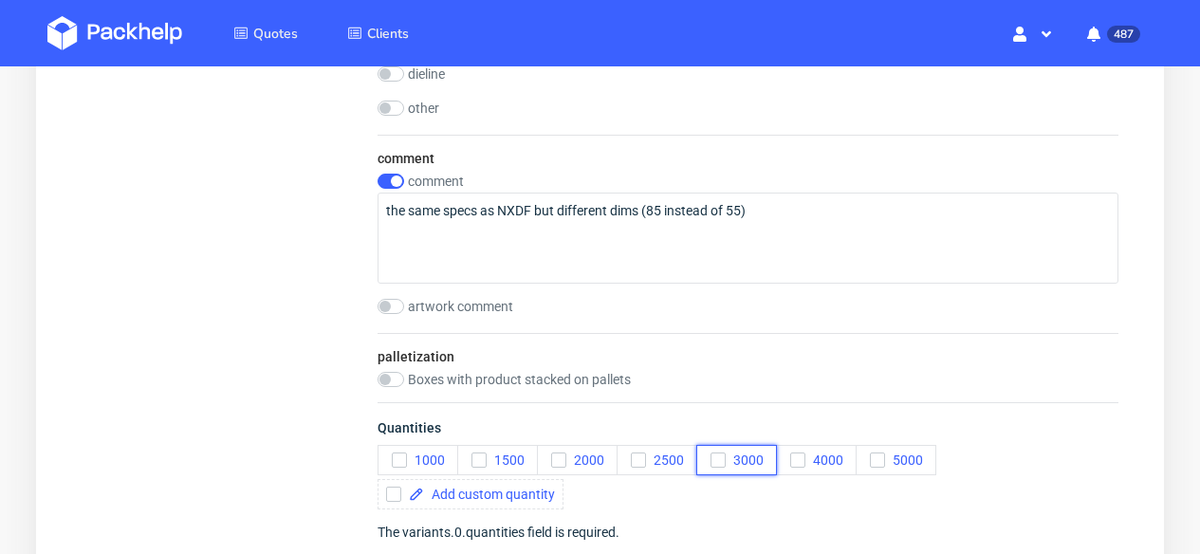
click at [726, 453] on span "3000" at bounding box center [745, 460] width 38 height 15
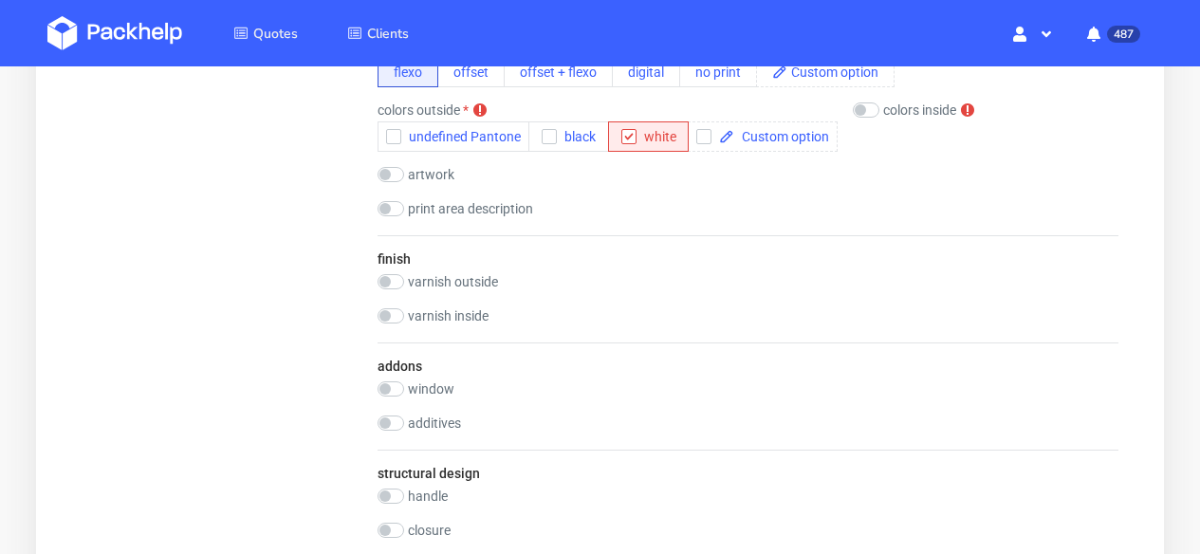
scroll to position [1316, 0]
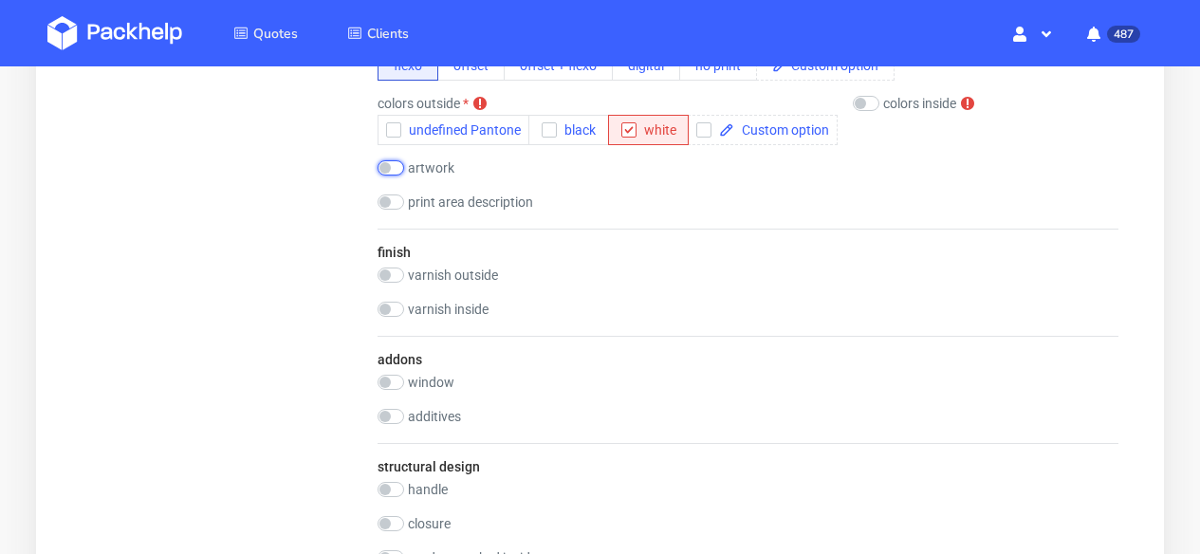
click at [401, 163] on input "checkbox" at bounding box center [391, 167] width 27 height 15
checkbox input "true"
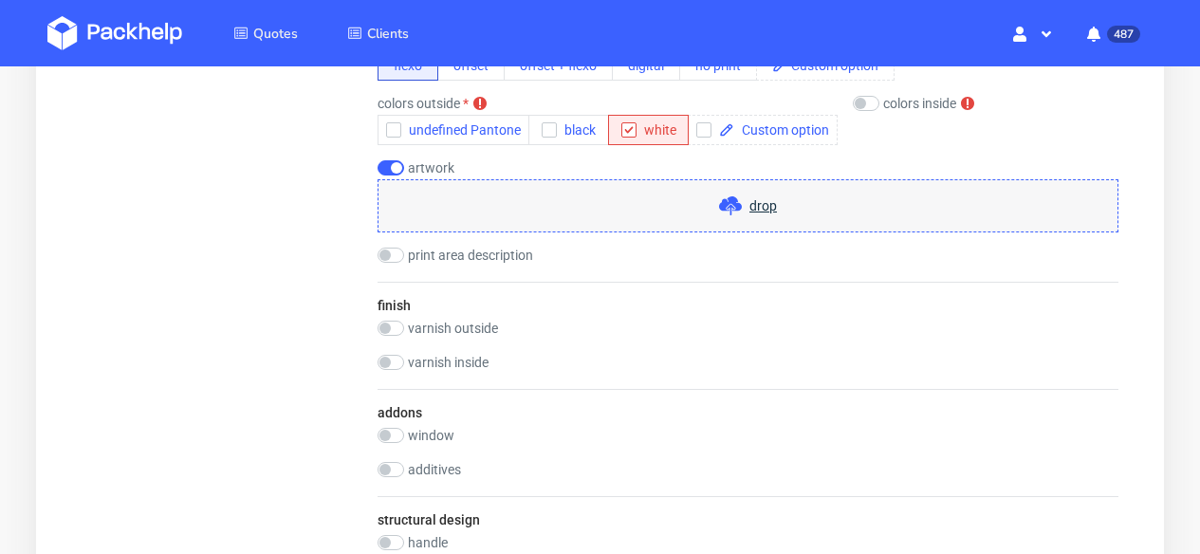
click at [761, 212] on span "drop" at bounding box center [764, 205] width 28 height 19
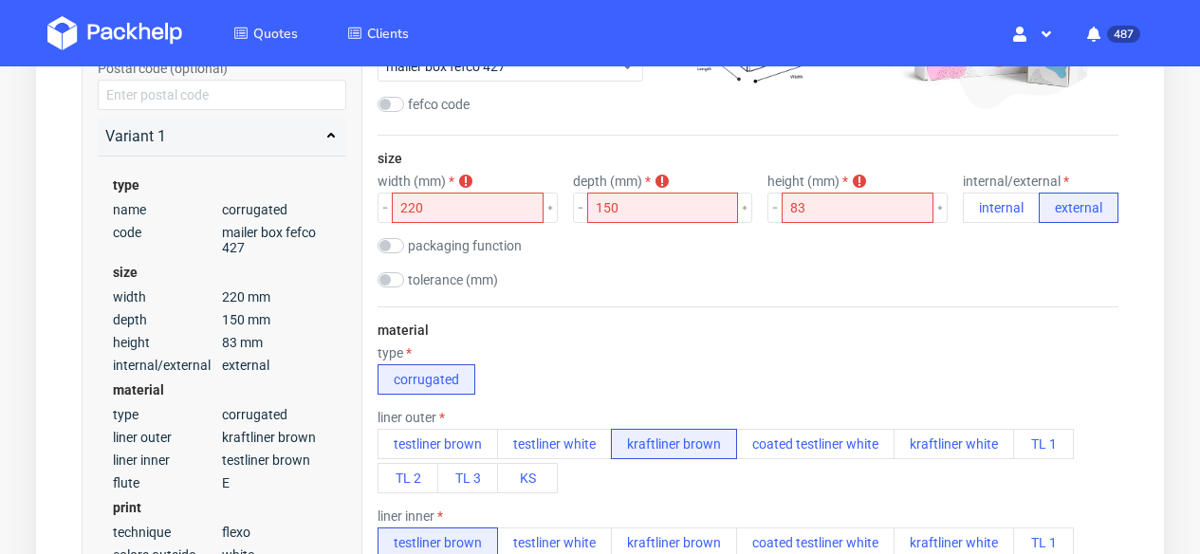
scroll to position [424, 0]
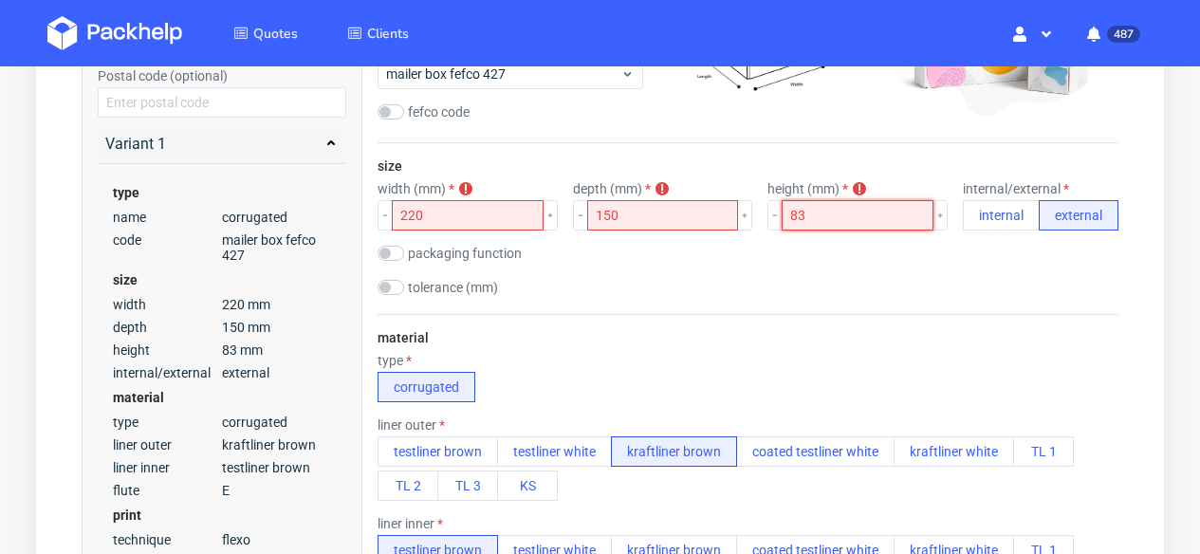
click at [846, 220] on input "83" at bounding box center [858, 215] width 152 height 30
type input "85"
click at [836, 268] on div "size width (mm) width is required 220 depth (mm) depth is required 150 height (…" at bounding box center [748, 228] width 741 height 171
click at [823, 268] on div "size width (mm) width is required 220 depth (mm) depth is required 150 height (…" at bounding box center [748, 228] width 741 height 171
click at [832, 268] on div "size width (mm) width is required 220 depth (mm) depth is required 150 height (…" at bounding box center [748, 228] width 741 height 171
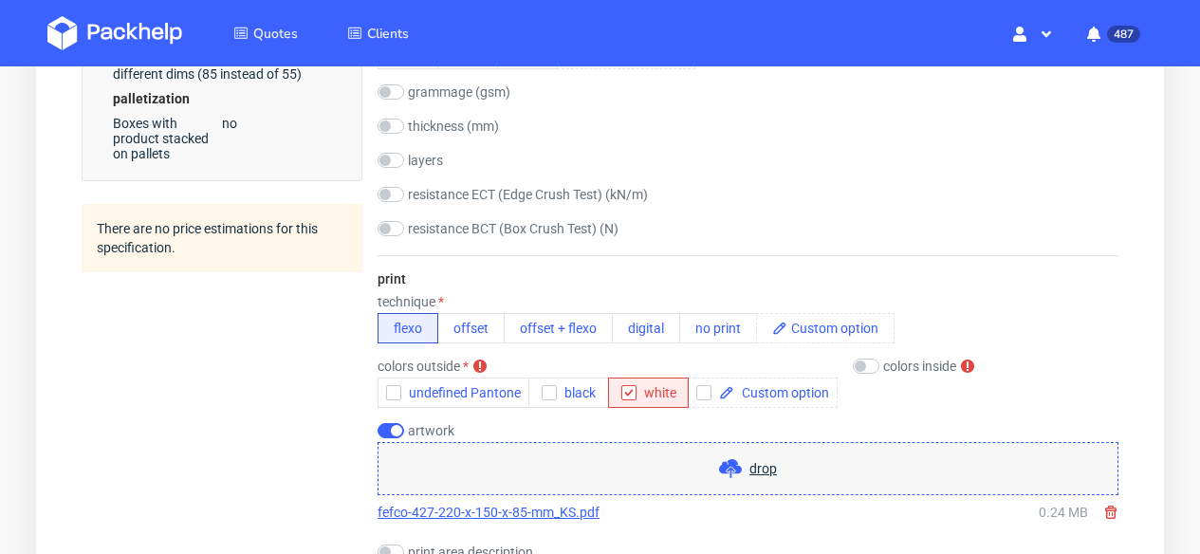
scroll to position [1064, 0]
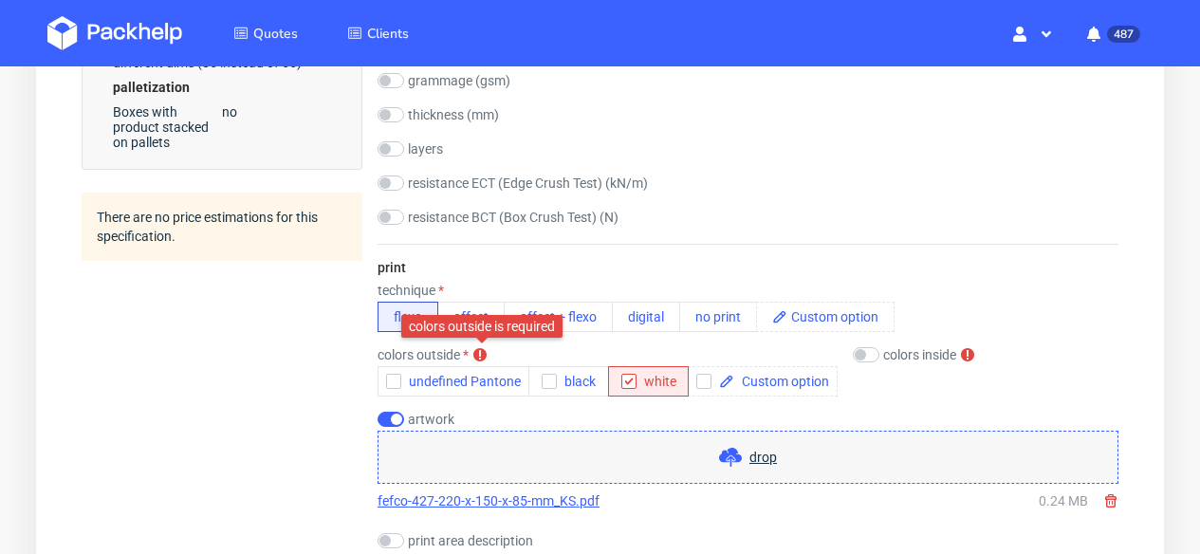
click at [476, 352] on use at bounding box center [479, 354] width 13 height 13
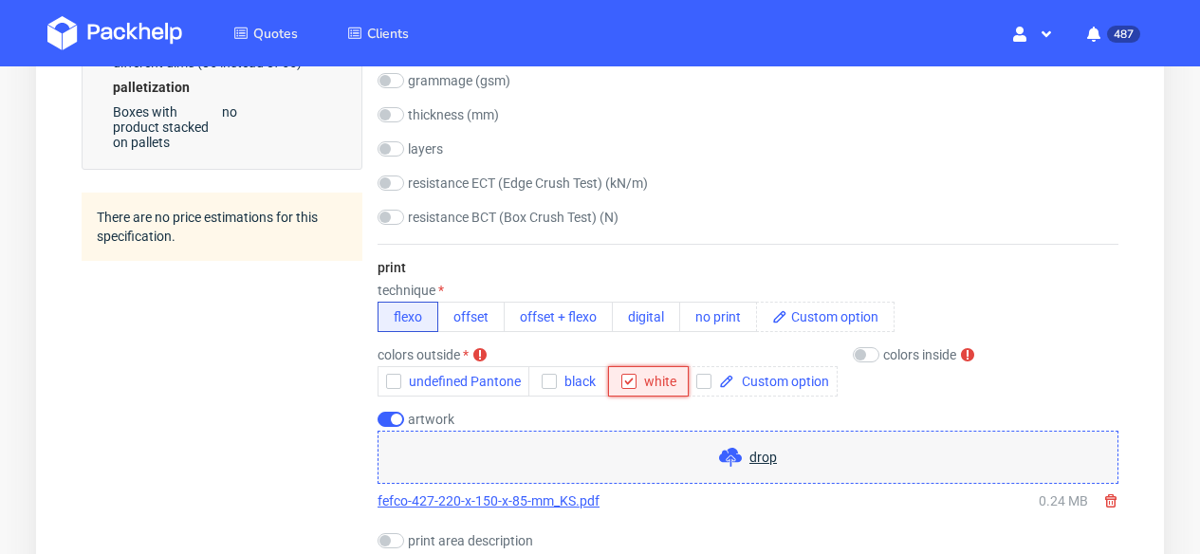
click at [656, 387] on span "white" at bounding box center [657, 381] width 40 height 15
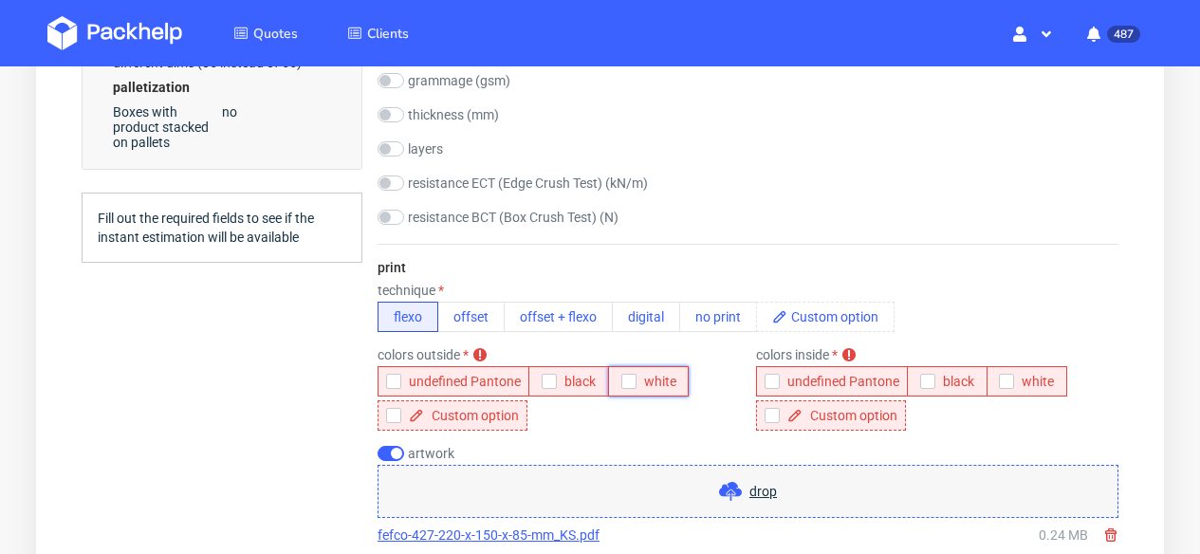
click at [656, 387] on span "white" at bounding box center [657, 381] width 40 height 15
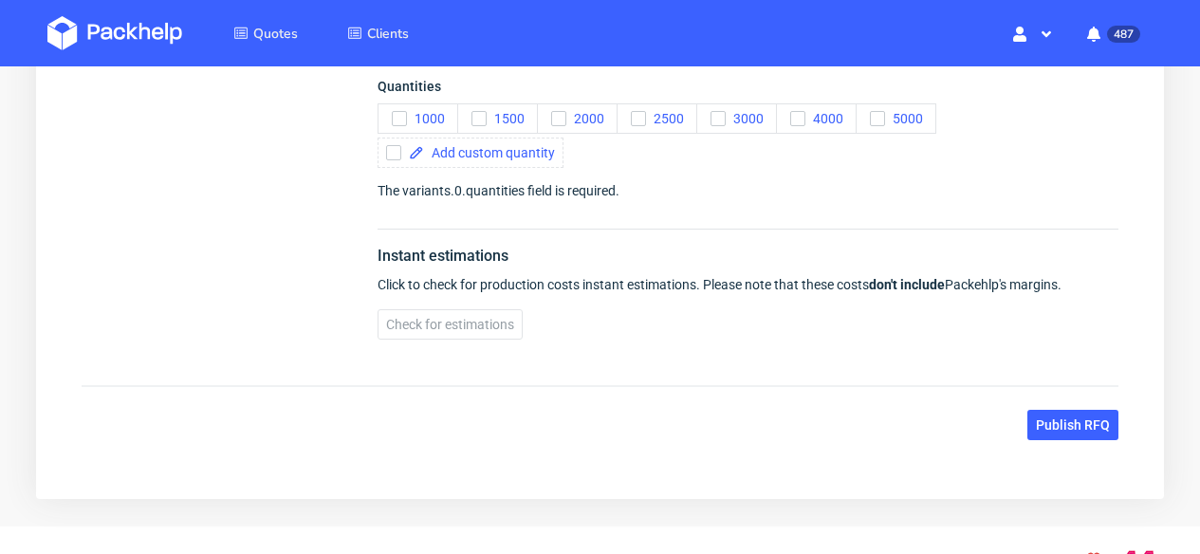
scroll to position [2482, 0]
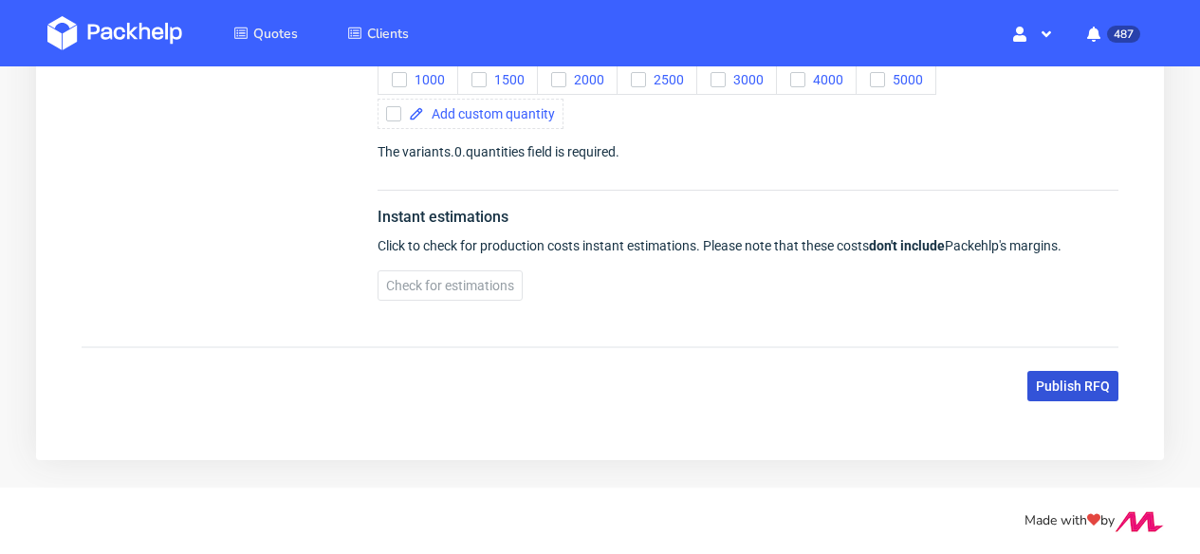
click at [1050, 376] on button "Publish RFQ" at bounding box center [1072, 386] width 91 height 30
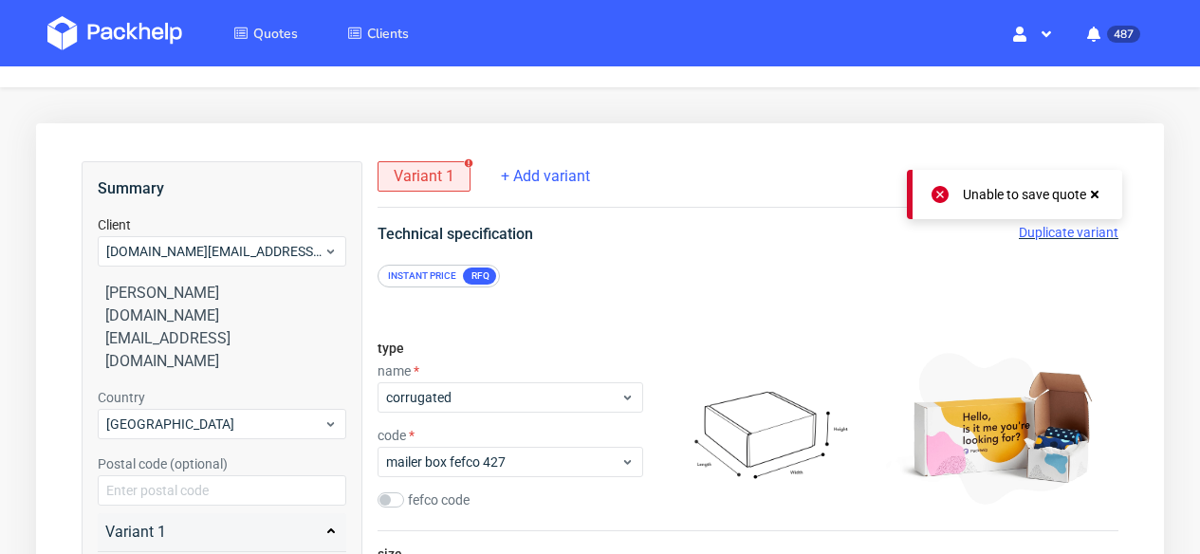
scroll to position [48, 0]
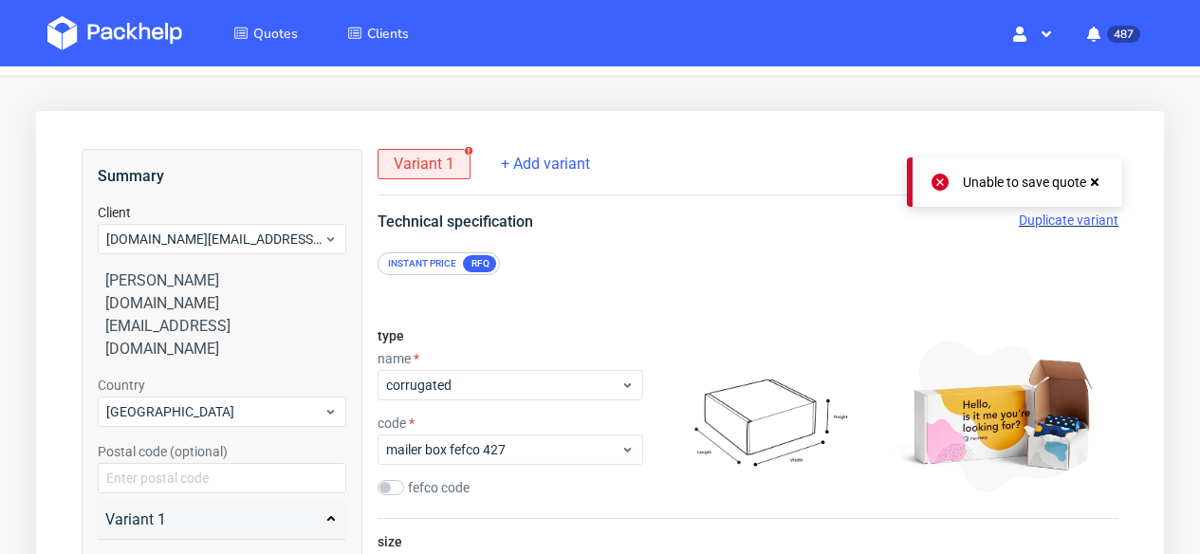
click at [1098, 178] on use at bounding box center [1095, 182] width 8 height 8
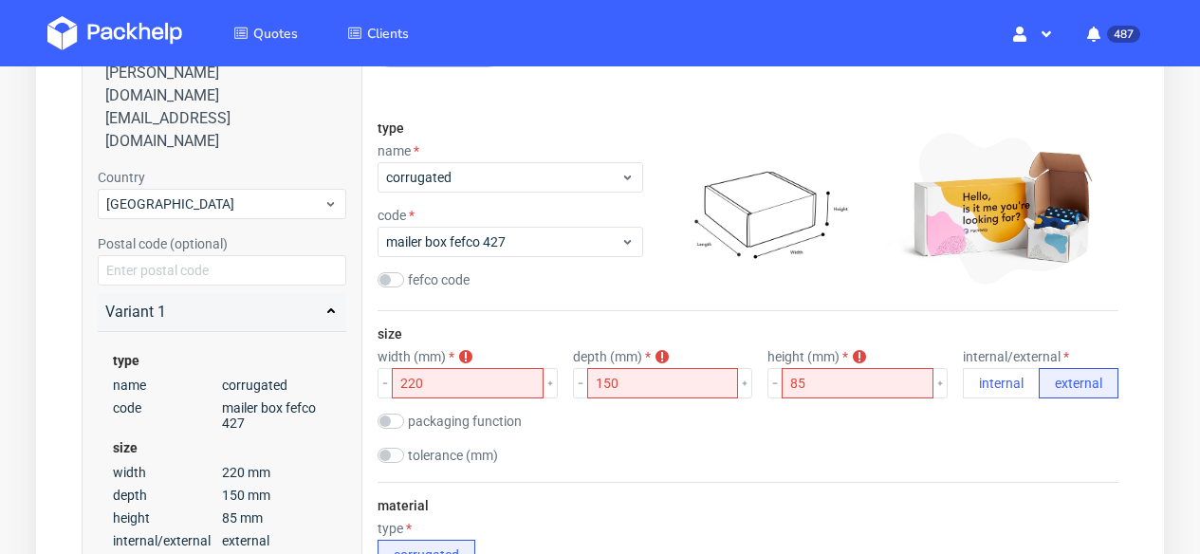
scroll to position [260, 0]
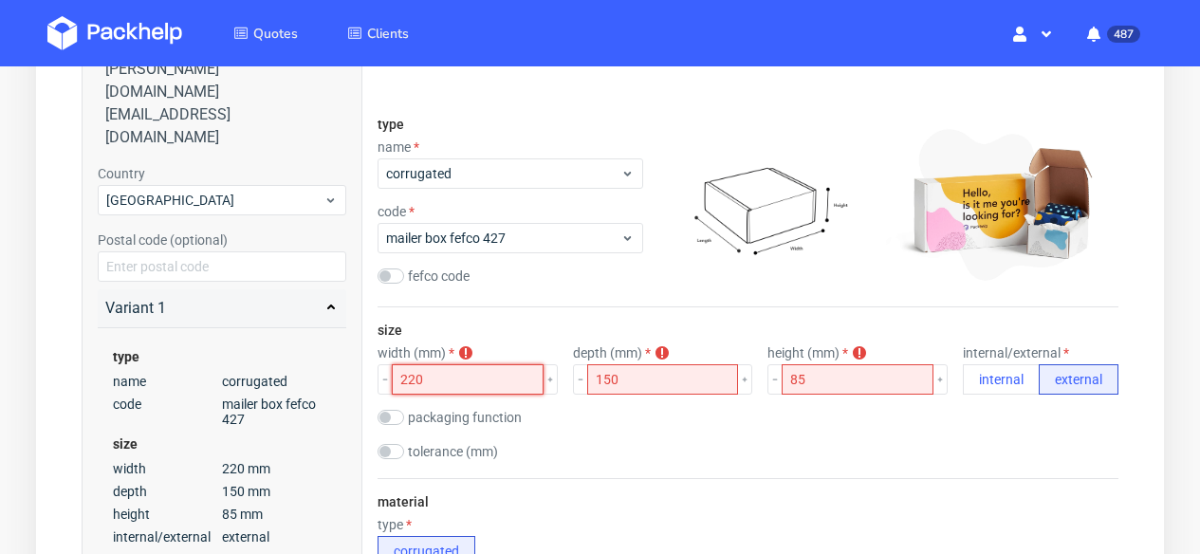
click at [504, 380] on input "220" at bounding box center [468, 379] width 152 height 30
click at [464, 375] on input "220" at bounding box center [468, 379] width 152 height 30
drag, startPoint x: 464, startPoint y: 375, endPoint x: 379, endPoint y: 374, distance: 84.4
click at [379, 374] on div "220" at bounding box center [468, 379] width 180 height 30
type input "220"
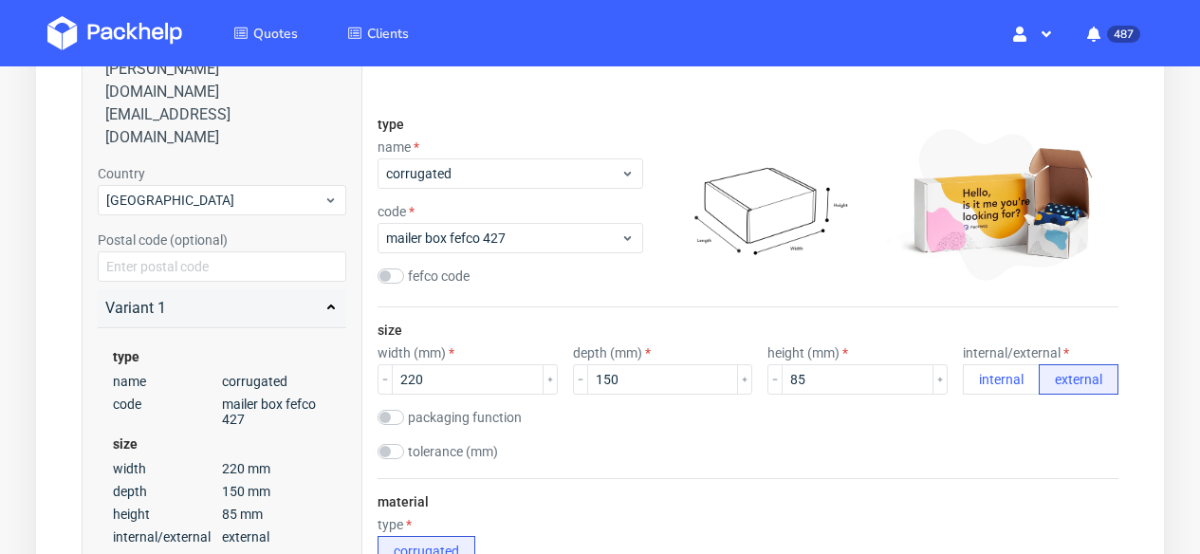
click at [838, 396] on div "size width (mm) 220 depth (mm) 150 height (mm) 85 internal/external internal ex…" at bounding box center [748, 392] width 741 height 171
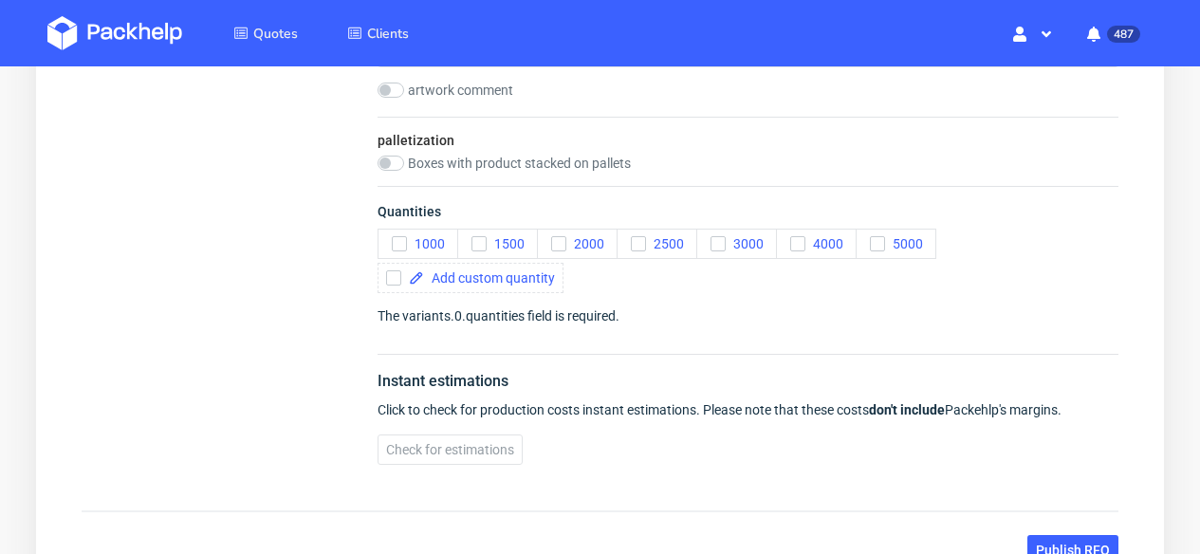
scroll to position [2482, 0]
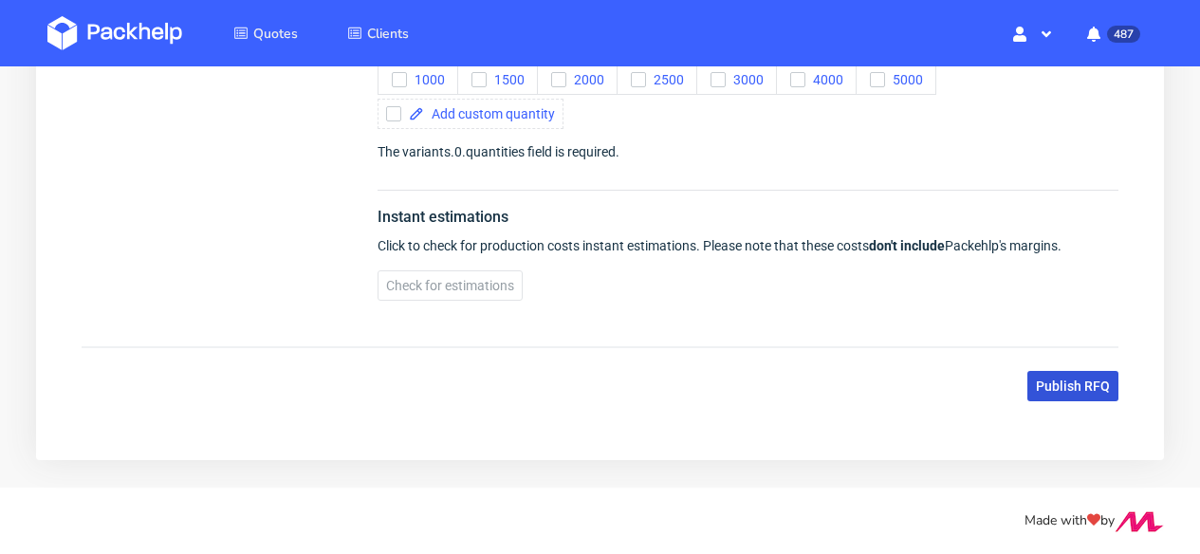
click at [1086, 387] on span "Publish RFQ" at bounding box center [1073, 385] width 74 height 13
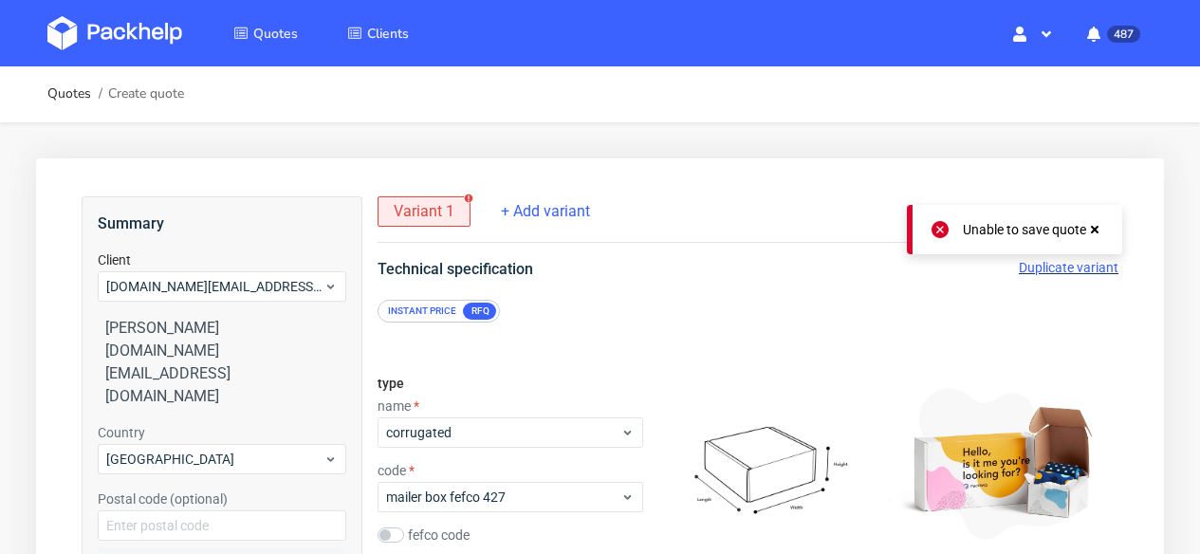
scroll to position [0, 0]
click at [1097, 228] on use at bounding box center [1095, 231] width 8 height 8
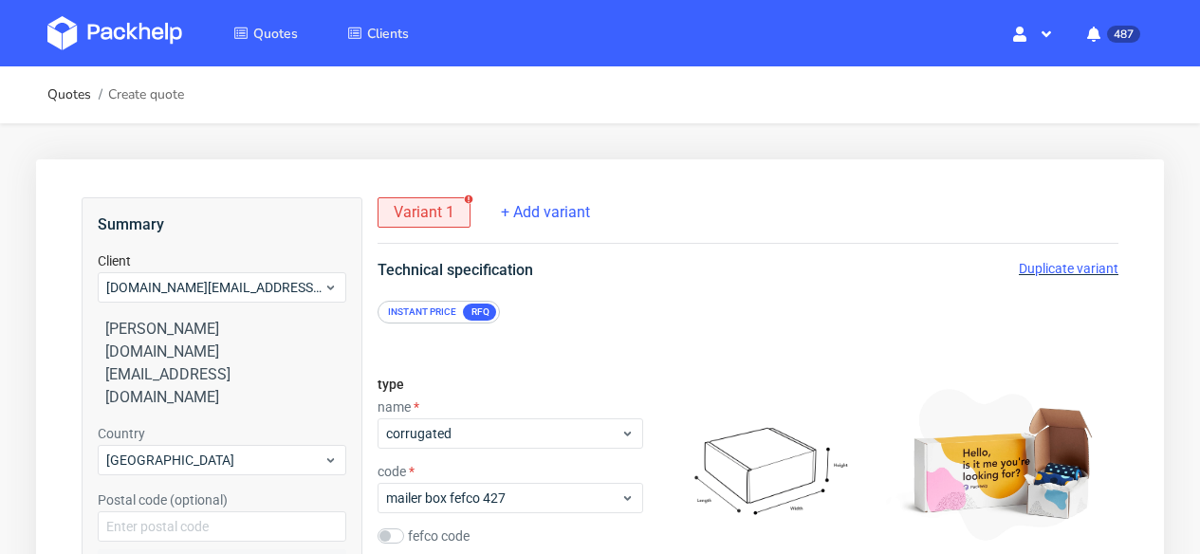
click at [425, 216] on span "Variant 1" at bounding box center [424, 212] width 61 height 21
click at [455, 201] on div "Variant 1" at bounding box center [424, 212] width 93 height 30
click at [468, 201] on icon at bounding box center [468, 198] width 9 height 9
click at [437, 306] on div "Instant price" at bounding box center [421, 312] width 83 height 17
click at [491, 306] on div "RFQ" at bounding box center [480, 312] width 33 height 17
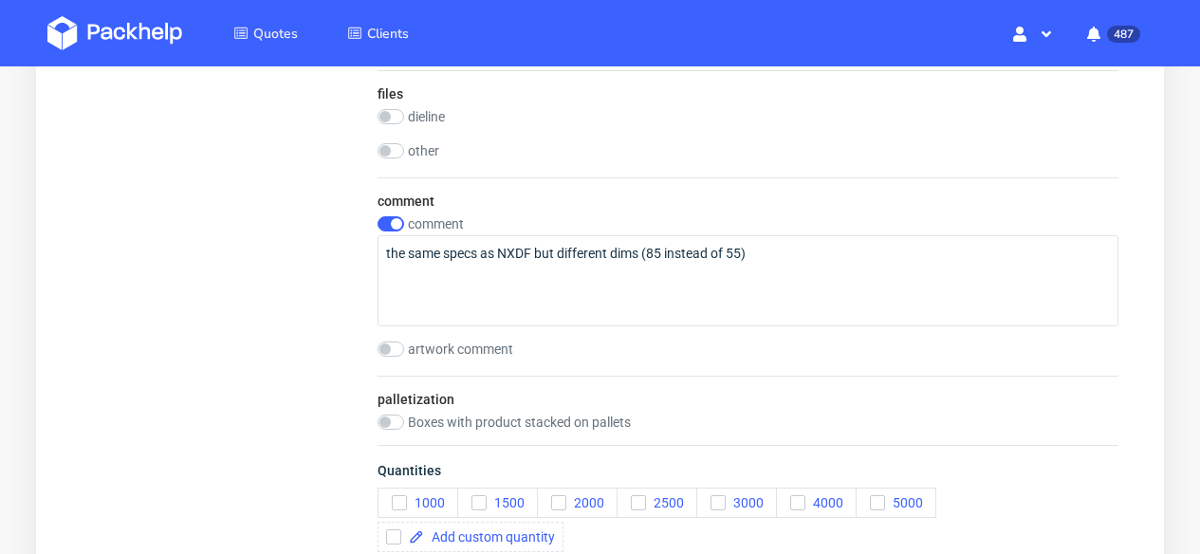
scroll to position [2482, 0]
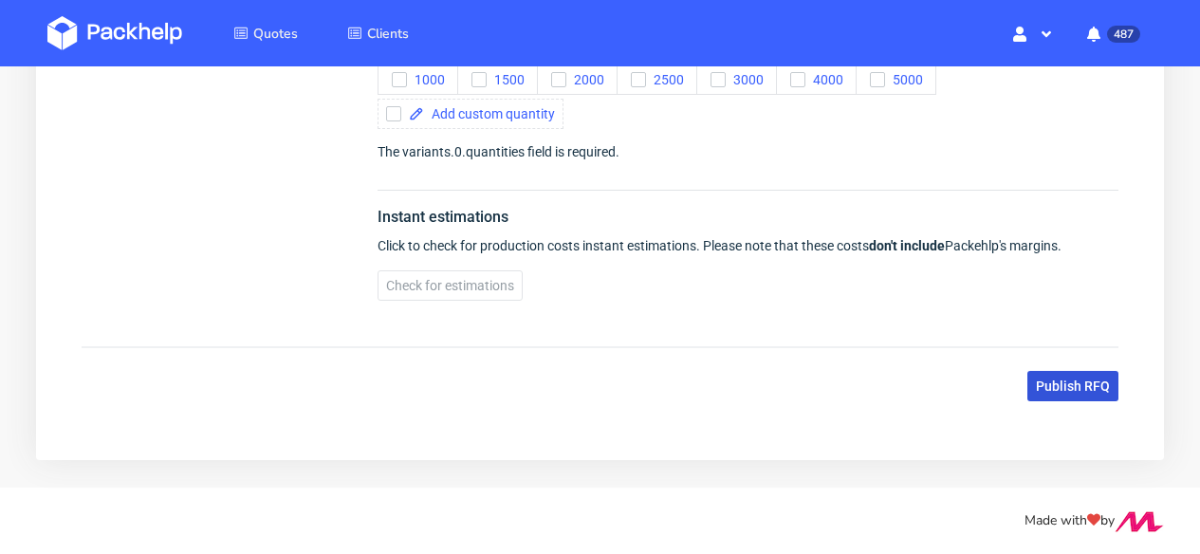
click at [1041, 389] on span "Publish RFQ" at bounding box center [1073, 385] width 74 height 13
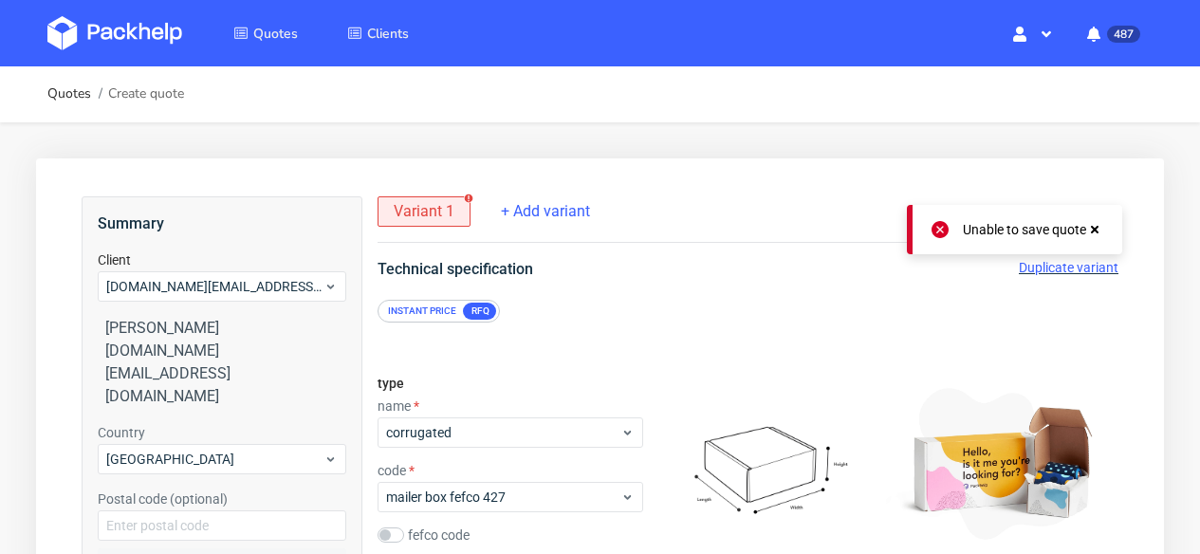
scroll to position [0, 0]
click at [1096, 226] on icon at bounding box center [1094, 230] width 17 height 15
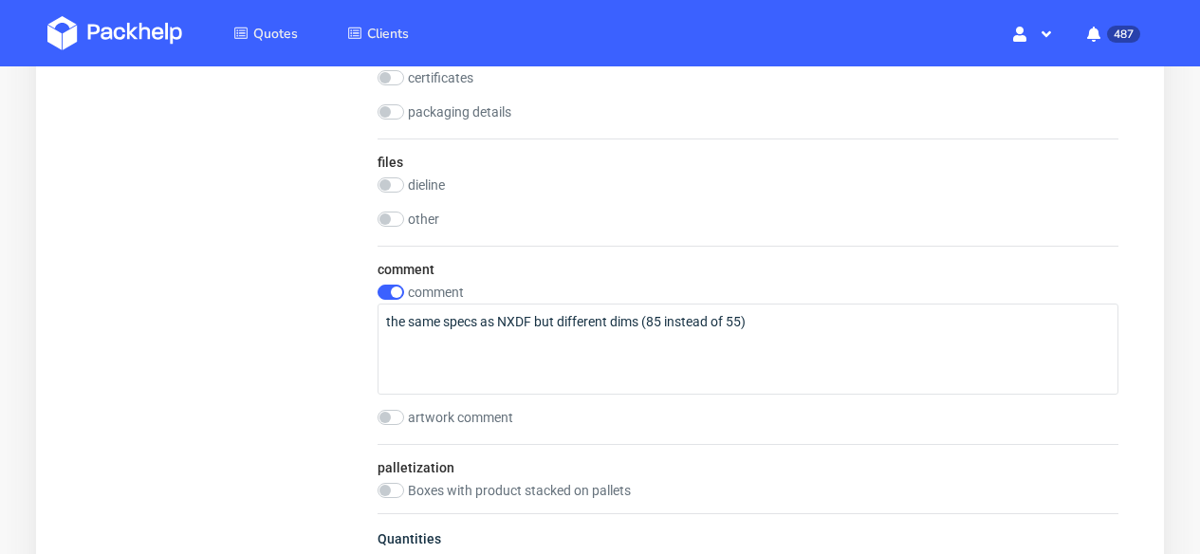
scroll to position [1989, 0]
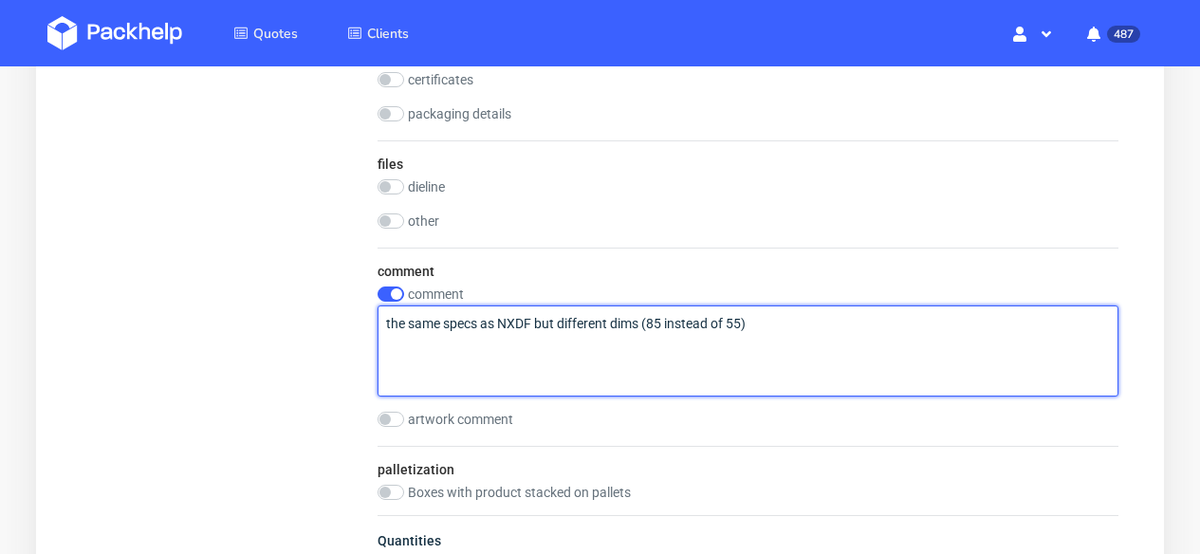
drag, startPoint x: 764, startPoint y: 322, endPoint x: 399, endPoint y: 294, distance: 365.4
click at [398, 294] on div "comment the same specs as NXDF but different dims (85 instead of 55)" at bounding box center [748, 342] width 741 height 110
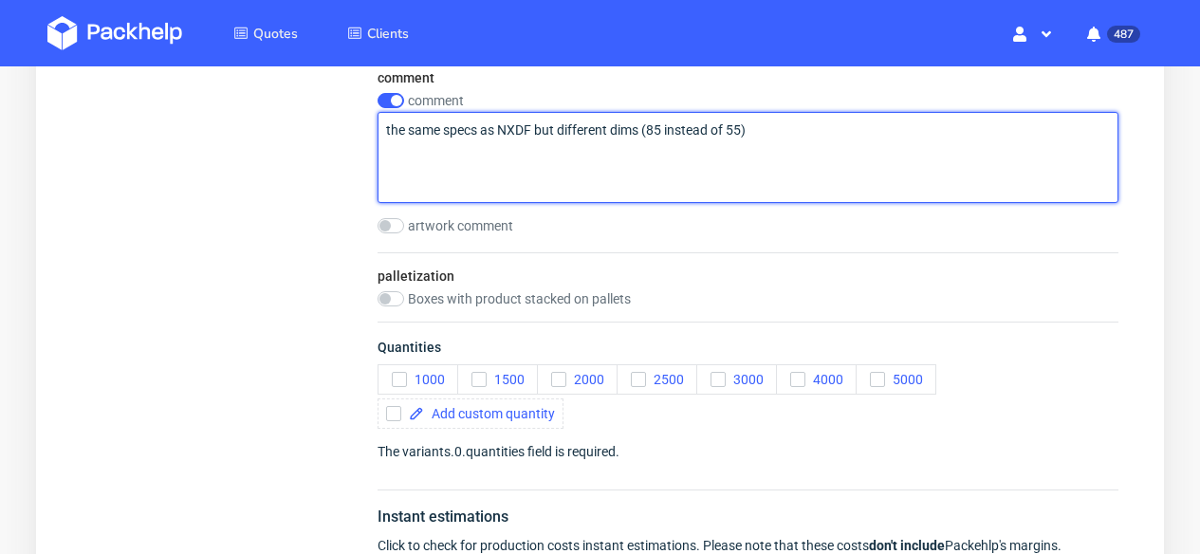
scroll to position [2346, 0]
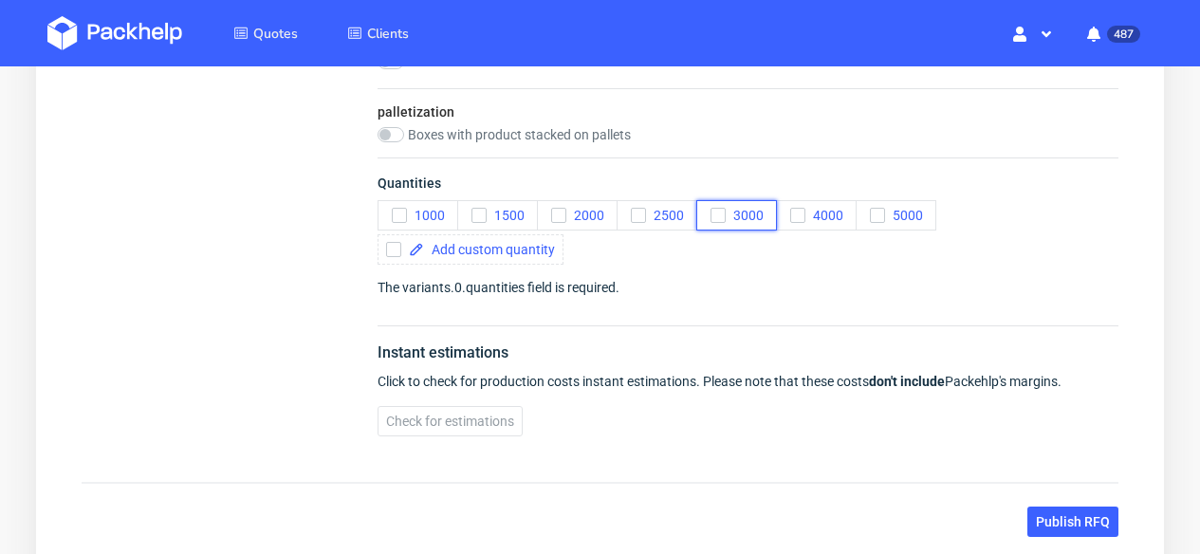
click at [733, 216] on span "3000" at bounding box center [745, 215] width 38 height 15
click at [1067, 508] on button "Publish RFQ" at bounding box center [1072, 522] width 91 height 30
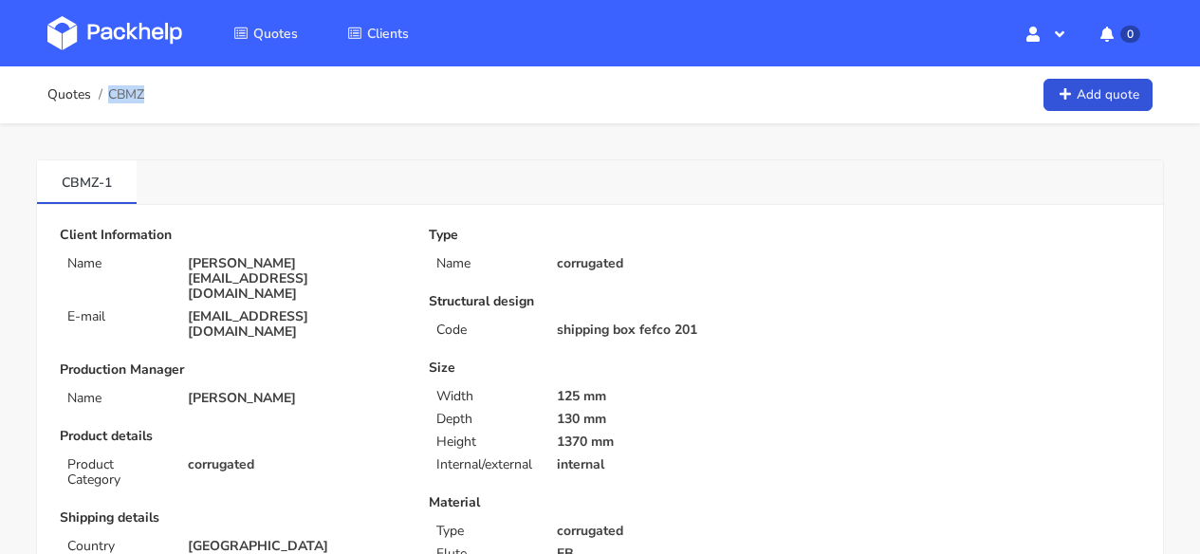
click at [144, 92] on div "Quotes CBMZ Add quote" at bounding box center [599, 95] width 1105 height 38
copy span "CBMZ"
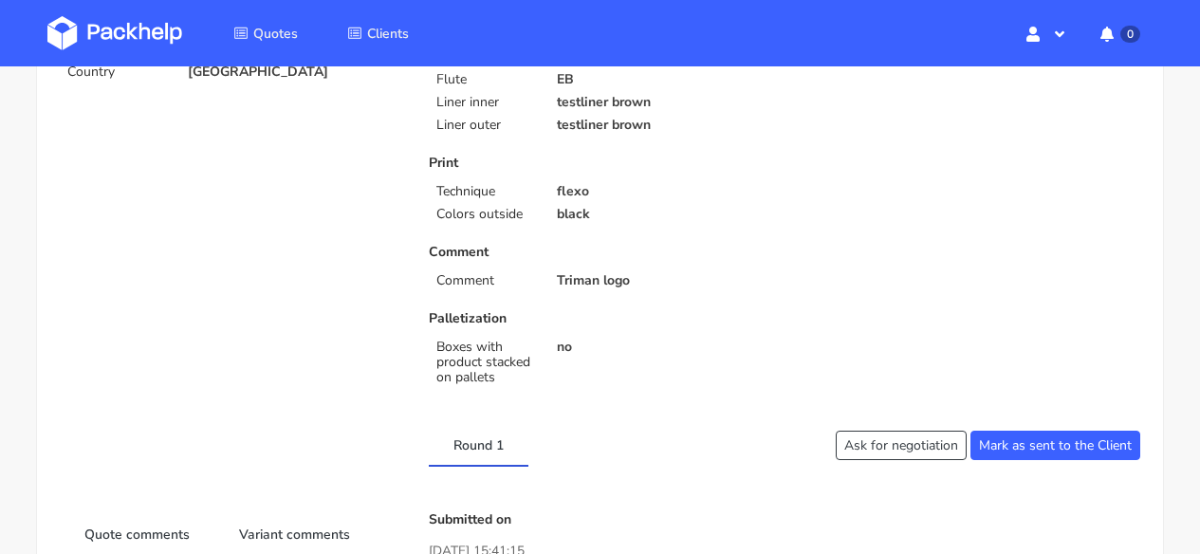
scroll to position [902, 0]
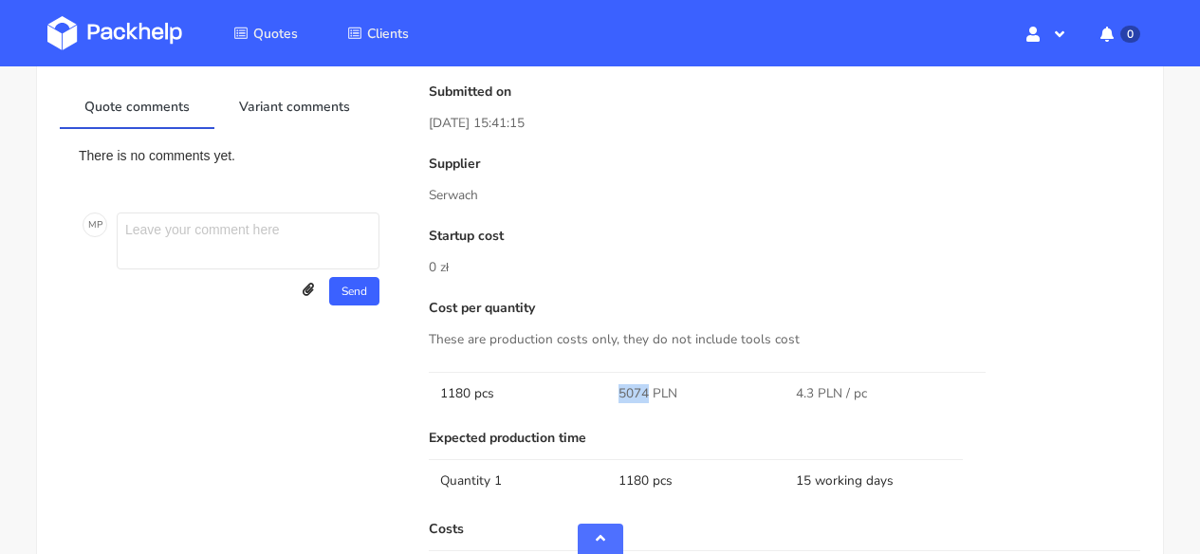
click at [614, 390] on td "5074 PLN" at bounding box center [696, 393] width 178 height 43
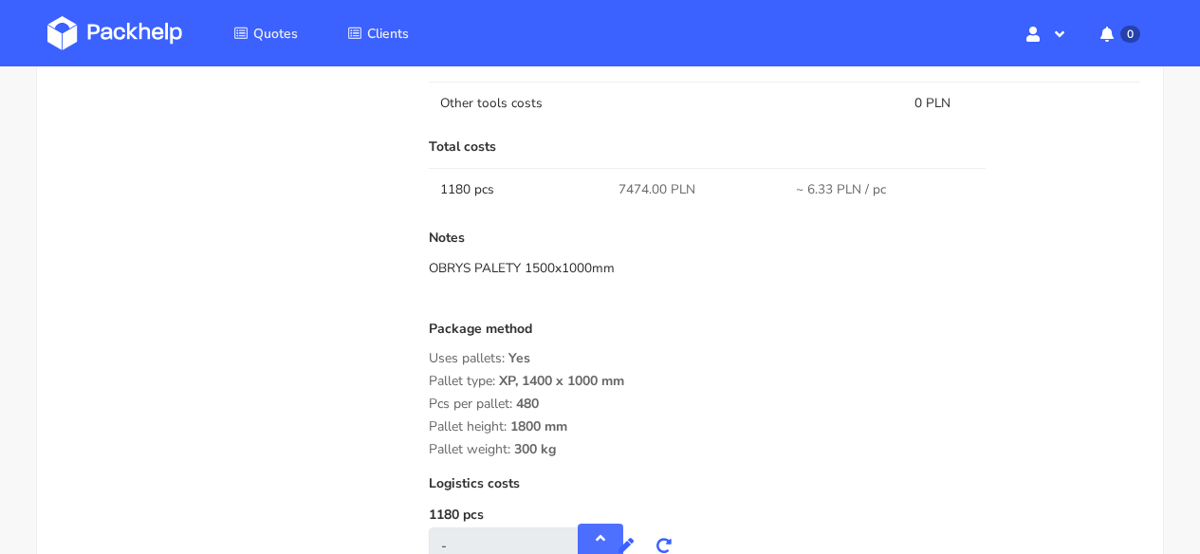
scroll to position [1458, 0]
drag, startPoint x: 569, startPoint y: 448, endPoint x: 422, endPoint y: 358, distance: 172.5
click at [422, 358] on div "Submitted on [DATE] 15:41:15 Supplier [PERSON_NAME] Startup cost 0 zł Cost per …" at bounding box center [785, 54] width 738 height 1053
copy div "Uses pallets: Yes Pallet type: XP, 1400 x 1000 mm Pcs per pallet: 480 Pallet he…"
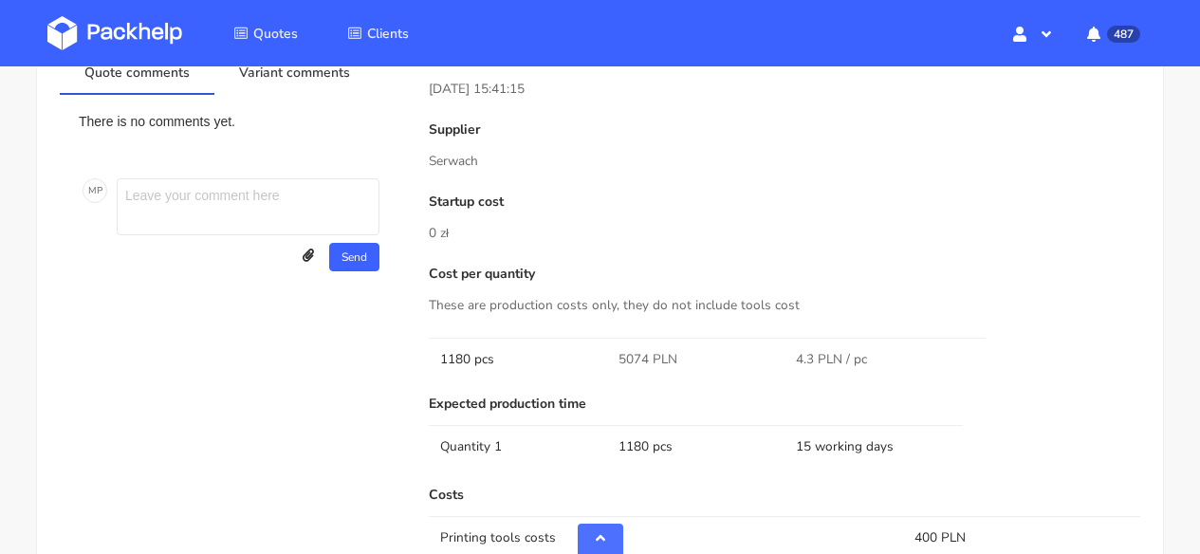
scroll to position [983, 0]
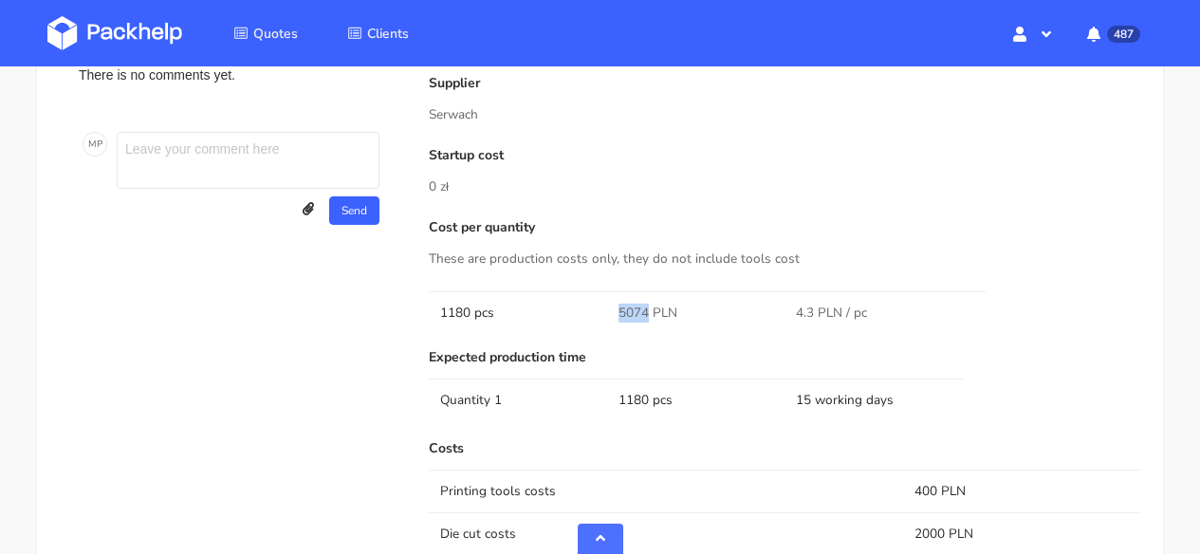
drag, startPoint x: 648, startPoint y: 310, endPoint x: 616, endPoint y: 313, distance: 32.4
click at [616, 313] on td "5074 PLN" at bounding box center [696, 312] width 178 height 43
copy span "5074"
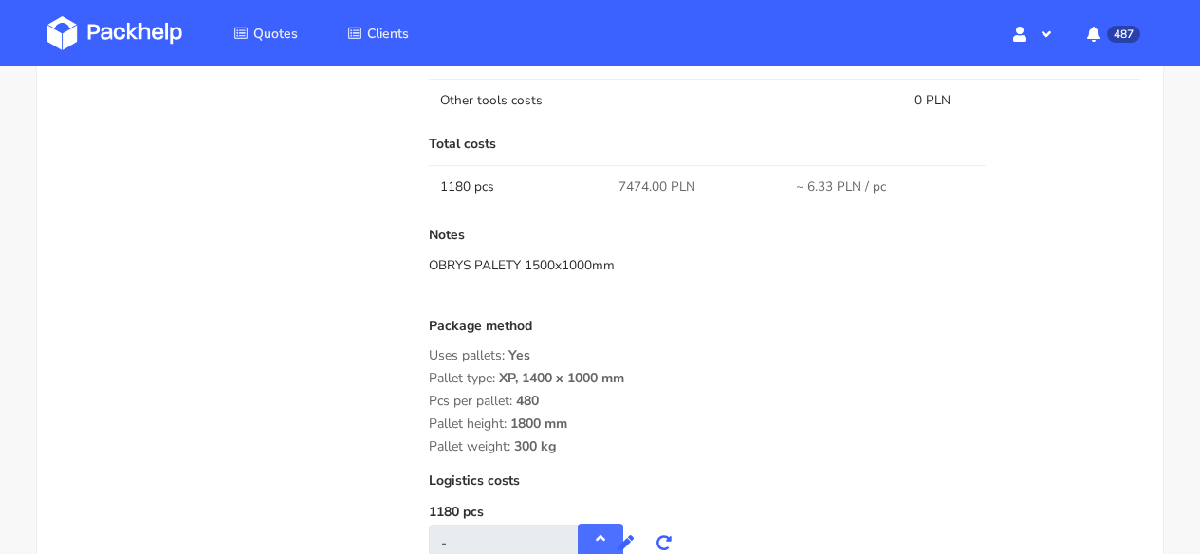
scroll to position [1619, 0]
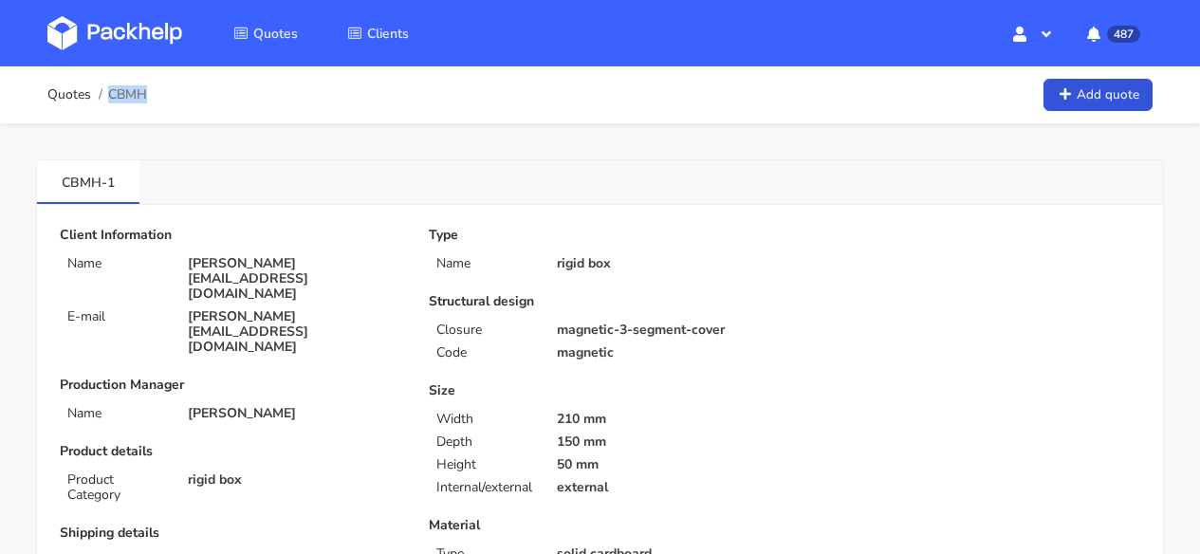
drag, startPoint x: 160, startPoint y: 98, endPoint x: 150, endPoint y: 99, distance: 10.5
click at [148, 99] on div "Quotes CBMH Add quote" at bounding box center [599, 95] width 1105 height 38
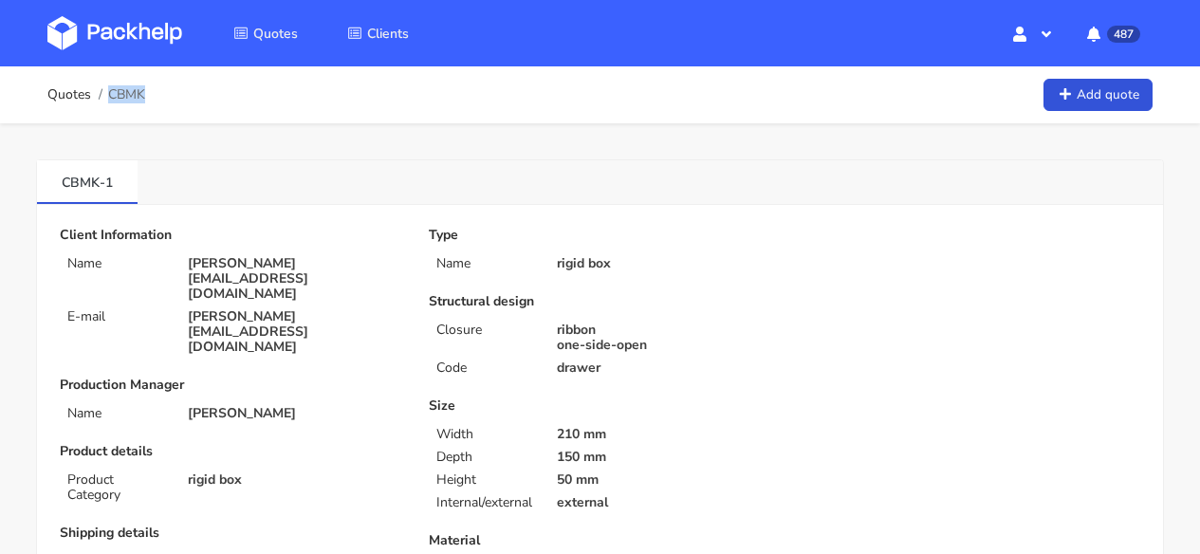
click at [146, 98] on div "Quotes CBMK Add quote" at bounding box center [599, 95] width 1105 height 38
copy span "CBMK"
